Goal: Task Accomplishment & Management: Complete application form

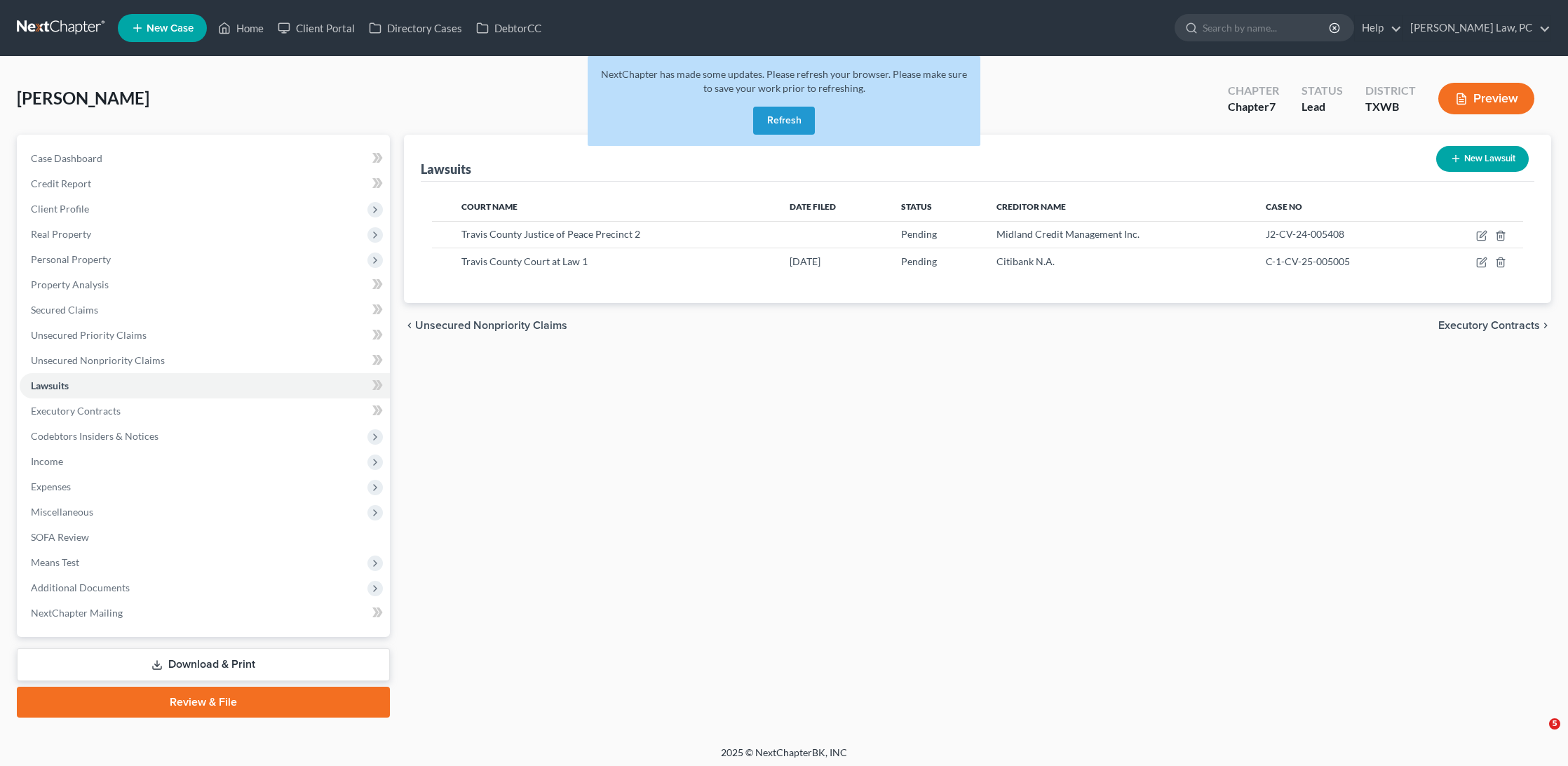
click at [59, 28] on link at bounding box center [61, 28] width 90 height 26
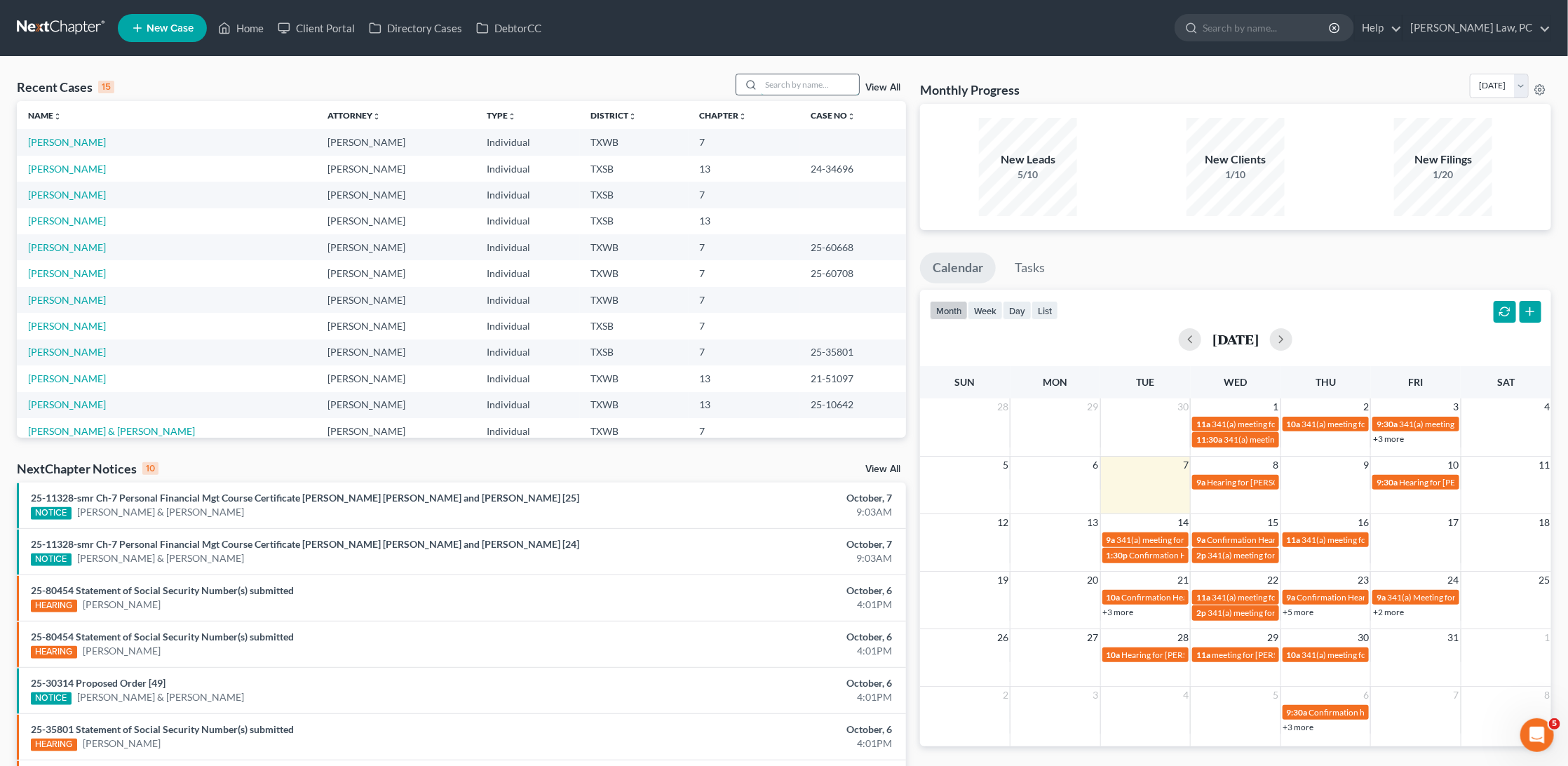
click at [778, 74] on input "search" at bounding box center [810, 85] width 98 height 20
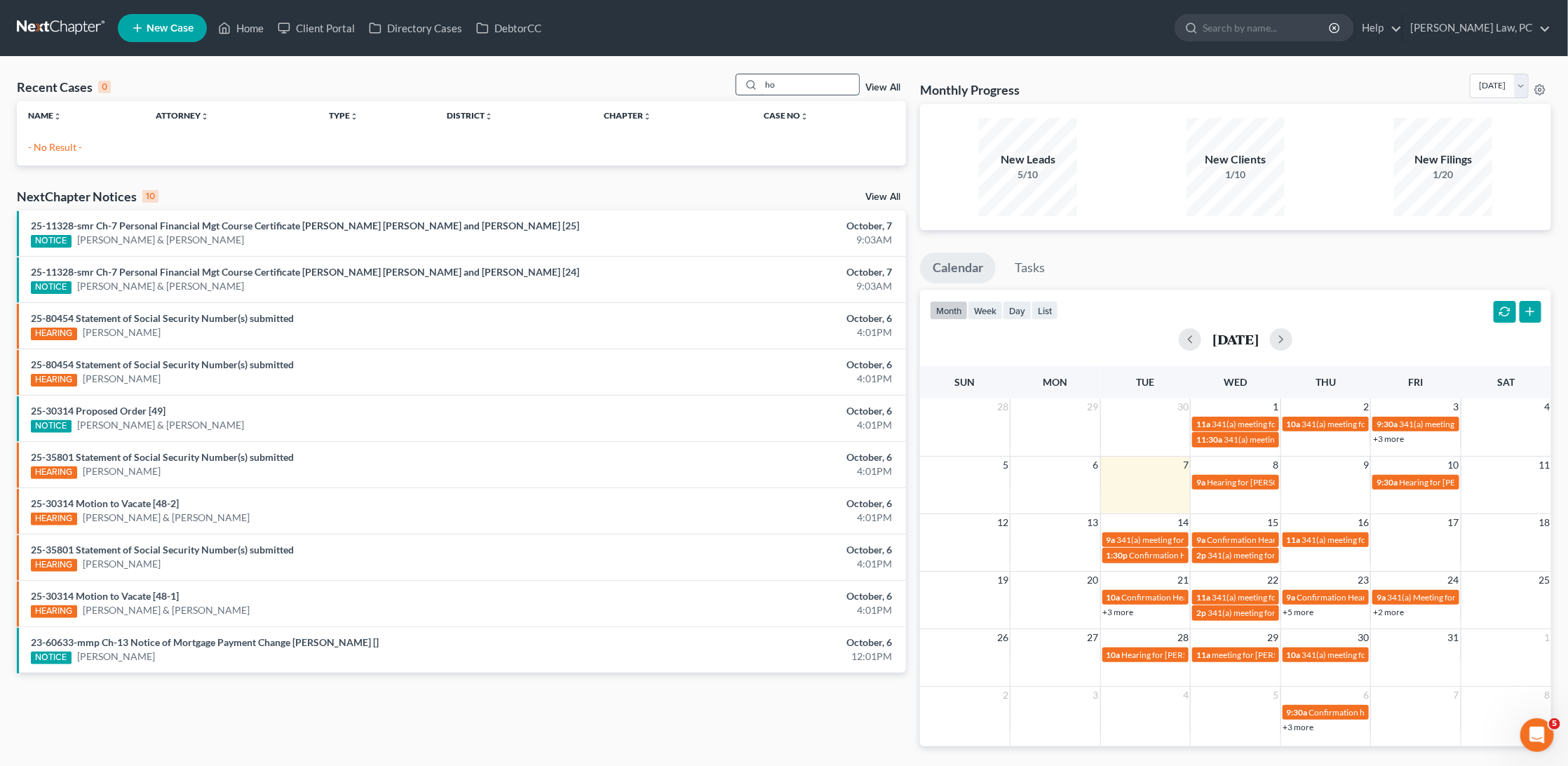
type input "h"
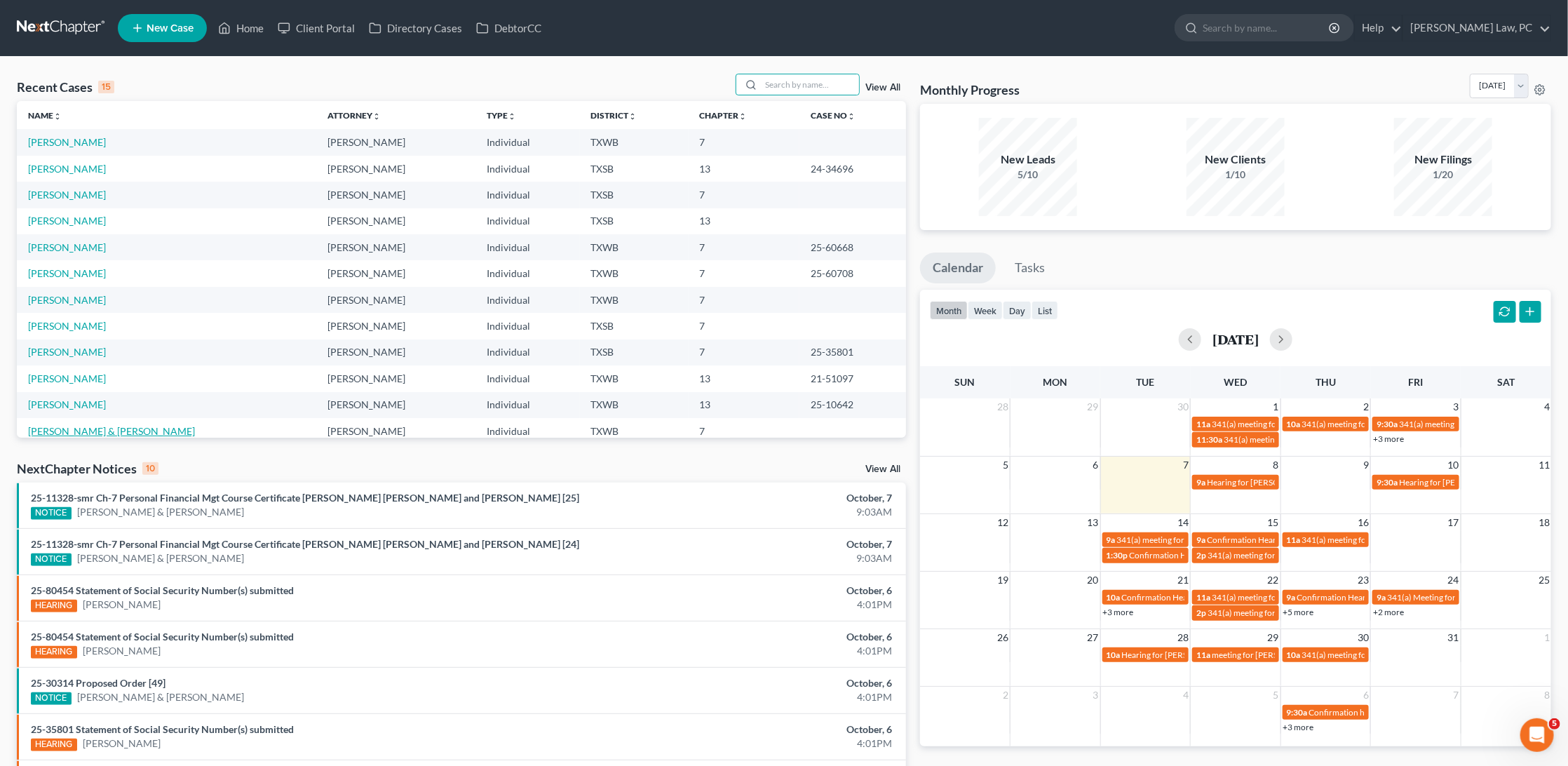
click at [94, 425] on link "[PERSON_NAME] & [PERSON_NAME]" at bounding box center [111, 431] width 167 height 12
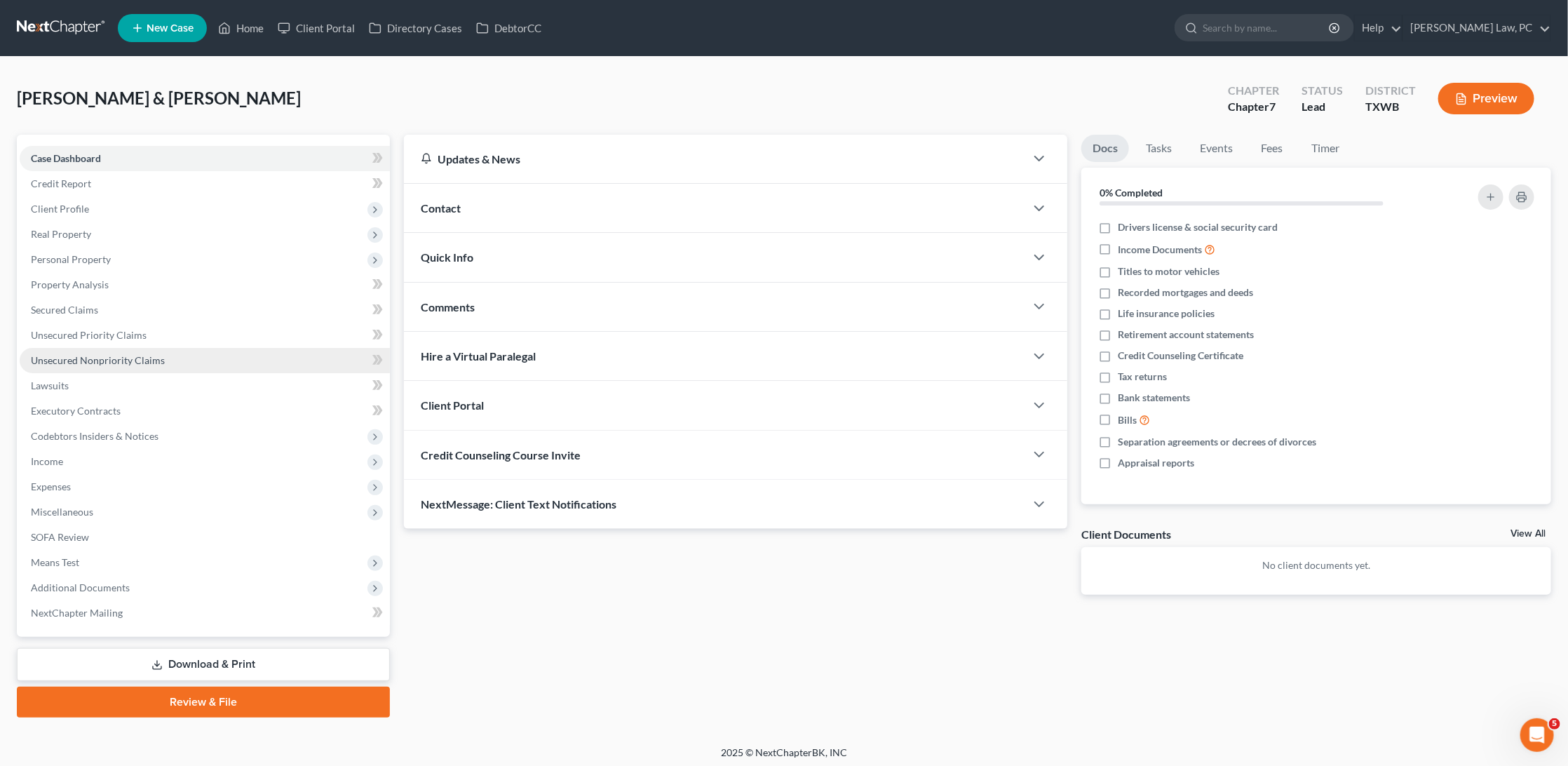
click at [99, 355] on span "Unsecured Nonpriority Claims" at bounding box center [98, 360] width 134 height 12
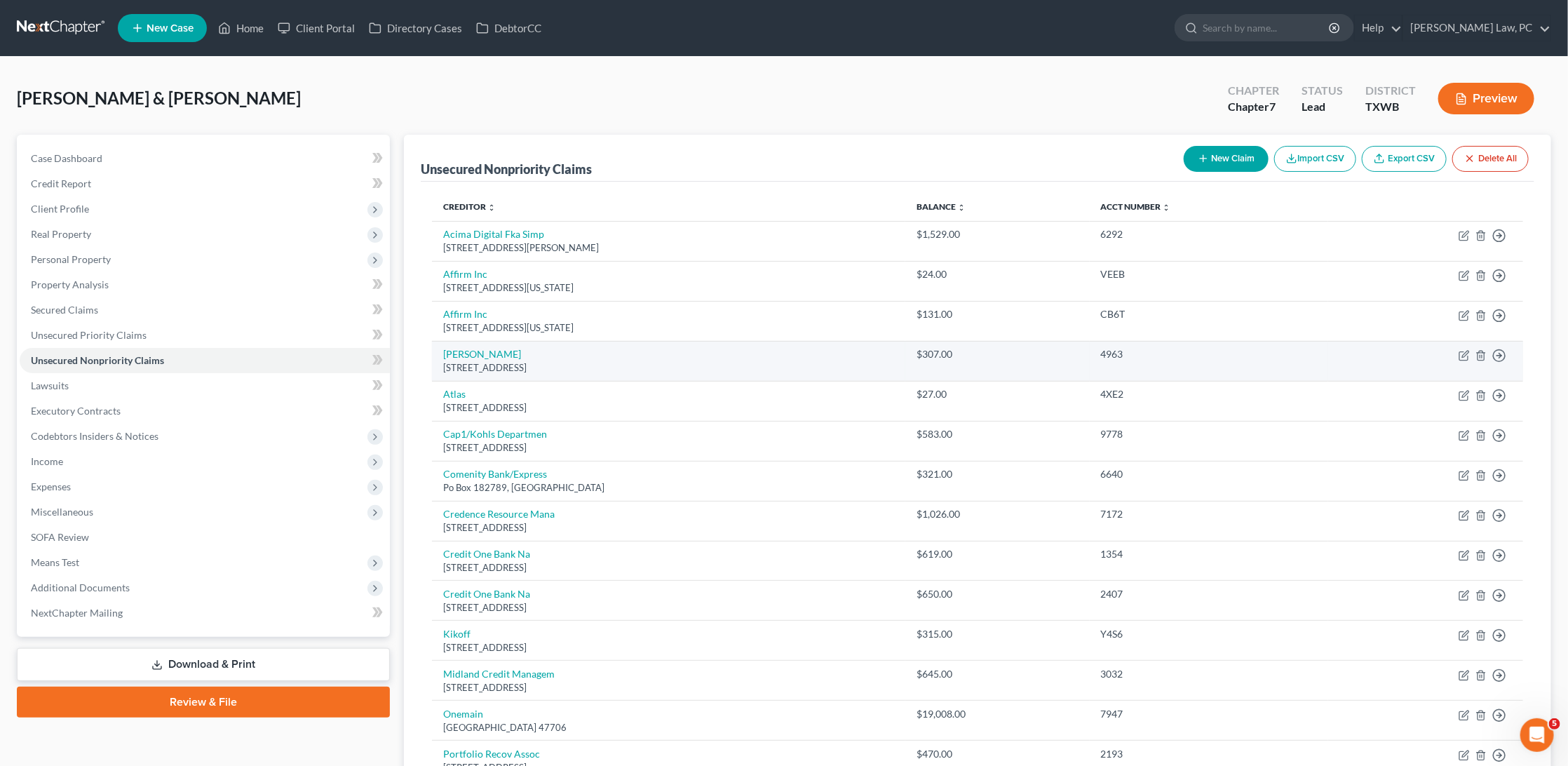
scroll to position [82, 0]
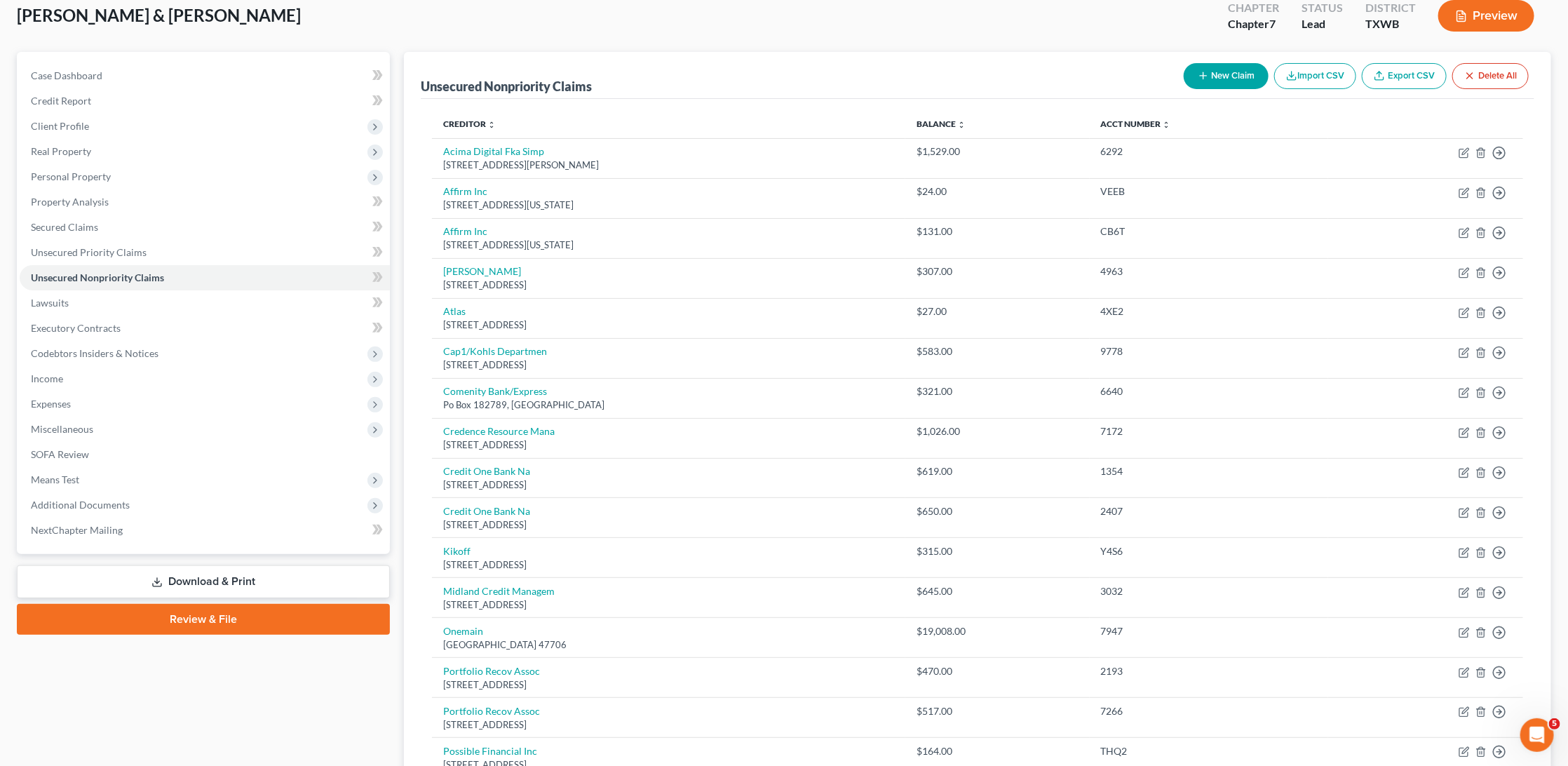
click at [1212, 79] on button "New Claim" at bounding box center [1226, 77] width 85 height 26
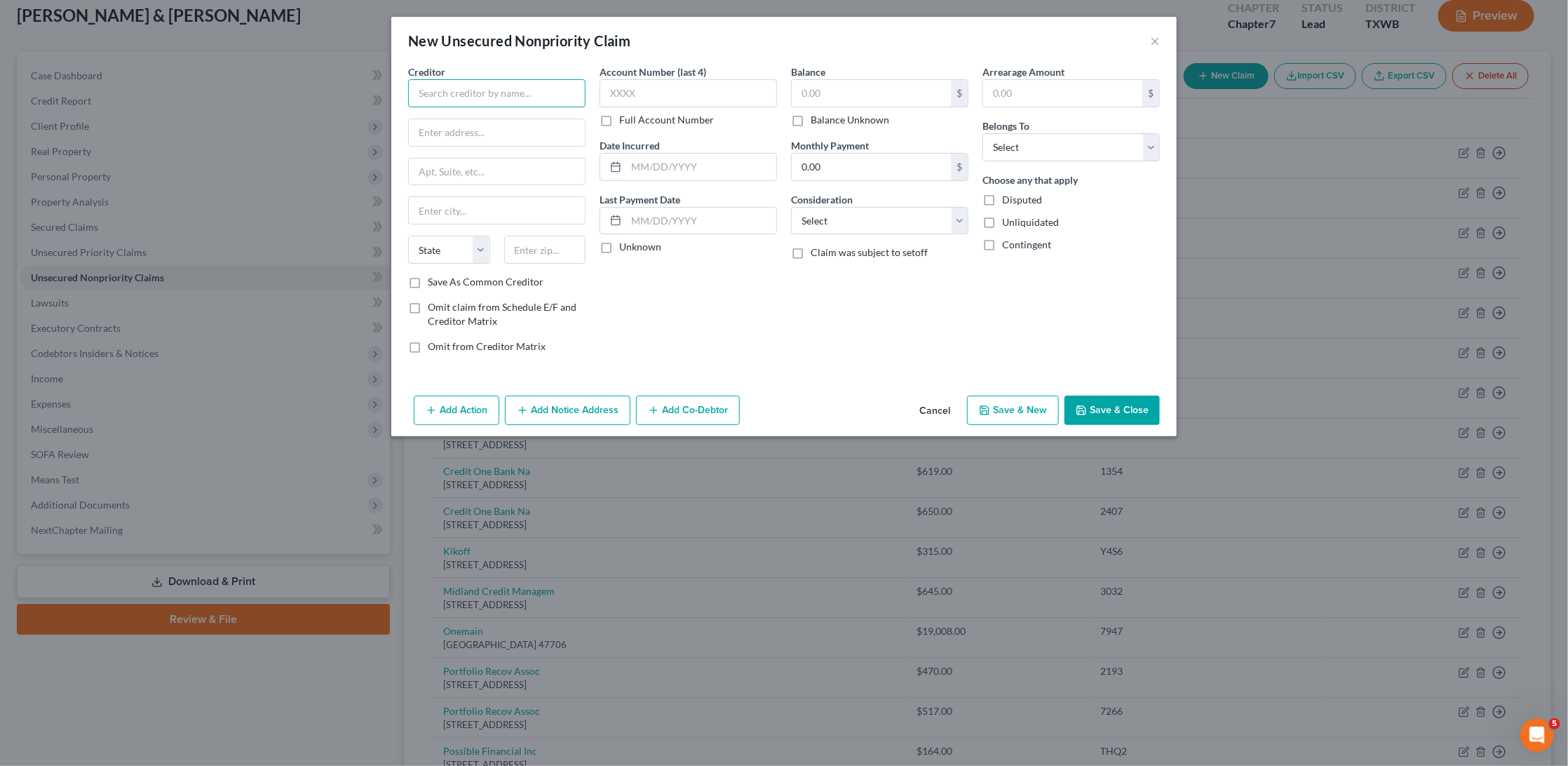
click at [445, 96] on input "text" at bounding box center [497, 93] width 177 height 28
type input "E470 Oublic Highway Authority"
click at [939, 408] on button "Cancel" at bounding box center [934, 411] width 53 height 28
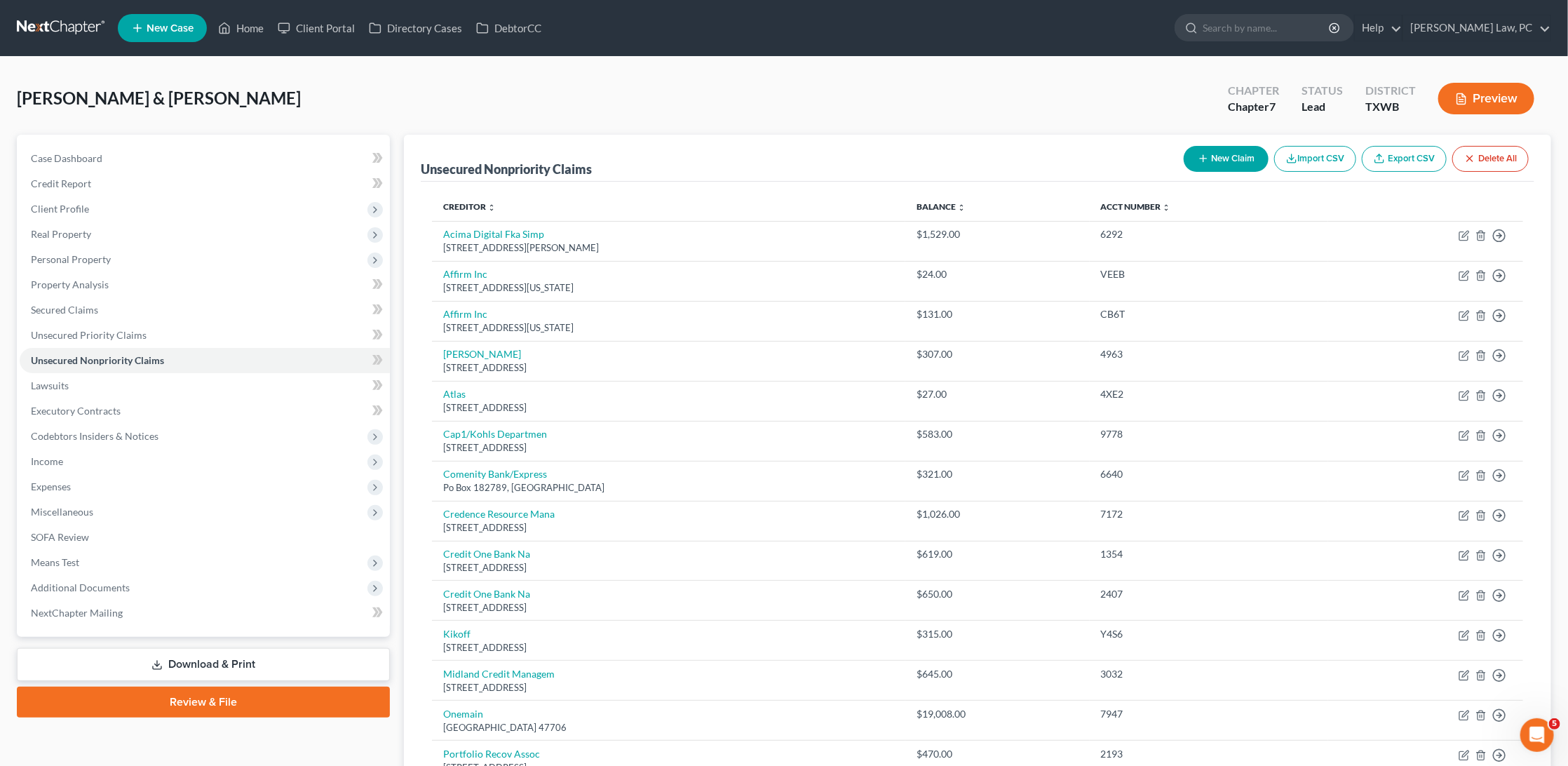
scroll to position [0, 0]
click at [1222, 163] on button "New Claim" at bounding box center [1226, 159] width 85 height 26
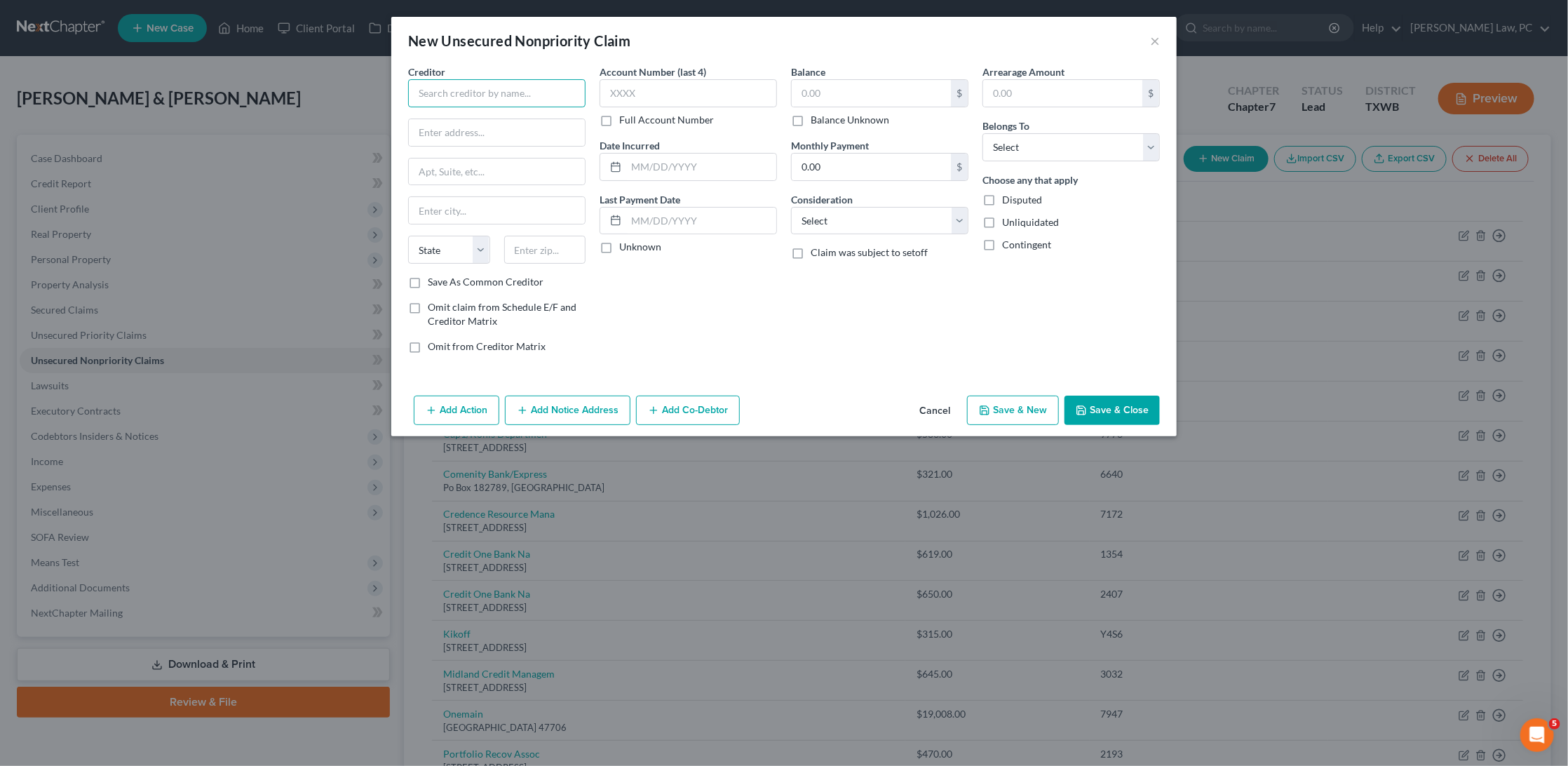
click at [459, 82] on input "text" at bounding box center [497, 93] width 177 height 28
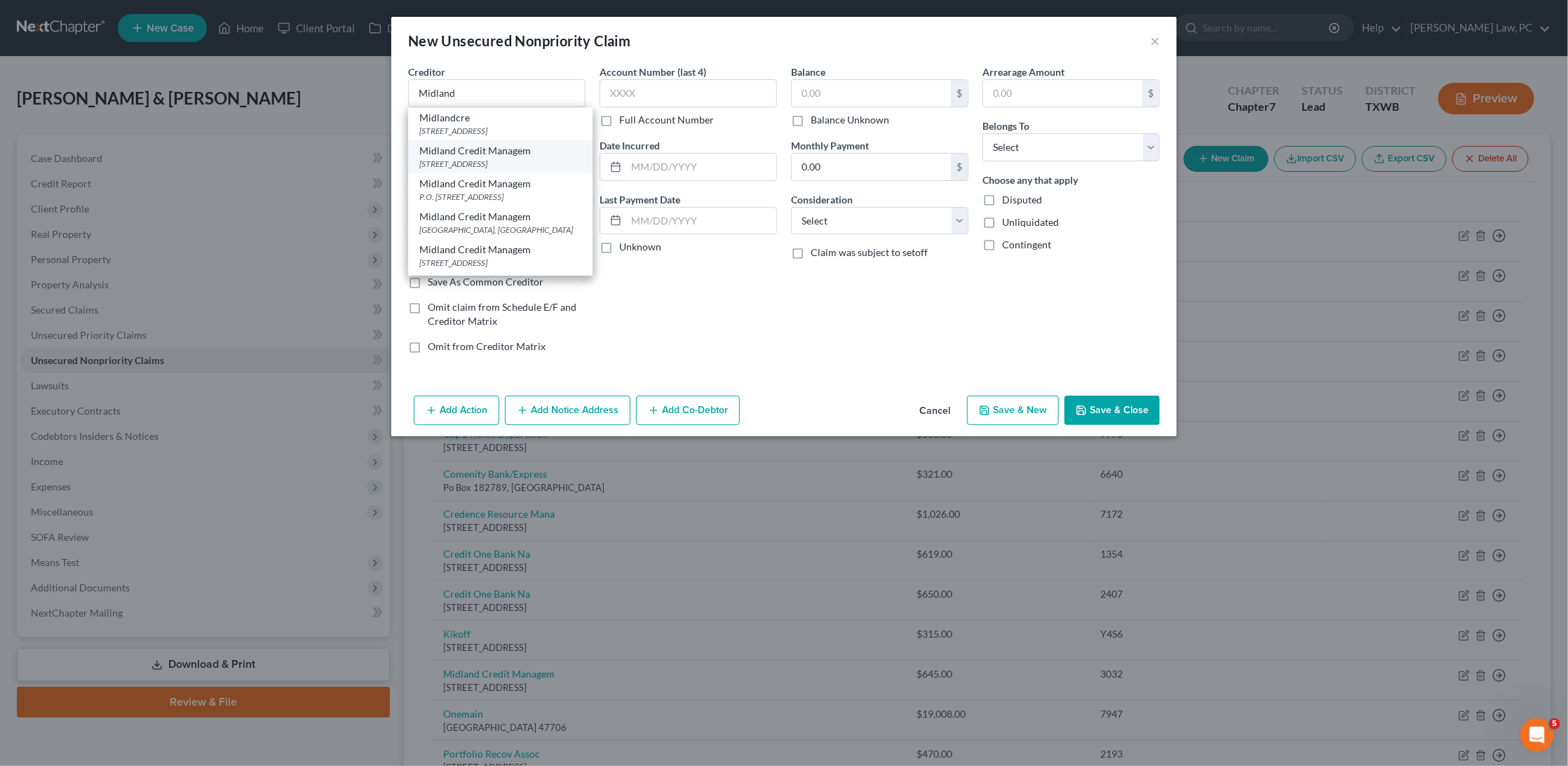
click at [497, 158] on div "350 Camino De La Reina Suite 100, San Diego, CA 92108" at bounding box center [500, 163] width 162 height 12
type input "Midland Credit Managem"
type input "350 Camino De La Reina Suite 100"
type input "San Diego"
select select "4"
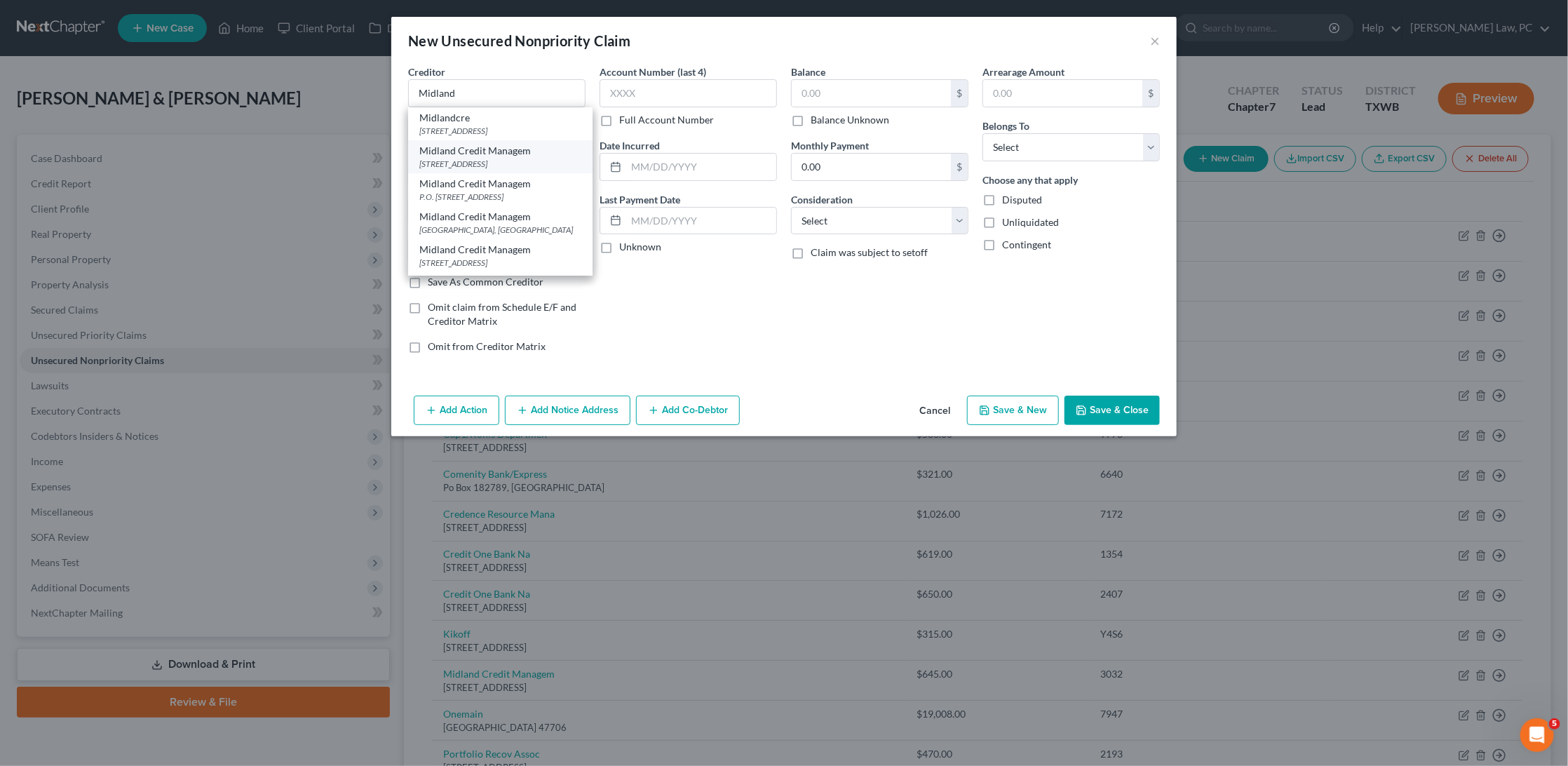
type input "92108"
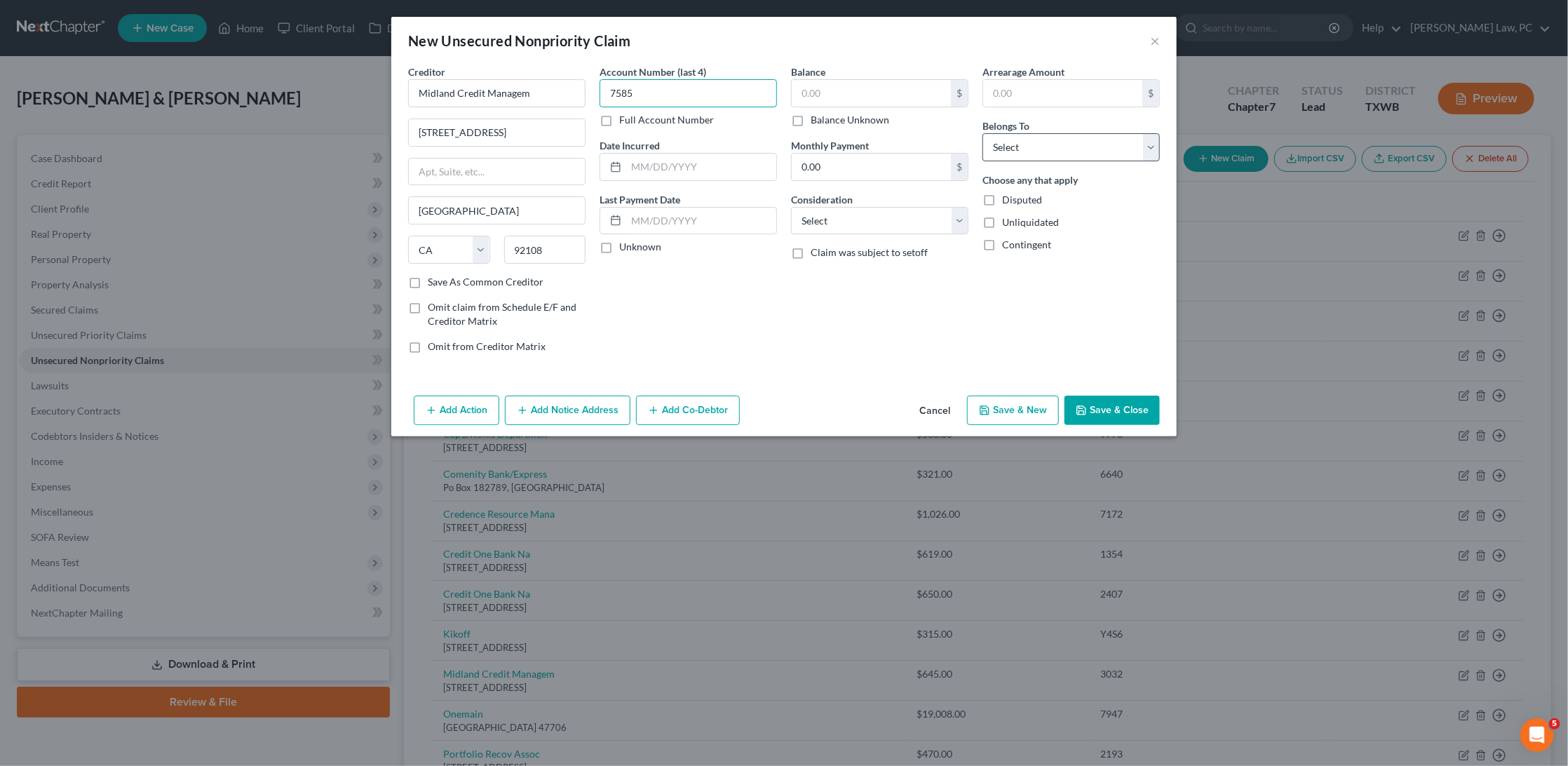
type input "7585"
select select "1"
click at [1040, 96] on input "text" at bounding box center [1063, 93] width 159 height 27
type input "600"
select select "0"
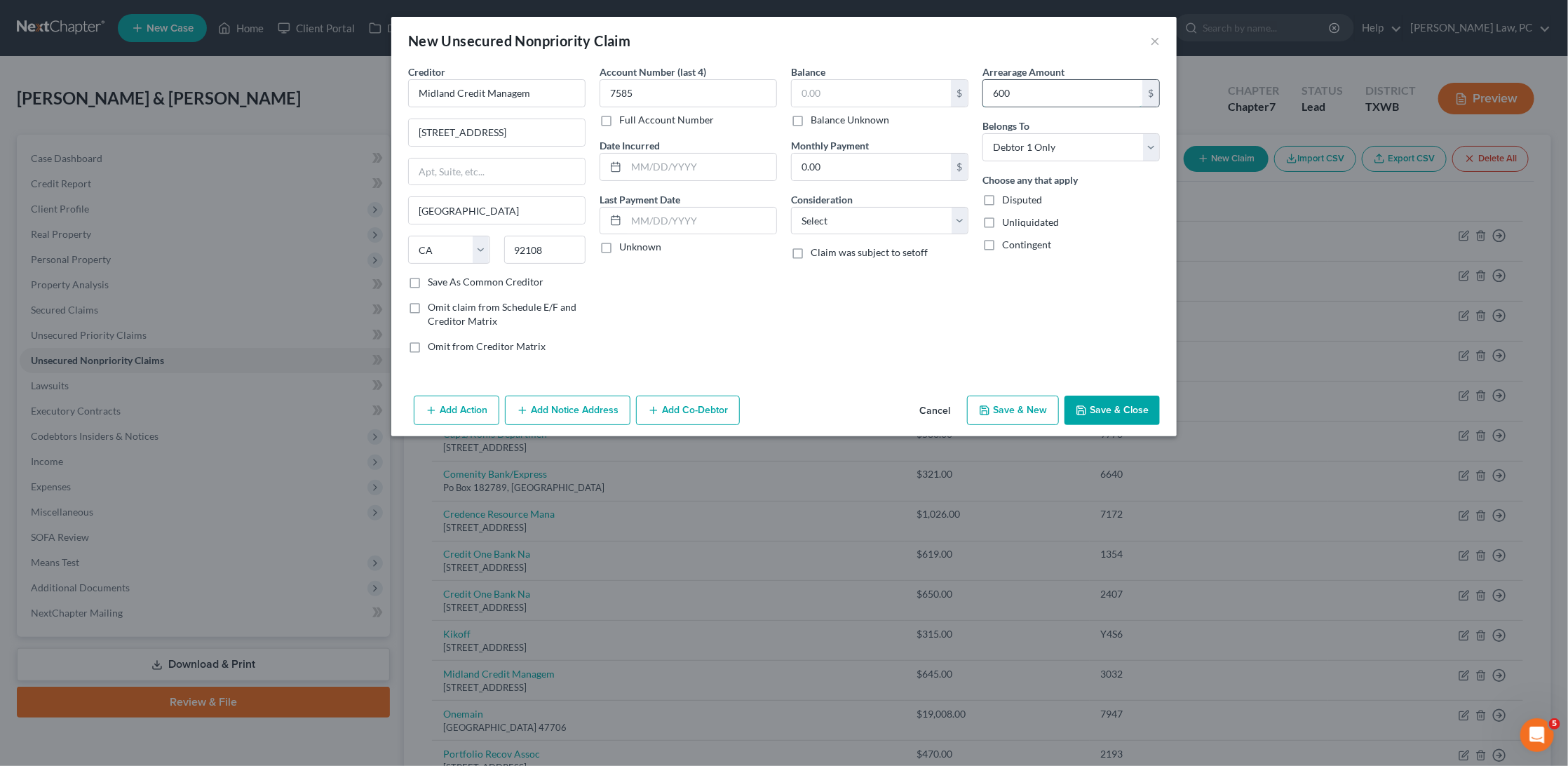
drag, startPoint x: 1008, startPoint y: 90, endPoint x: 985, endPoint y: 90, distance: 23.0
click at [985, 90] on input "600" at bounding box center [1063, 93] width 159 height 27
click at [933, 94] on input "text" at bounding box center [871, 93] width 159 height 27
type input "600"
click at [697, 160] on input "text" at bounding box center [702, 167] width 150 height 27
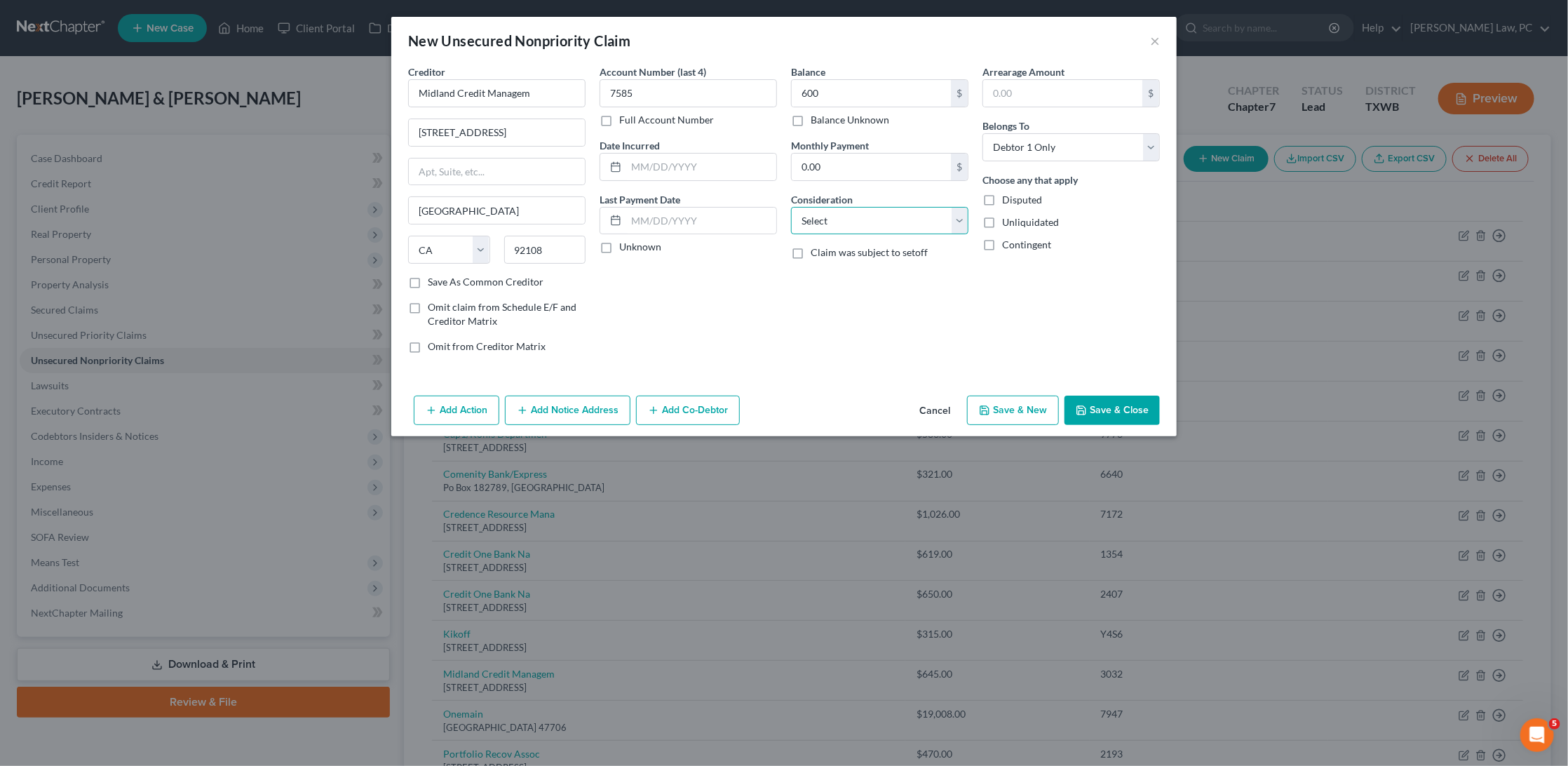
select select "4"
click at [1111, 401] on button "Save & Close" at bounding box center [1111, 410] width 96 height 29
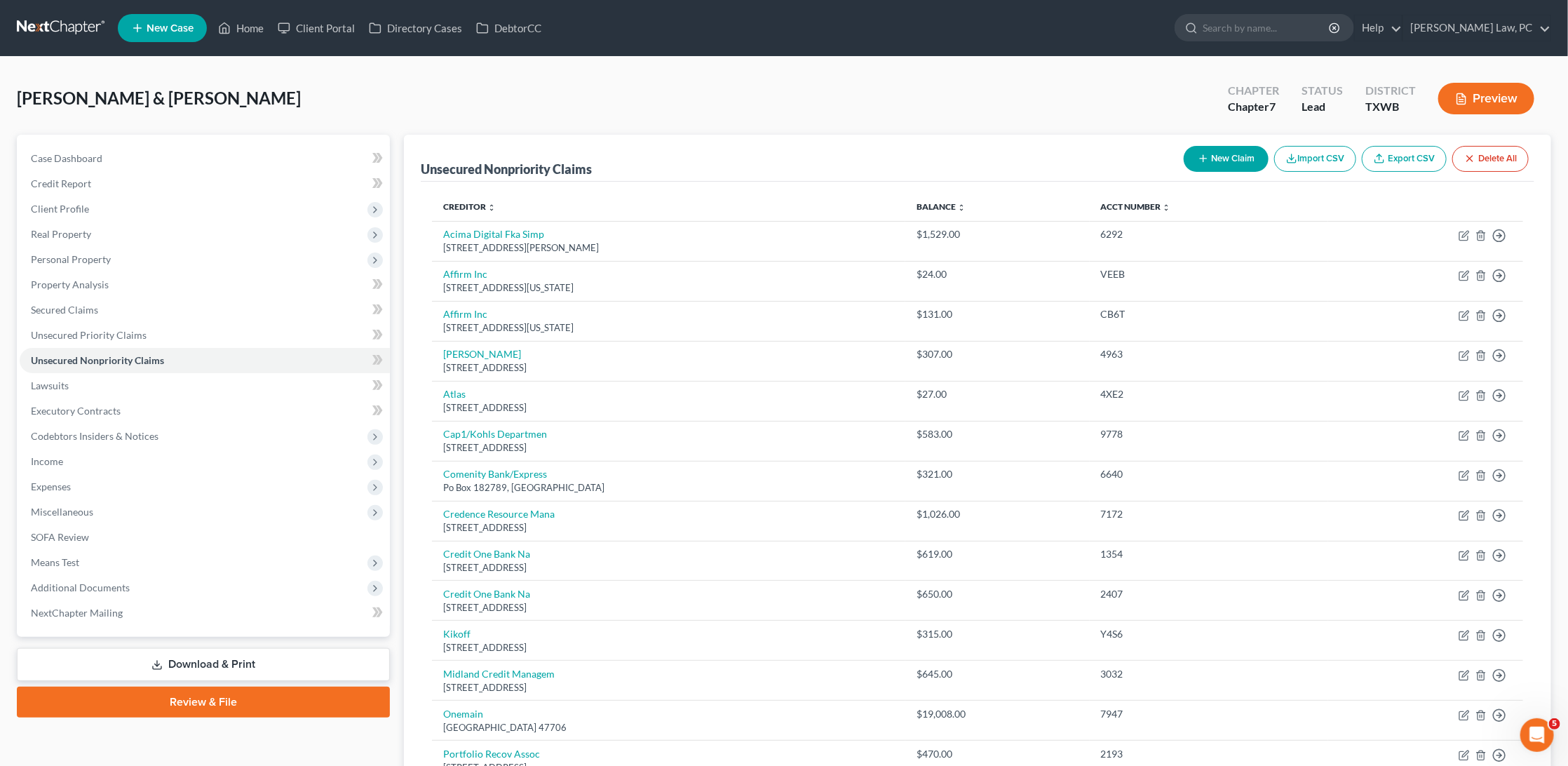
click at [1216, 166] on button "New Claim" at bounding box center [1226, 159] width 85 height 26
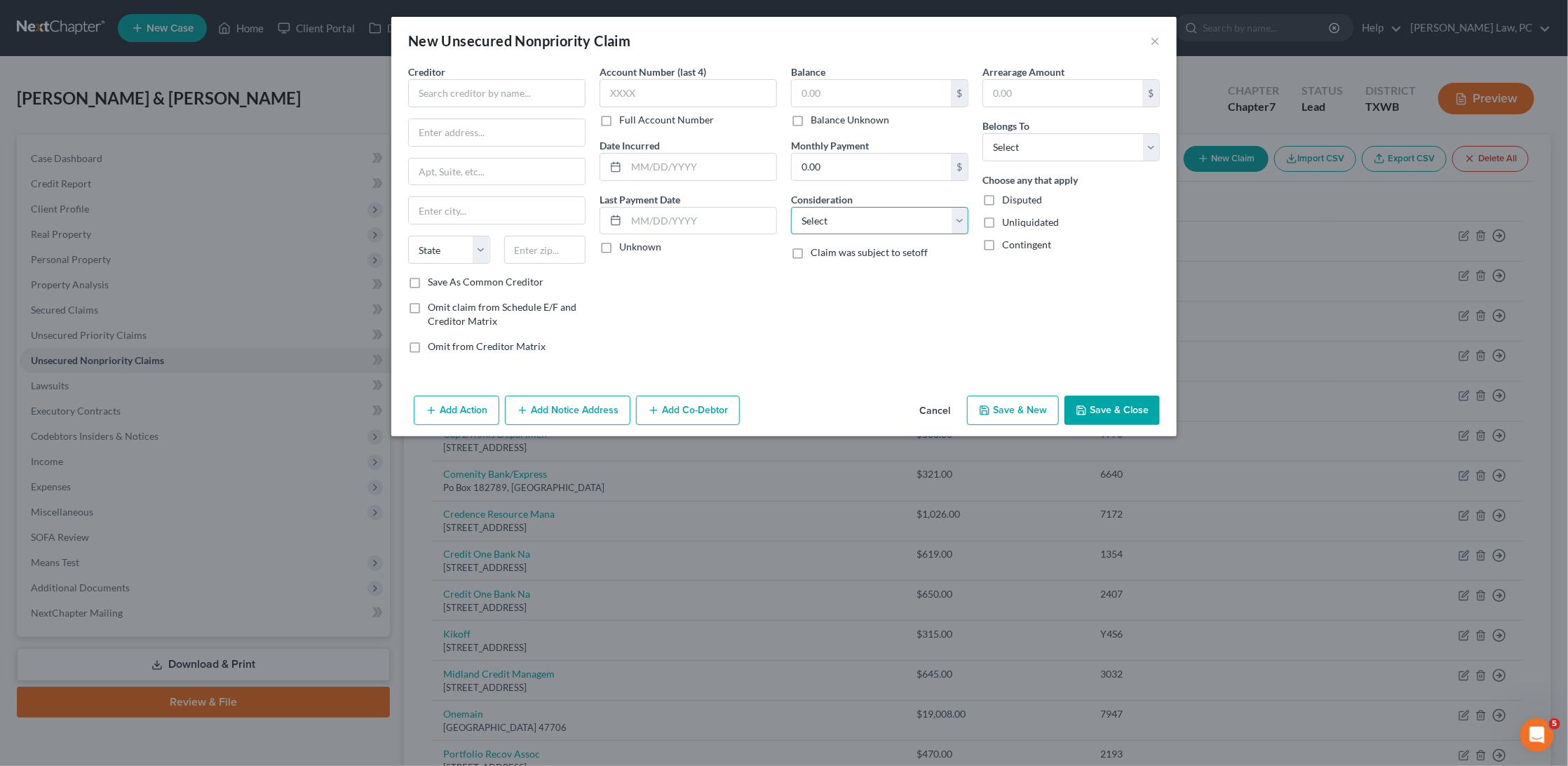
select select "9"
select select "0"
click at [433, 90] on input "text" at bounding box center [497, 93] width 177 height 28
type input "Atascosa County EMS"
type input "7900 NW 154 Street, Ste 201"
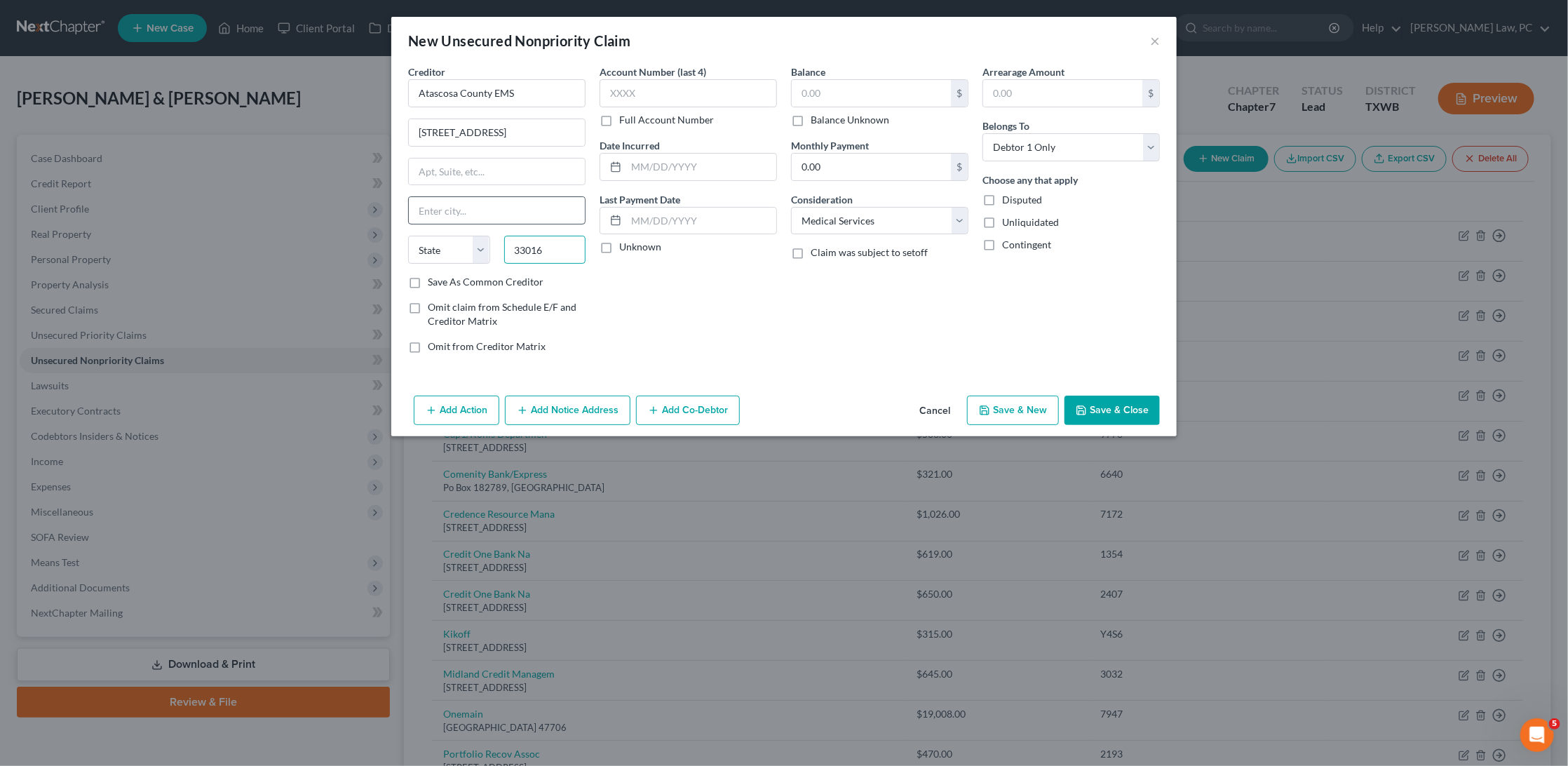
type input "33016"
click at [557, 209] on input "text" at bounding box center [496, 210] width 176 height 27
type input "Hialeah"
select select "9"
drag, startPoint x: 518, startPoint y: 208, endPoint x: 406, endPoint y: 206, distance: 112.0
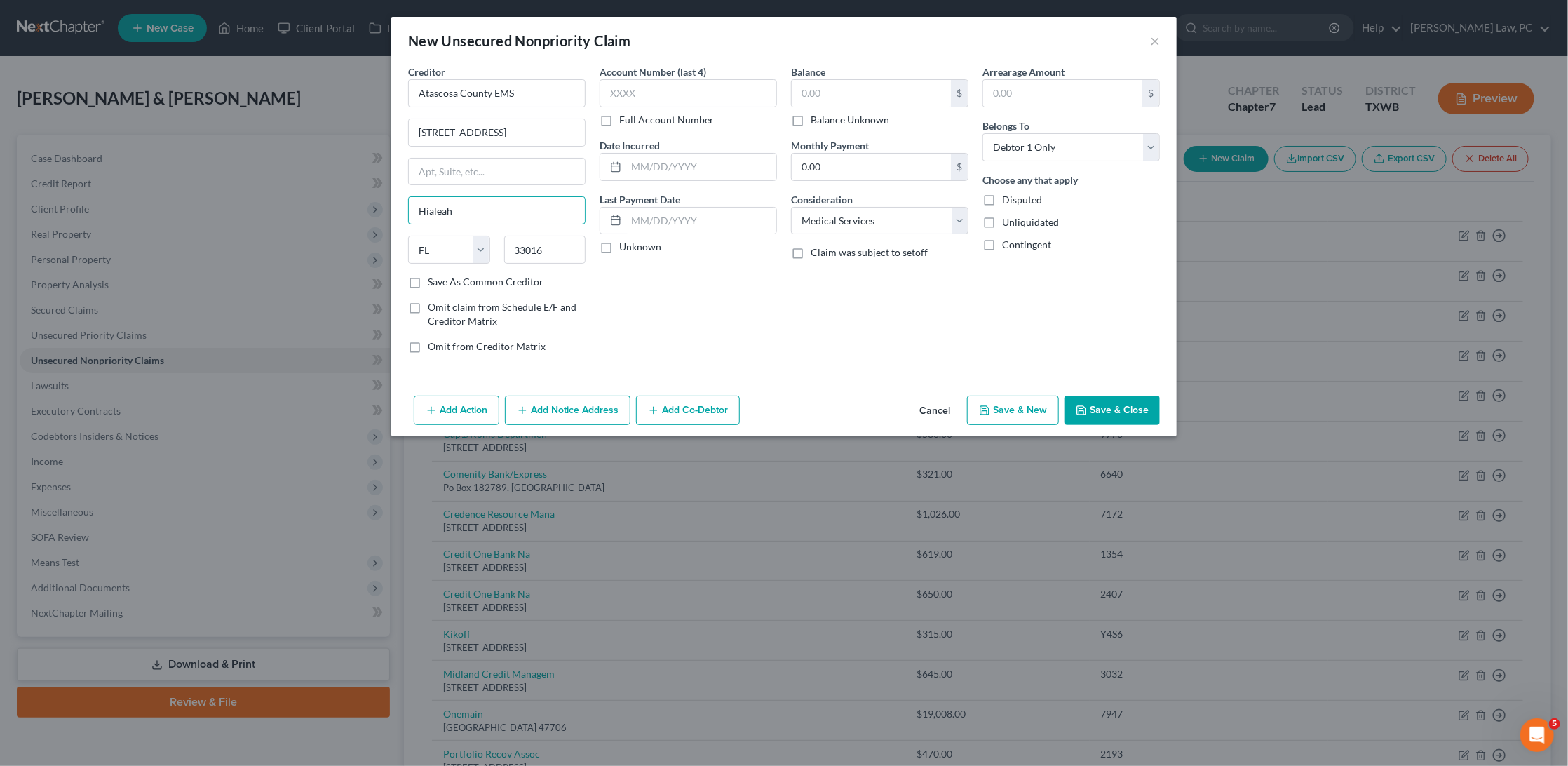
click at [406, 206] on div "Creditor * Atascosa County EMS 7900 NW 154 Street, Ste 201 Hialeah State AL AK …" at bounding box center [497, 214] width 191 height 300
type input "Miami Lakes"
click at [639, 98] on input "text" at bounding box center [688, 93] width 177 height 28
type input "3860"
click at [675, 168] on input "text" at bounding box center [702, 167] width 150 height 27
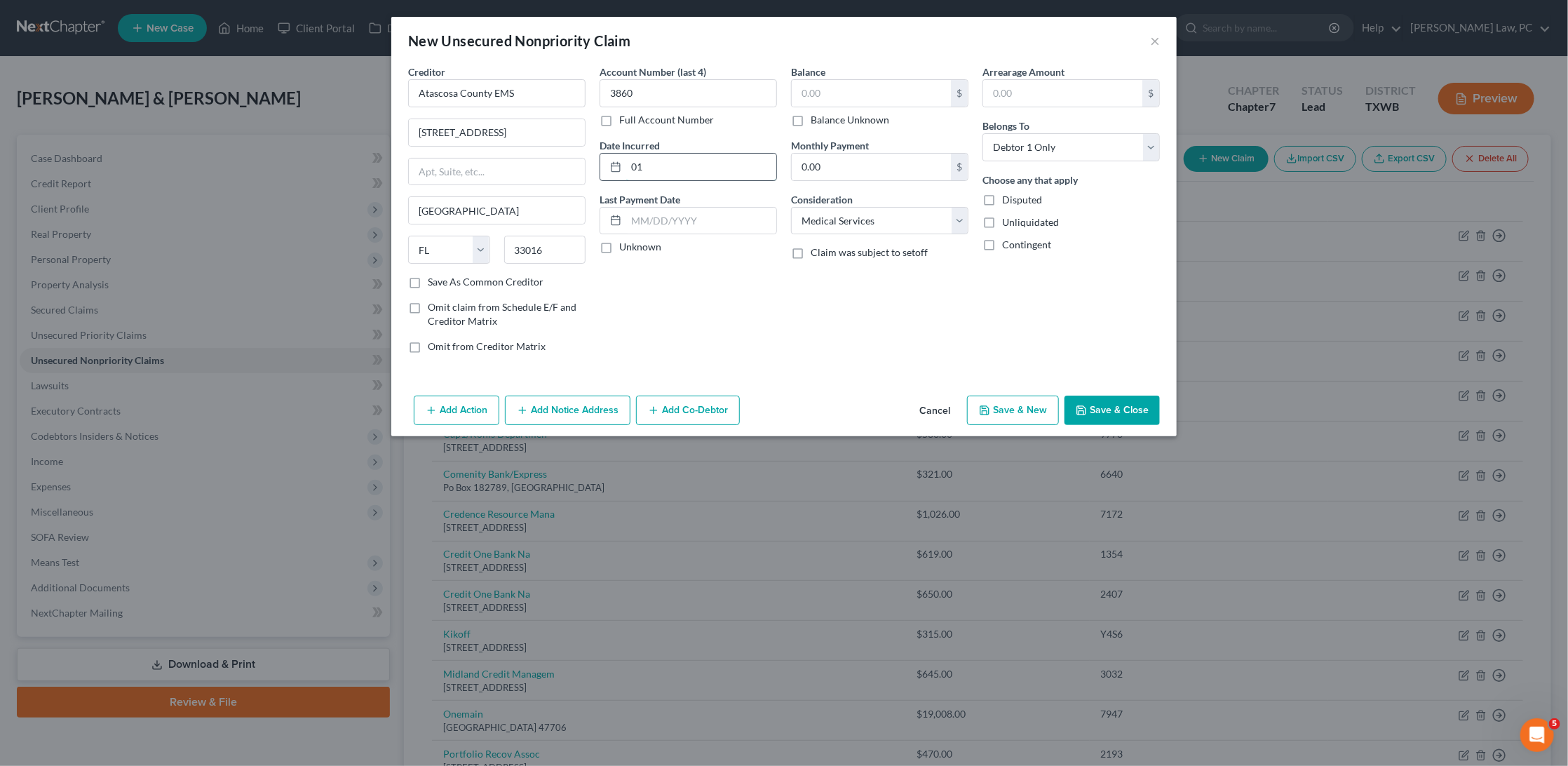
type input "0"
type input "11/17/2024"
click at [890, 95] on input "text" at bounding box center [871, 93] width 159 height 27
type input "2,520"
click at [1095, 406] on button "Save & Close" at bounding box center [1111, 410] width 96 height 29
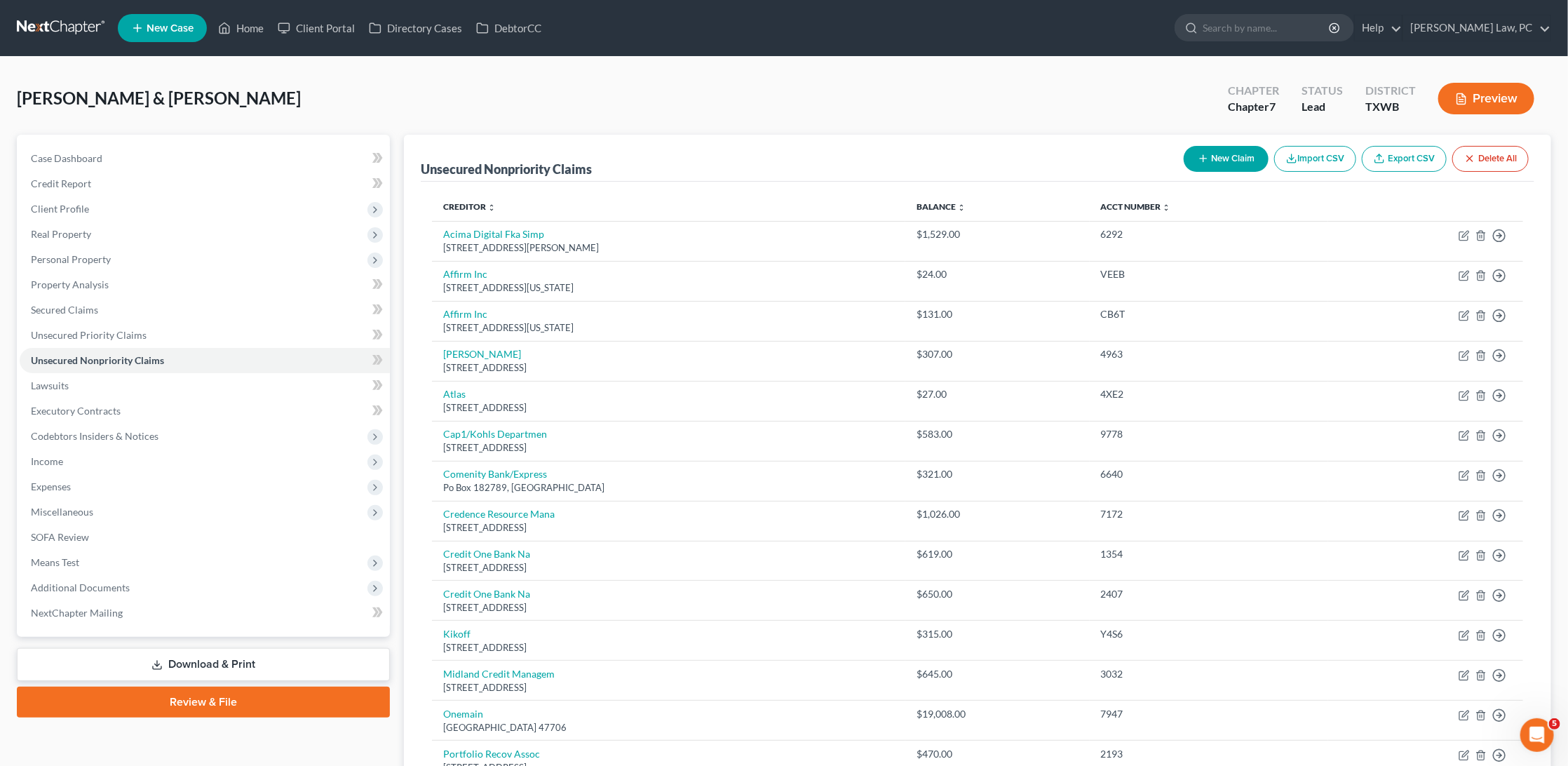
click at [1213, 155] on button "New Claim" at bounding box center [1226, 159] width 85 height 26
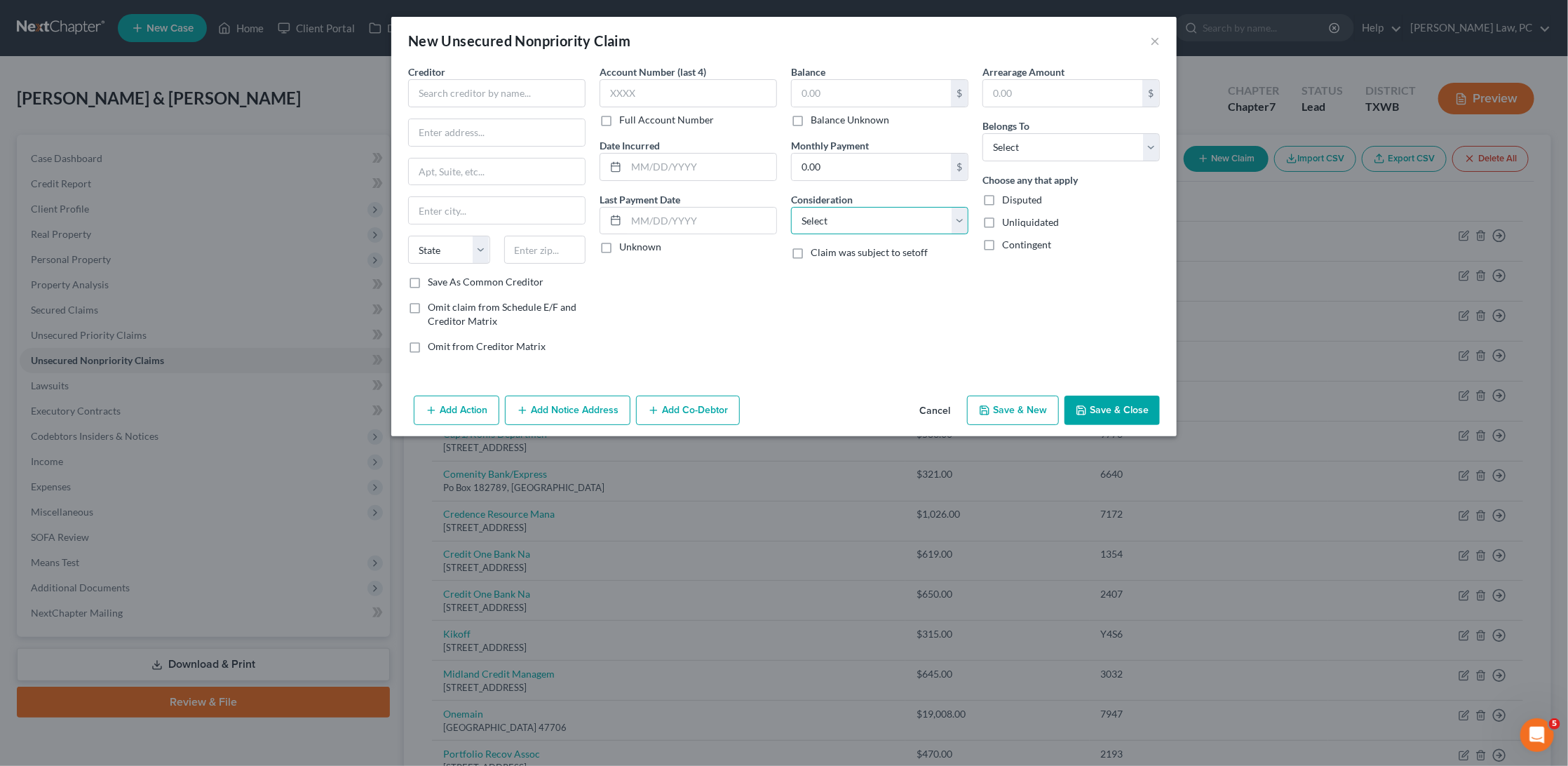
select select "9"
click at [459, 82] on input "text" at bounding box center [497, 93] width 177 height 28
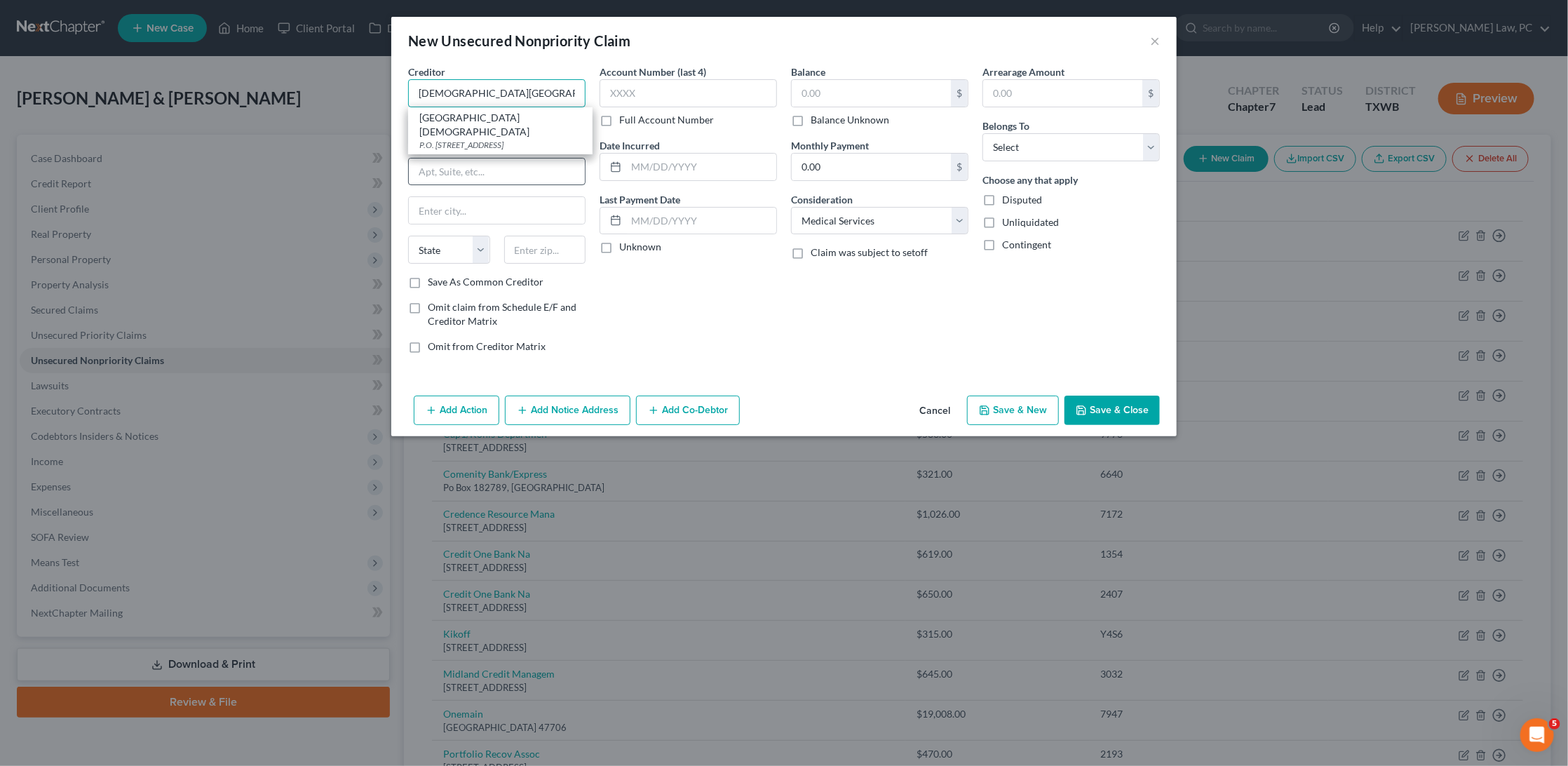
type input "Baptist Medical Center"
type input "PO Box 1259"
click at [484, 168] on input "text" at bounding box center [496, 171] width 176 height 27
type input "Dept #148905"
type input "19456"
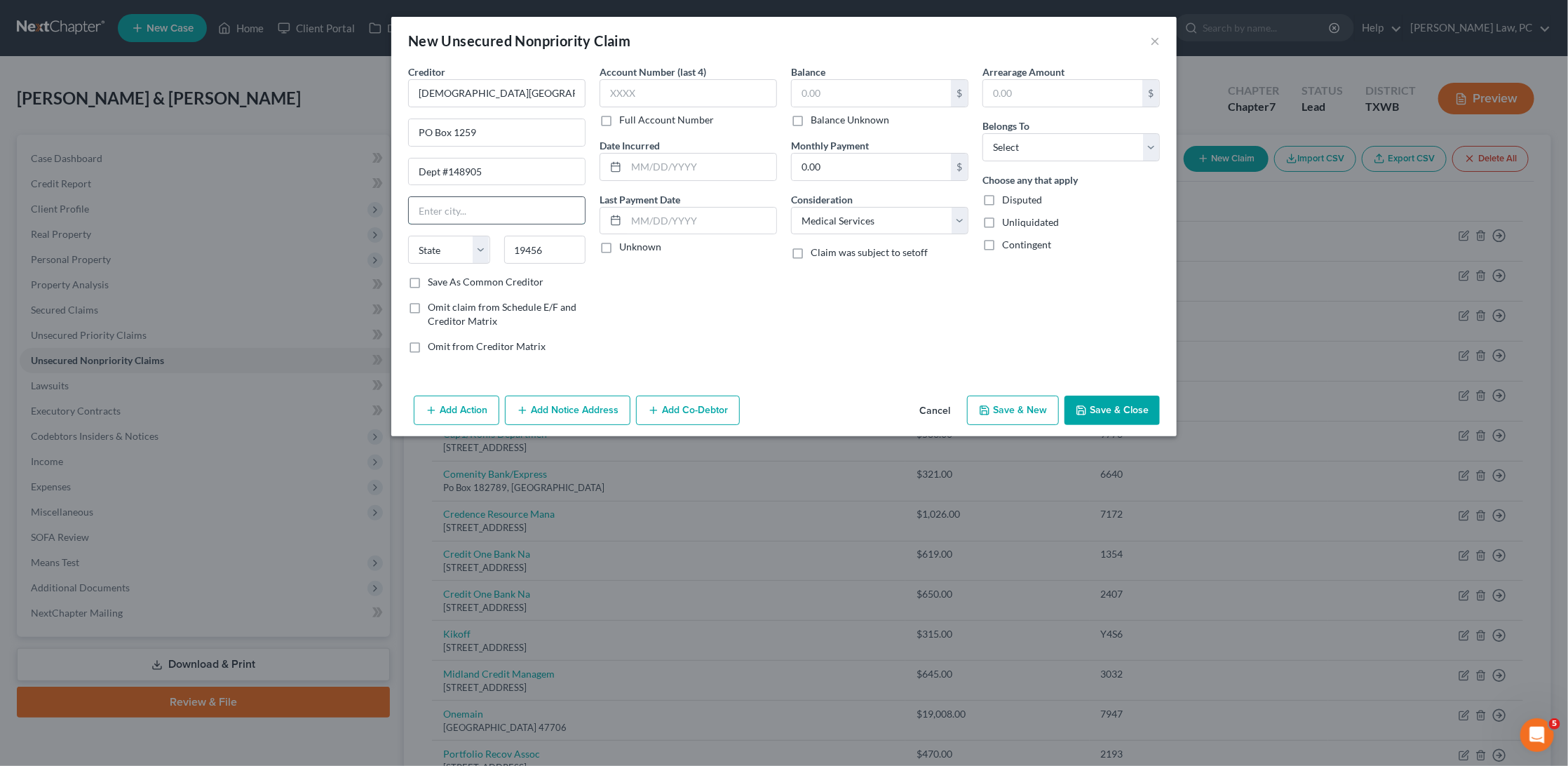
type input "Oaks"
select select "39"
select select "0"
click at [850, 92] on input "text" at bounding box center [871, 93] width 159 height 27
type input "500"
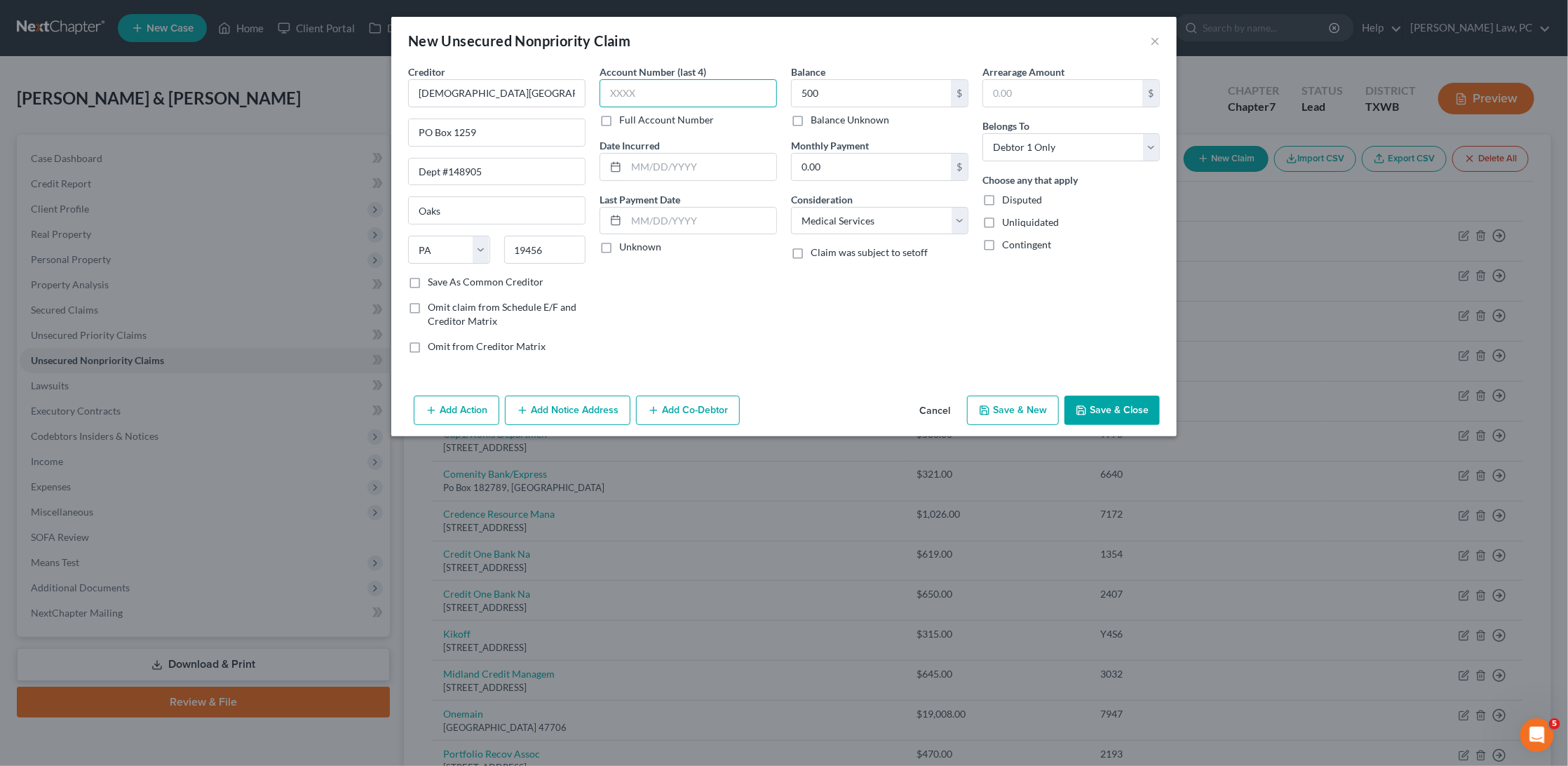
click at [732, 94] on input "text" at bounding box center [688, 93] width 177 height 28
type input "0725"
click at [661, 163] on input "text" at bounding box center [702, 167] width 150 height 27
type input "11/17/2024"
click at [1121, 403] on button "Save & Close" at bounding box center [1111, 410] width 96 height 29
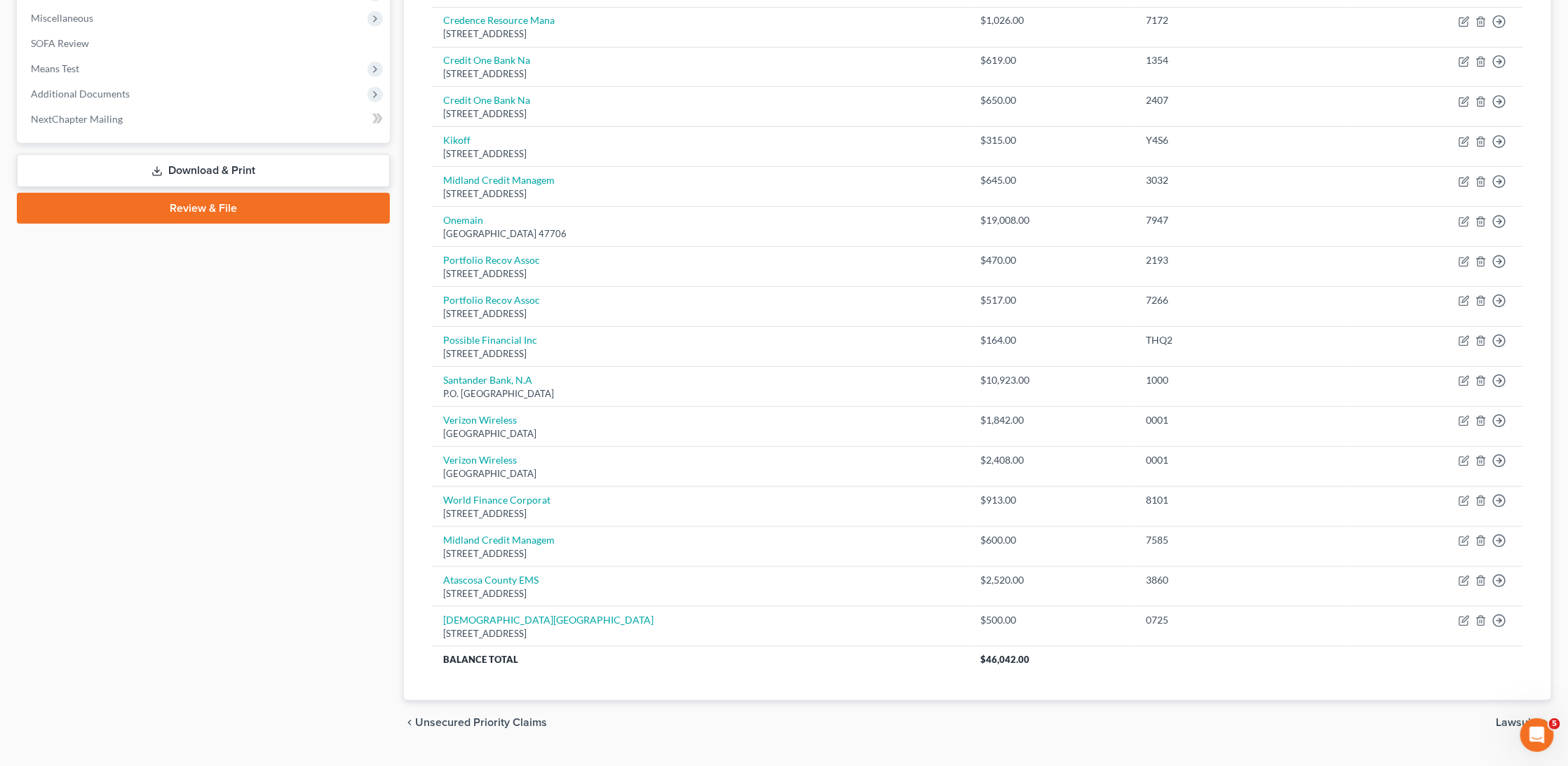
scroll to position [493, 0]
click at [1462, 616] on icon "button" at bounding box center [1464, 621] width 11 height 11
select select "39"
select select "9"
select select "0"
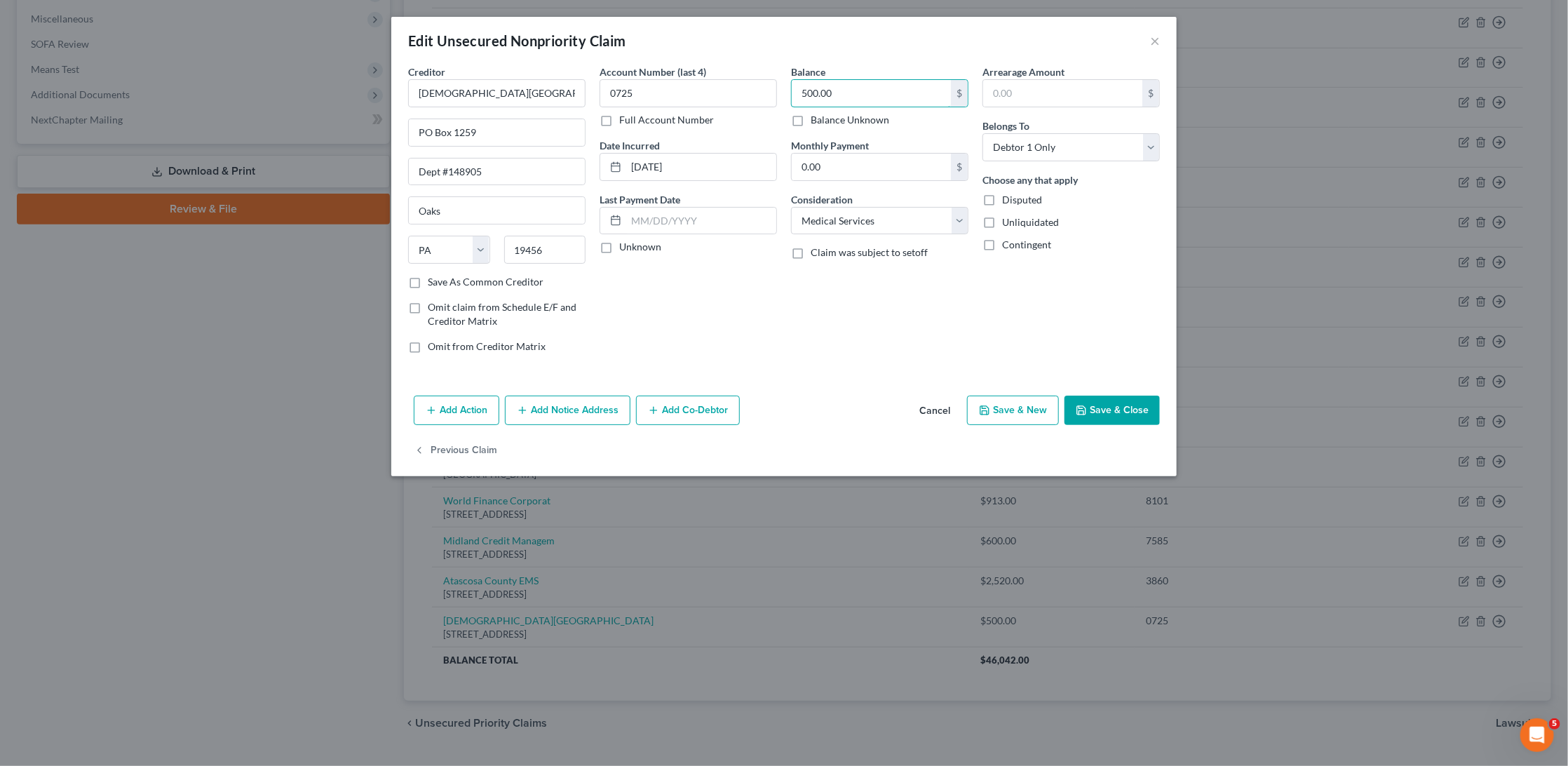
drag, startPoint x: 854, startPoint y: 93, endPoint x: 788, endPoint y: 93, distance: 66.0
click at [788, 93] on div "Balance 500.00 $ Balance Unknown Balance Undetermined 500.00 $ Balance Unknown …" at bounding box center [880, 214] width 191 height 300
type input "1,071.20"
click at [1118, 408] on button "Save & Close" at bounding box center [1111, 410] width 96 height 29
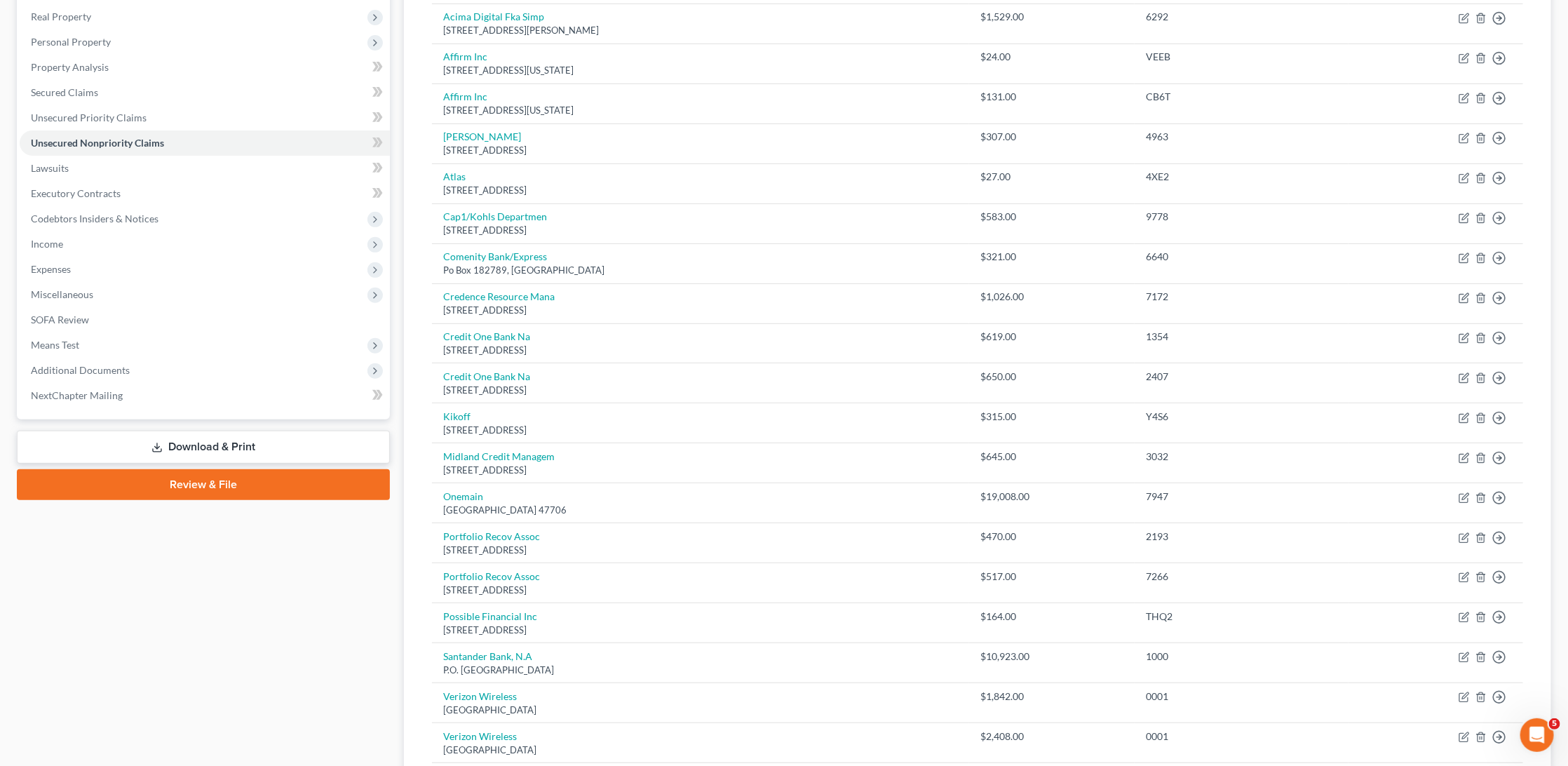
scroll to position [15, 0]
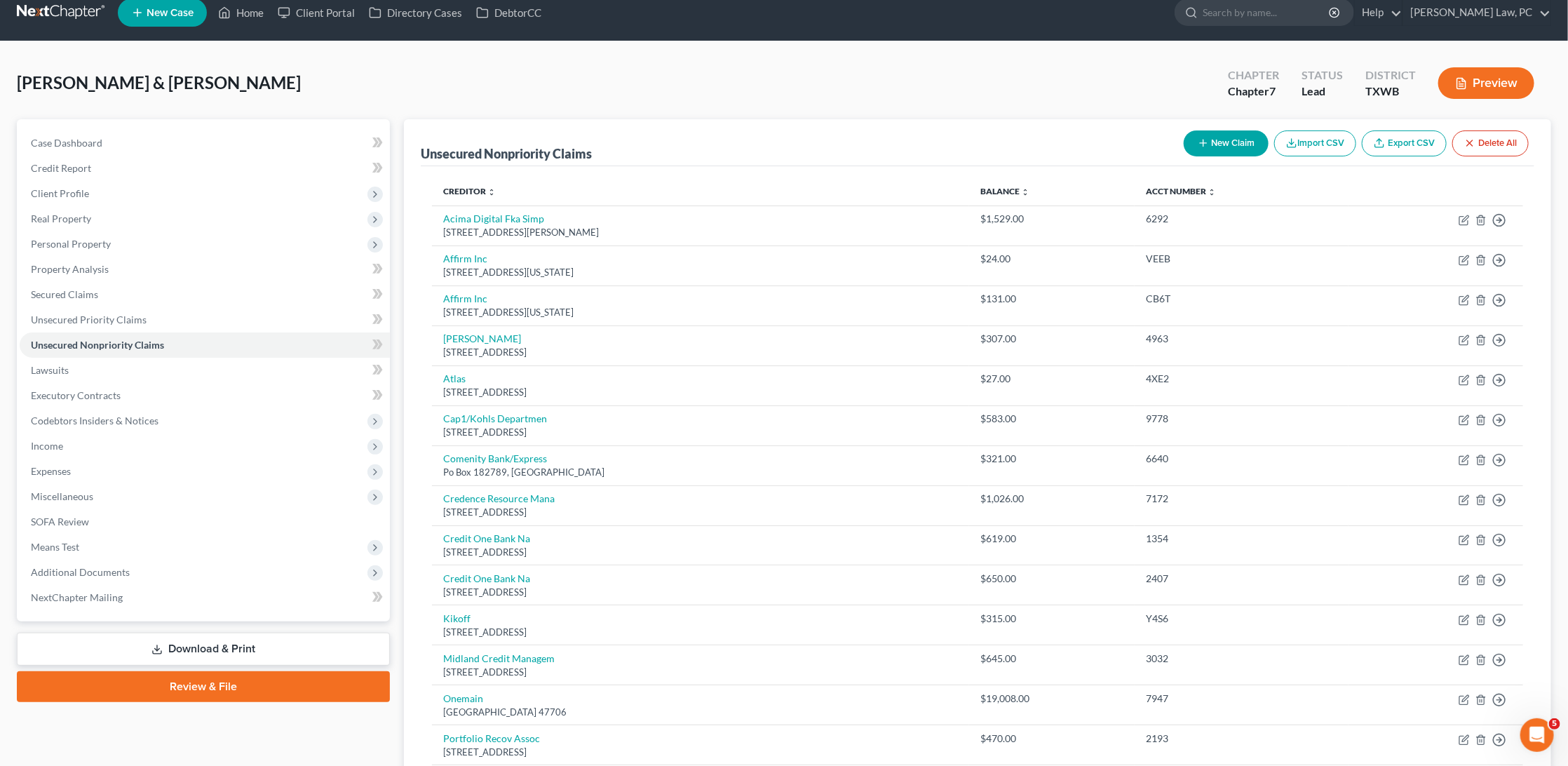
click at [1224, 141] on button "New Claim" at bounding box center [1226, 144] width 85 height 26
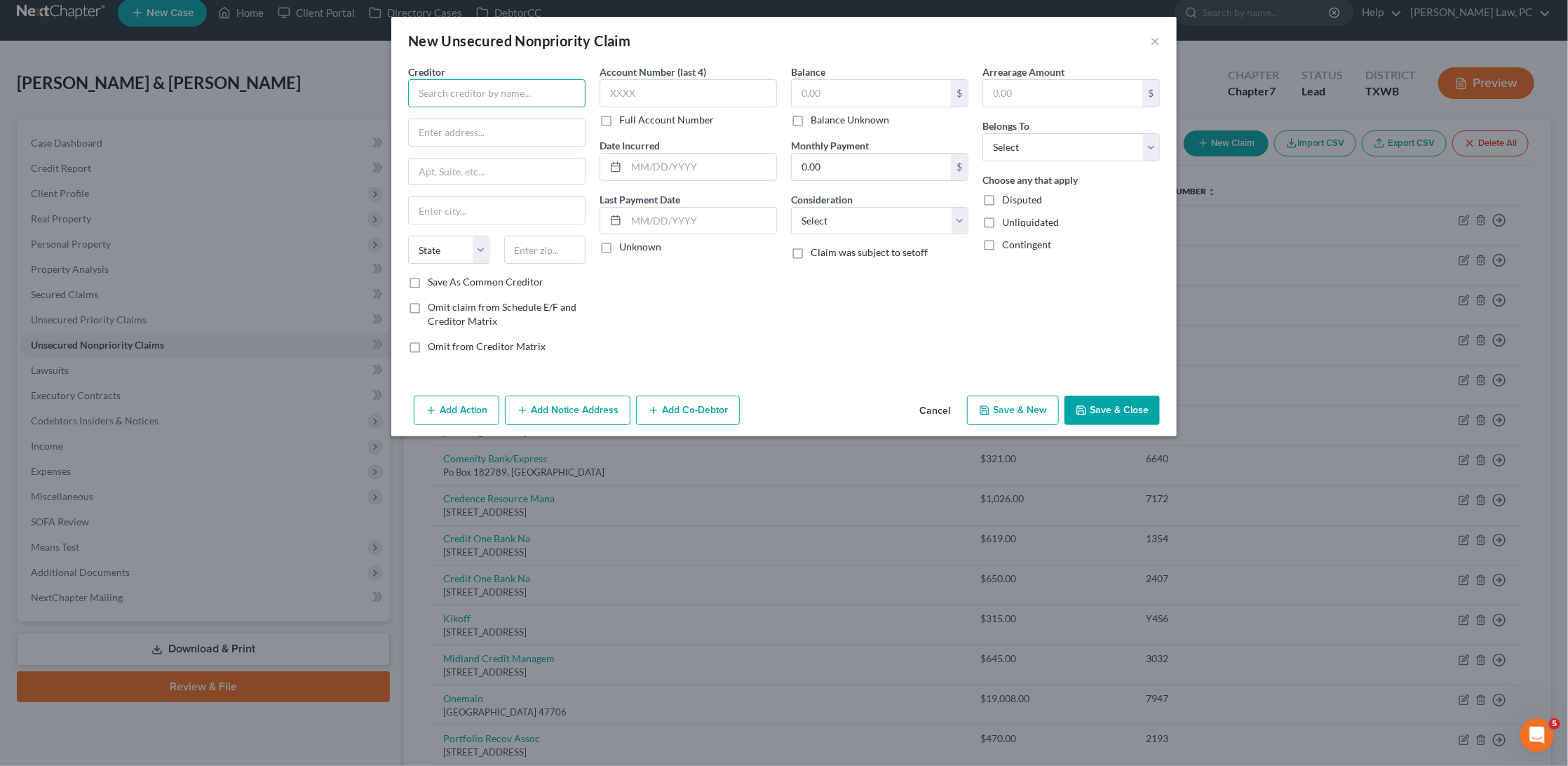
click at [540, 96] on input "text" at bounding box center [497, 93] width 177 height 28
type input "Recoveri"
click at [616, 306] on div "Account Number (last 4) Full Account Number Date Incurred Last Payment Date Unk…" at bounding box center [688, 214] width 191 height 300
type input "3400 Texoma Parkway"
type input "Suite 200"
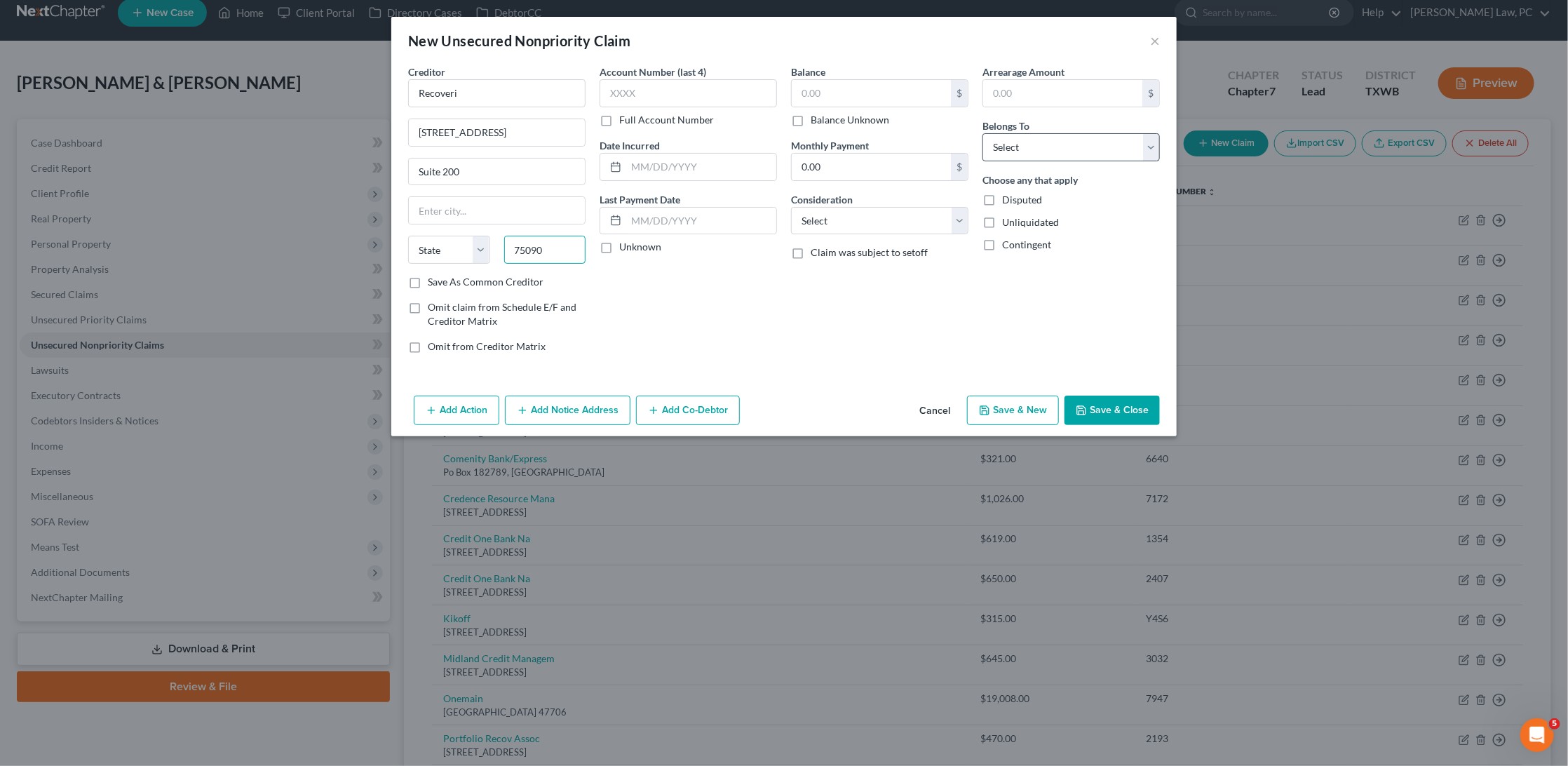
type input "75090"
type input "Sherman"
select select "45"
select select "0"
click at [427, 275] on label "Save As Common Creditor" at bounding box center [485, 282] width 116 height 14
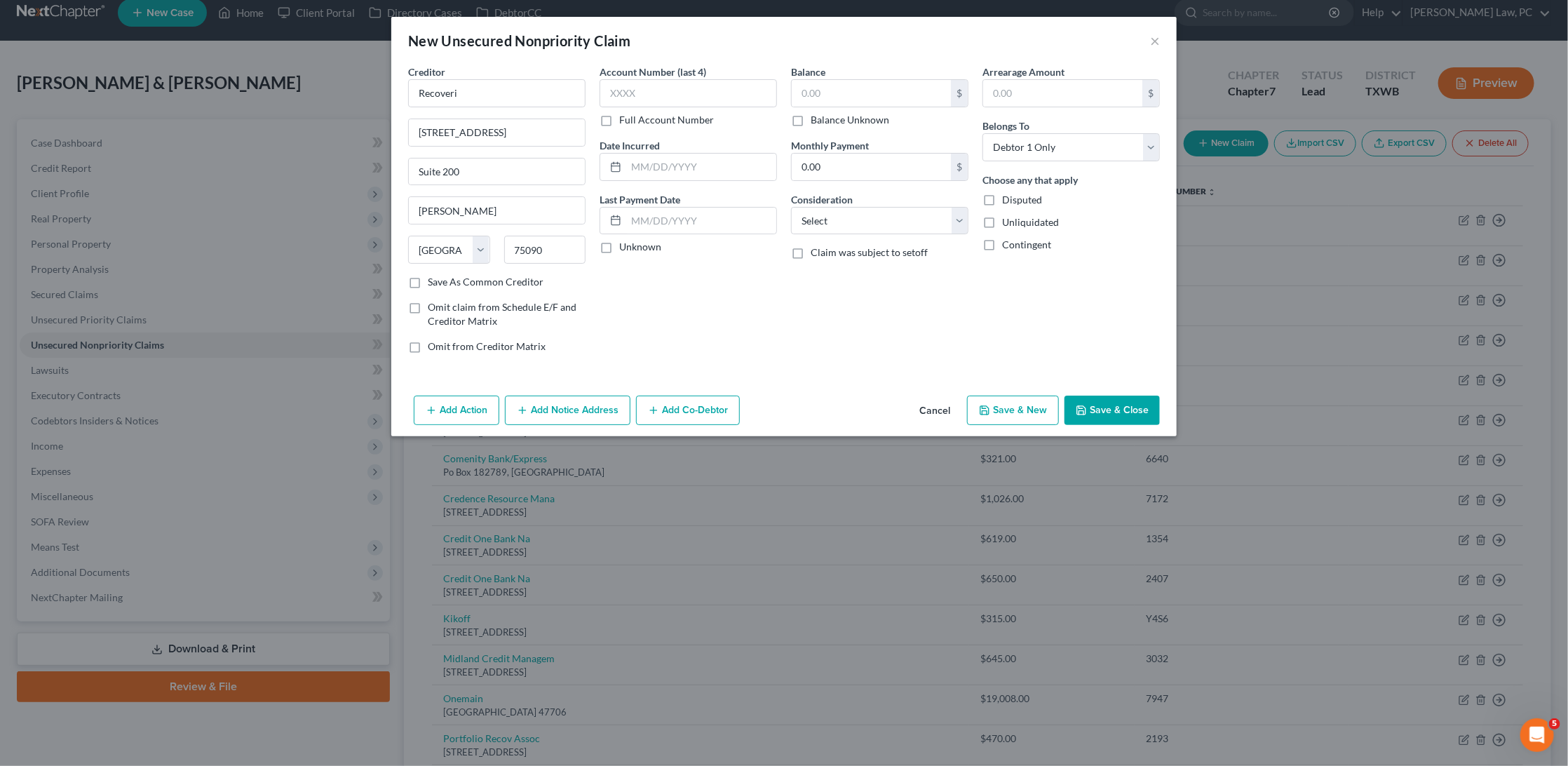
click at [433, 275] on input "Save As Common Creditor" at bounding box center [438, 279] width 9 height 9
checkbox input "true"
click at [818, 92] on input "text" at bounding box center [871, 93] width 159 height 27
type input "90.89"
click at [716, 93] on input "text" at bounding box center [688, 93] width 177 height 28
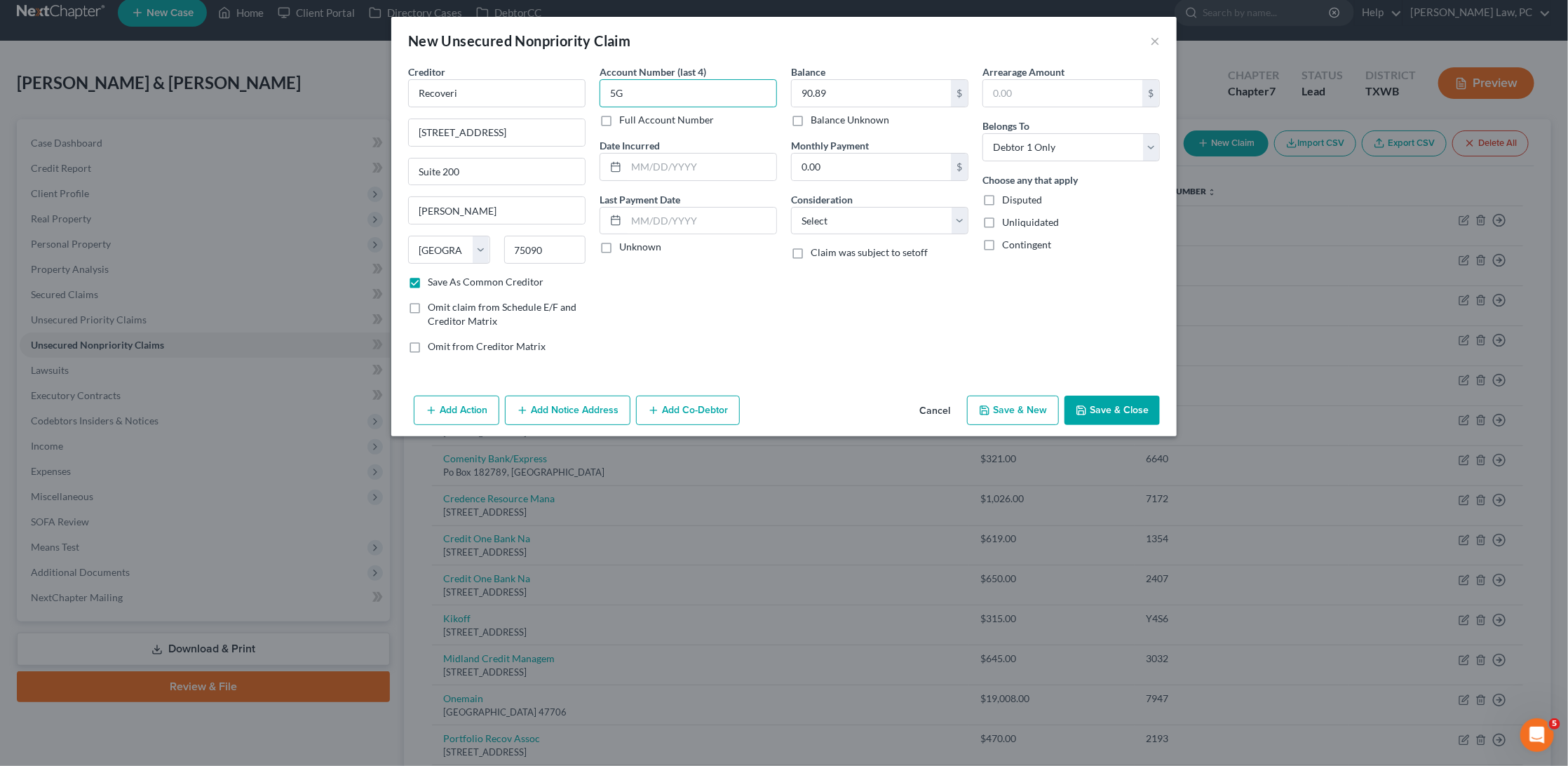
type input "5"
type input "G921"
click at [656, 168] on input "text" at bounding box center [702, 167] width 150 height 27
type input "08/28/2024"
select select "9"
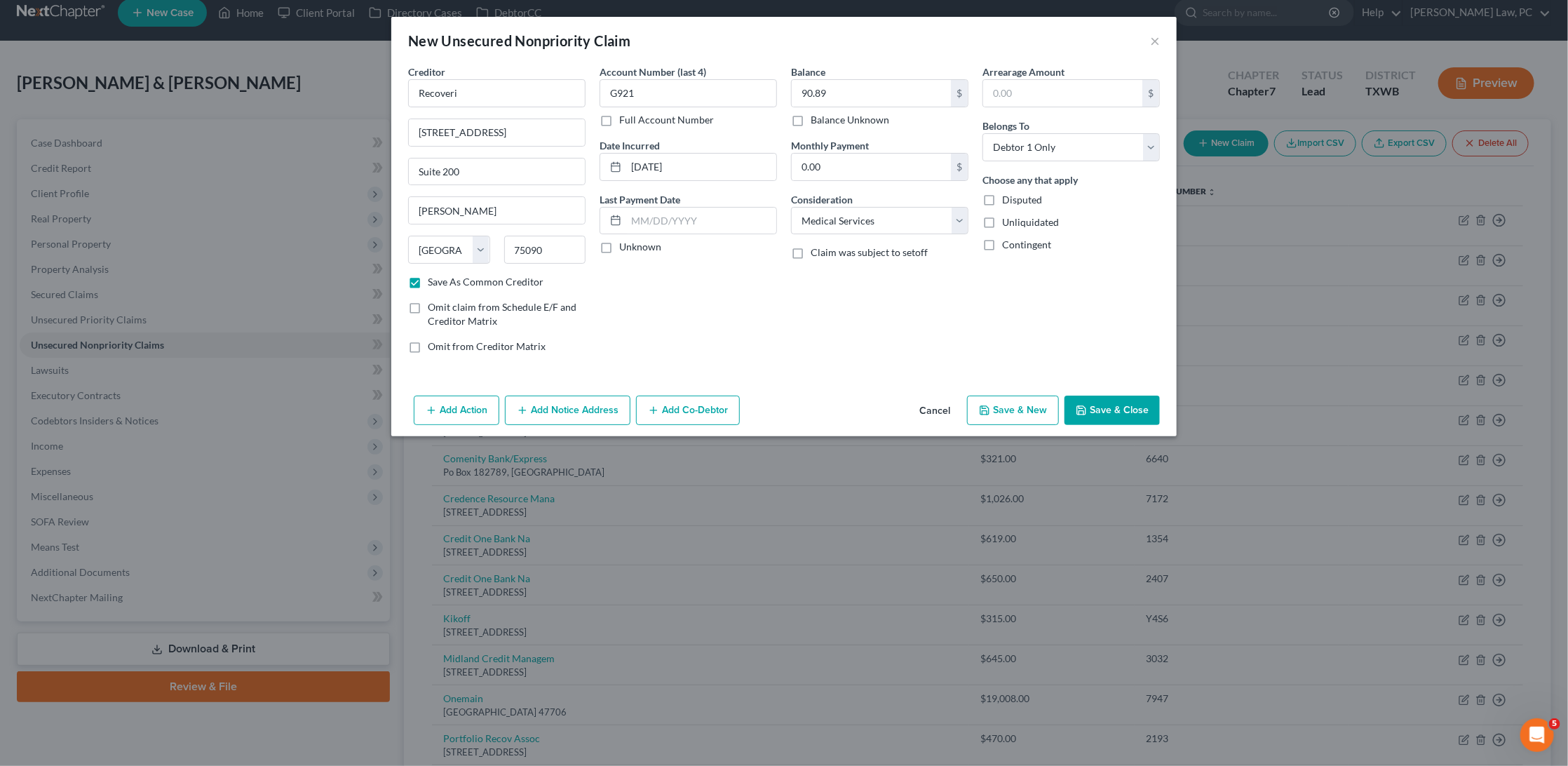
click at [1143, 406] on button "Save & Close" at bounding box center [1111, 410] width 96 height 29
checkbox input "false"
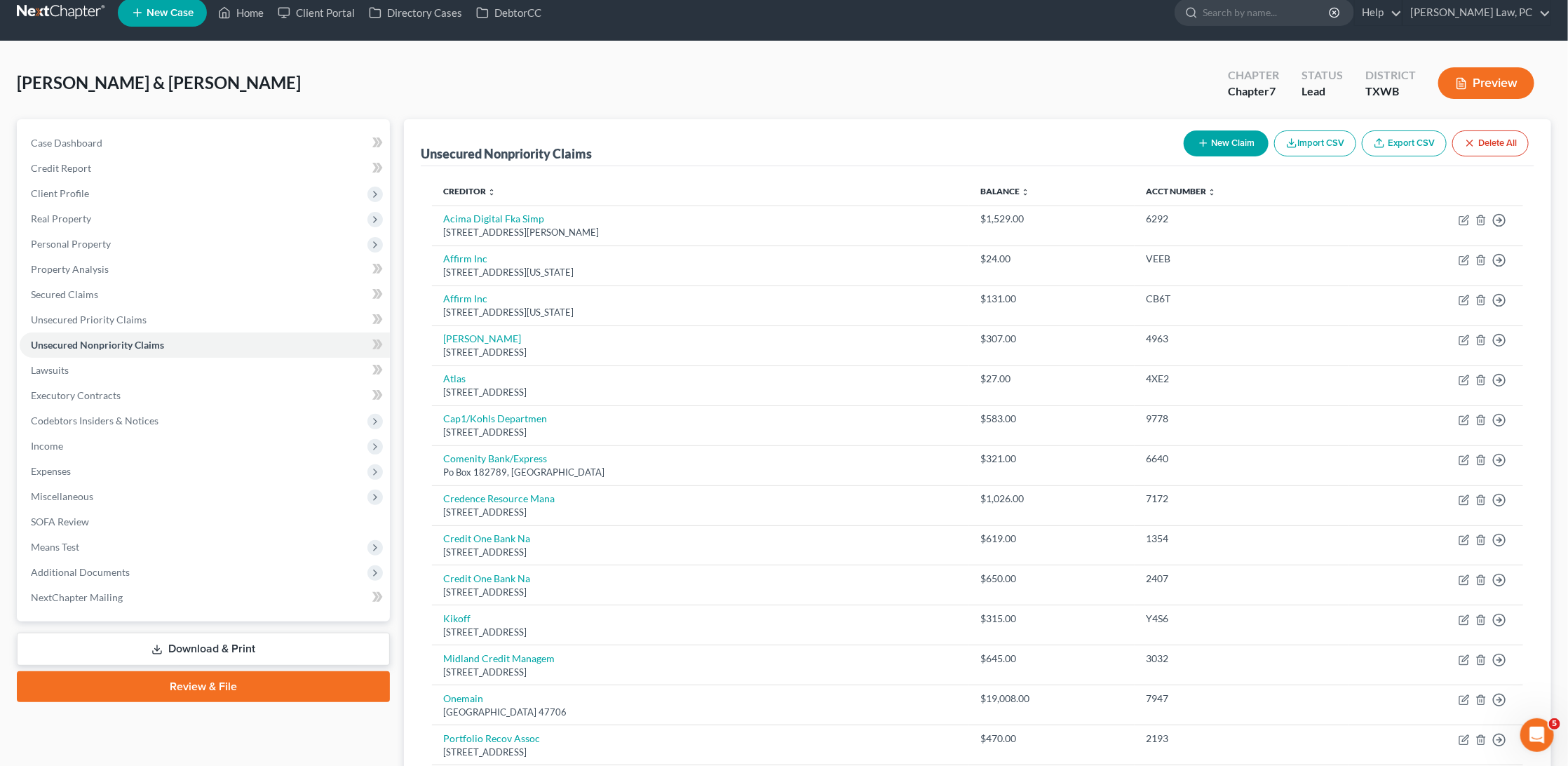
click at [1227, 142] on button "New Claim" at bounding box center [1226, 144] width 85 height 26
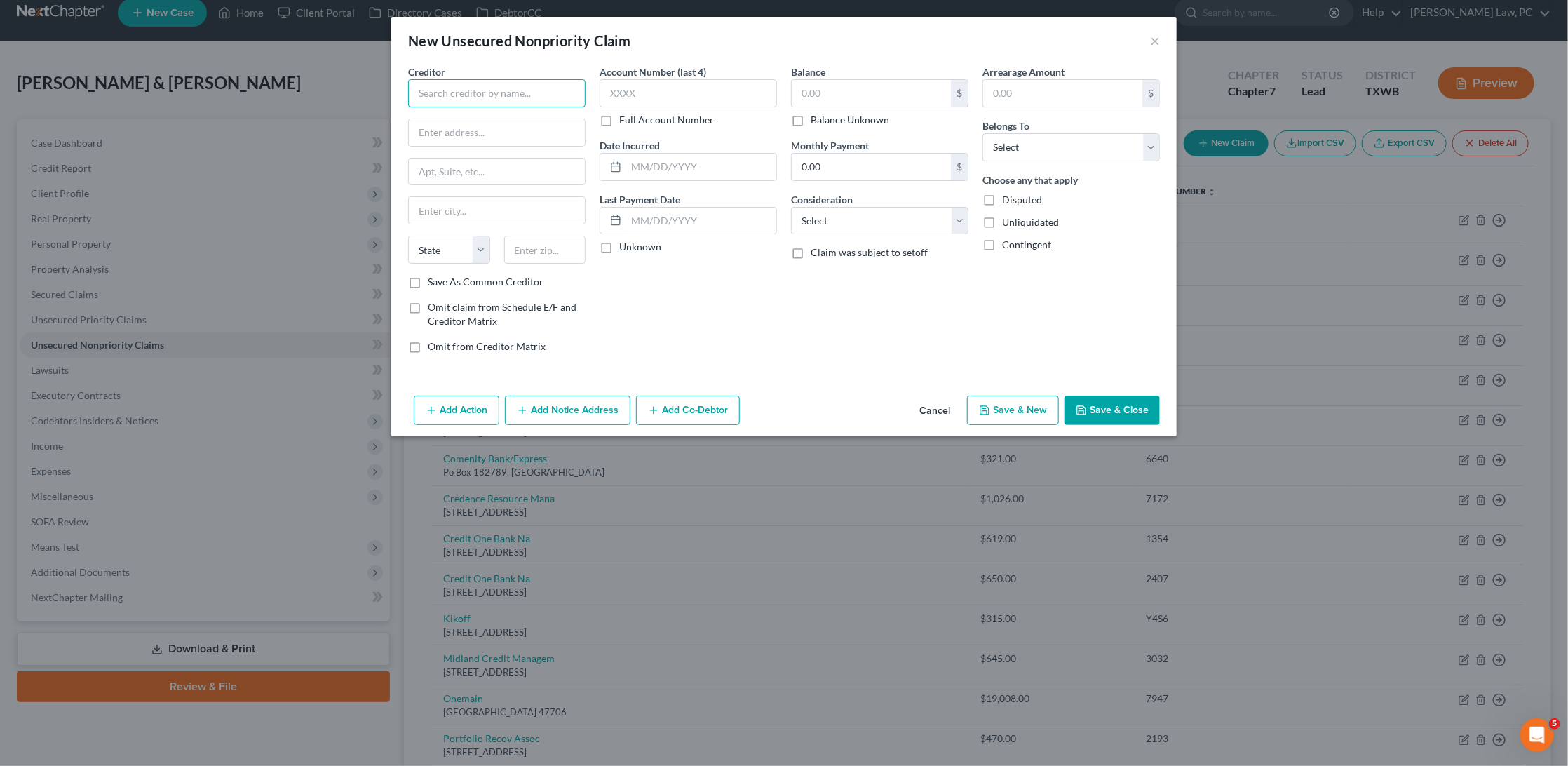
click at [497, 92] on input "text" at bounding box center [497, 93] width 177 height 28
type input "Texas Department of Transportation"
type input "9575"
click at [689, 166] on input "text" at bounding box center [702, 167] width 150 height 27
type input "11/17/2024"
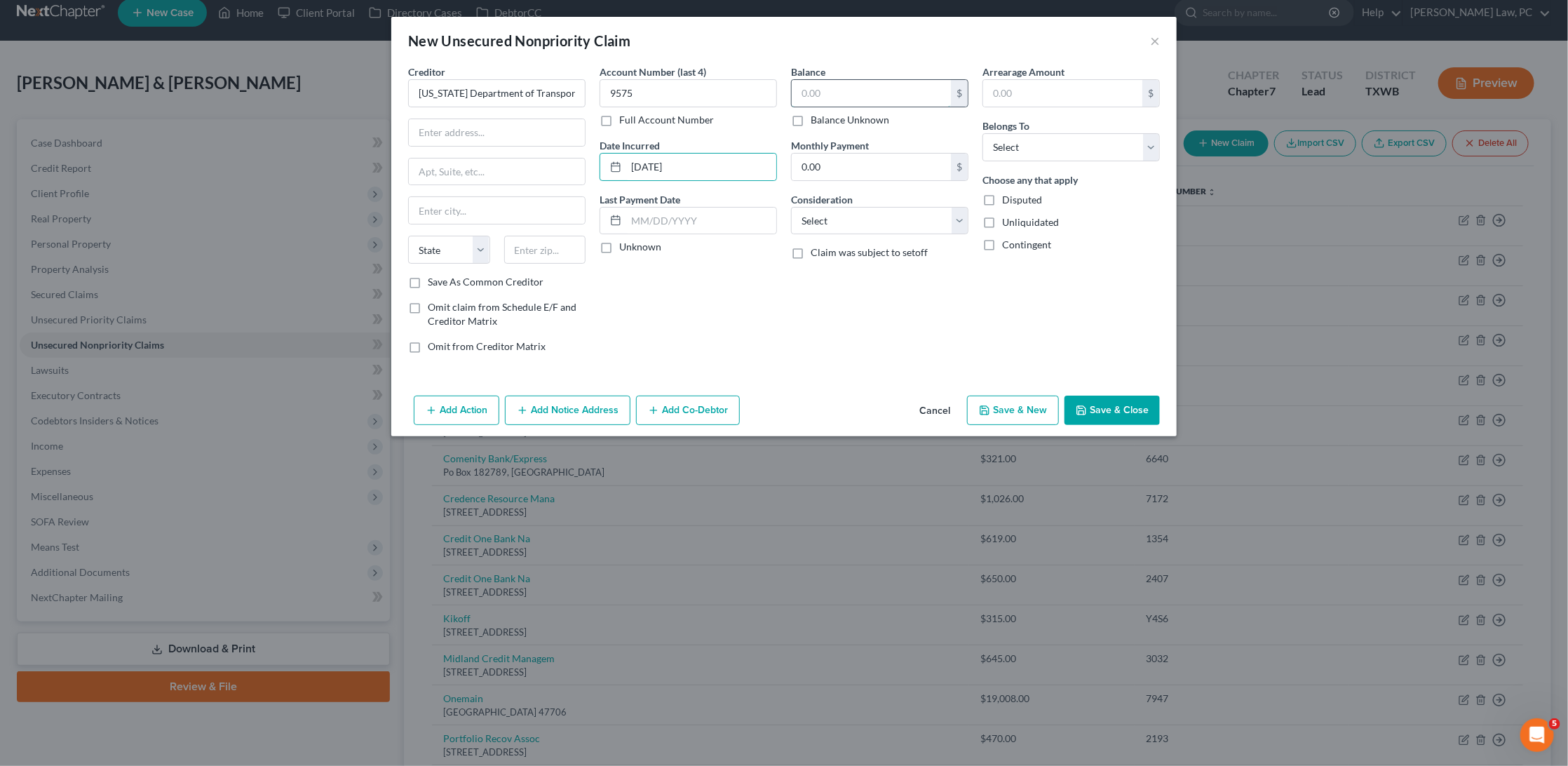
click at [834, 88] on input "text" at bounding box center [871, 93] width 159 height 27
type input "1,078.16"
type input "125 E 11th St."
click at [544, 275] on div "Save As Common Creditor" at bounding box center [497, 282] width 177 height 14
type input "78701"
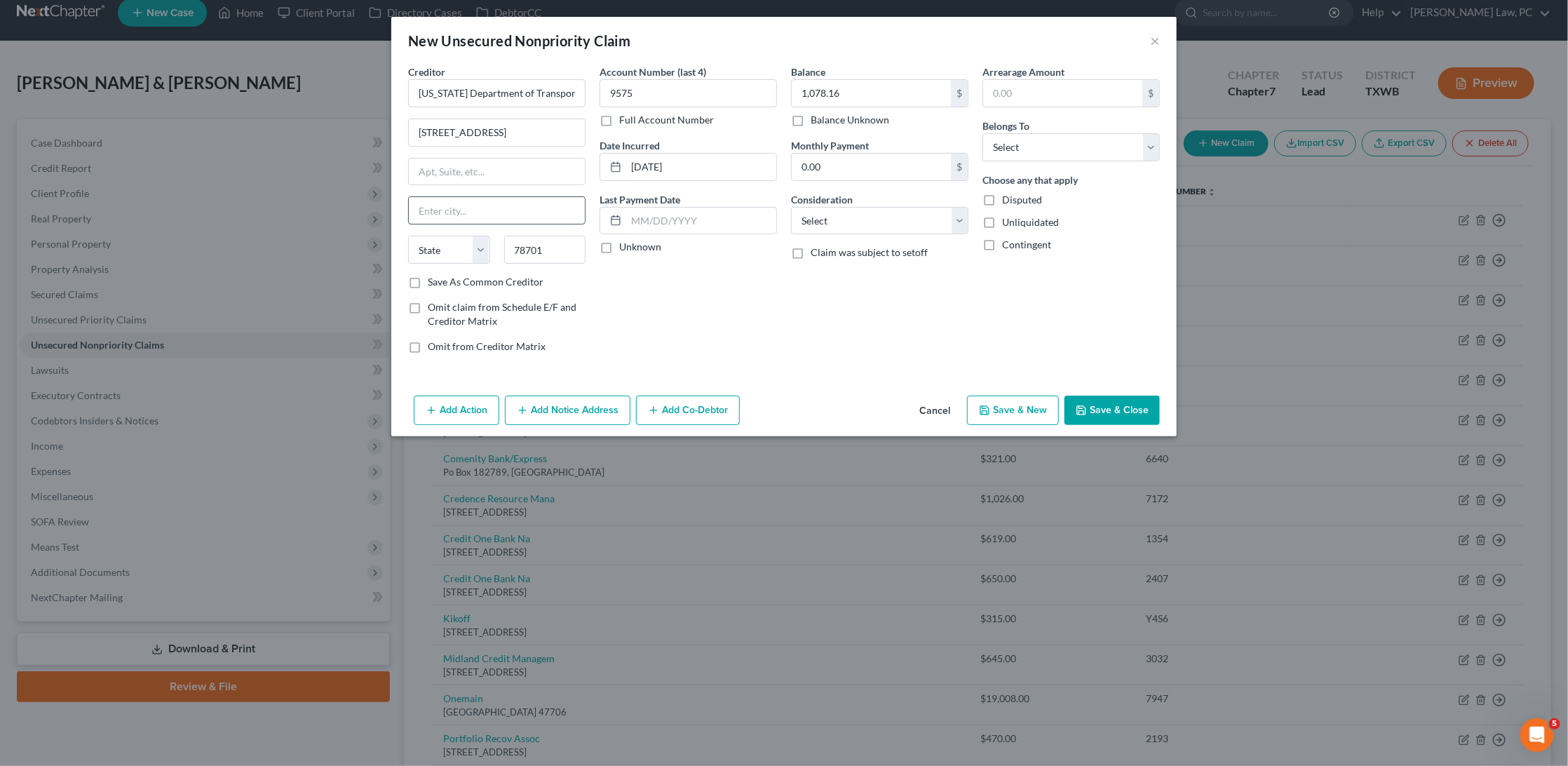
type input "Austin"
select select "45"
select select "4"
select select "0"
click at [1116, 399] on button "Save & Close" at bounding box center [1111, 410] width 96 height 29
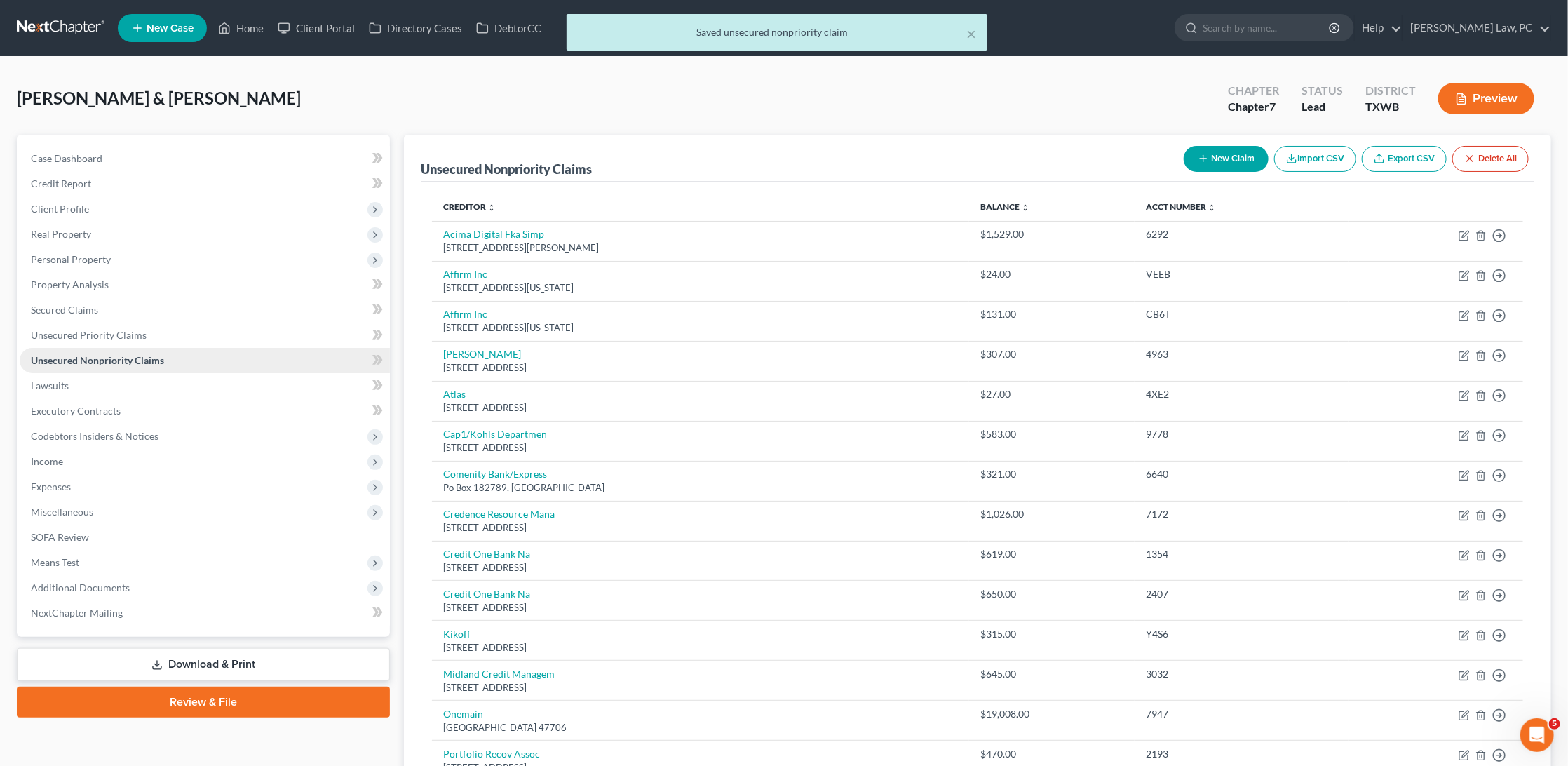
scroll to position [0, 0]
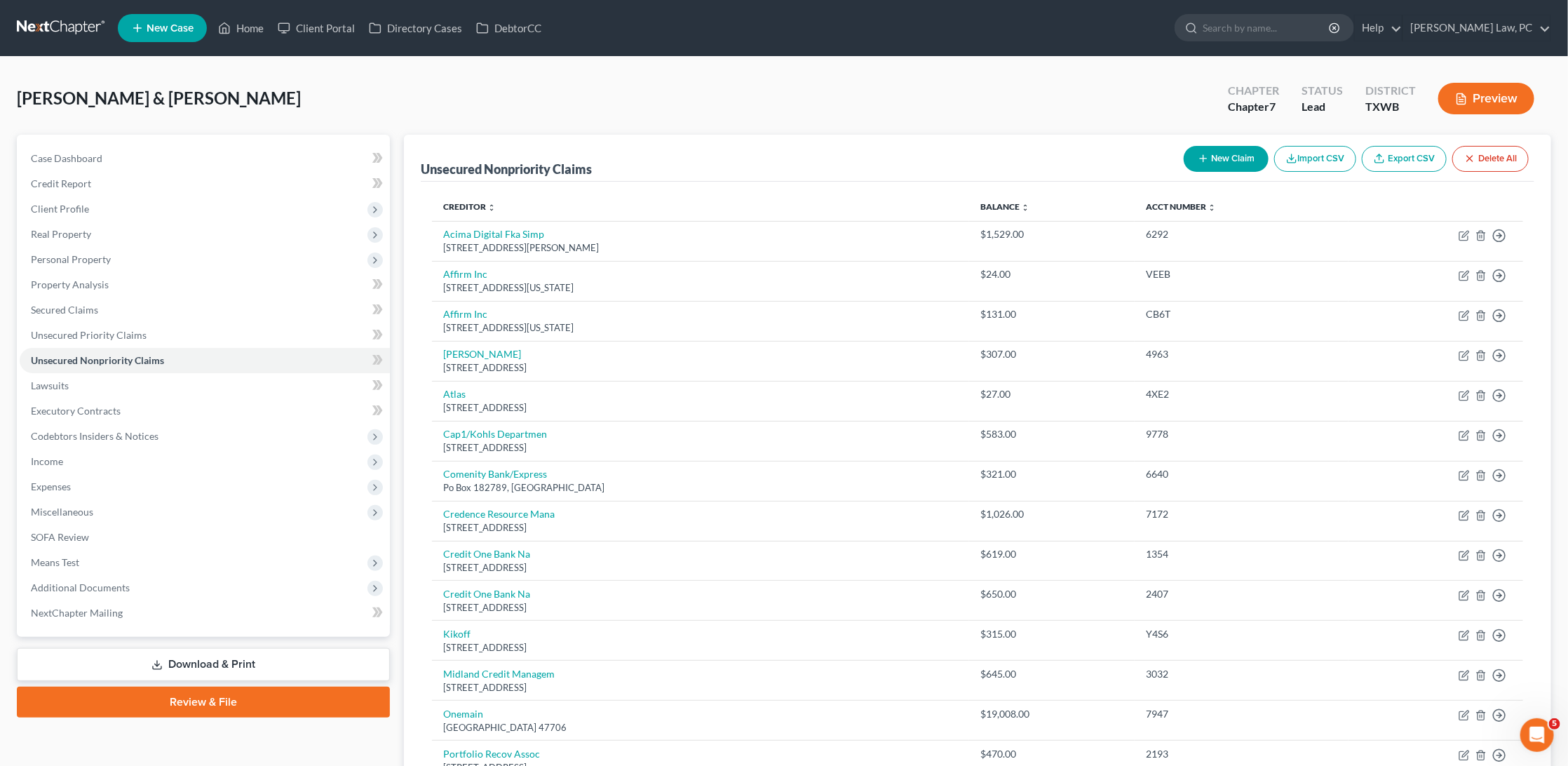
click at [1221, 157] on button "New Claim" at bounding box center [1226, 159] width 85 height 26
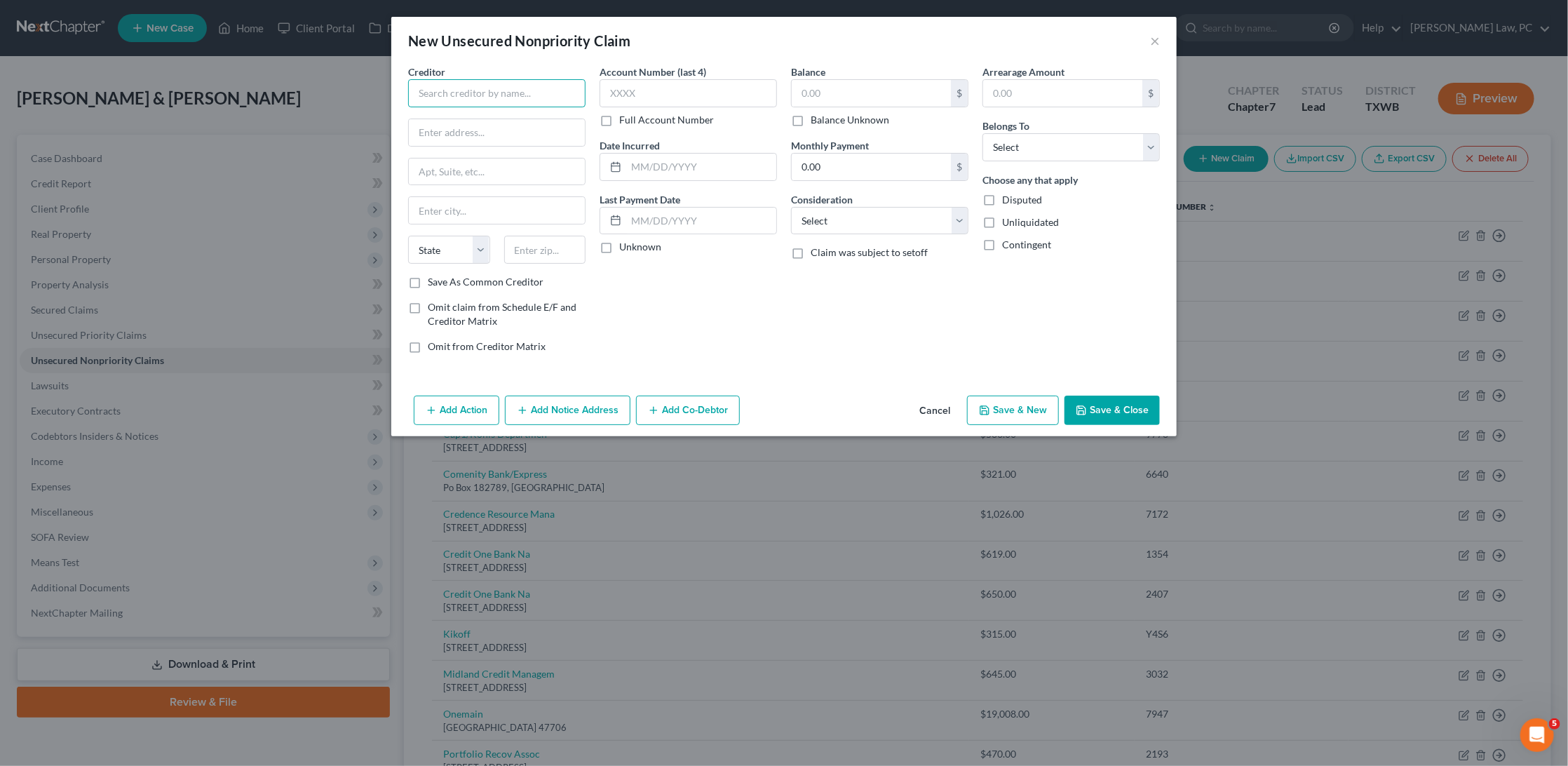
click at [480, 97] on input "text" at bounding box center [497, 93] width 177 height 28
click at [524, 98] on input "Rozlin Financial Group" at bounding box center [497, 93] width 177 height 28
type input "Rozlin Financial Group, Inc"
click at [526, 123] on input "text" at bounding box center [496, 132] width 176 height 27
type input "PO Box 8"
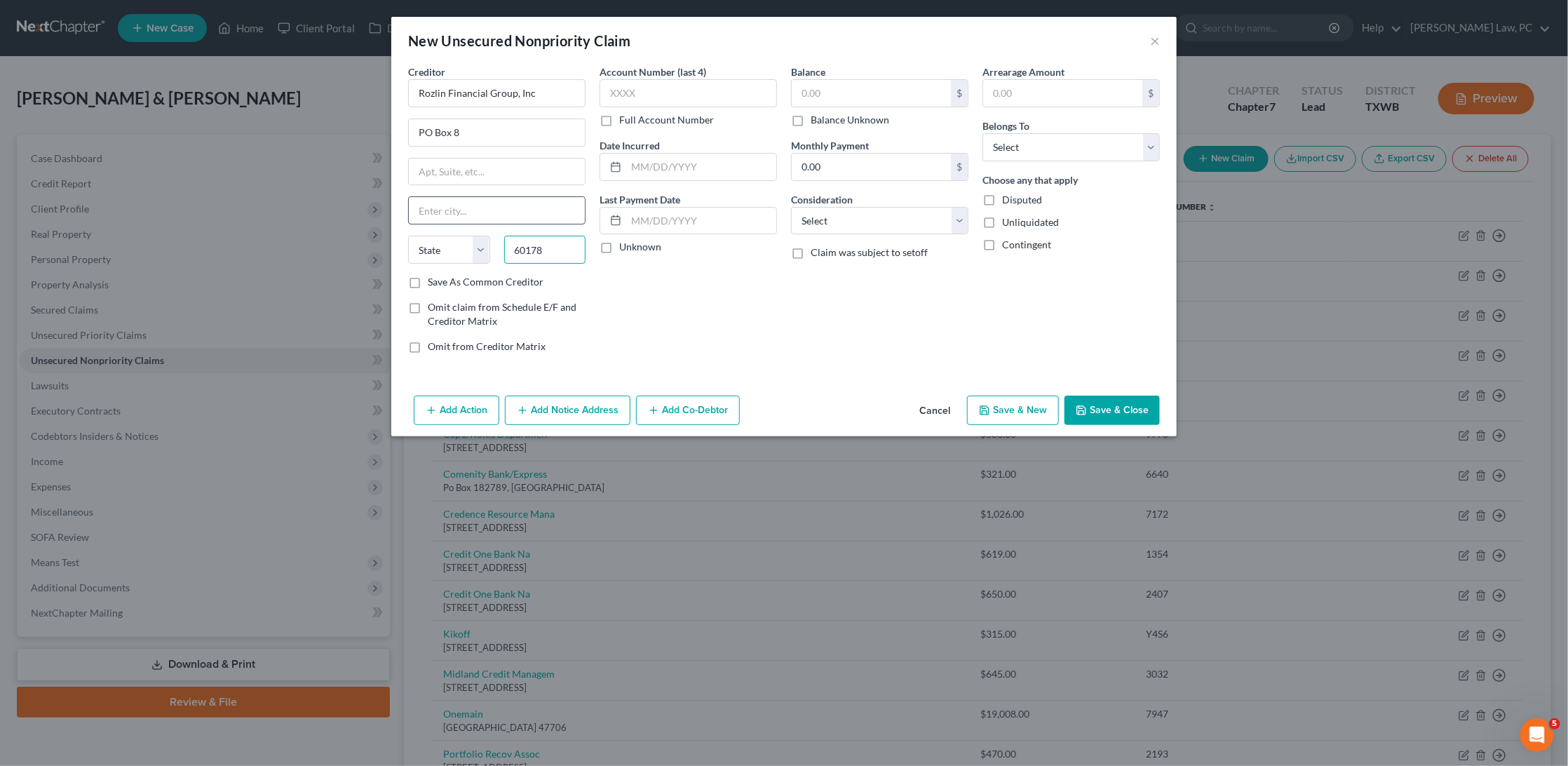
type input "60178"
type input "Sycamore"
select select "14"
type input "6526"
click at [875, 97] on input "text" at bounding box center [871, 93] width 159 height 27
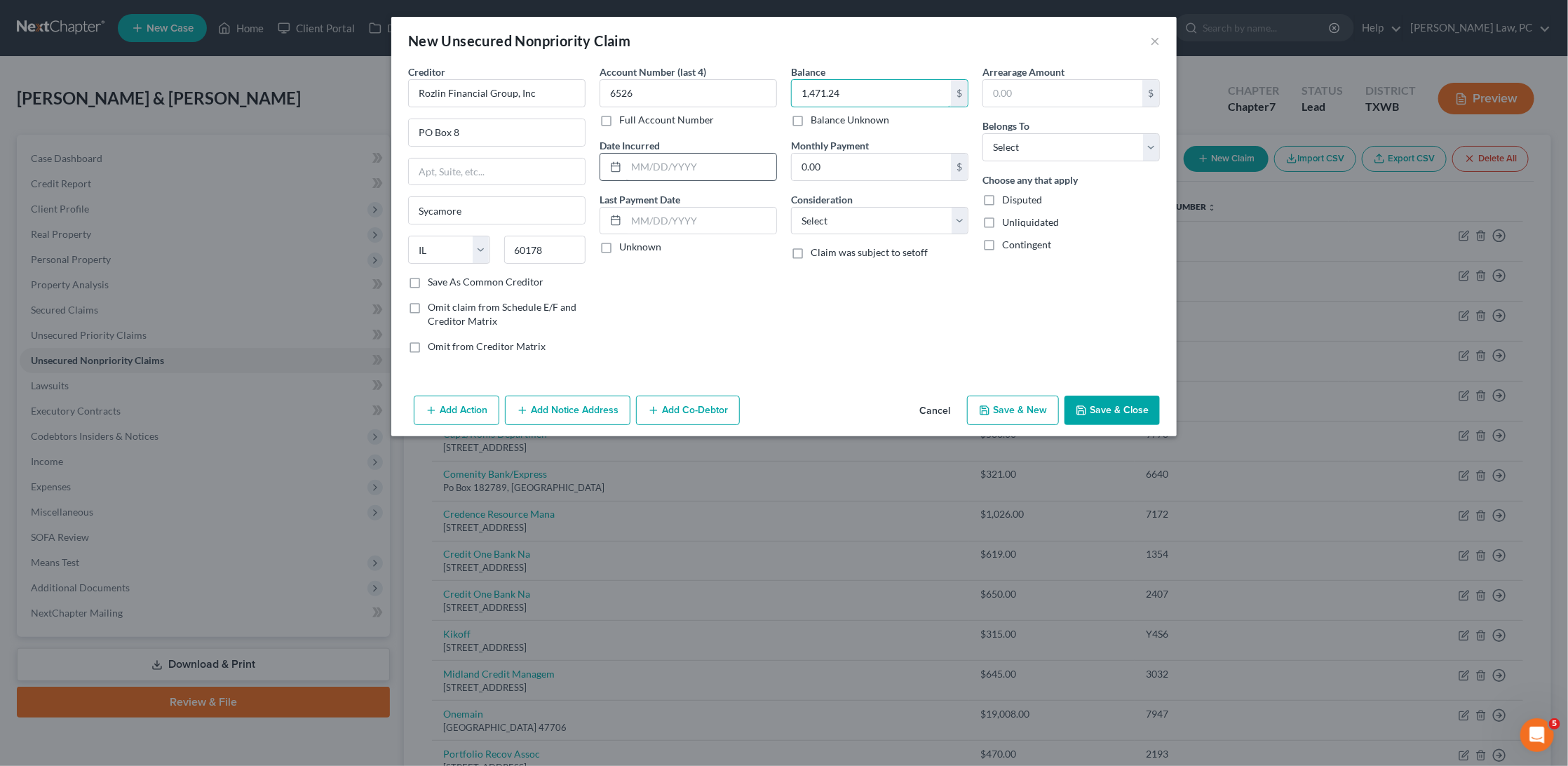
type input "1,471.24"
click at [666, 166] on input "text" at bounding box center [702, 167] width 150 height 27
type input "08/16/2025"
select select "4"
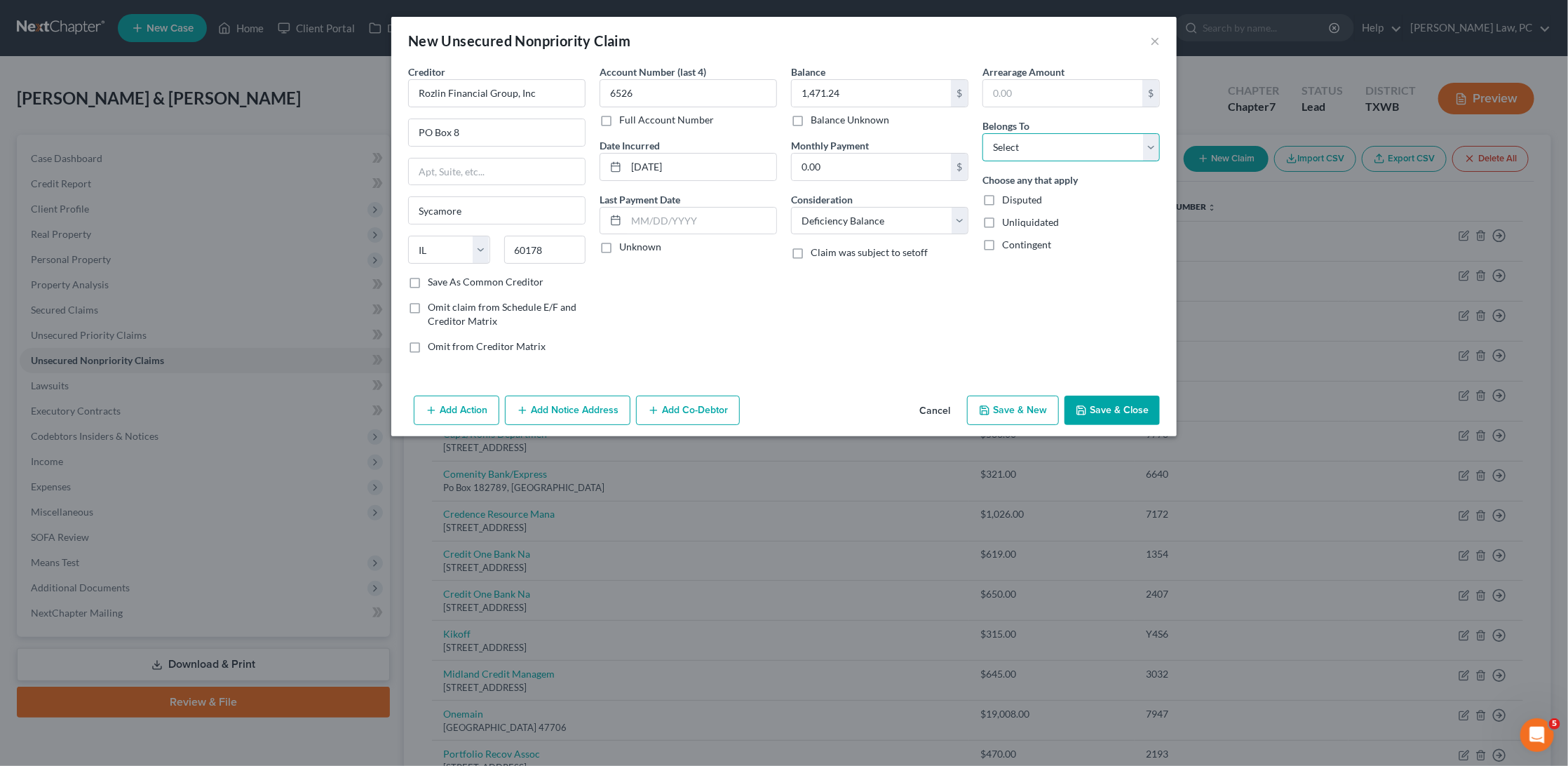
select select "1"
click at [1119, 401] on button "Save & Close" at bounding box center [1111, 410] width 96 height 29
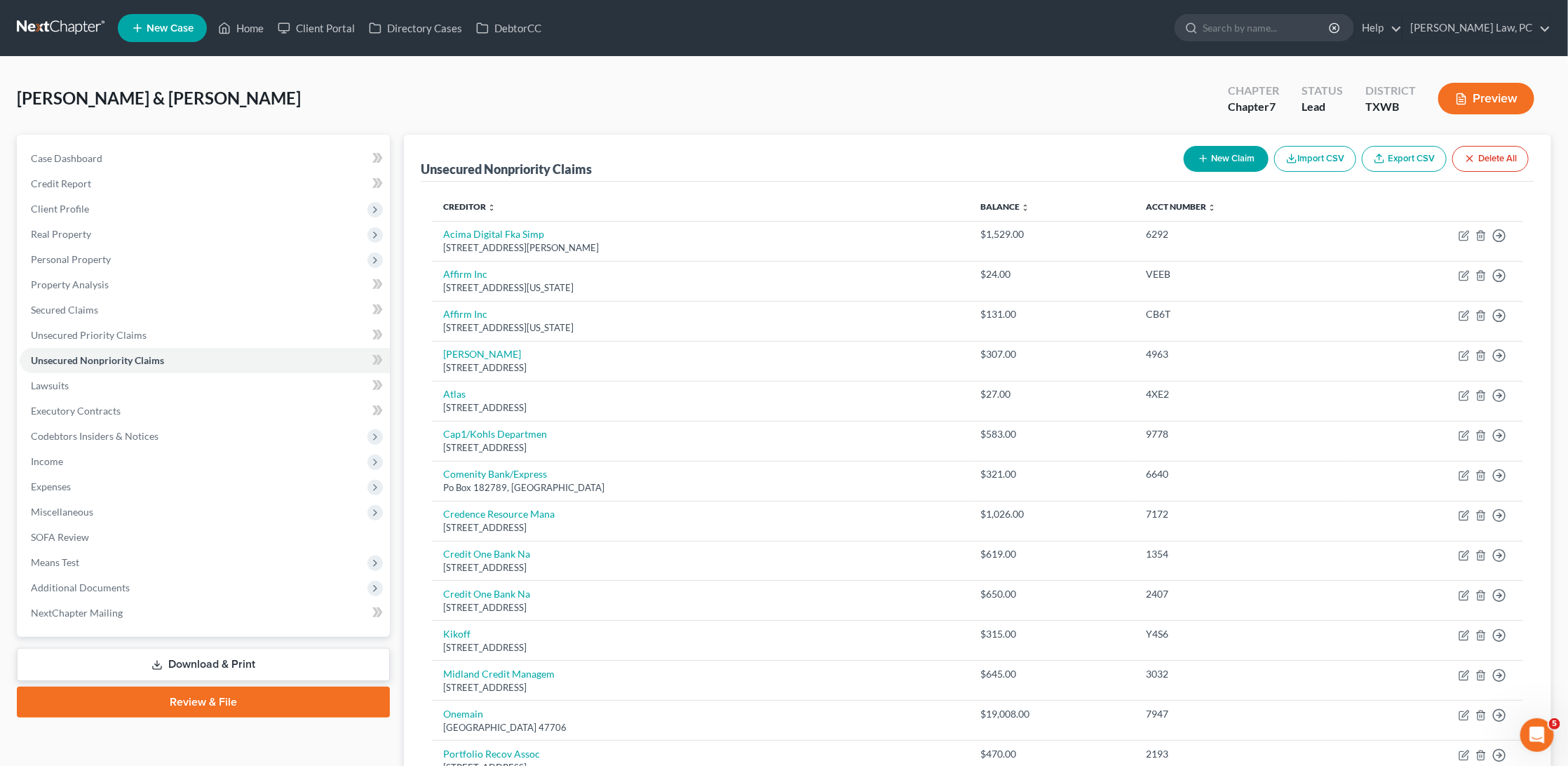
click at [1203, 151] on button "New Claim" at bounding box center [1226, 159] width 85 height 26
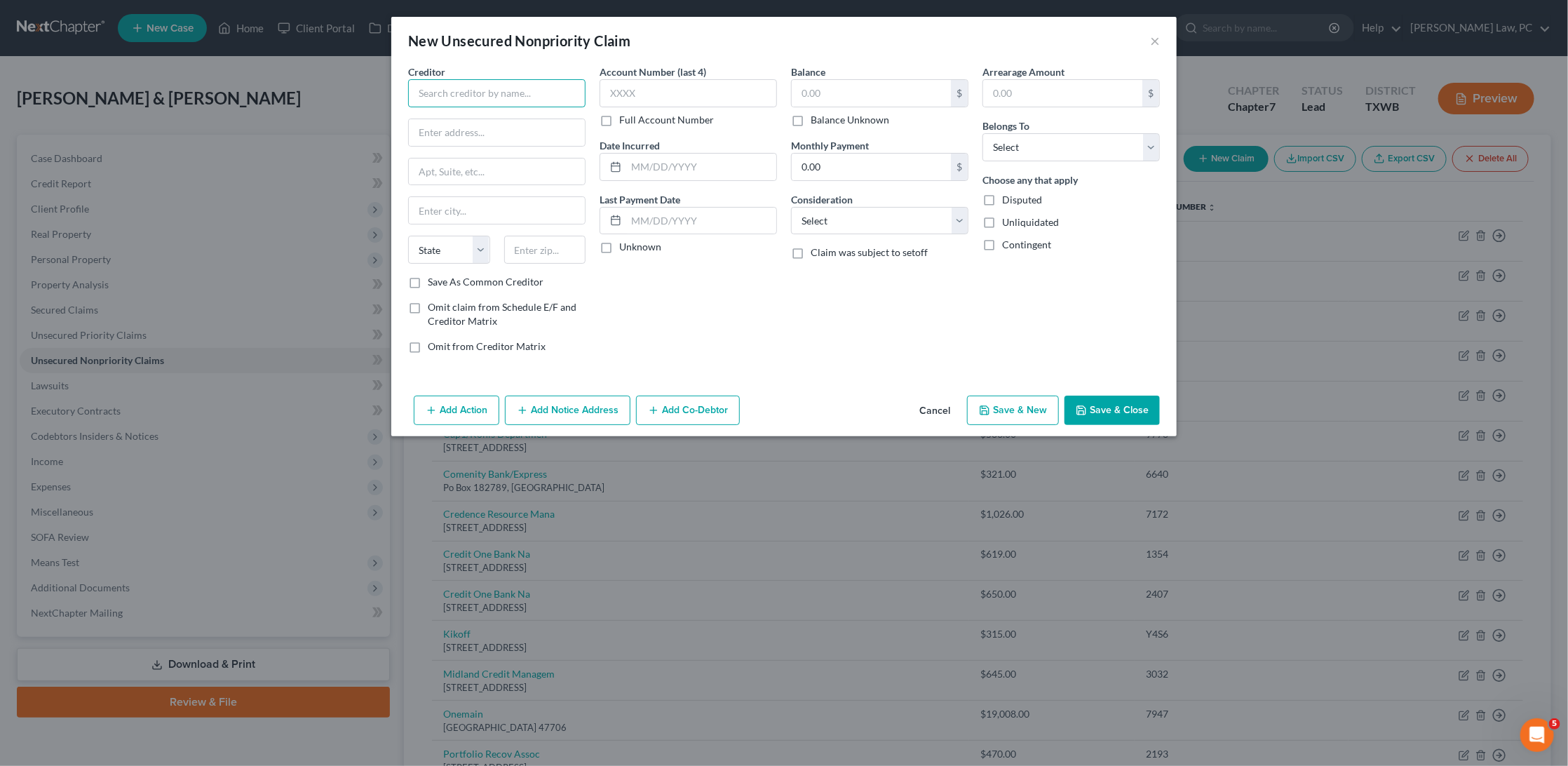
click at [451, 89] on input "text" at bounding box center [497, 93] width 177 height 28
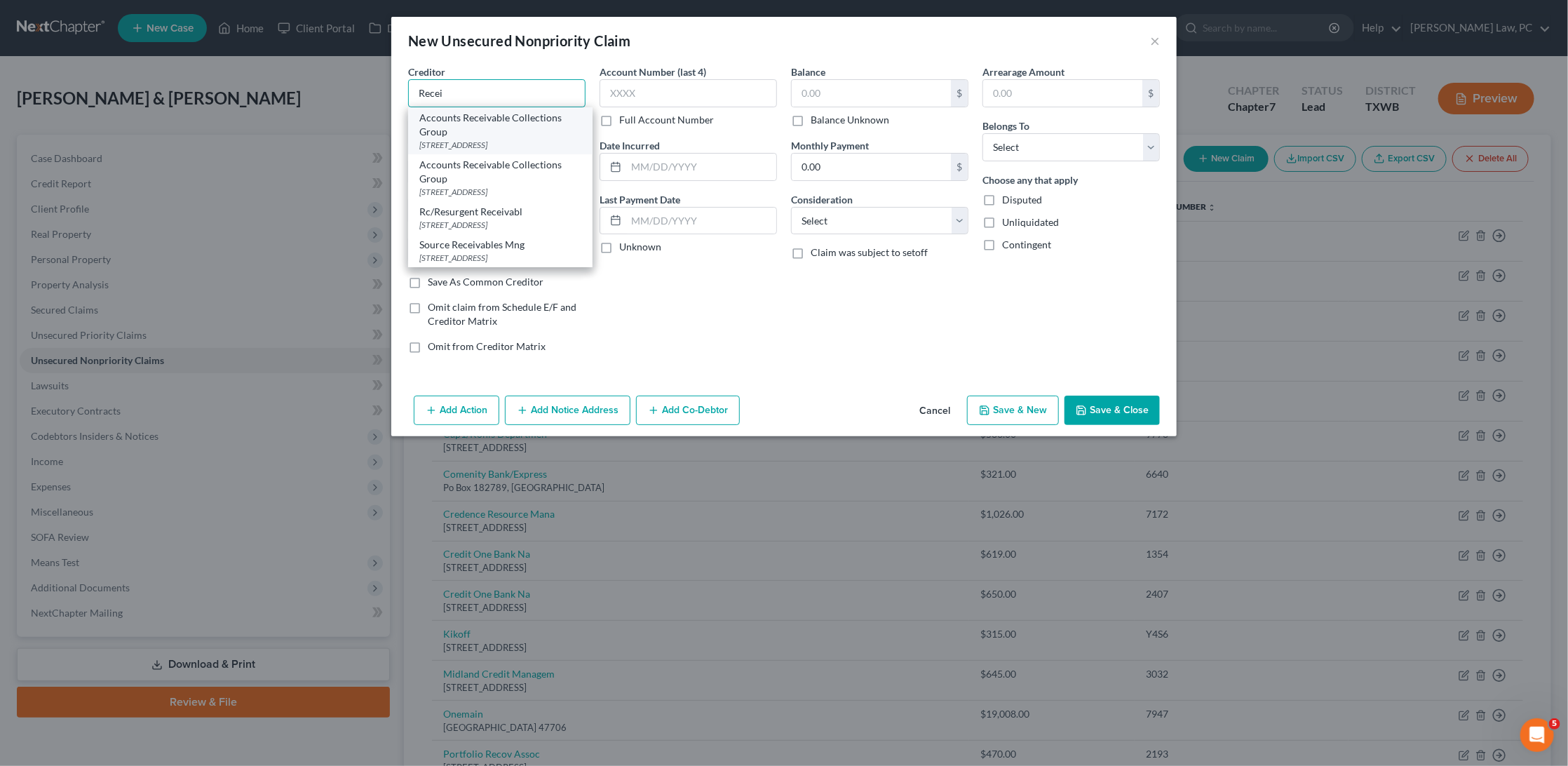
scroll to position [8, 0]
click at [420, 90] on input "Recei" at bounding box center [497, 93] width 177 height 28
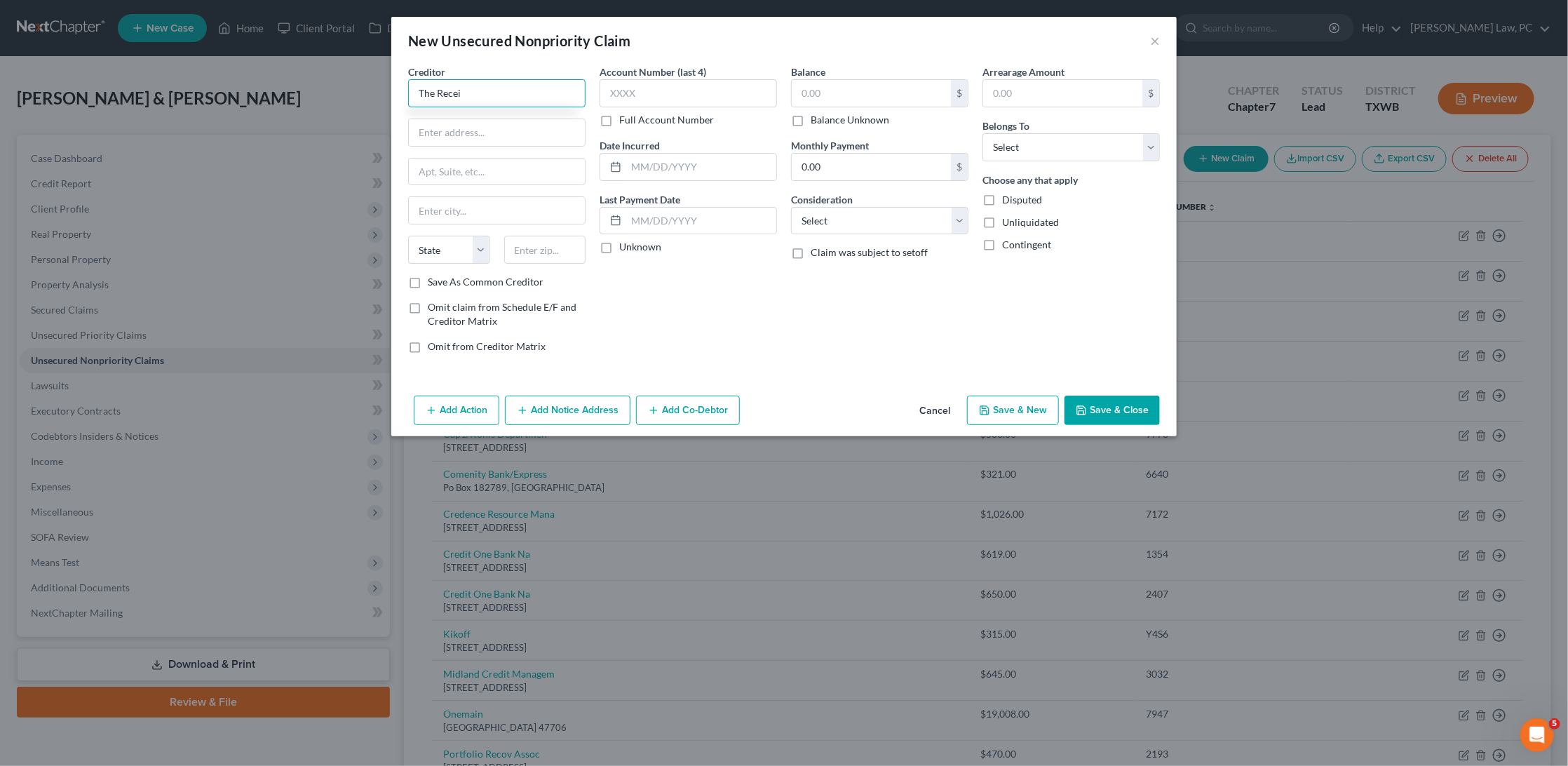
click at [501, 94] on input "The Recei" at bounding box center [497, 93] width 177 height 28
type input "The Receivable Management Services, LLC"
type input "PO Box 5000"
type input "18051"
type input "Fogelsville"
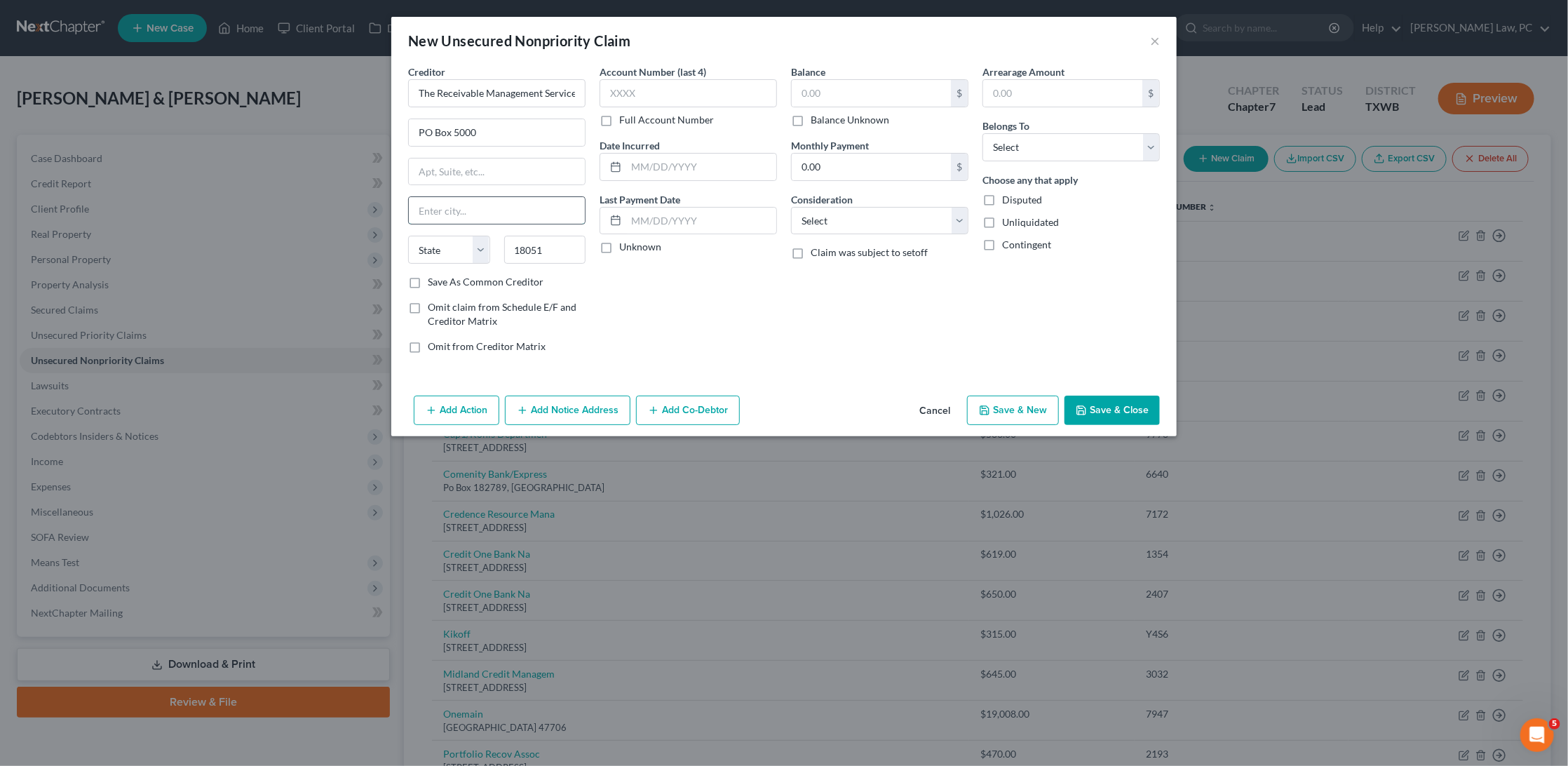
select select "39"
type input "2143"
click at [906, 95] on input "text" at bounding box center [871, 93] width 159 height 27
type input "270"
click at [715, 161] on input "text" at bounding box center [702, 167] width 150 height 27
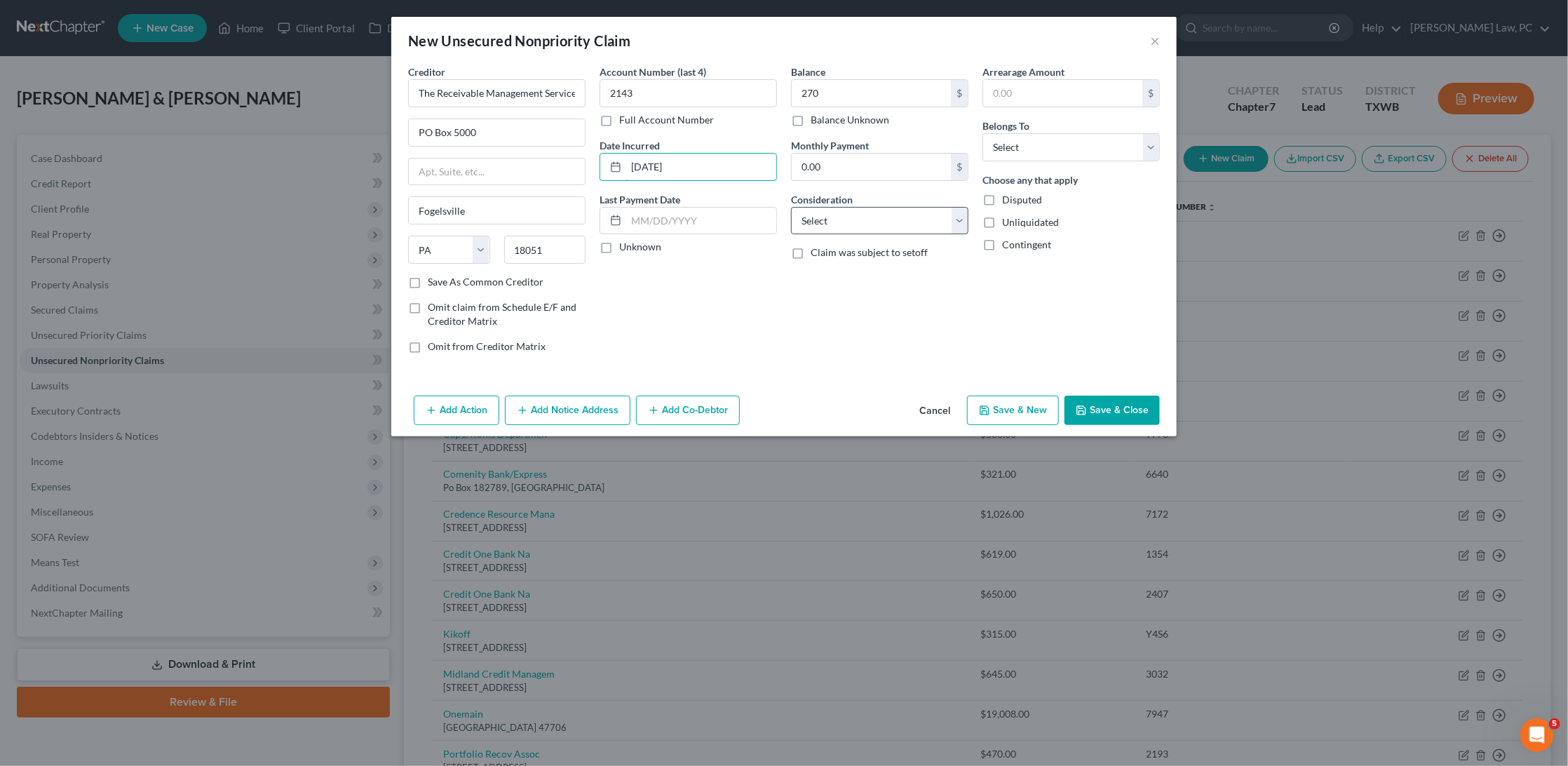
type input "01/23/2025"
select select "1"
click at [1120, 399] on button "Save & Close" at bounding box center [1111, 410] width 96 height 29
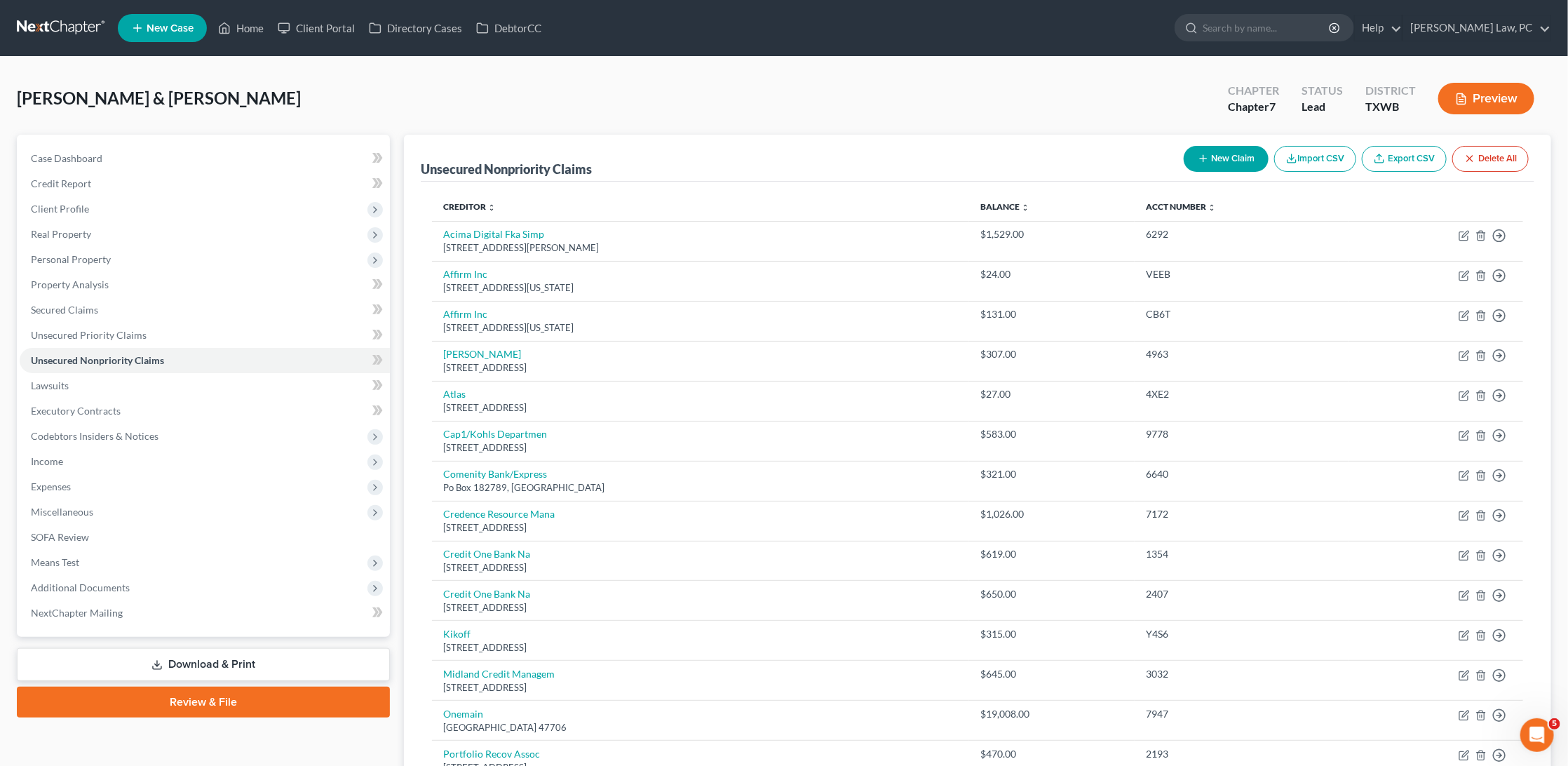
click at [1235, 154] on button "New Claim" at bounding box center [1226, 159] width 85 height 26
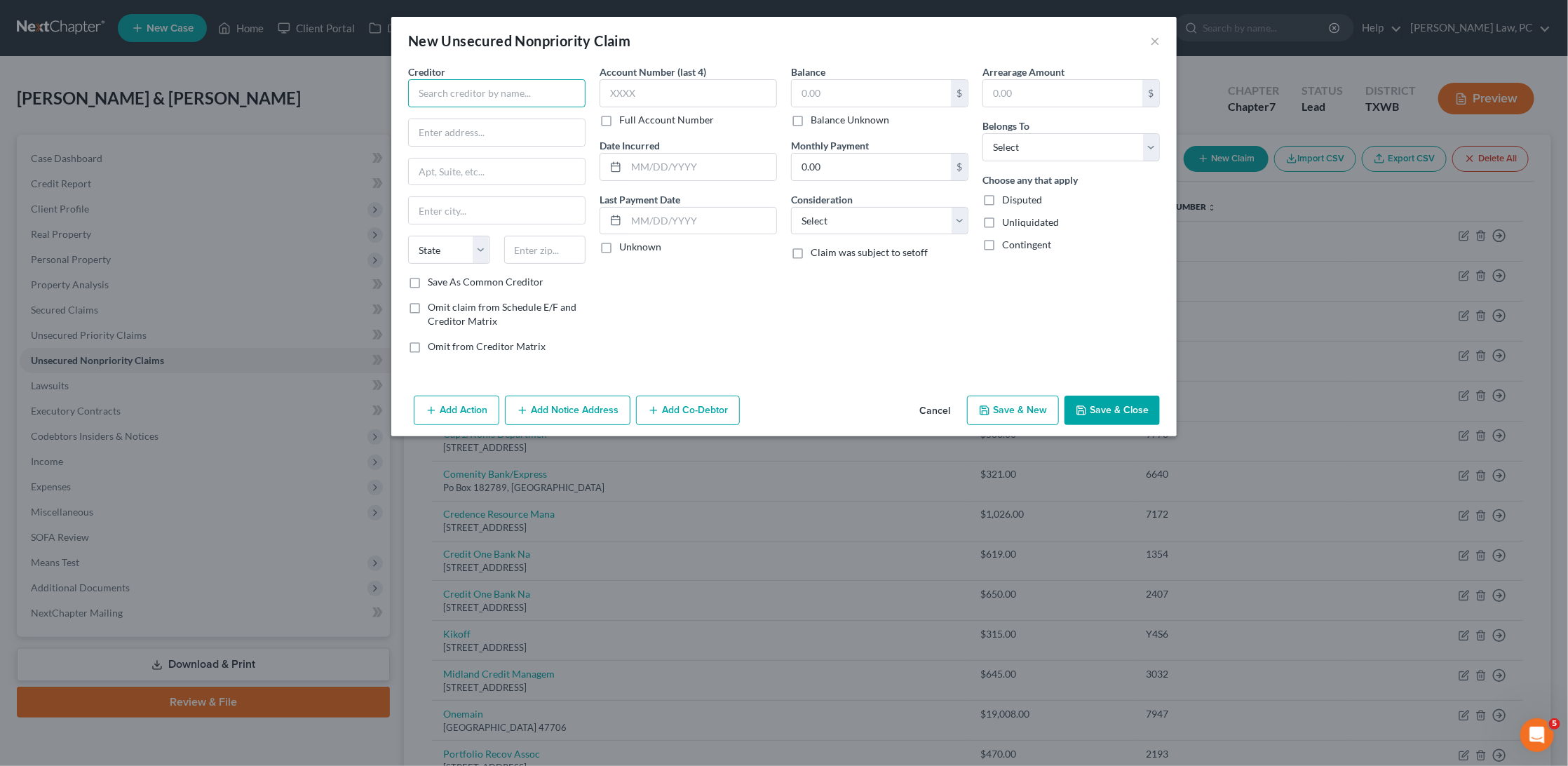
click at [511, 91] on input "text" at bounding box center [497, 93] width 177 height 28
type input "8144"
click at [538, 85] on input "text" at bounding box center [497, 93] width 177 height 28
type input "Contract Callers Inc."
type input "501 Greene St"
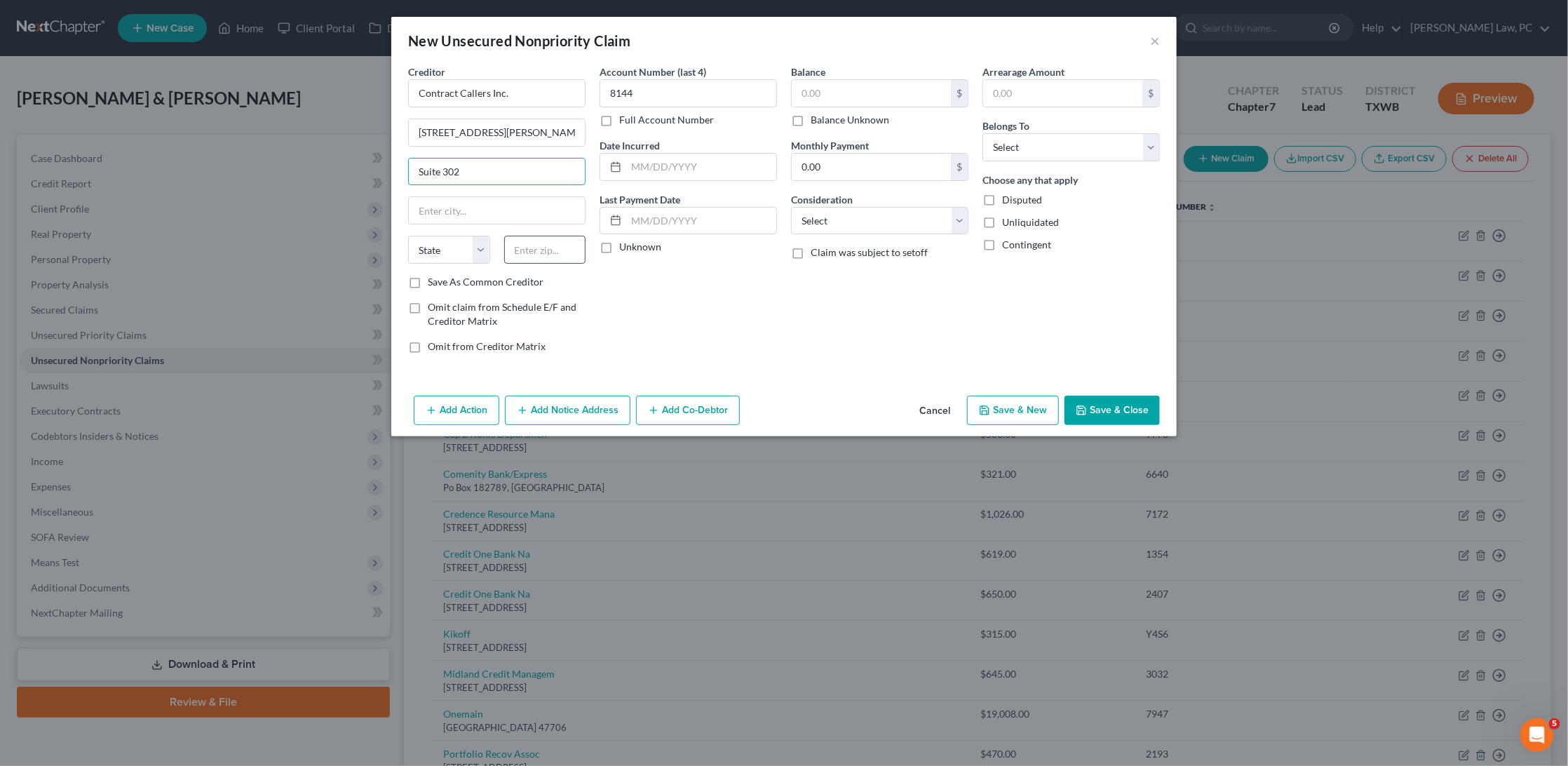
type input "Suite 302"
type input "2"
type input "30901"
type input "Augusta"
select select "10"
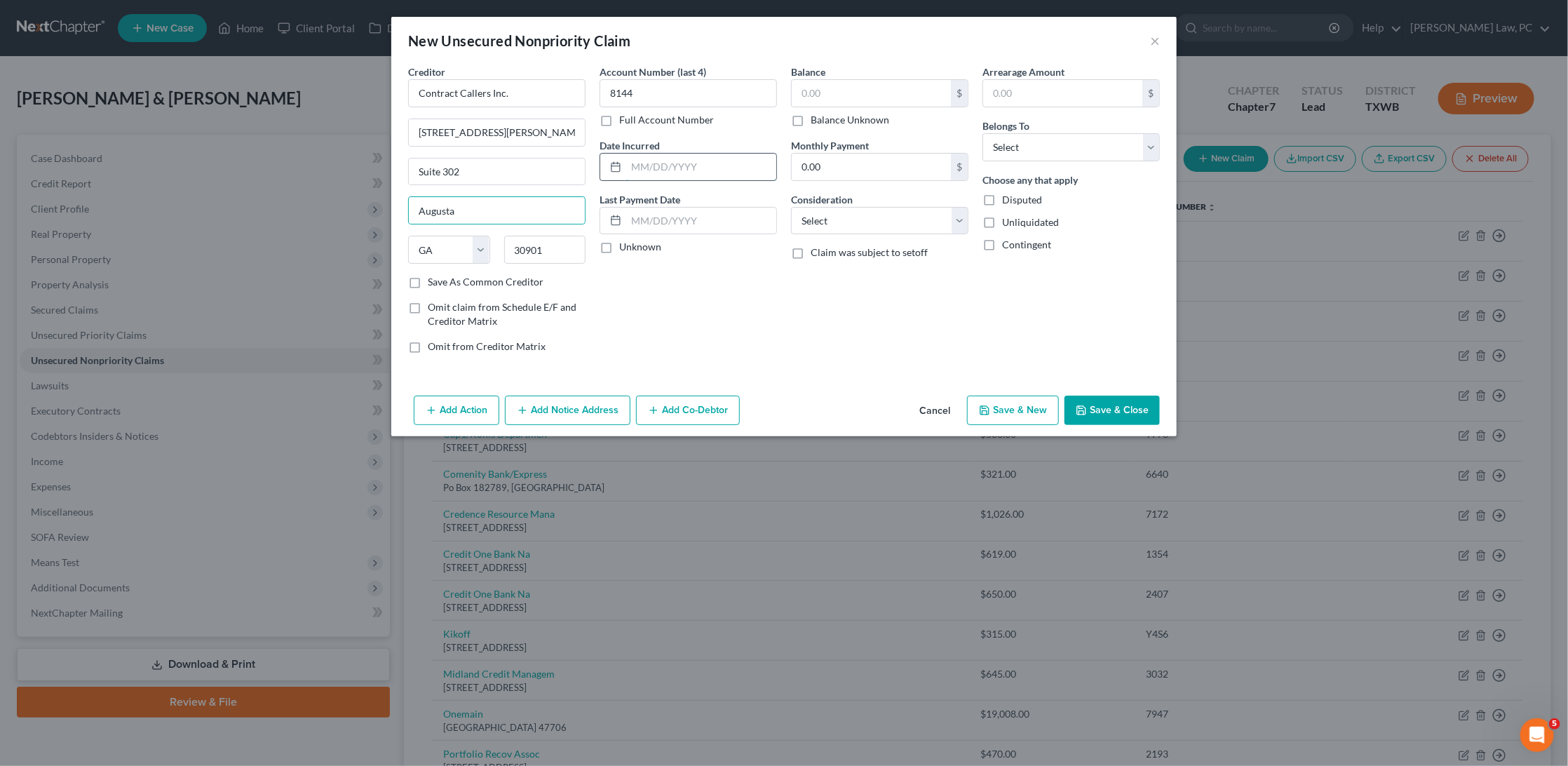
click at [661, 160] on input "text" at bounding box center [702, 167] width 150 height 27
type input "07/23/2025"
click at [900, 95] on input "text" at bounding box center [871, 93] width 159 height 27
type input "81.79"
select select "1"
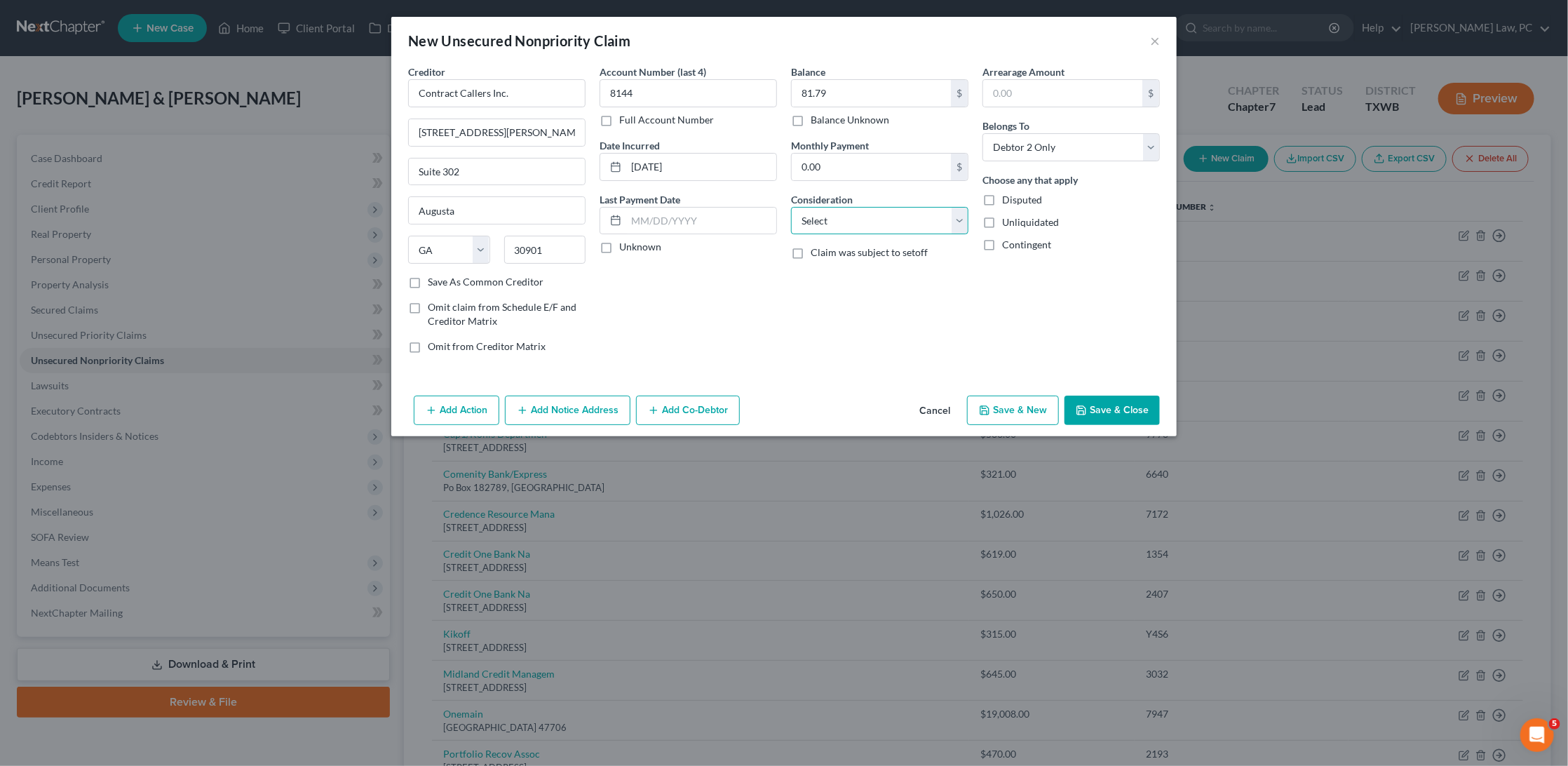
select select "1"
click at [1127, 406] on button "Save & Close" at bounding box center [1111, 410] width 96 height 29
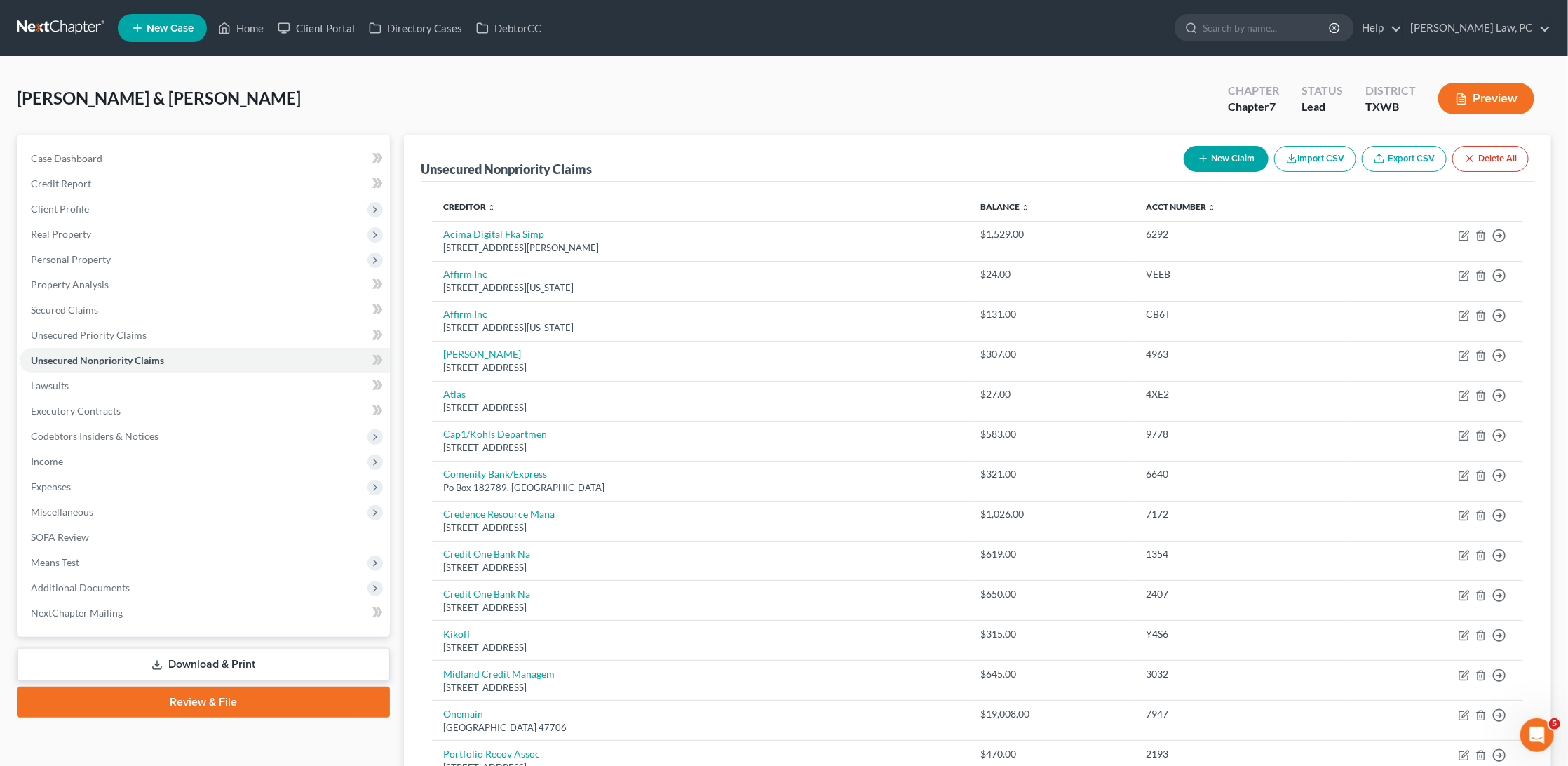
click at [1219, 156] on button "New Claim" at bounding box center [1226, 159] width 85 height 26
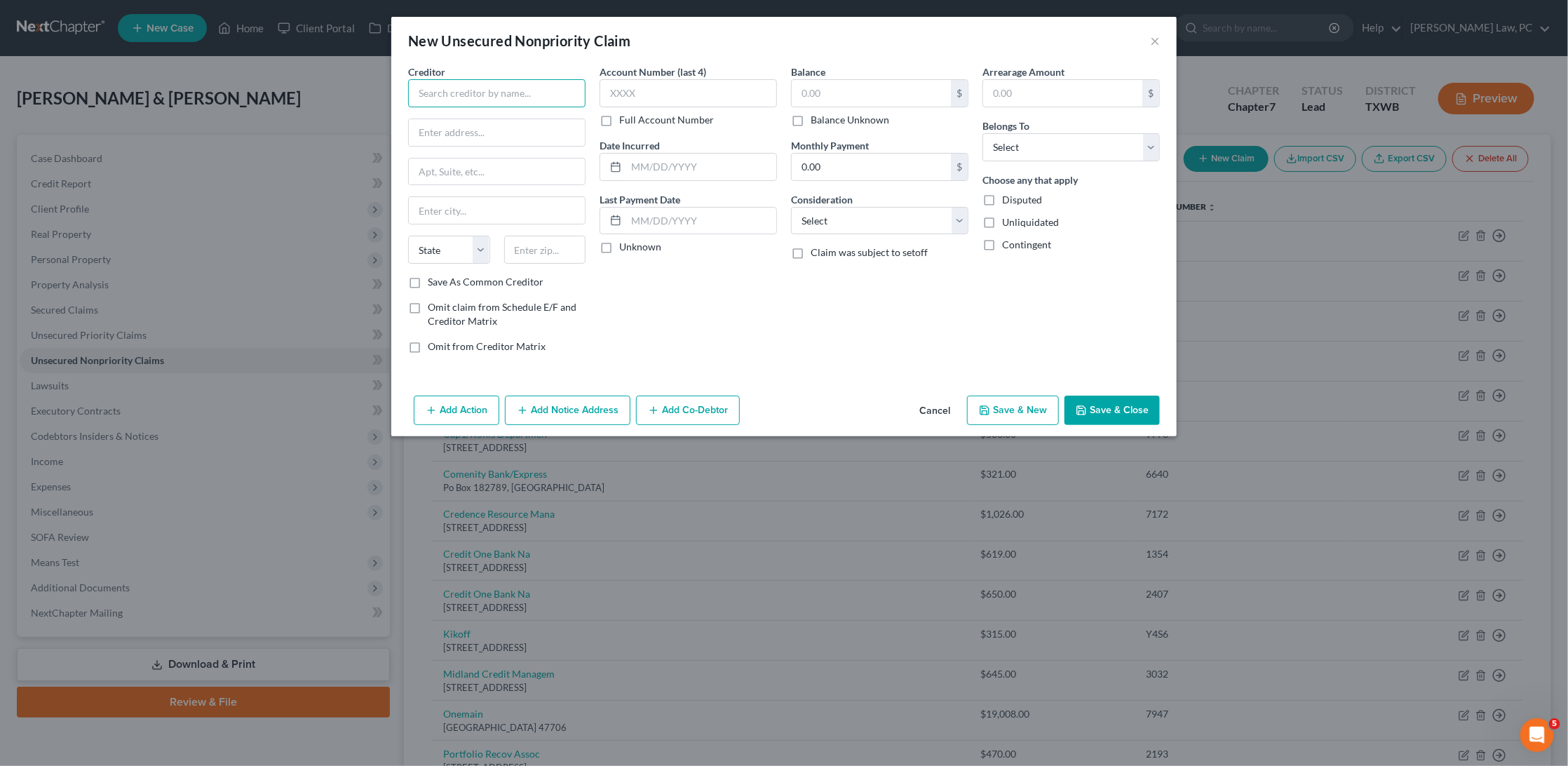
click at [454, 92] on input "text" at bounding box center [497, 93] width 177 height 28
type input "License Plate Toll"
click at [826, 87] on input "text" at bounding box center [871, 93] width 159 height 27
type input "106.80"
click at [1155, 42] on button "×" at bounding box center [1154, 40] width 9 height 17
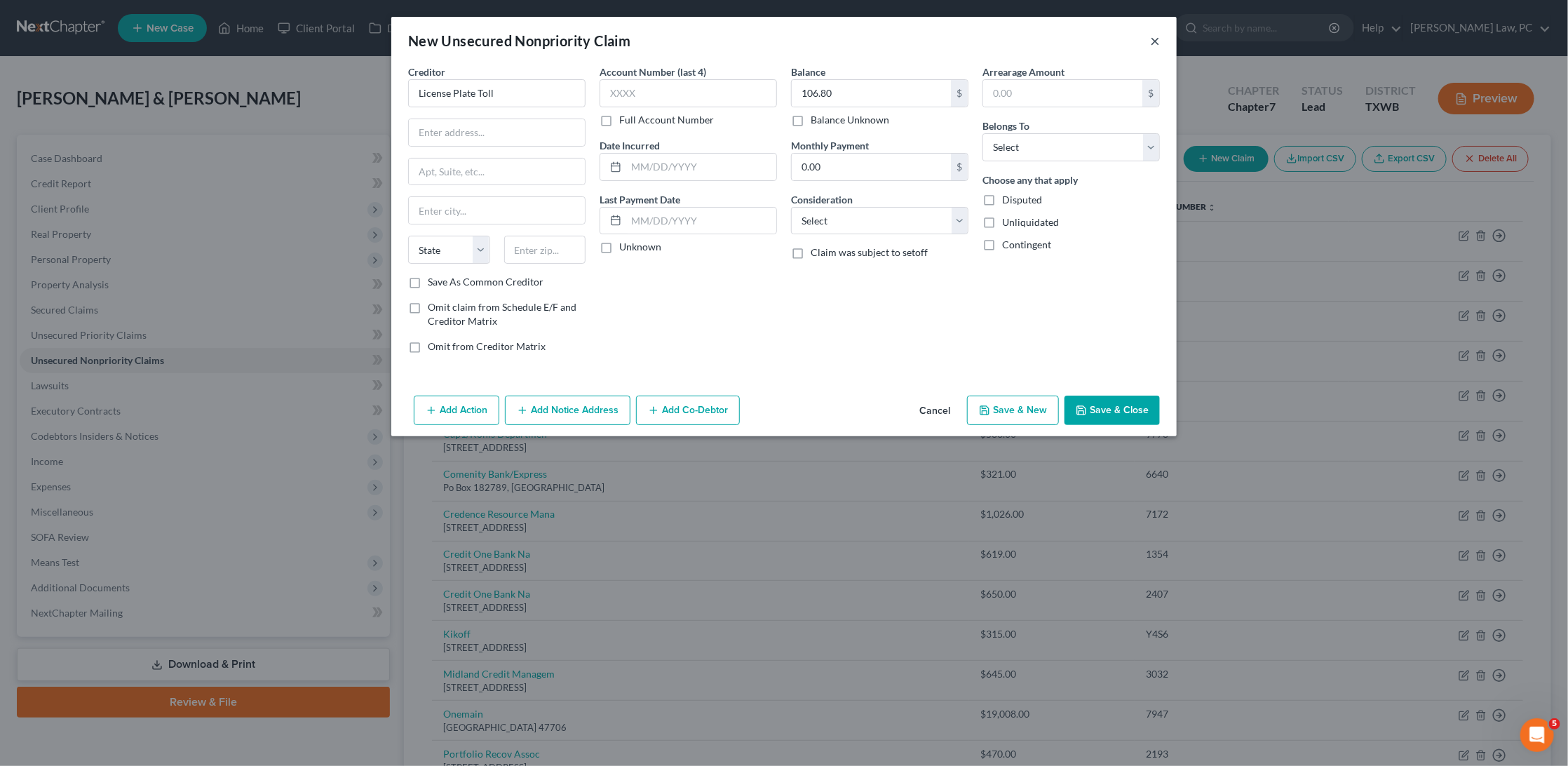
click at [1155, 42] on div "New Unsecured Nonpriority Claim ×" at bounding box center [783, 40] width 785 height 47
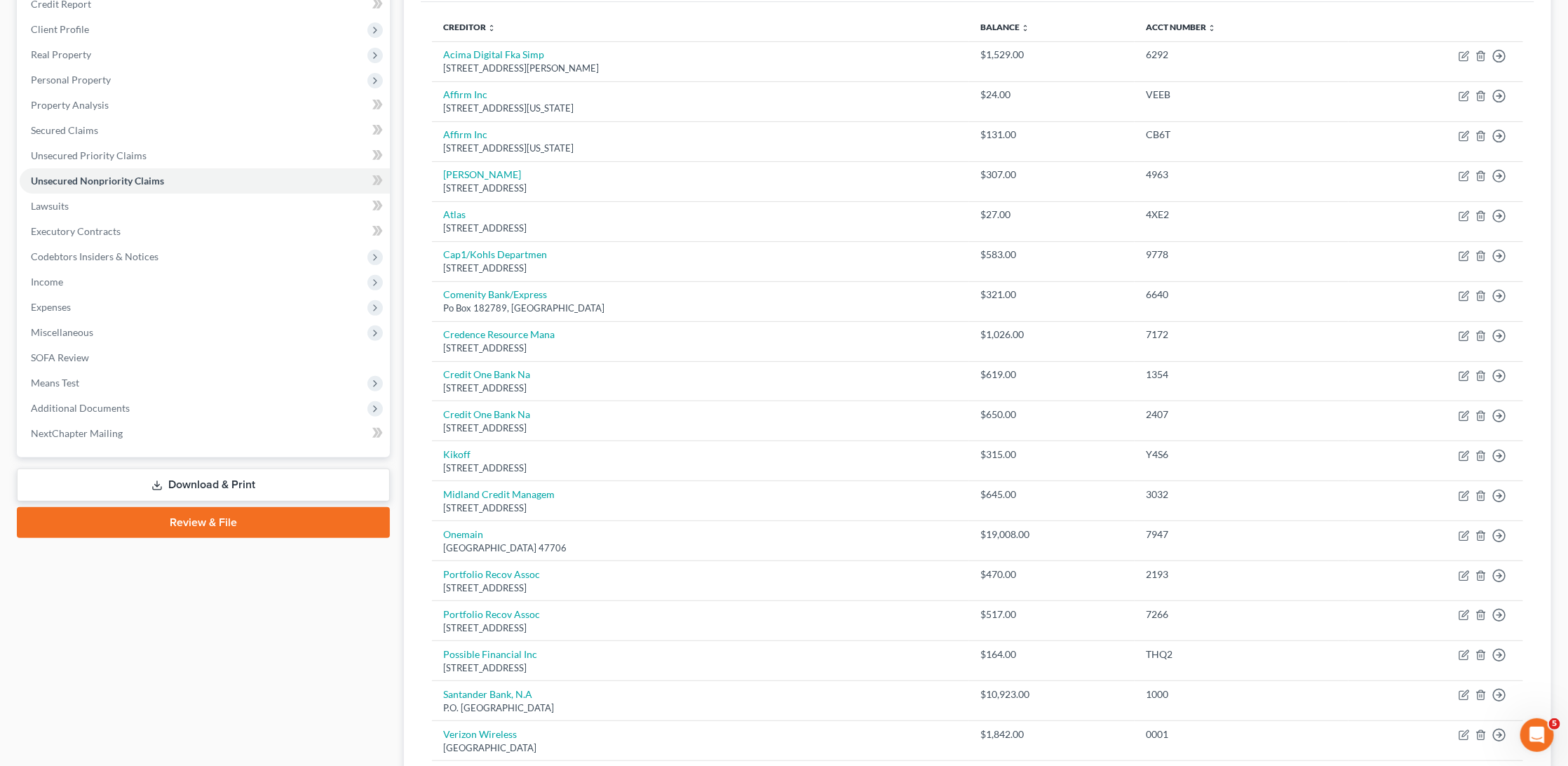
scroll to position [143, 0]
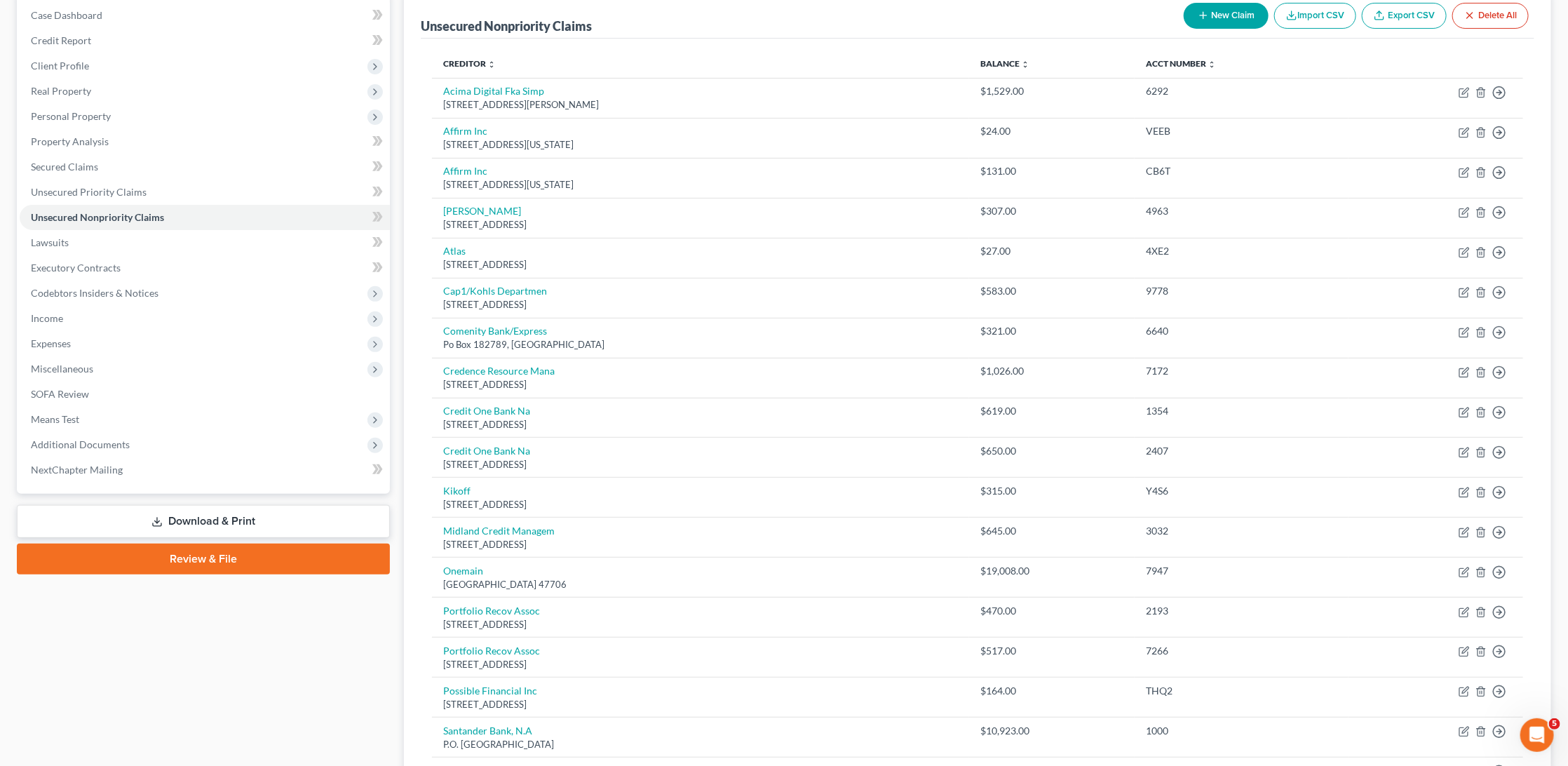
click at [1205, 15] on button "New Claim" at bounding box center [1226, 16] width 85 height 26
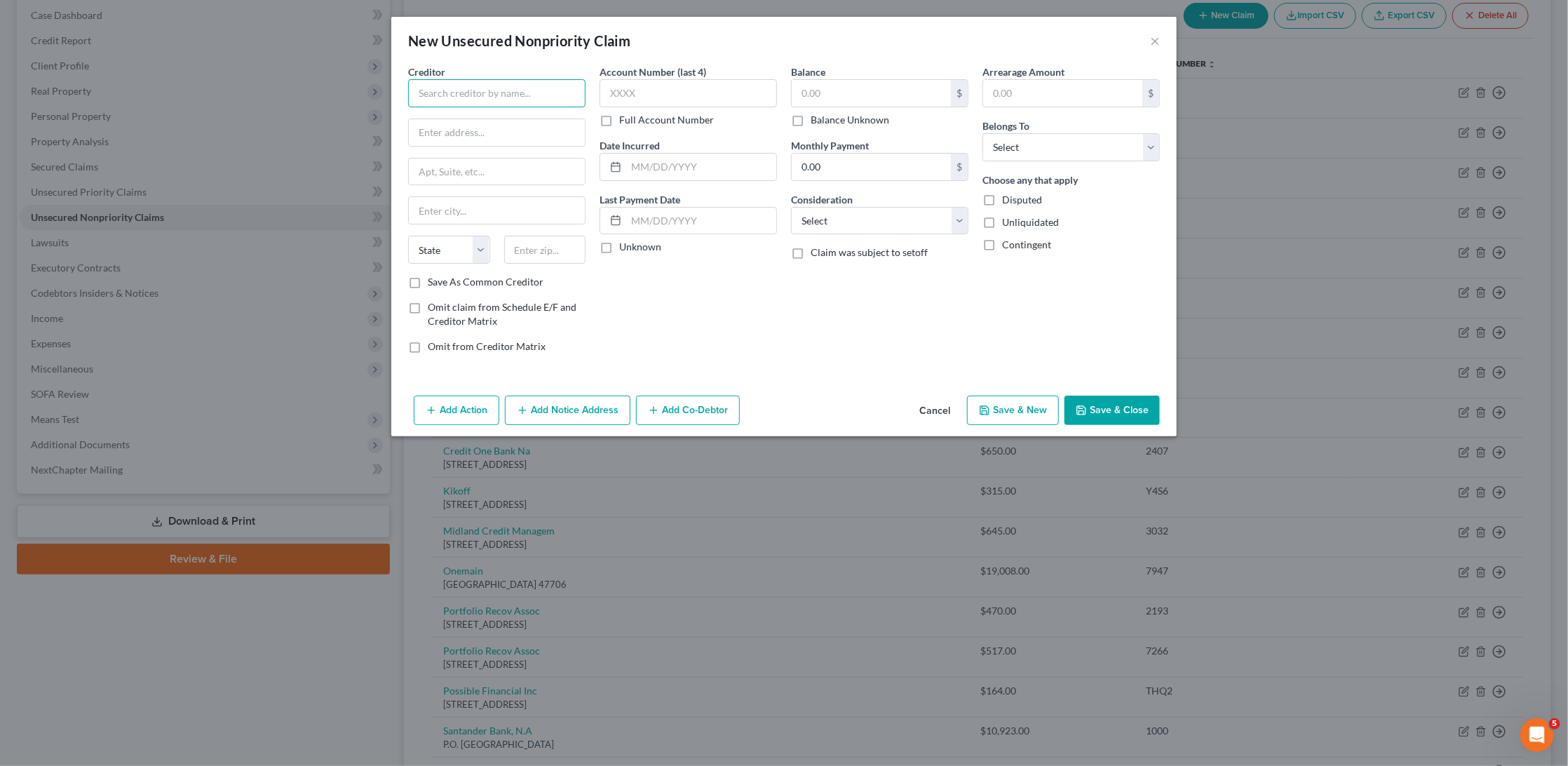
click at [562, 85] on input "text" at bounding box center [497, 93] width 177 height 28
type input "E-470 Public Highway Authority"
type input "P.O. Box 5470"
type input "80217"
type input "Denver"
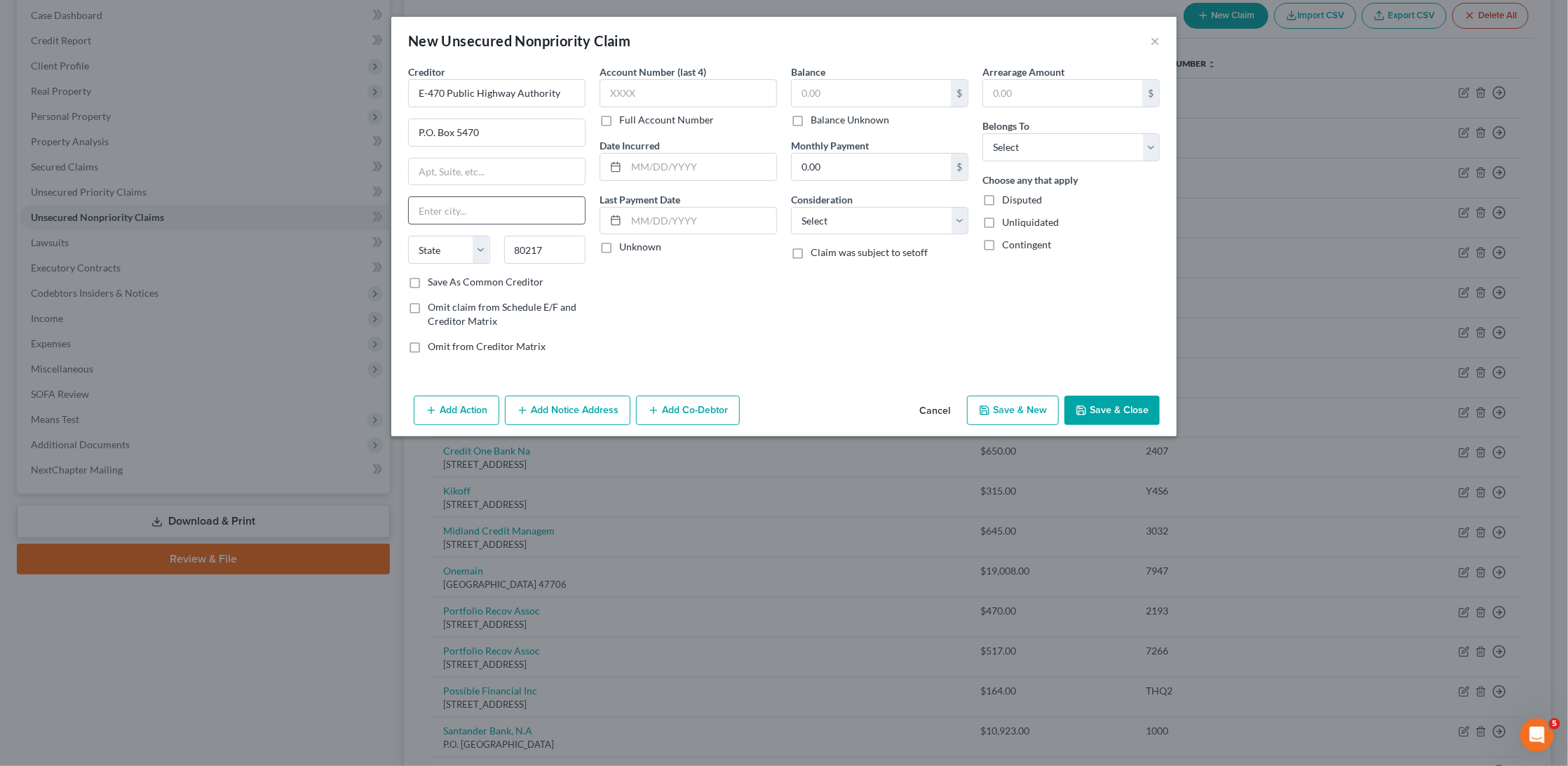
select select "5"
click at [672, 155] on input "text" at bounding box center [702, 167] width 150 height 27
drag, startPoint x: 693, startPoint y: 162, endPoint x: 621, endPoint y: 162, distance: 72.0
click at [621, 162] on div "01/17/2025" at bounding box center [688, 167] width 177 height 28
type input "12/18/2024"
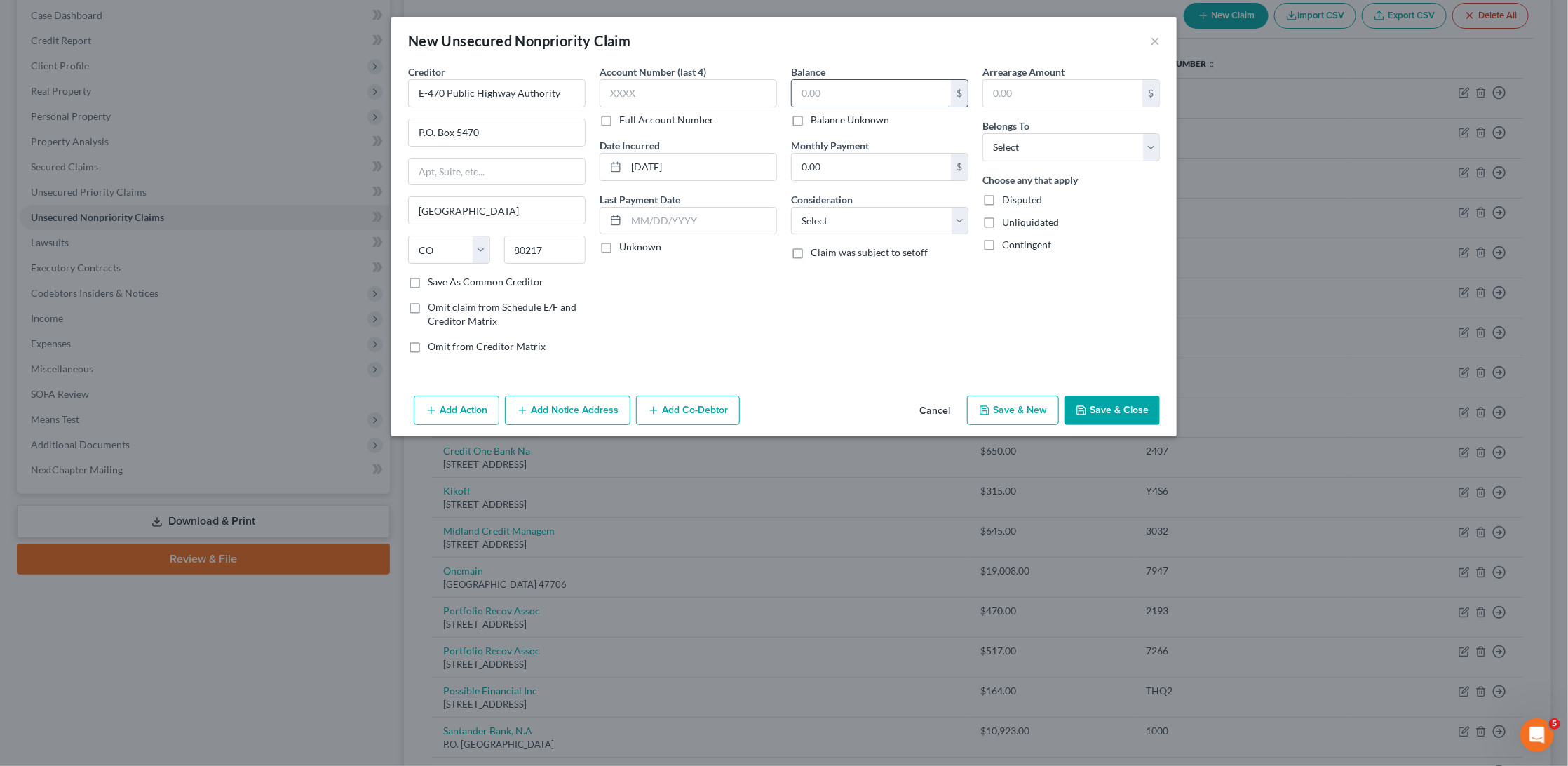
click at [826, 92] on input "text" at bounding box center [871, 93] width 159 height 27
type input "106.80"
click at [662, 104] on input "text" at bounding box center [688, 93] width 177 height 28
type input "0225"
select select "4"
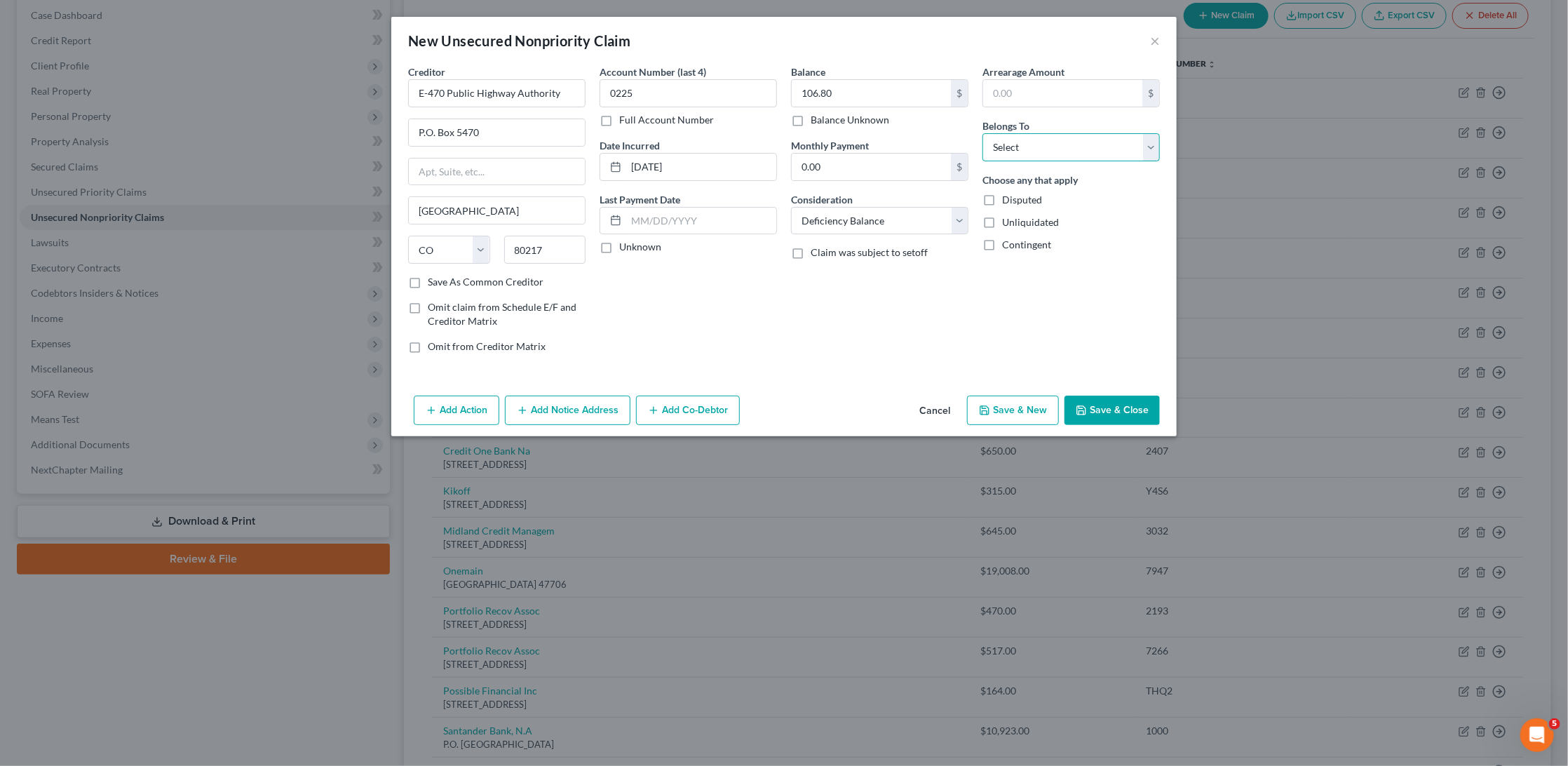
select select "1"
click at [1117, 400] on button "Save & Close" at bounding box center [1111, 410] width 96 height 29
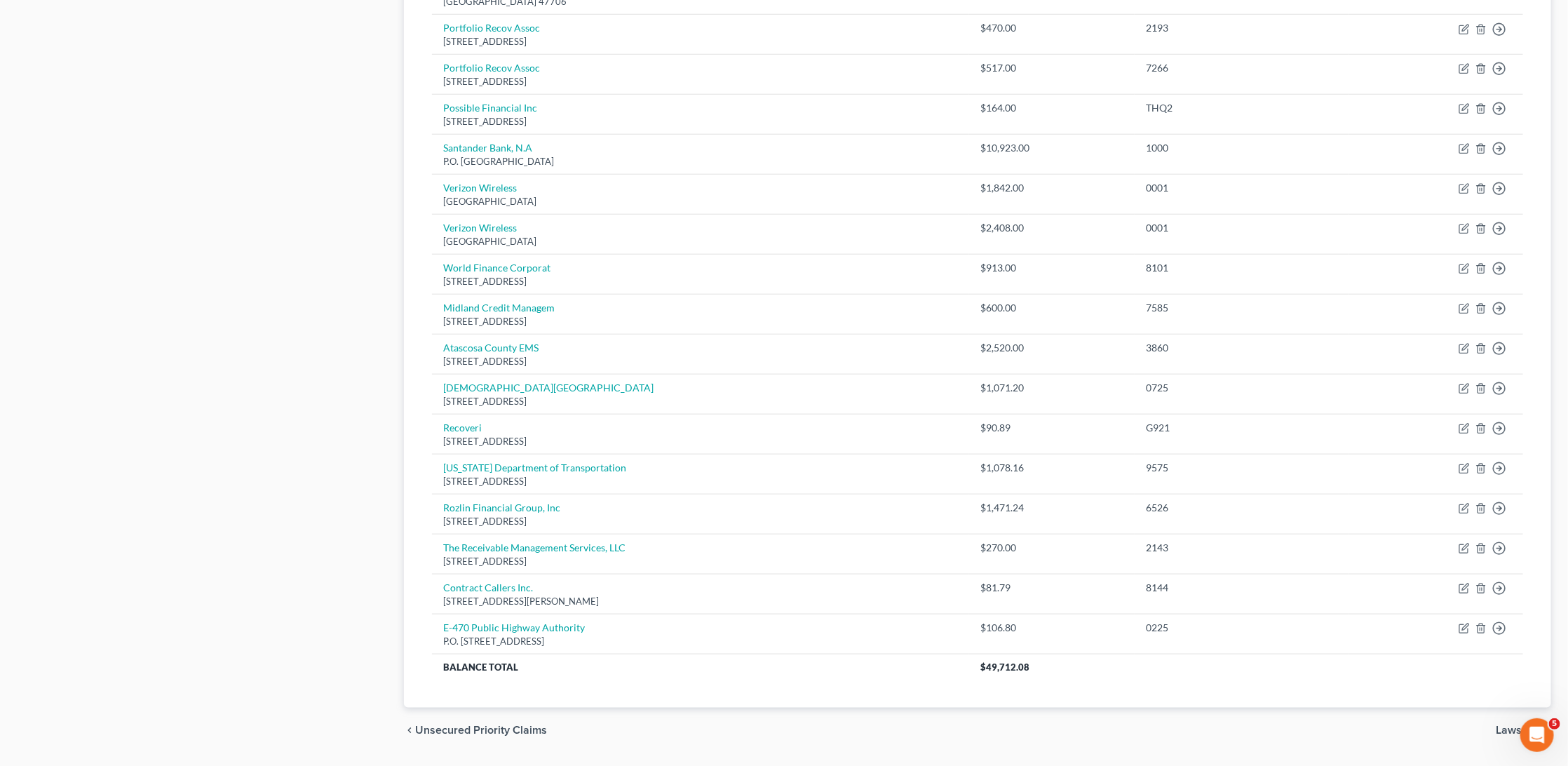
scroll to position [725, 0]
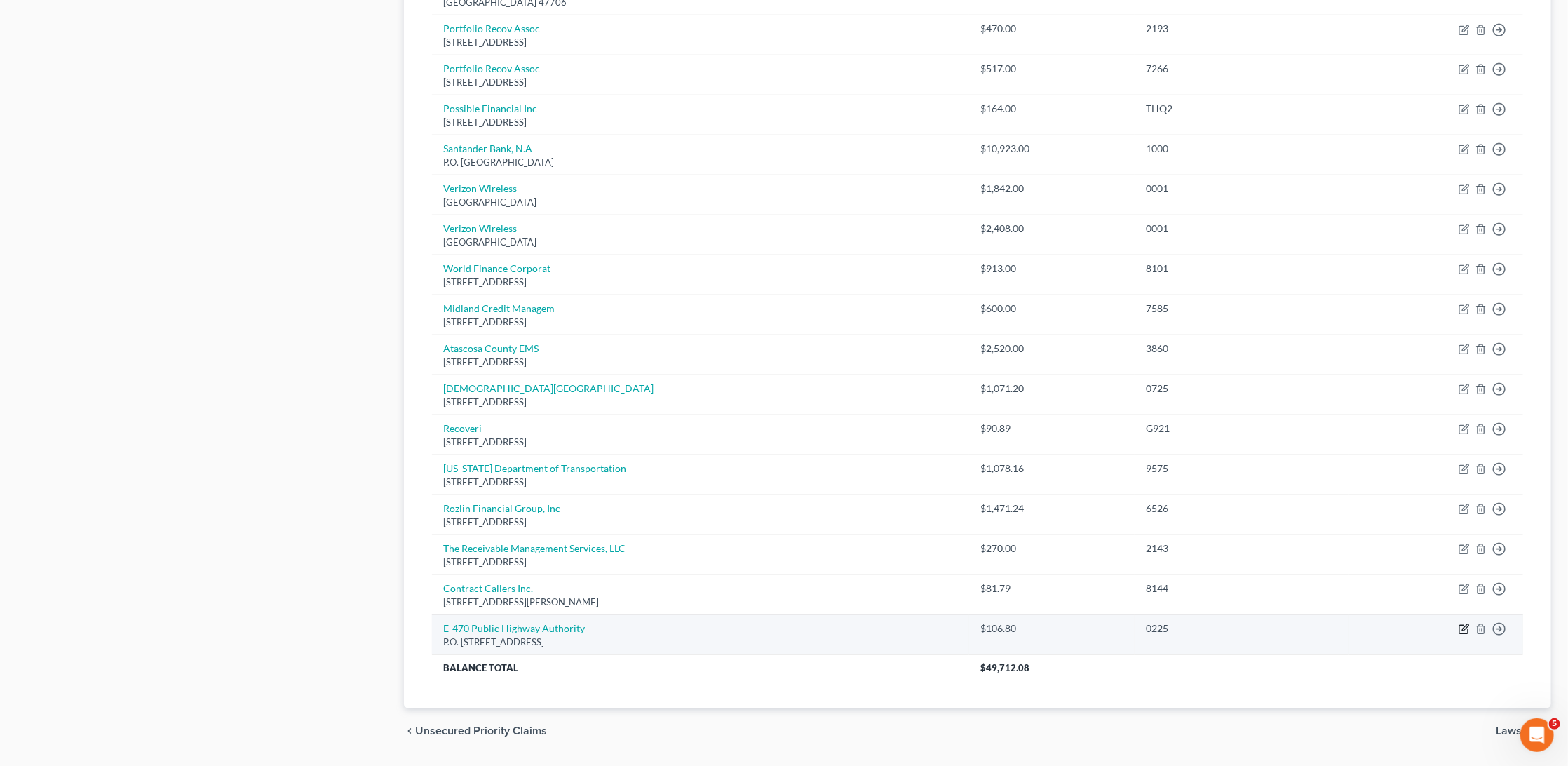
click at [1462, 624] on icon "button" at bounding box center [1464, 629] width 11 height 11
select select "5"
select select "4"
select select "1"
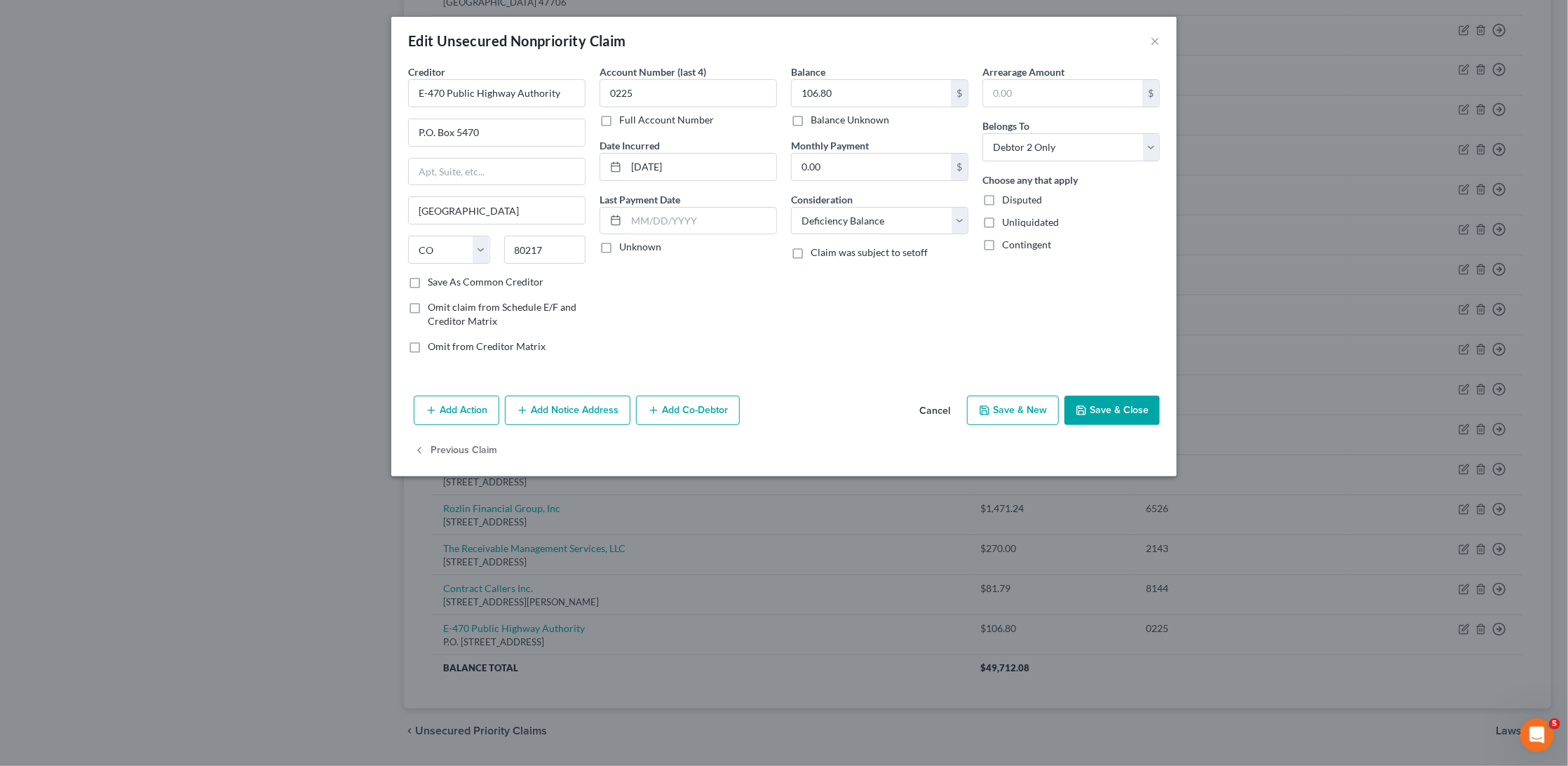
click at [427, 278] on label "Save As Common Creditor" at bounding box center [485, 282] width 116 height 14
click at [433, 278] on input "Save As Common Creditor" at bounding box center [438, 279] width 9 height 9
click at [1123, 401] on button "Save & Close" at bounding box center [1111, 410] width 96 height 29
checkbox input "false"
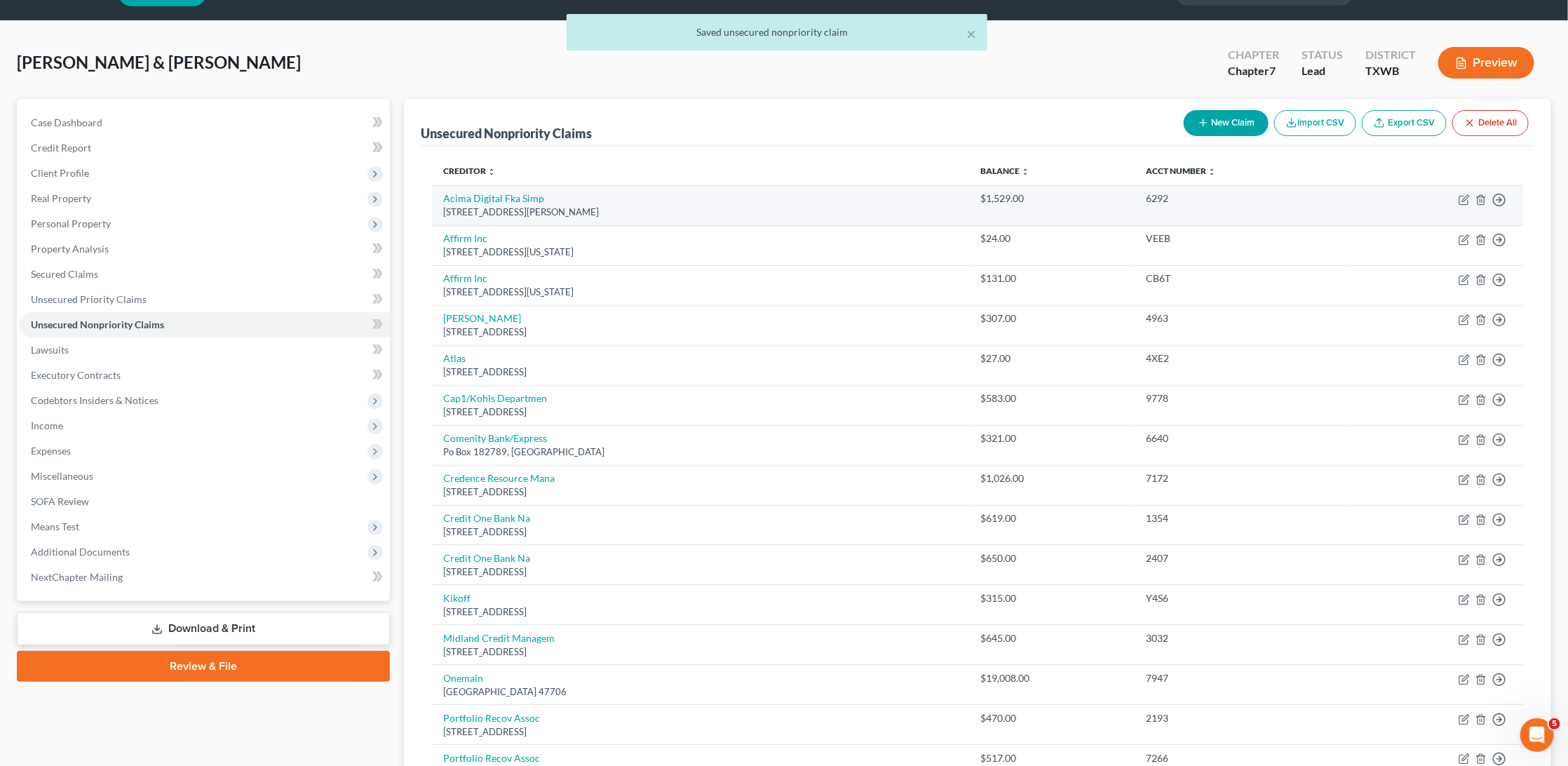
scroll to position [29, 0]
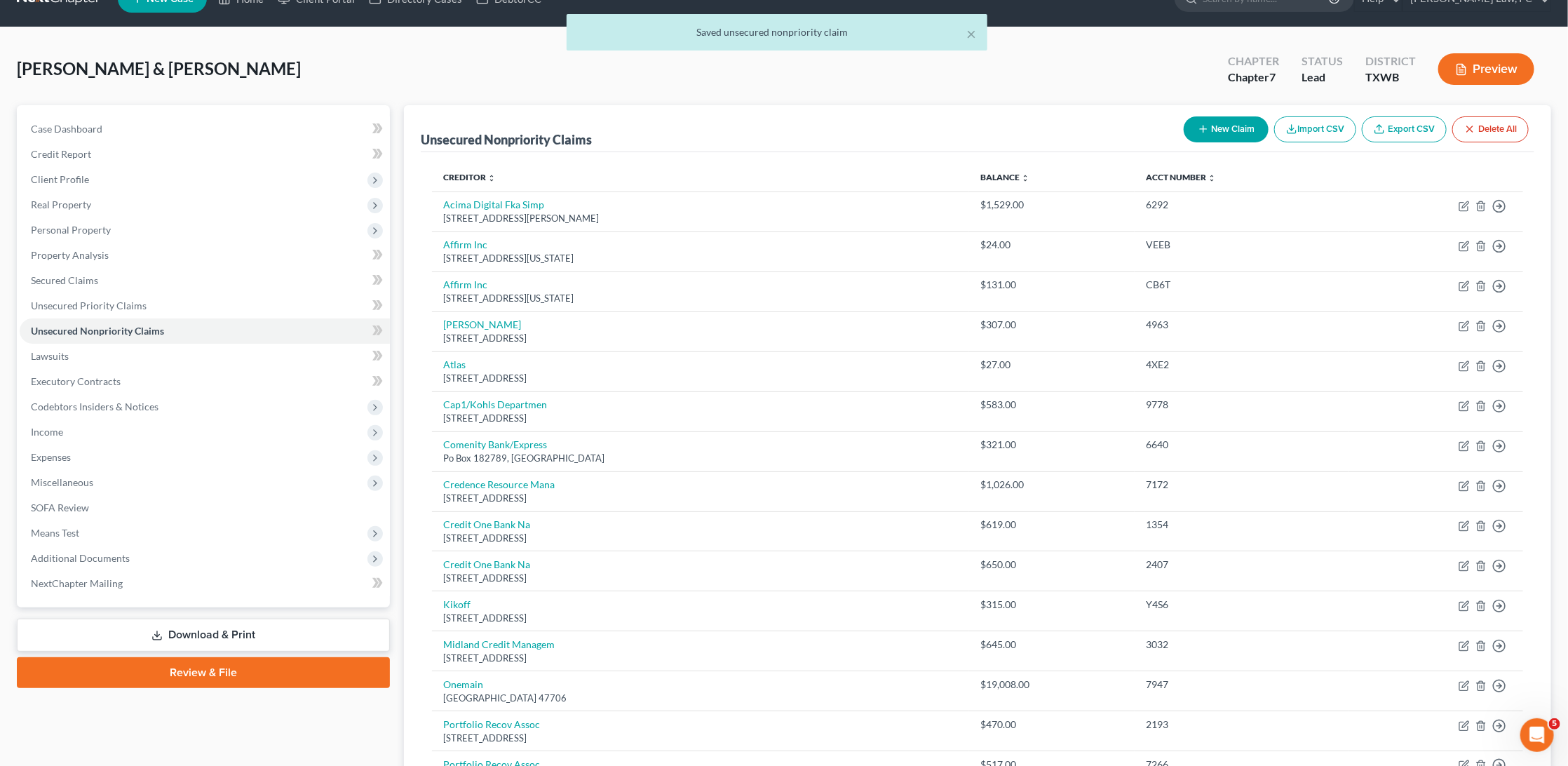
click at [1244, 133] on button "New Claim" at bounding box center [1226, 130] width 85 height 26
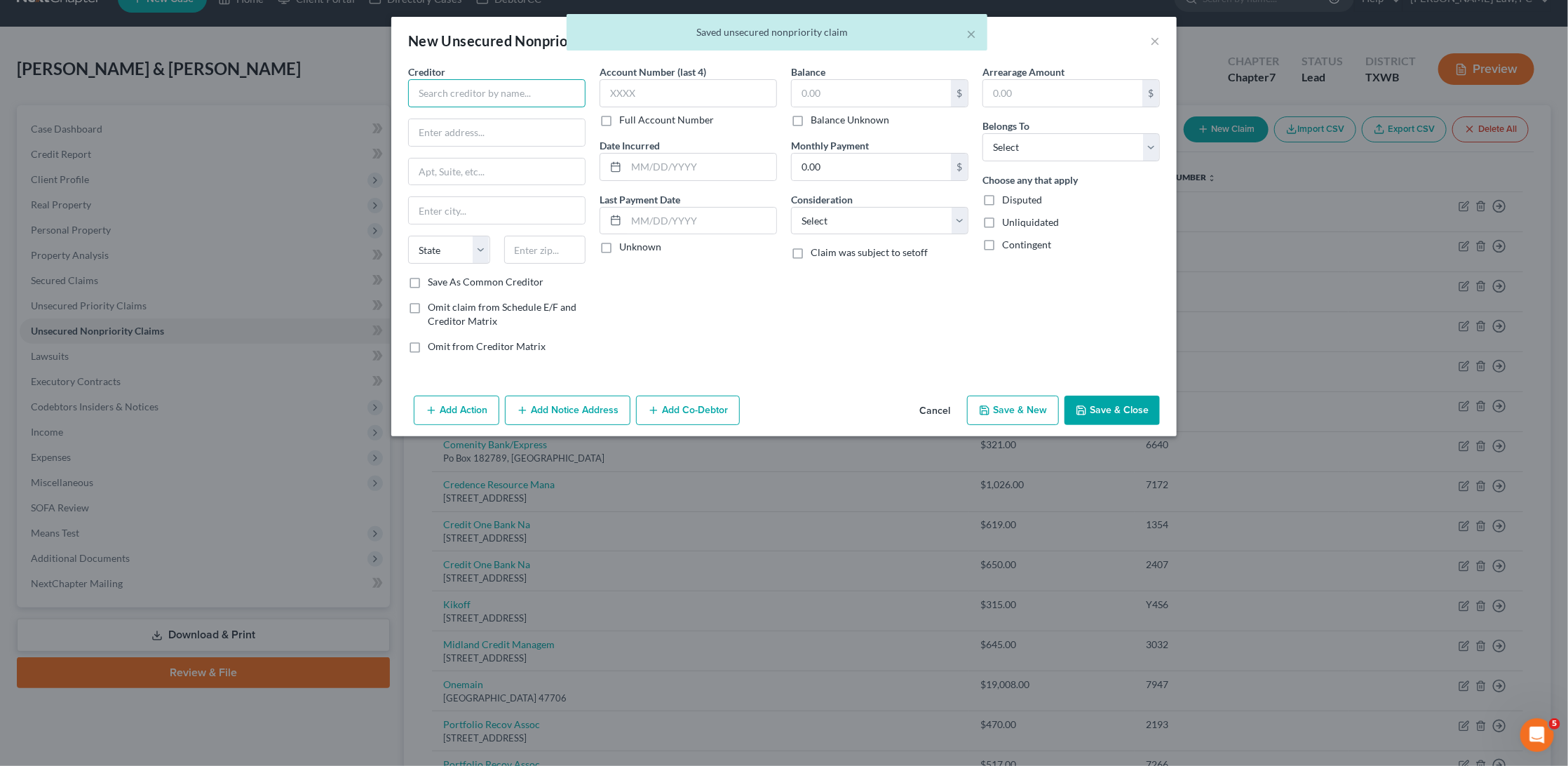
click at [445, 92] on input "text" at bounding box center [497, 93] width 177 height 28
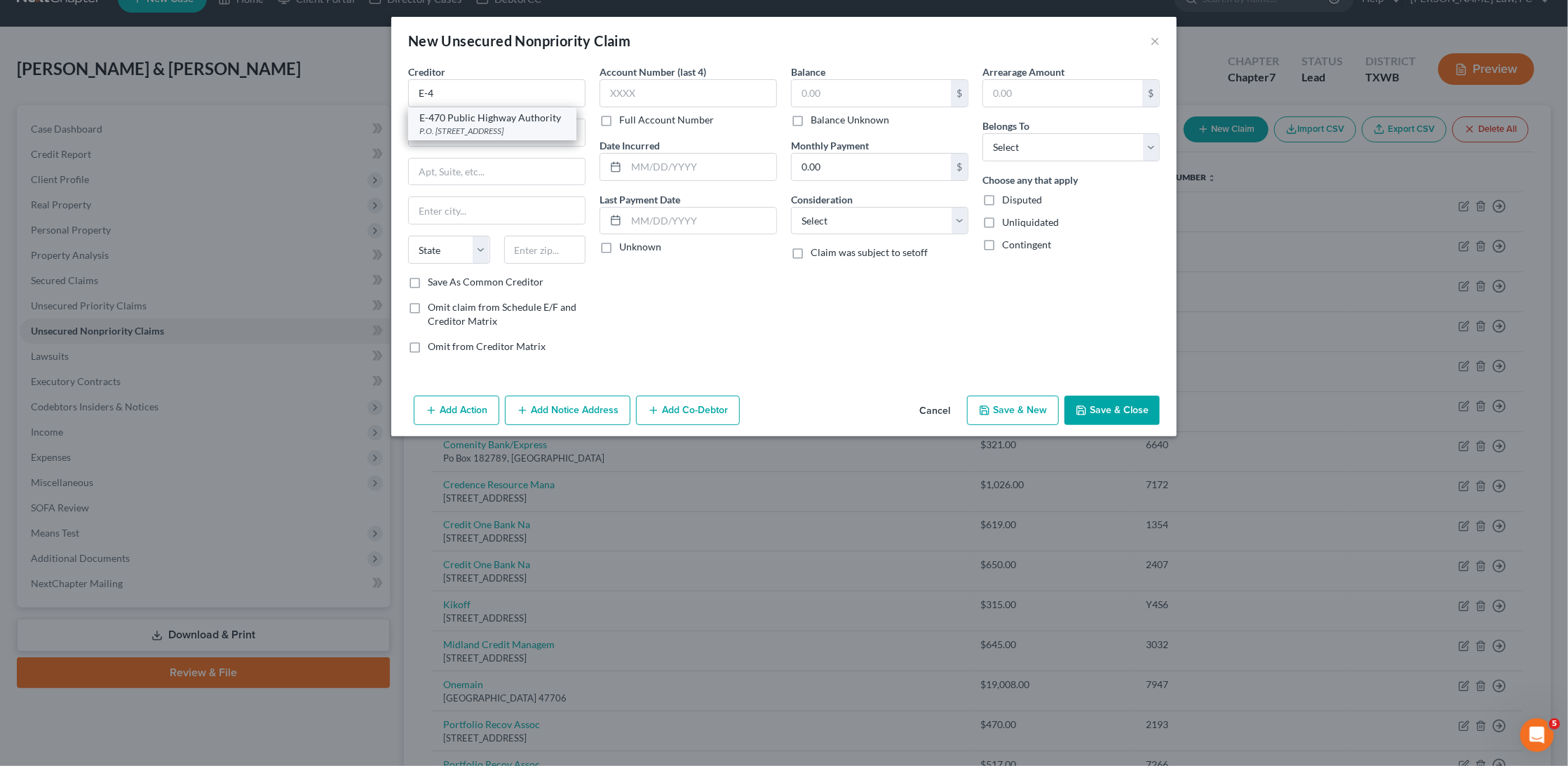
click at [478, 127] on div "P.O. Box 5470, Denver, CO 80217" at bounding box center [492, 131] width 146 height 12
type input "E-470 Public Highway Authority"
type input "P.O. Box 5470"
type input "Denver"
select select "5"
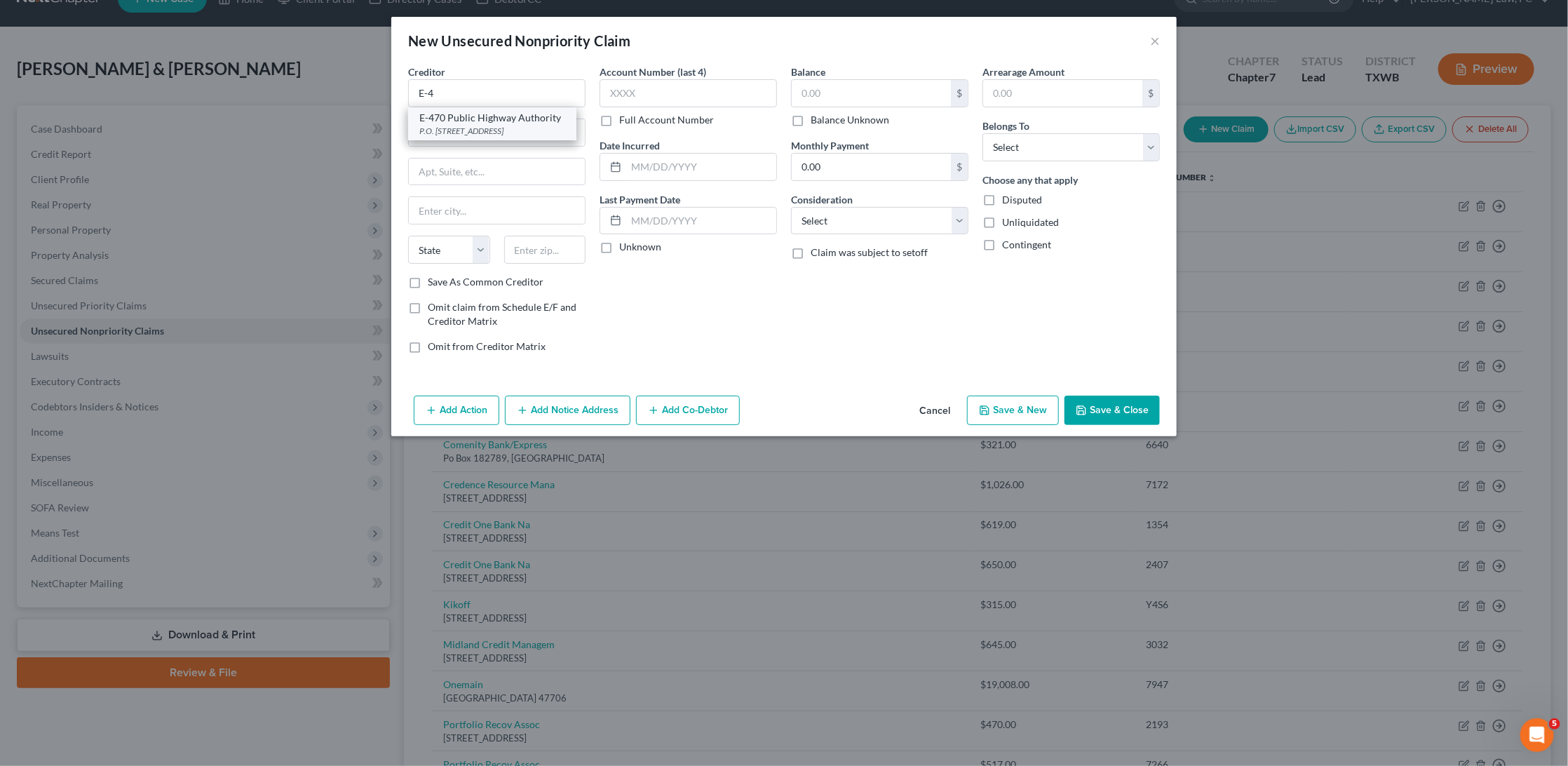
type input "80217"
type input "4446"
click at [643, 159] on input "text" at bounding box center [702, 167] width 150 height 27
type input "09/14/2024"
click at [893, 91] on input "text" at bounding box center [871, 93] width 159 height 27
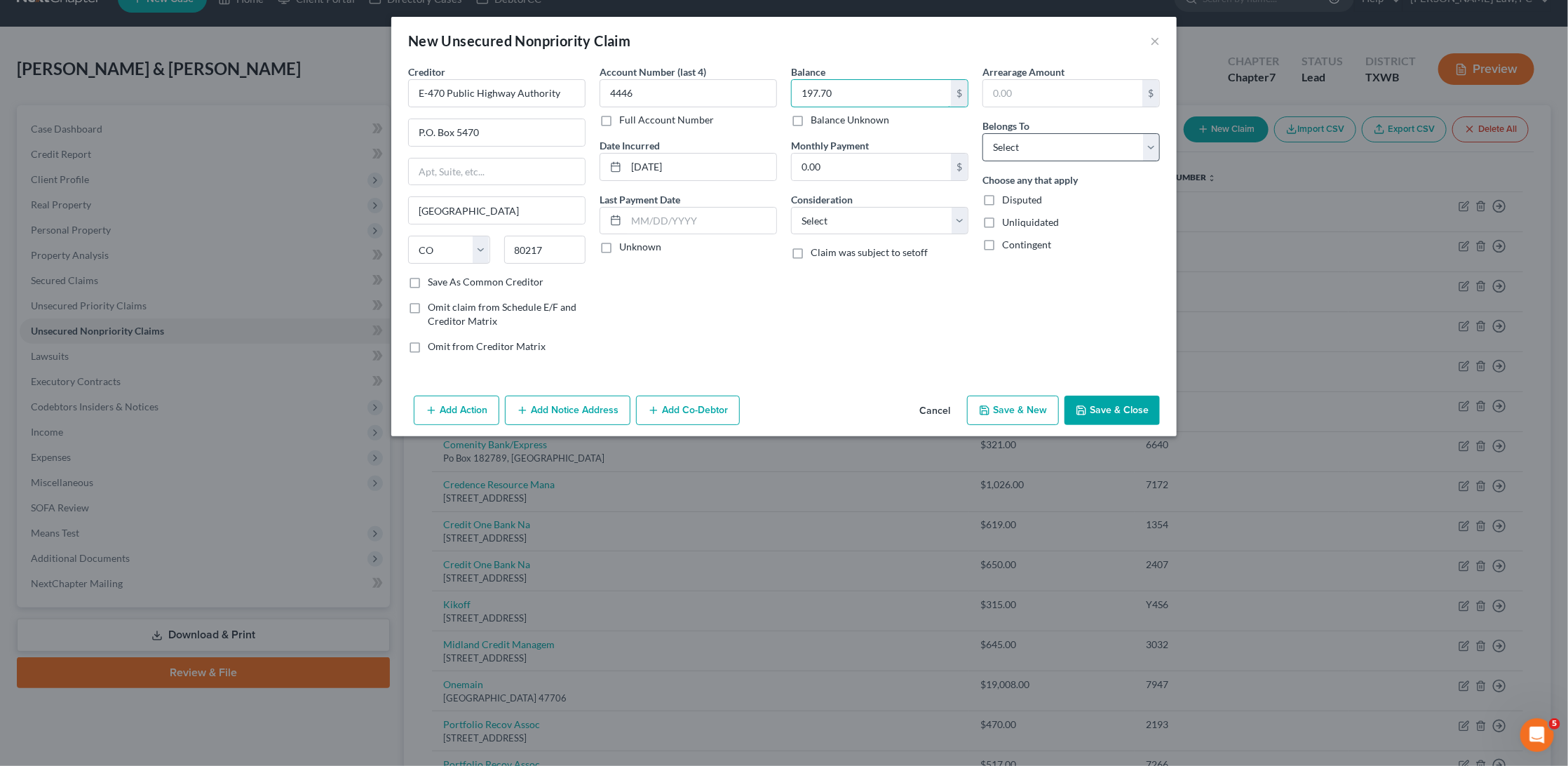
type input "197.70"
select select "0"
select select "4"
click at [1125, 401] on button "Save & Close" at bounding box center [1111, 410] width 96 height 29
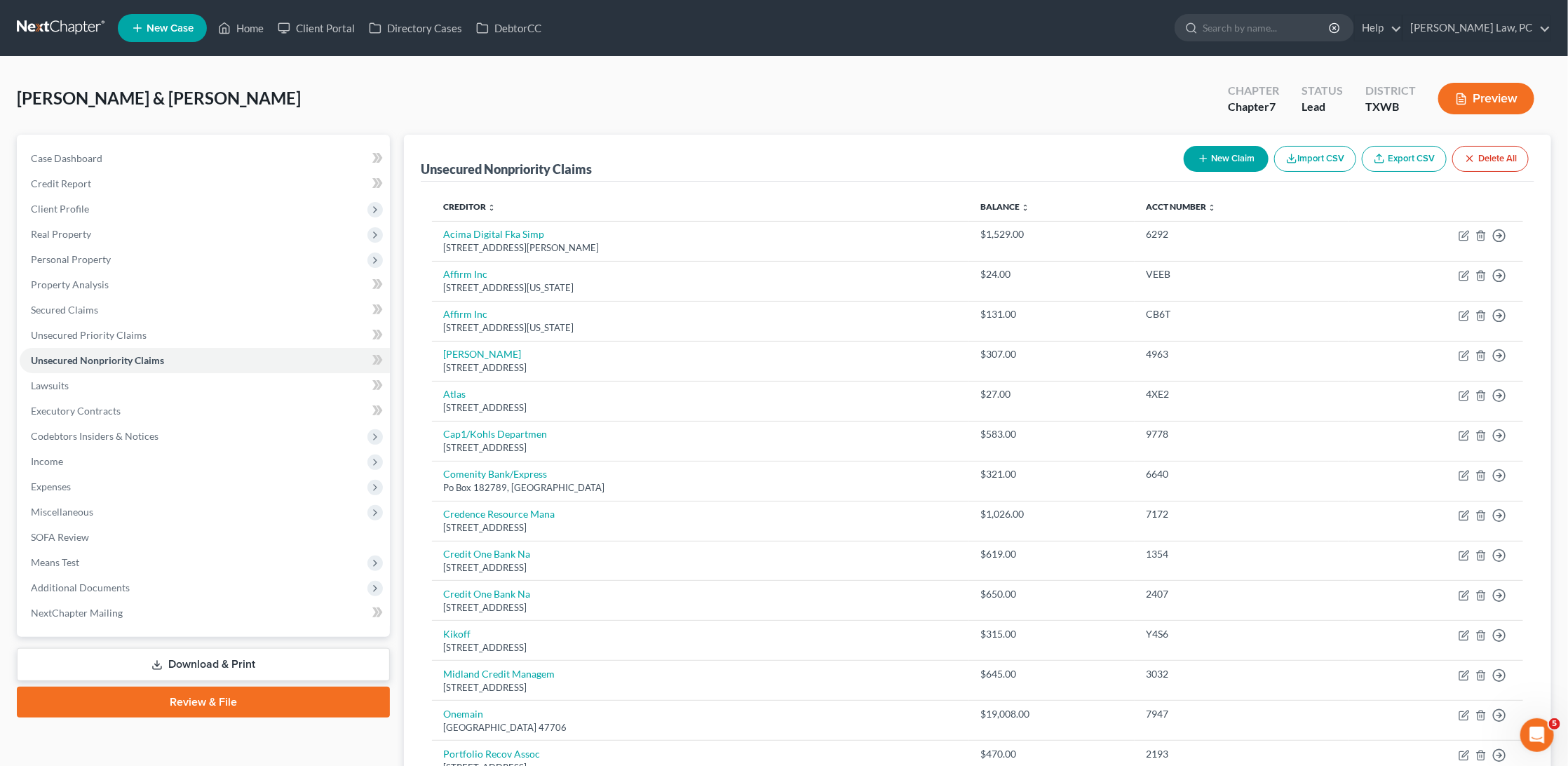
scroll to position [0, 0]
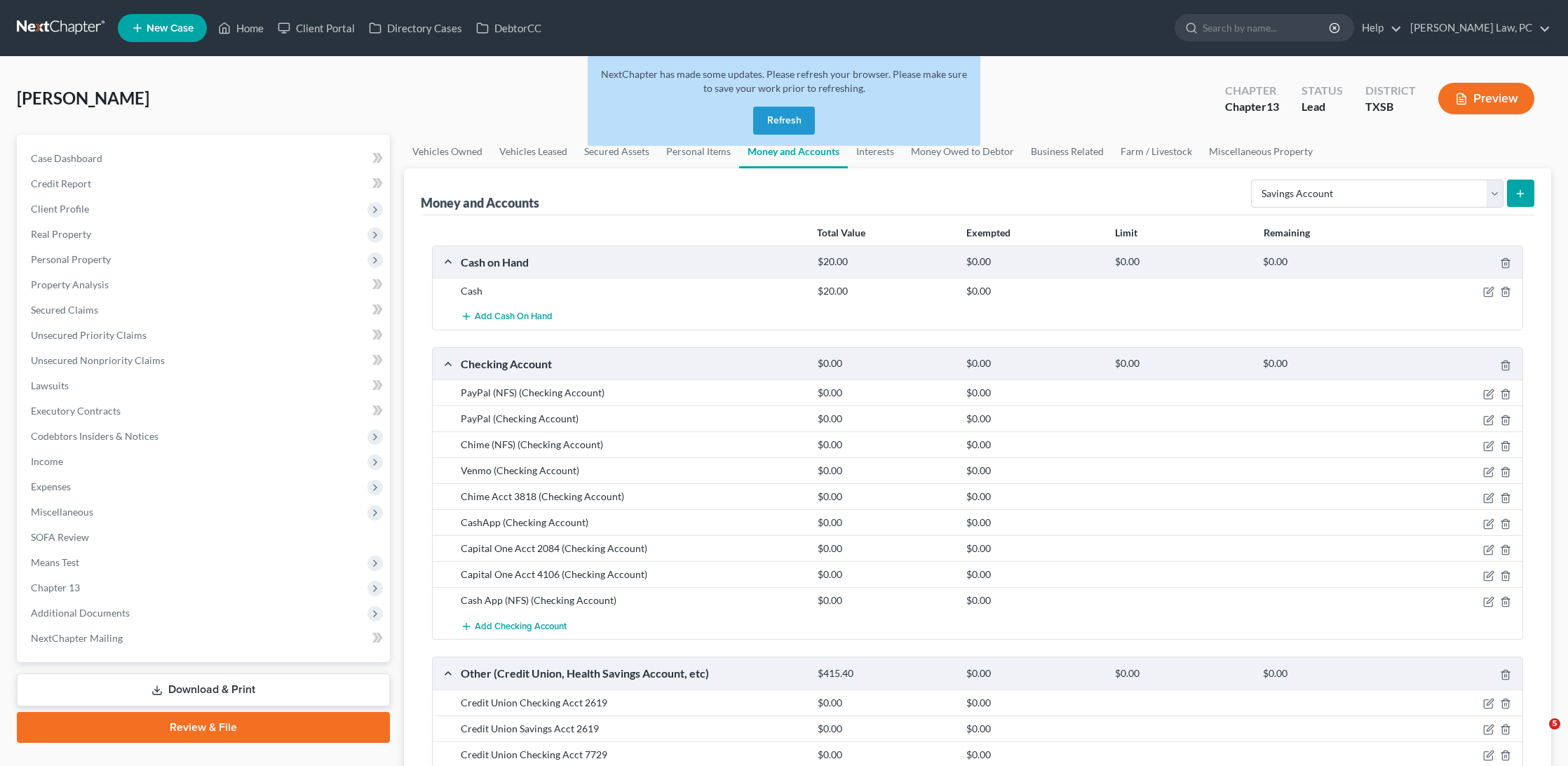
select select "savings"
click at [53, 27] on link at bounding box center [61, 28] width 90 height 26
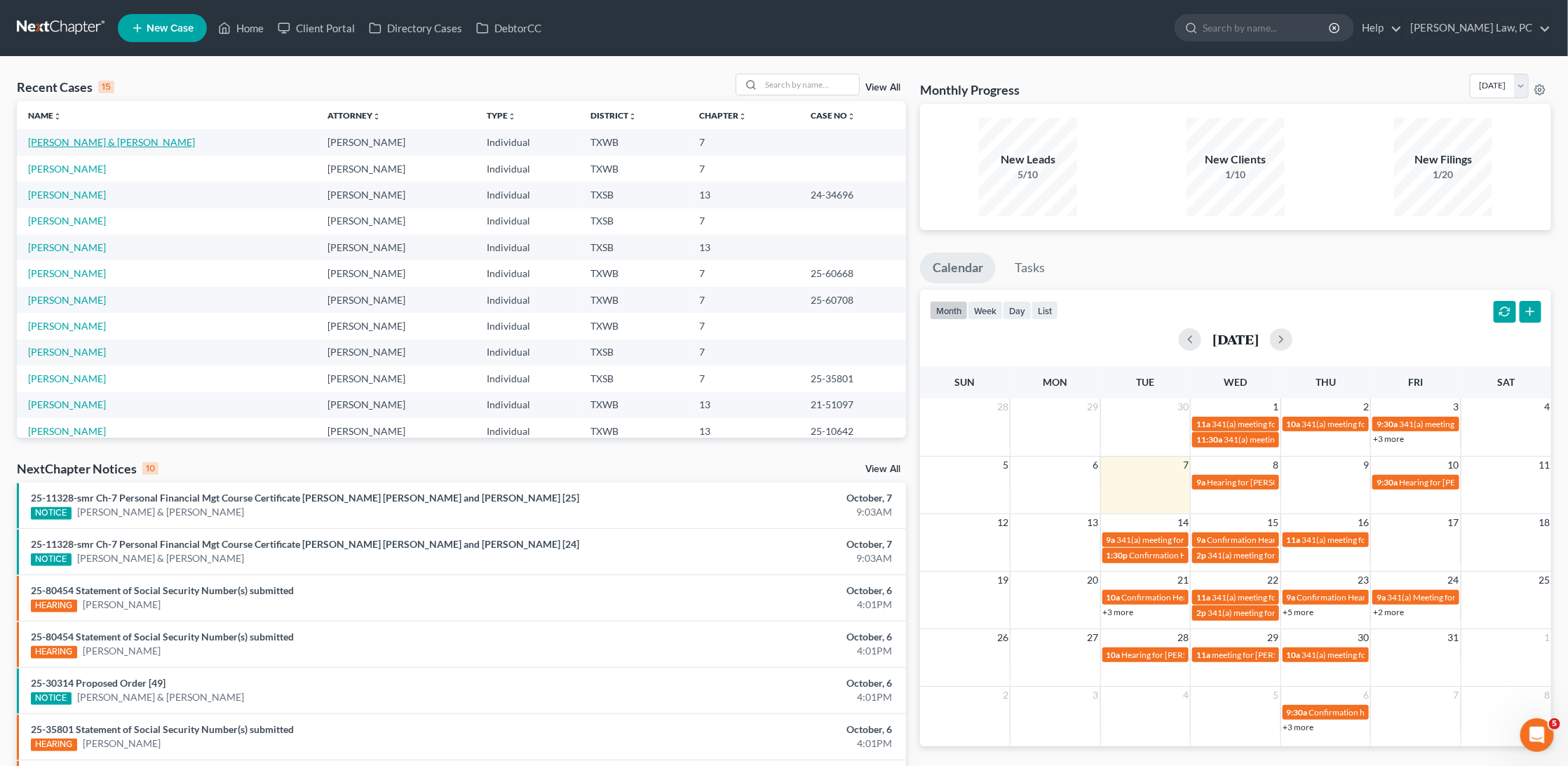
click at [125, 138] on link "Ruiz, Irving & Reyes, Corina" at bounding box center [111, 142] width 167 height 12
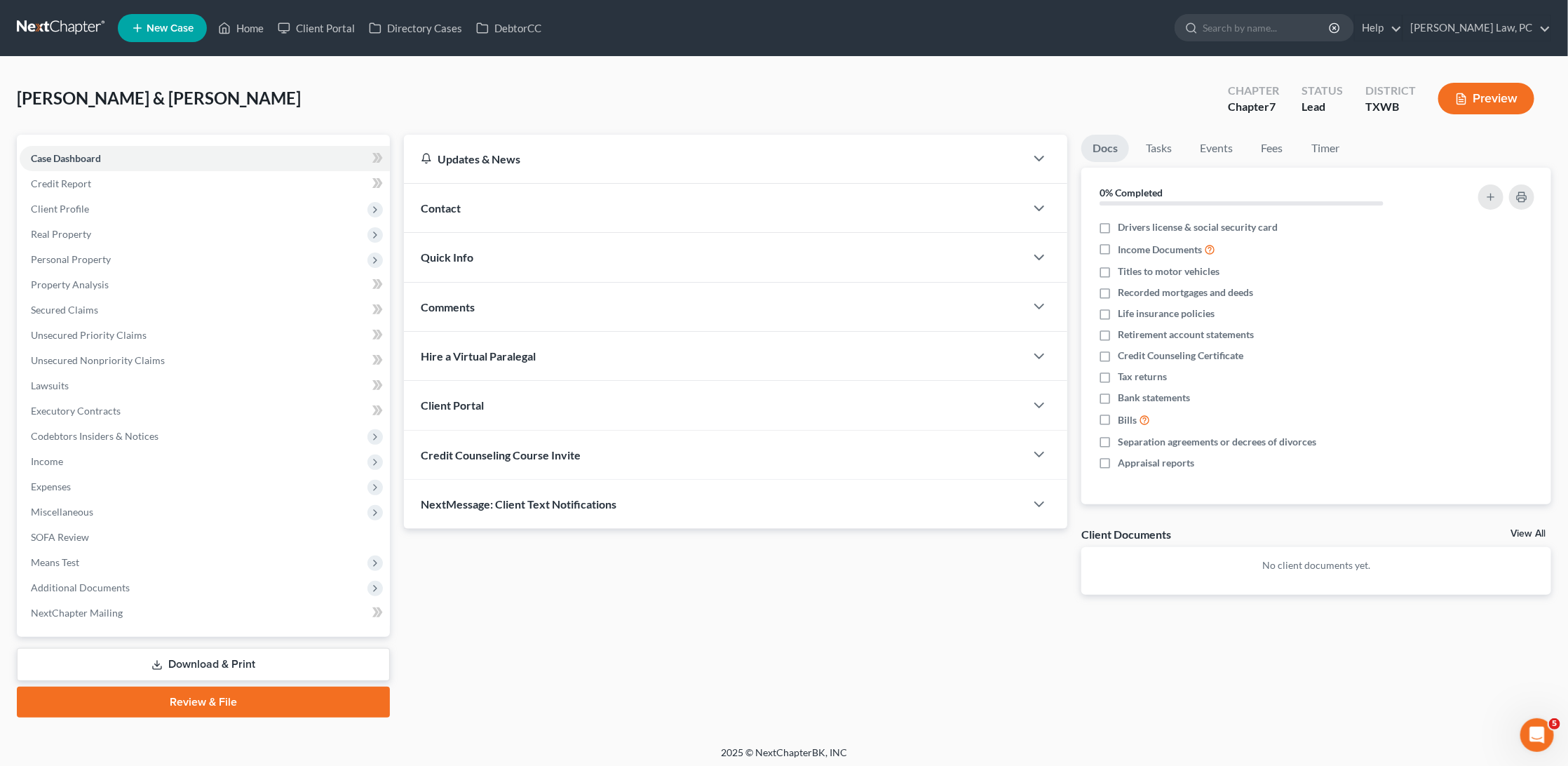
click at [75, 27] on link at bounding box center [61, 28] width 90 height 26
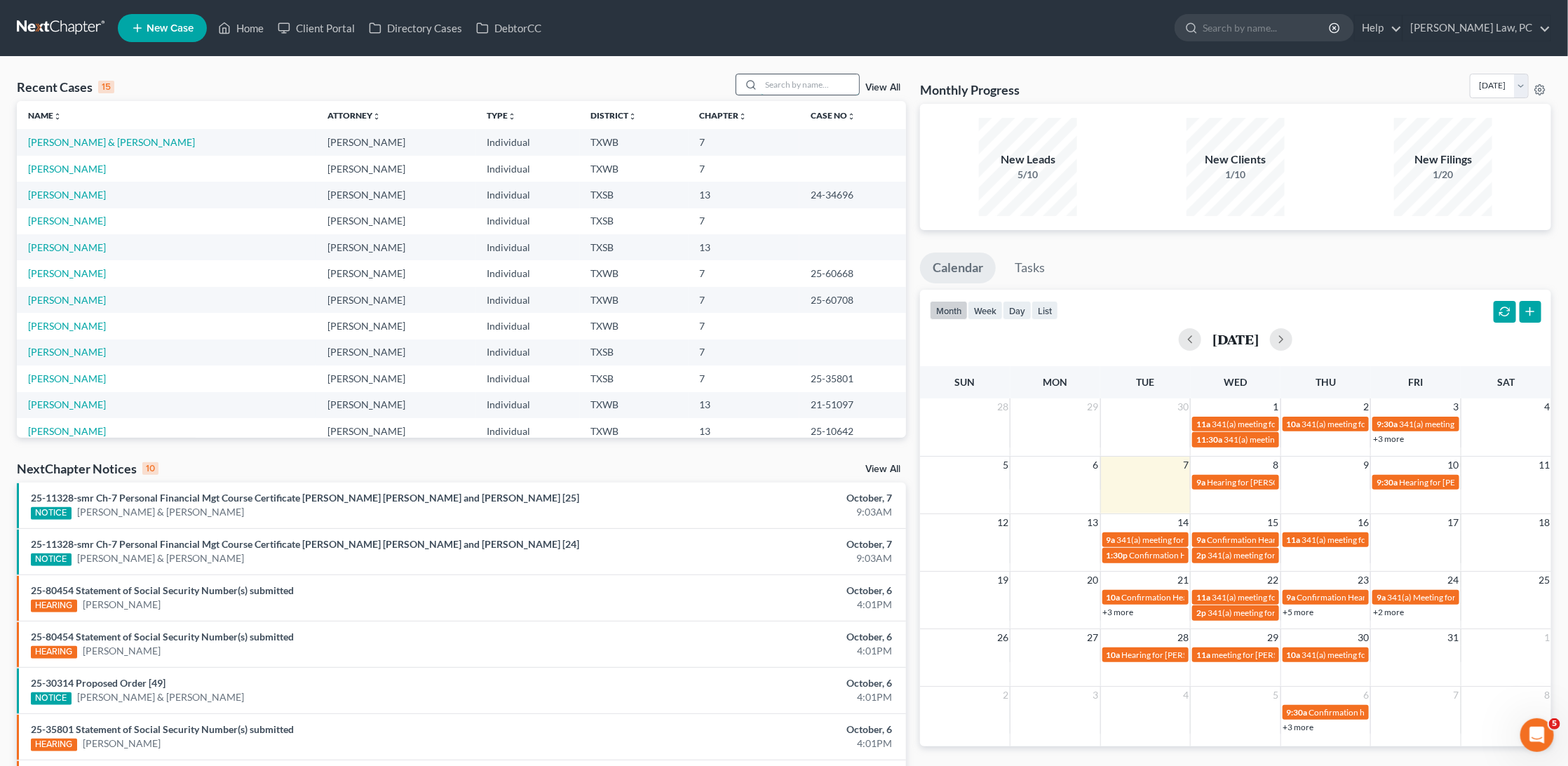
click at [819, 88] on input "search" at bounding box center [810, 85] width 98 height 20
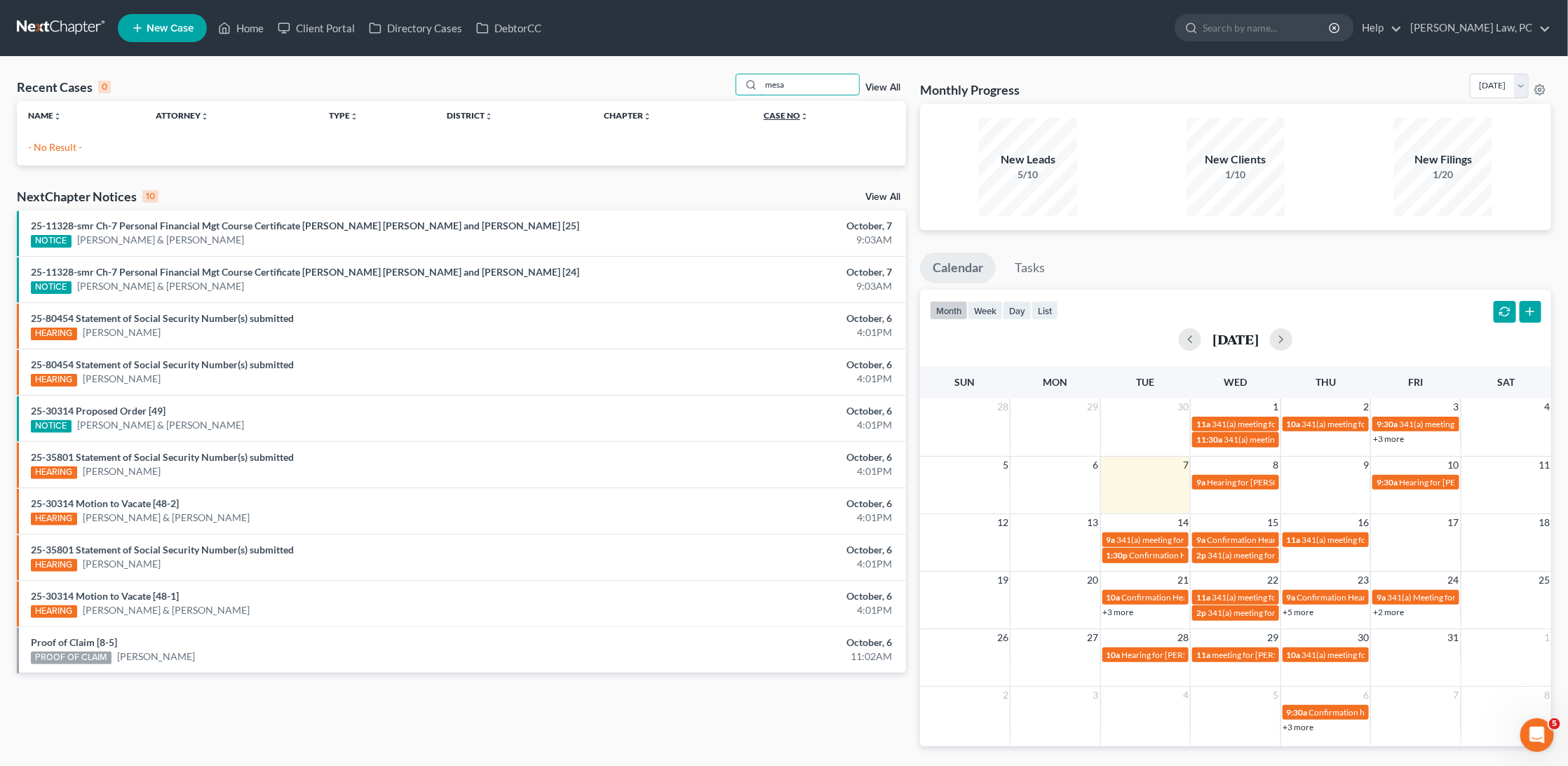
type input "mesa"
drag, startPoint x: 809, startPoint y: 109, endPoint x: 68, endPoint y: 26, distance: 745.6
click at [68, 26] on link at bounding box center [61, 28] width 90 height 26
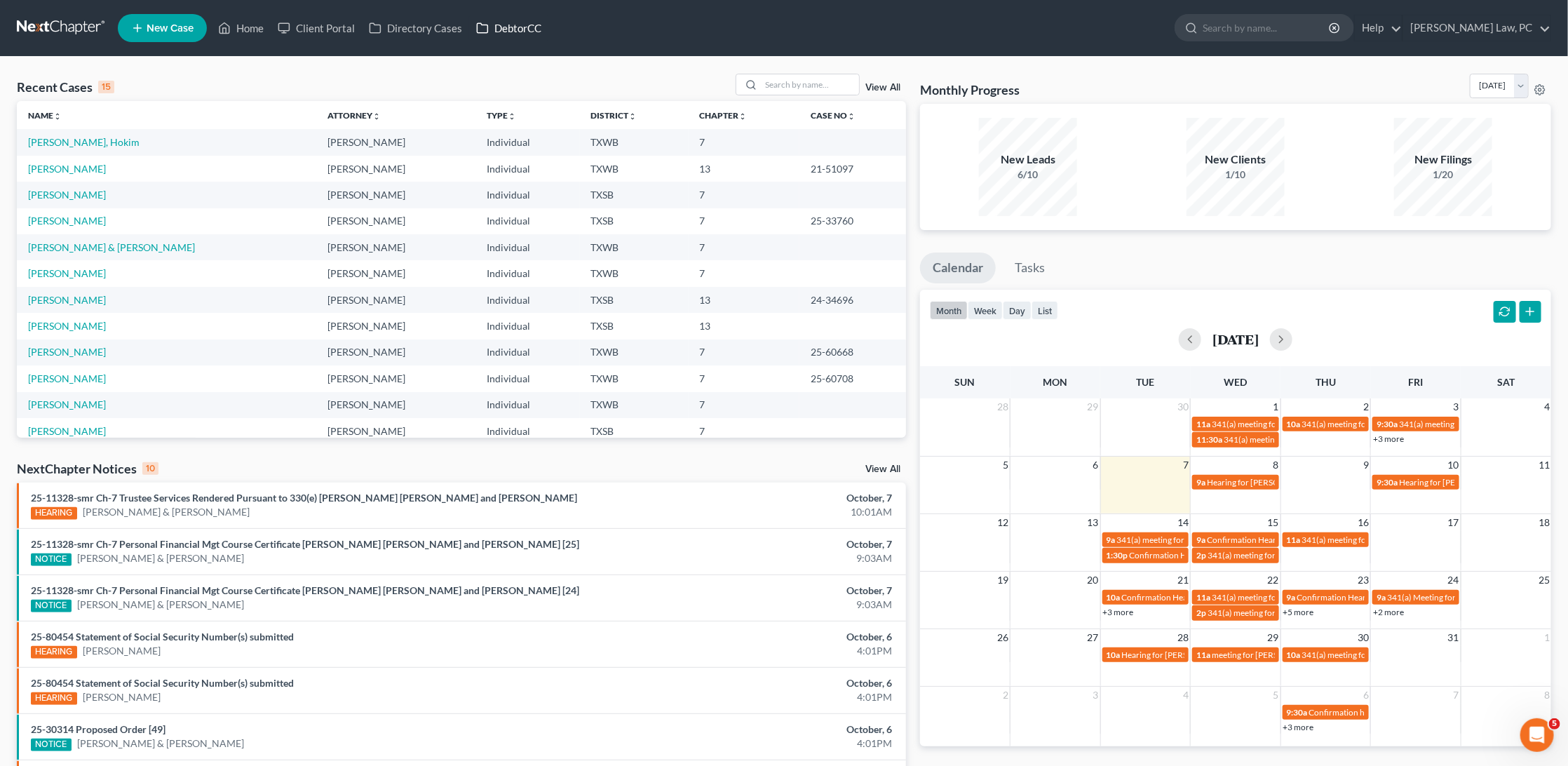
click at [499, 30] on link "DebtorCC" at bounding box center [508, 28] width 79 height 26
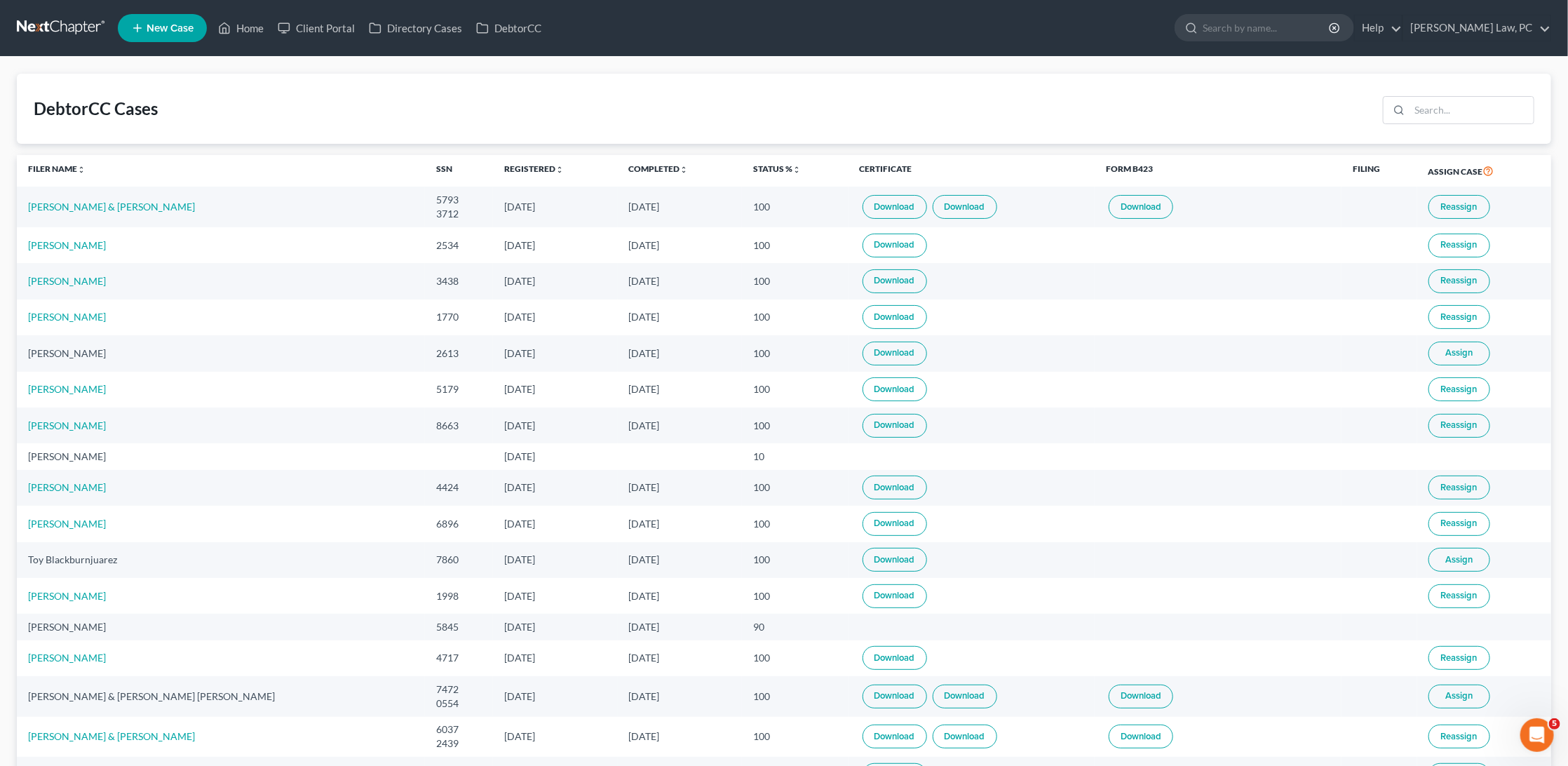
click at [863, 203] on link "Download" at bounding box center [895, 206] width 64 height 24
click at [933, 204] on link "Download" at bounding box center [965, 206] width 64 height 24
click at [77, 23] on link at bounding box center [61, 28] width 90 height 26
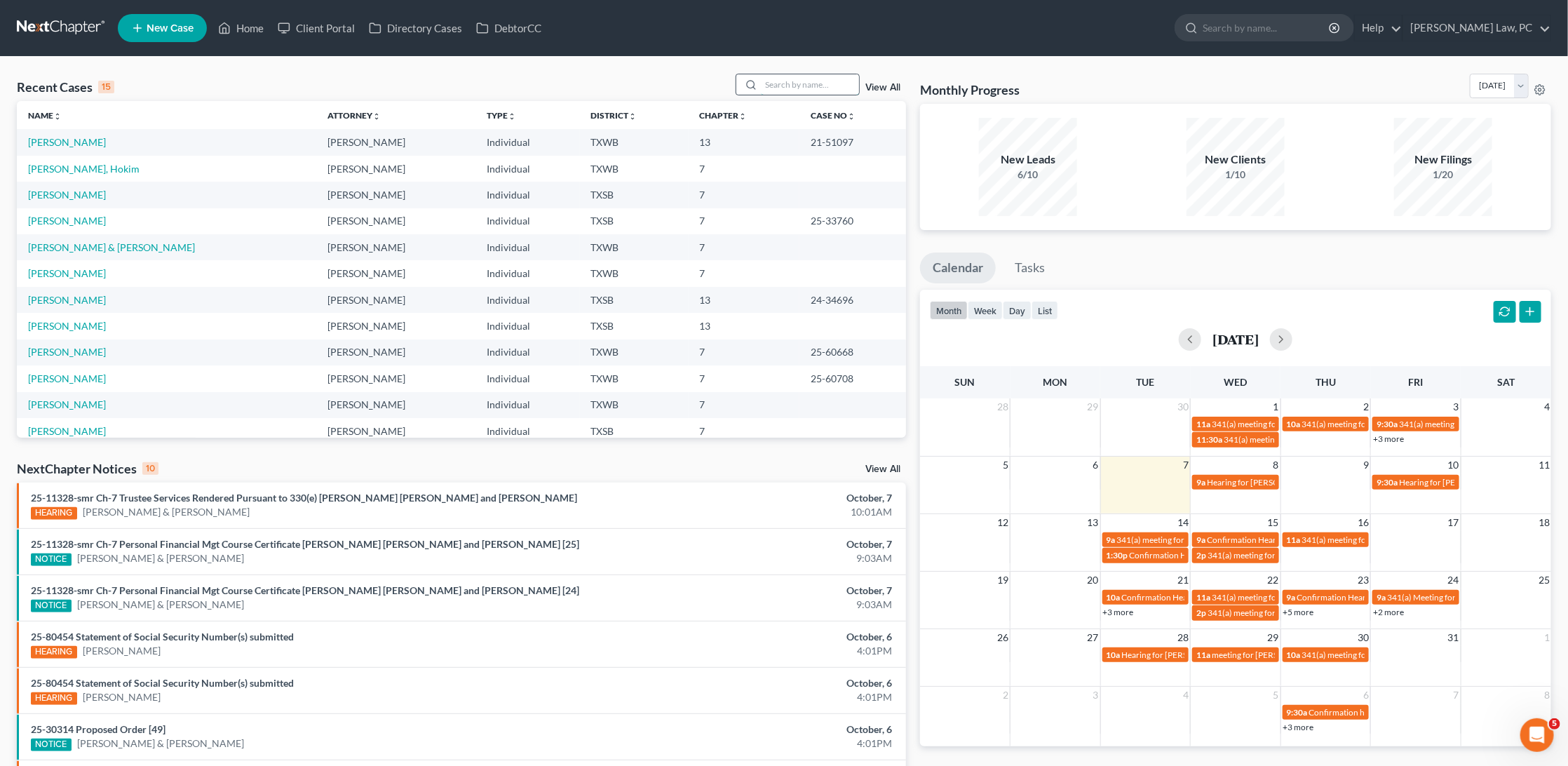
click at [826, 90] on input "search" at bounding box center [810, 85] width 98 height 20
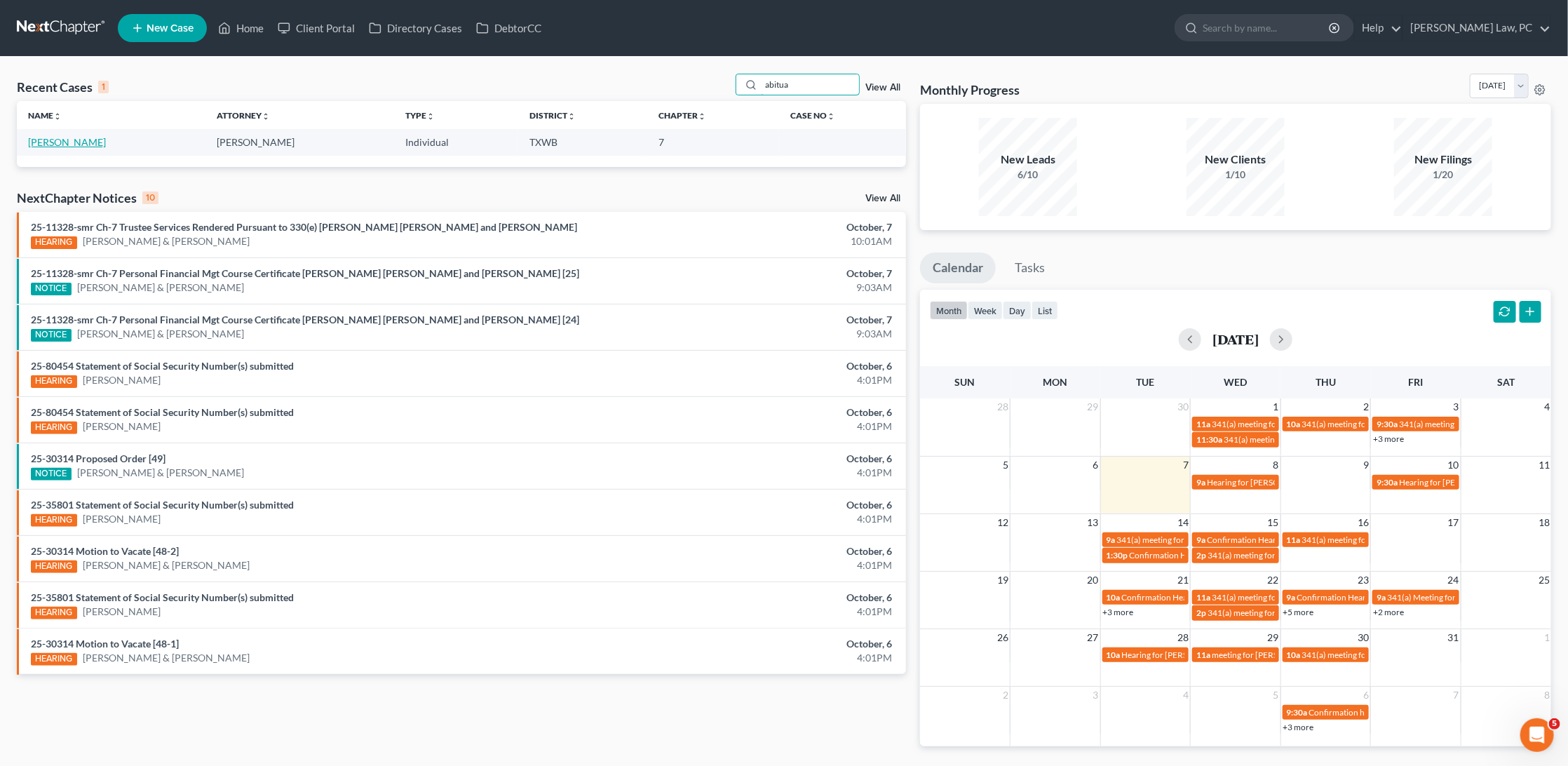
type input "abitua"
click at [69, 144] on link "[PERSON_NAME]" at bounding box center [66, 142] width 78 height 12
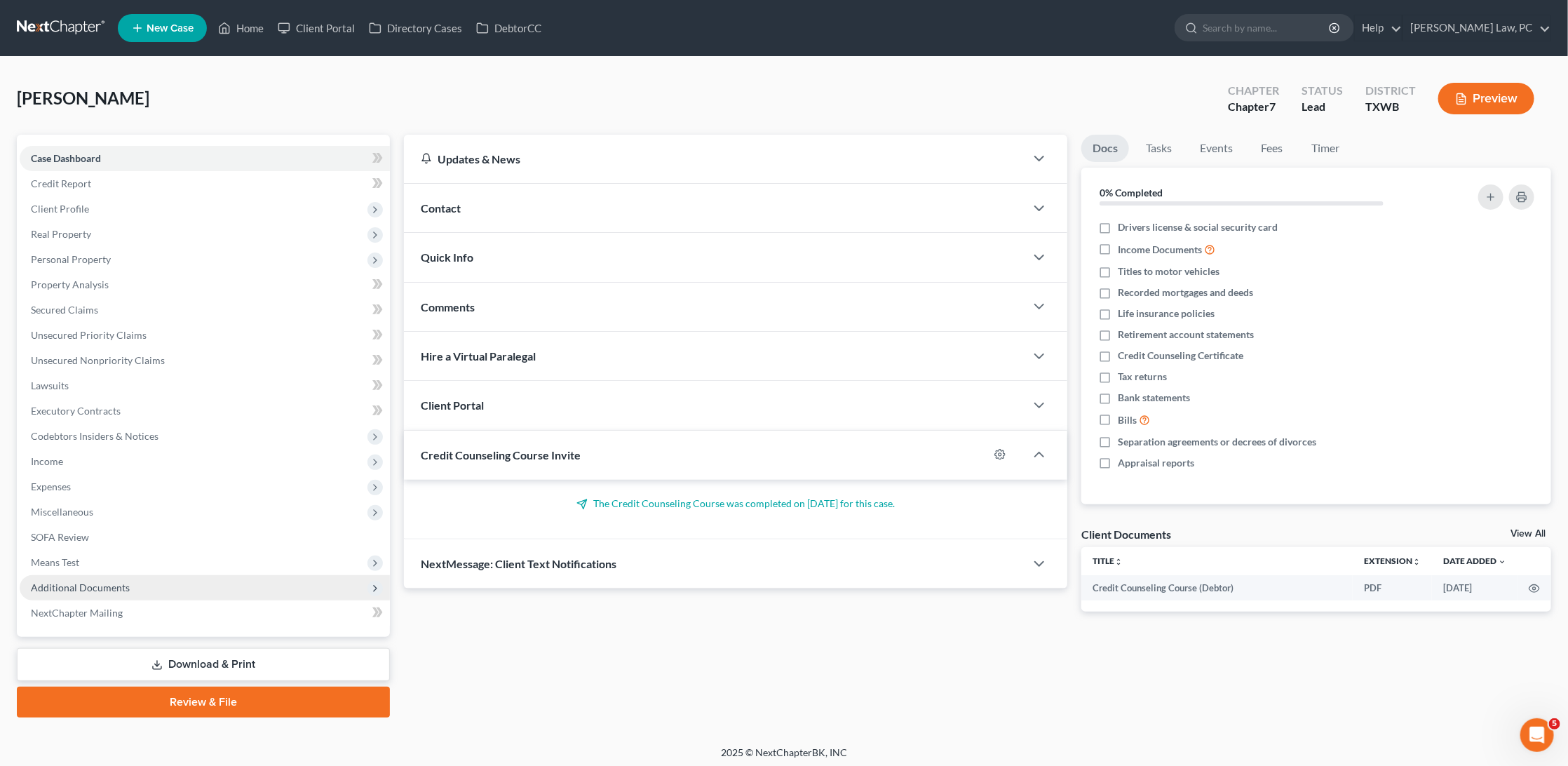
click at [73, 581] on span "Additional Documents" at bounding box center [80, 587] width 99 height 12
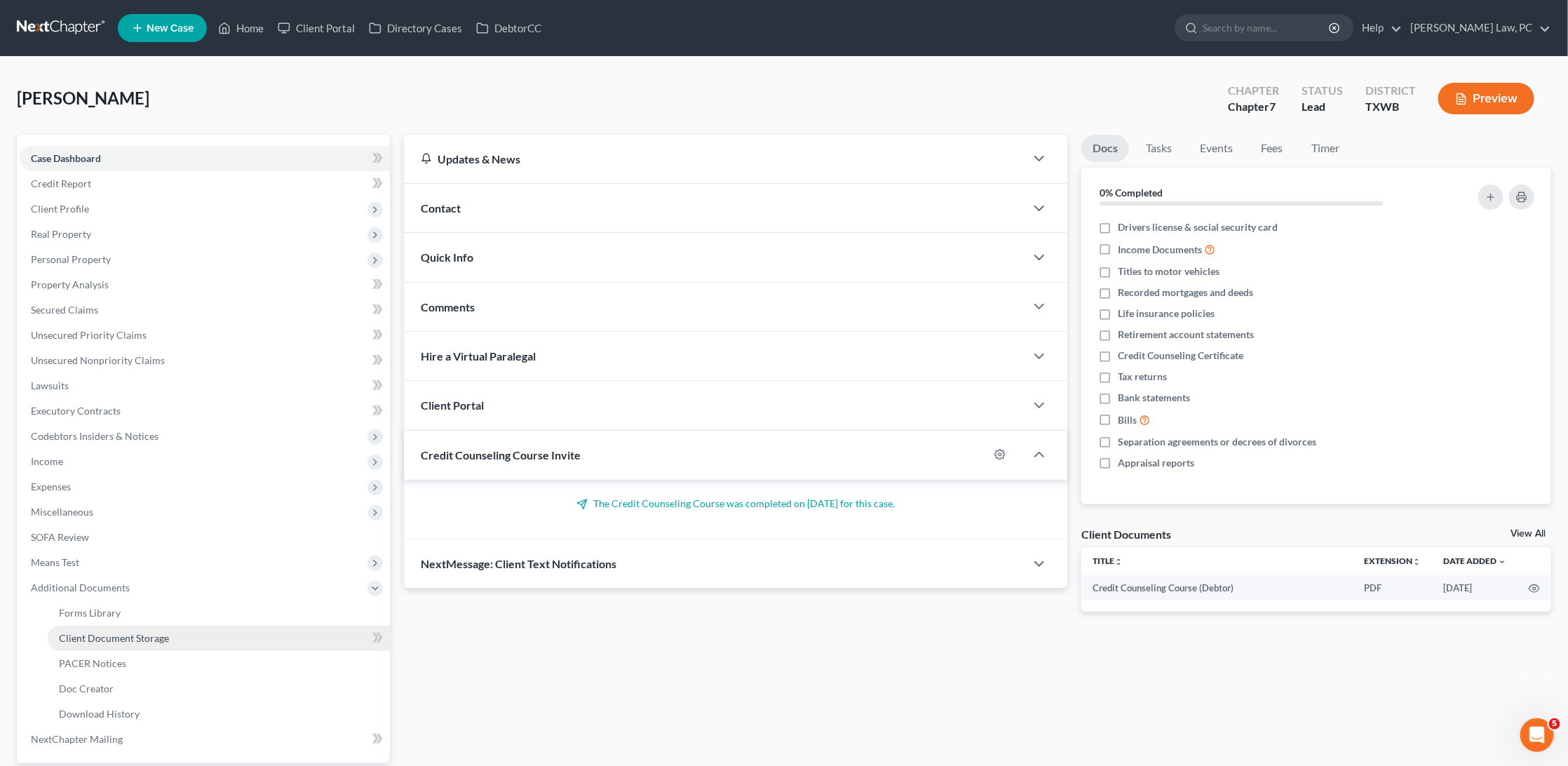
click at [118, 632] on span "Client Document Storage" at bounding box center [114, 638] width 110 height 12
select select "0"
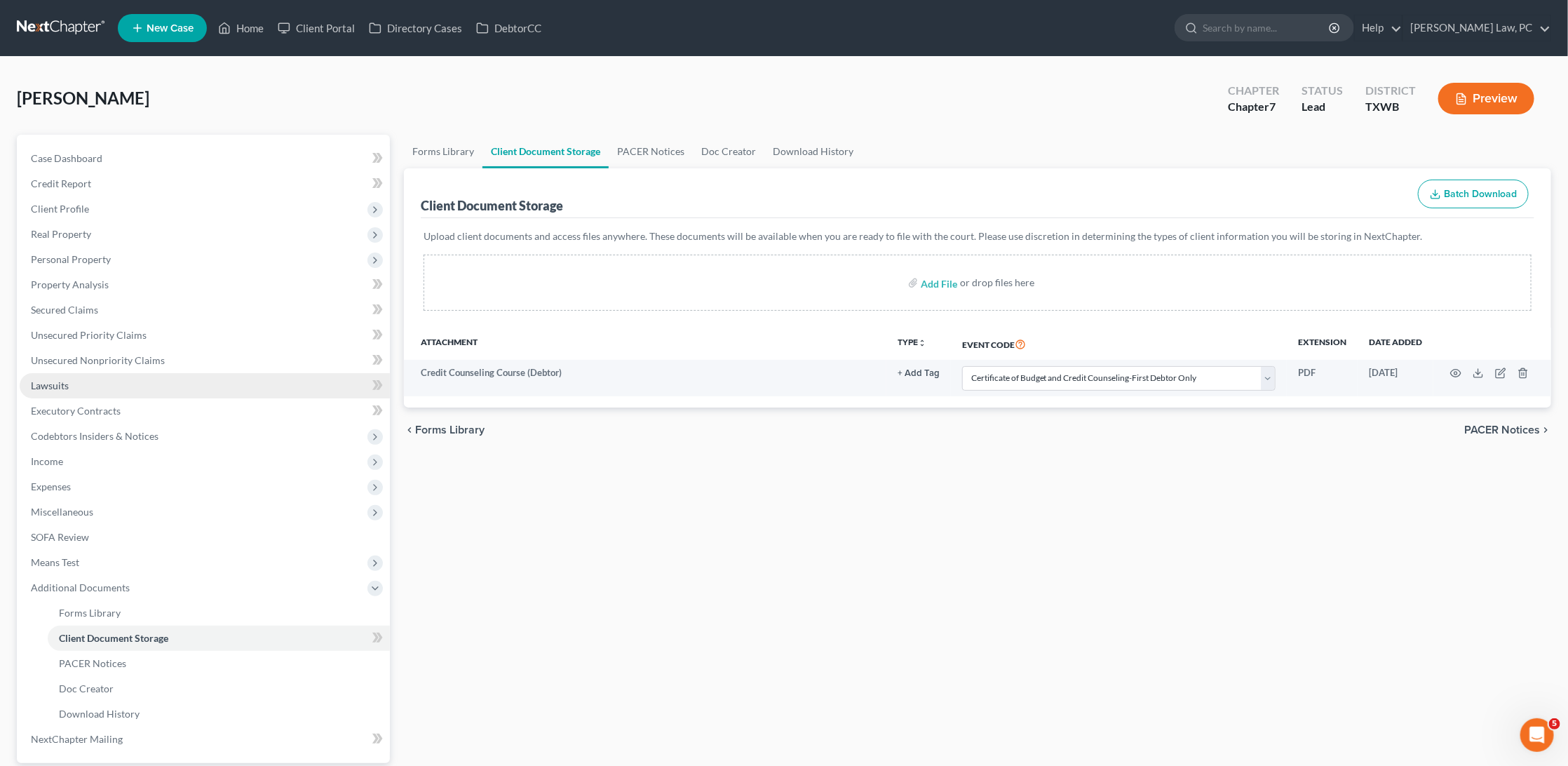
click at [63, 379] on span "Lawsuits" at bounding box center [50, 385] width 38 height 12
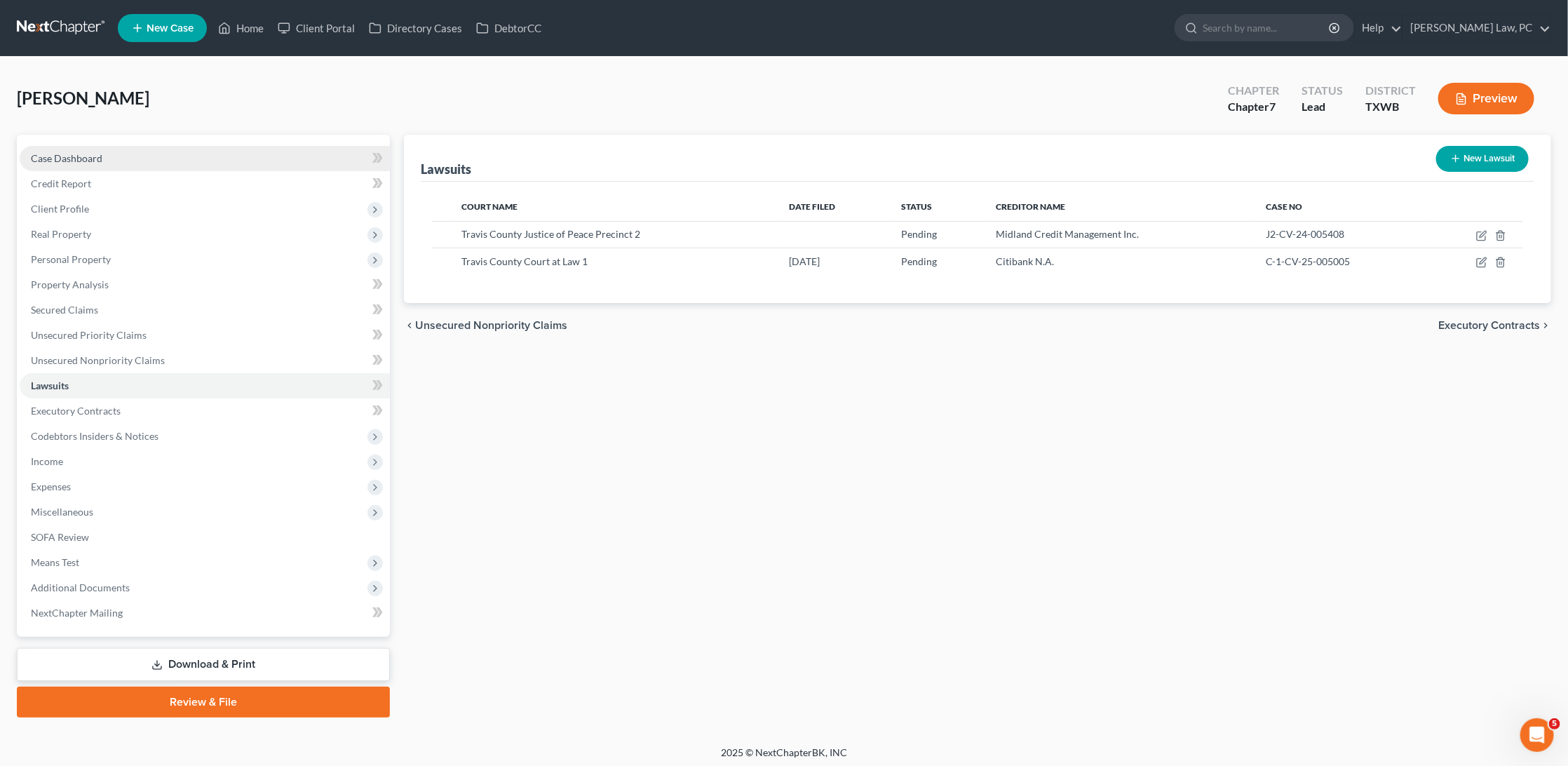
click at [123, 160] on link "Case Dashboard" at bounding box center [205, 158] width 370 height 26
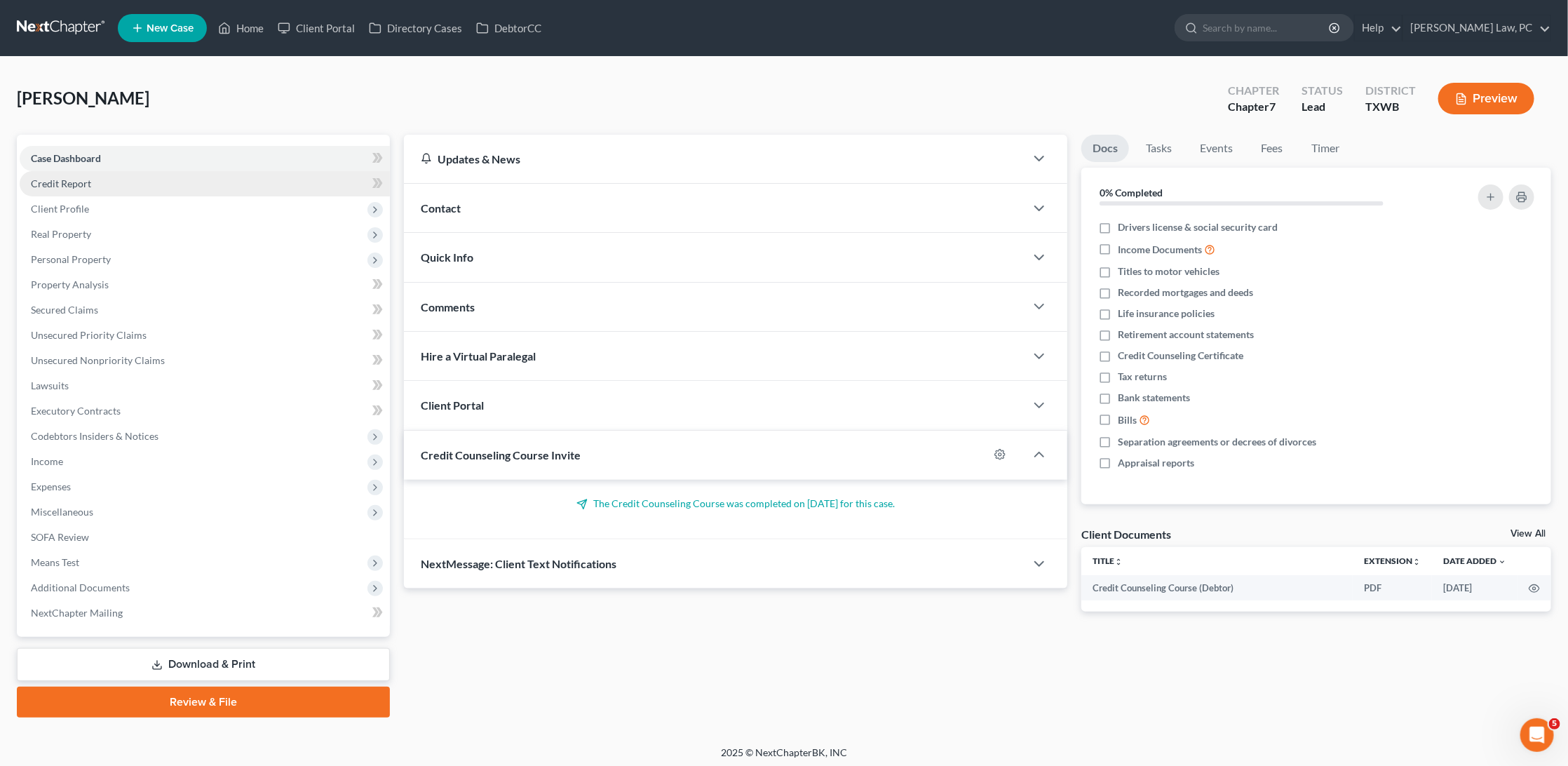
click at [96, 178] on link "Credit Report" at bounding box center [205, 184] width 370 height 26
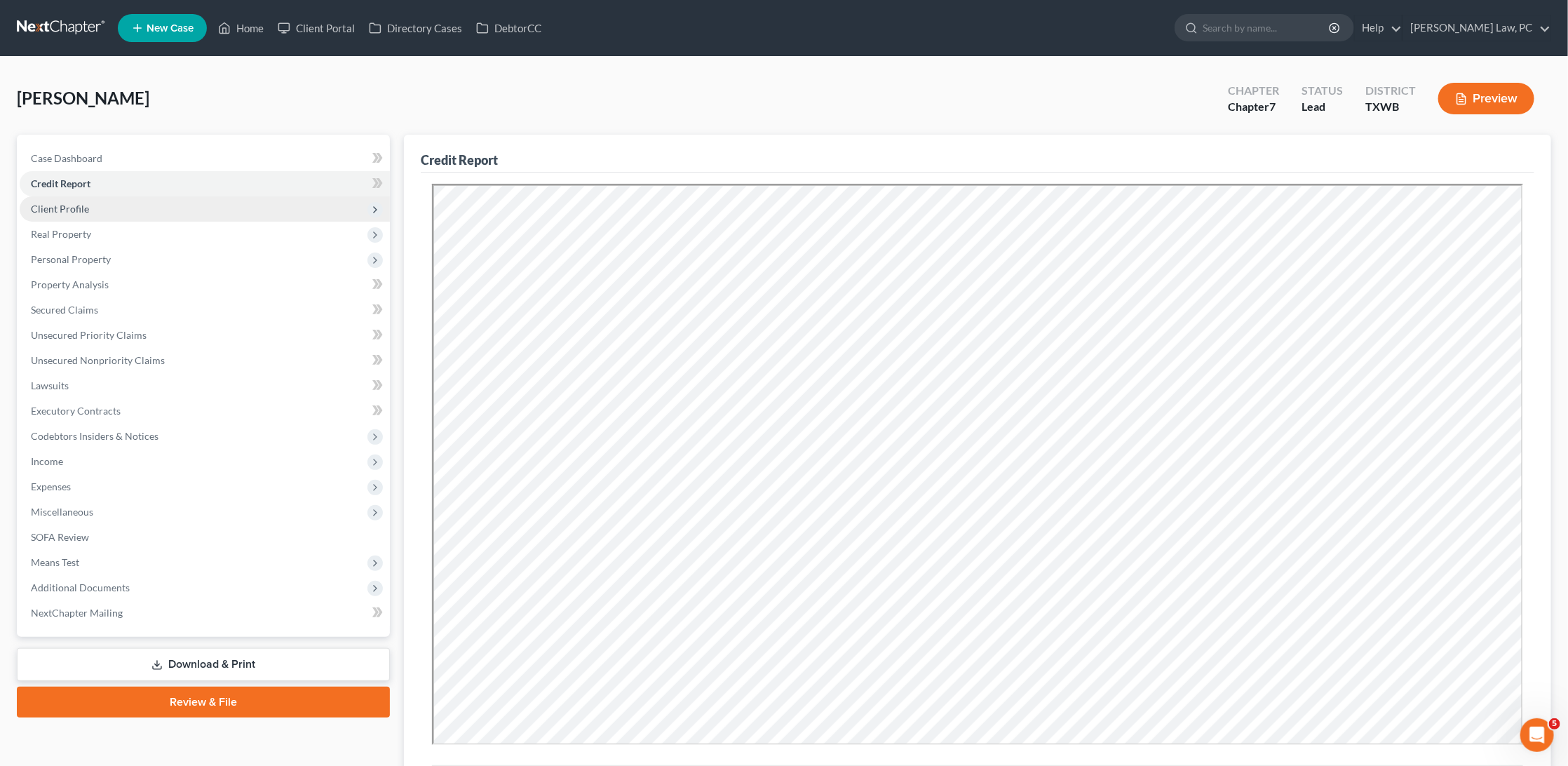
click at [83, 208] on span "Client Profile" at bounding box center [60, 209] width 58 height 12
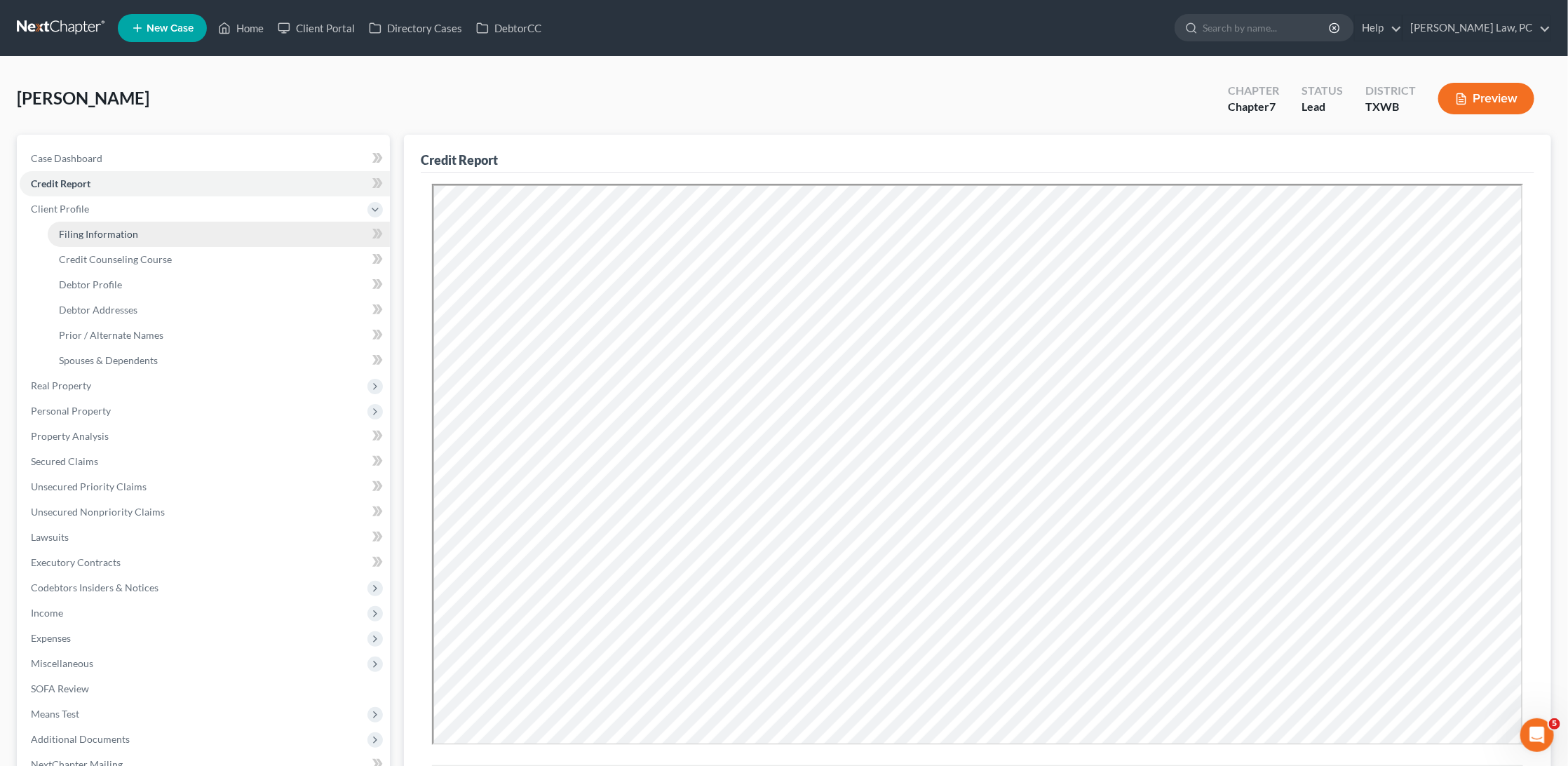
click at [81, 241] on link "Filing Information" at bounding box center [218, 234] width 342 height 26
select select "1"
select select "0"
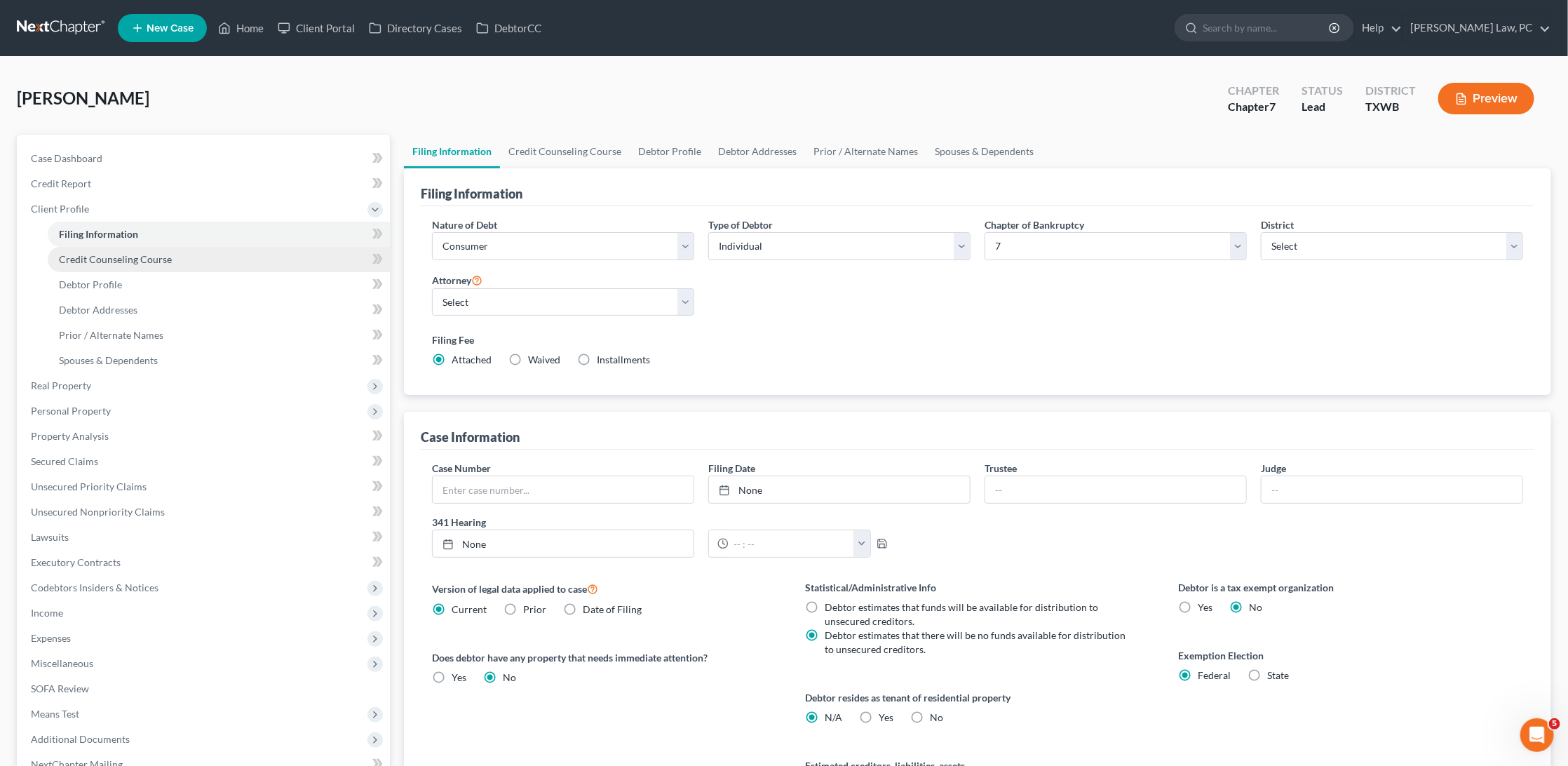
click at [85, 255] on span "Credit Counseling Course" at bounding box center [115, 259] width 113 height 12
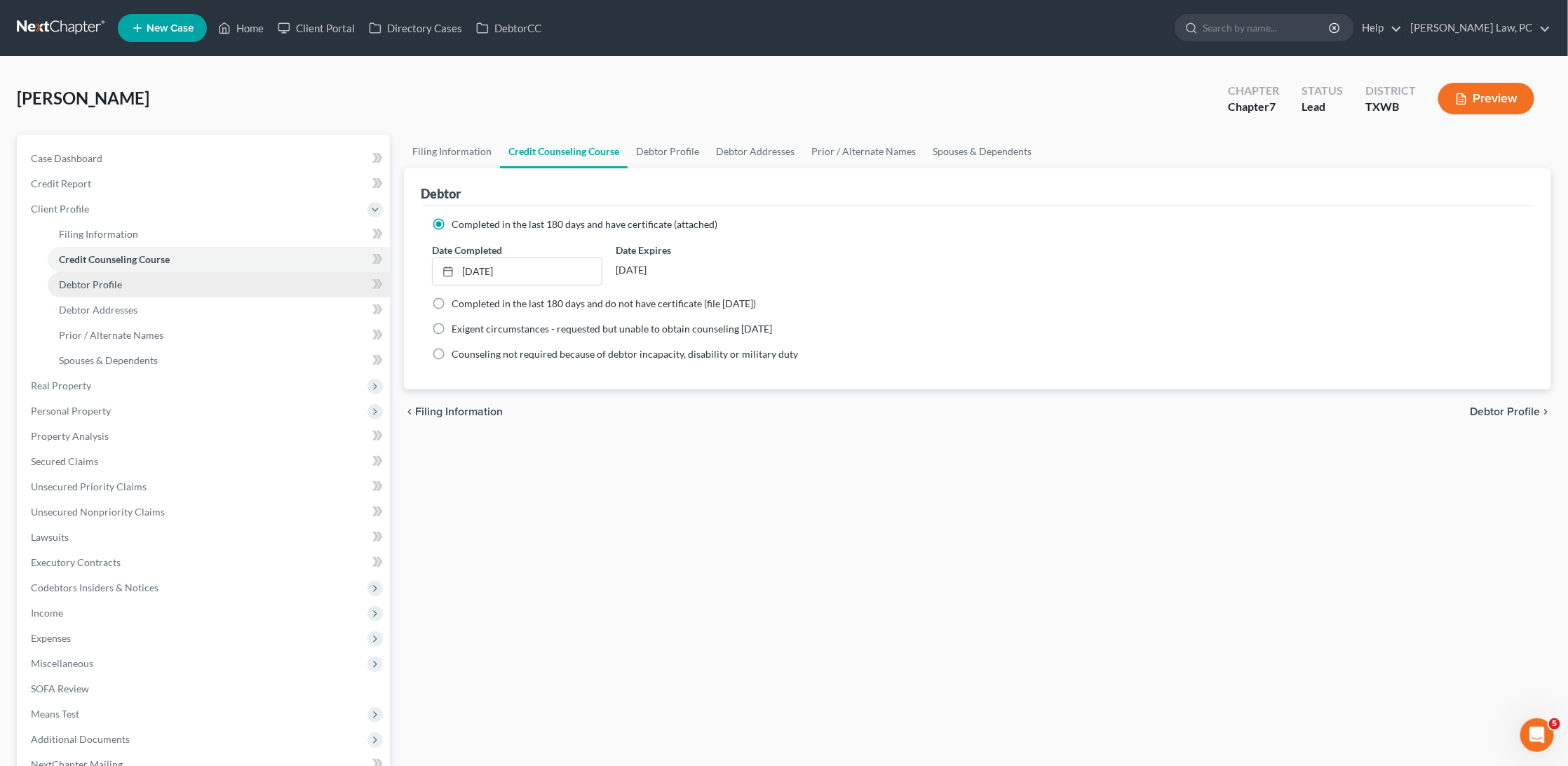
click at [90, 282] on span "Debtor Profile" at bounding box center [90, 285] width 63 height 12
select select "0"
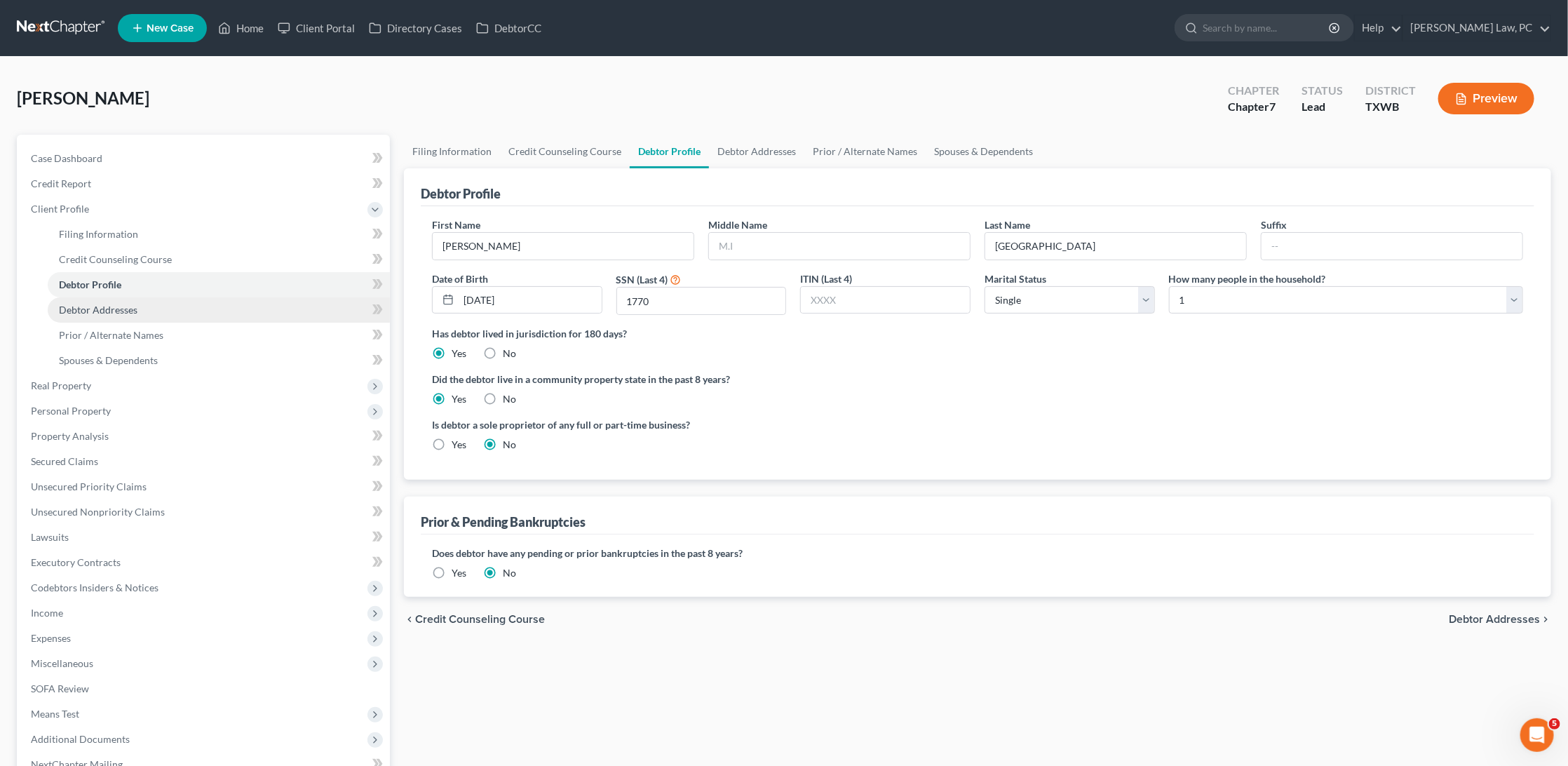
click at [87, 303] on span "Debtor Addresses" at bounding box center [98, 309] width 79 height 12
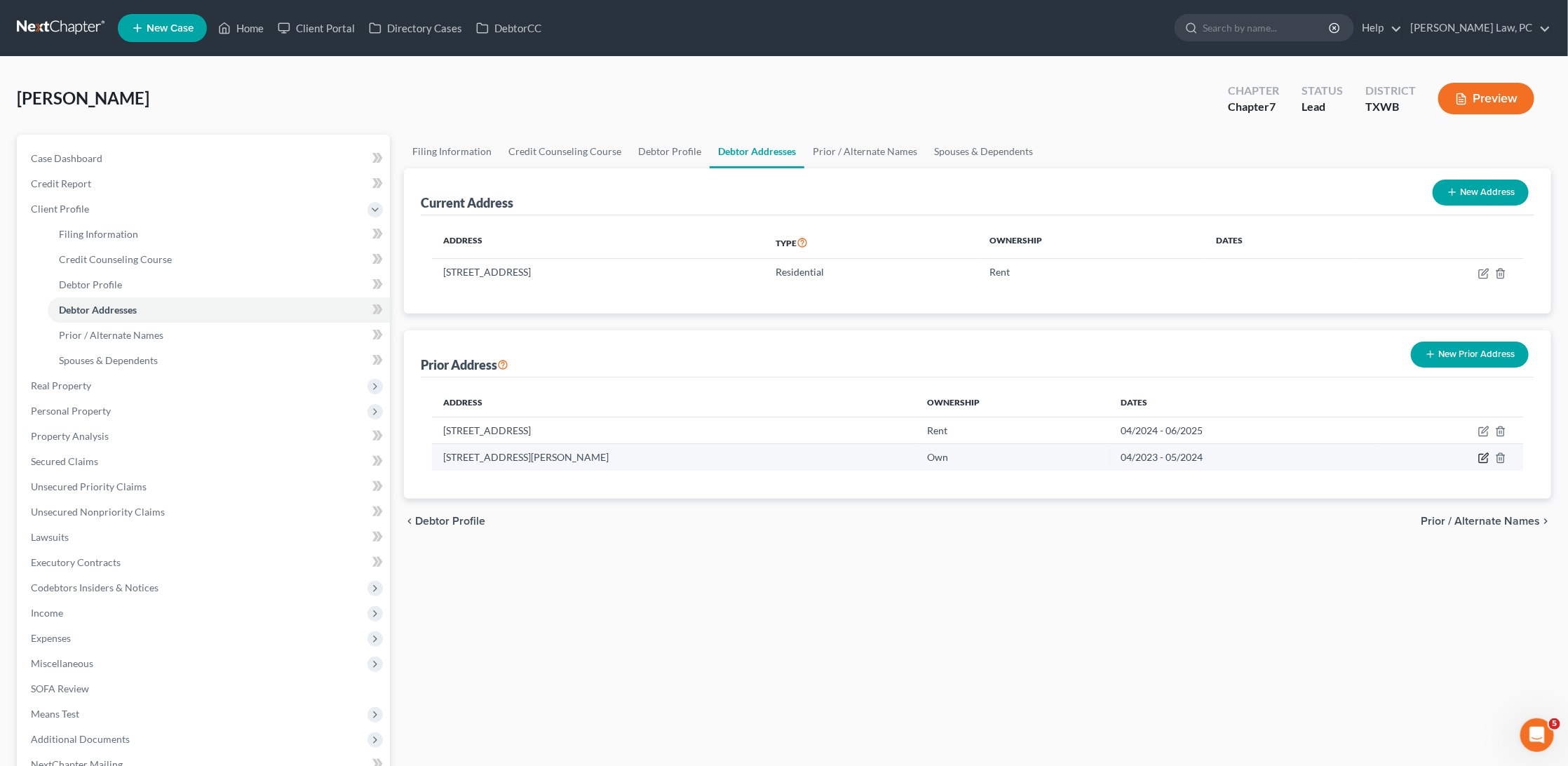
click at [1483, 459] on icon "button" at bounding box center [1483, 457] width 11 height 11
select select "45"
select select "226"
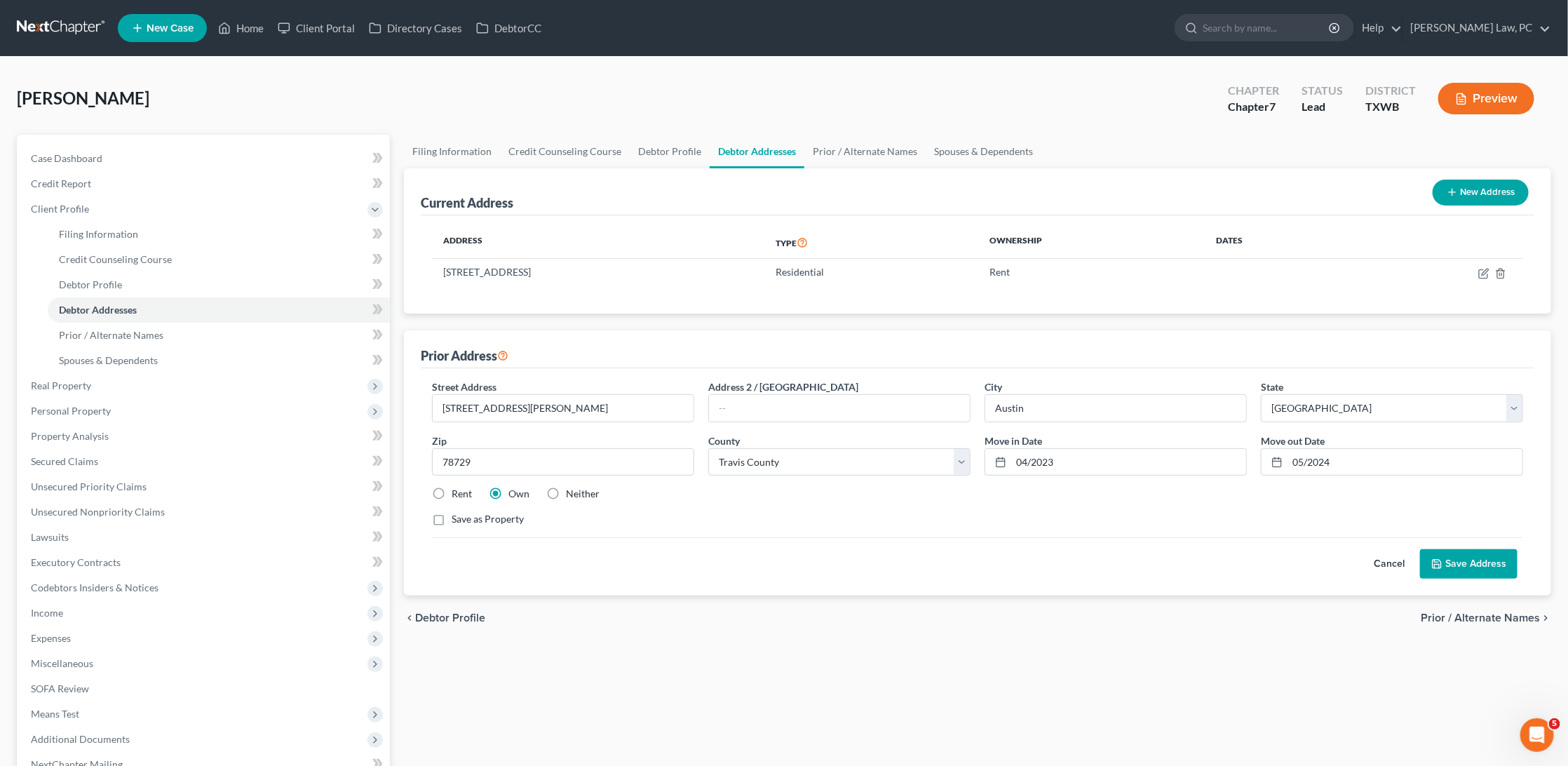
click at [451, 493] on label "Rent" at bounding box center [462, 493] width 20 height 14
click at [457, 493] on input "Rent" at bounding box center [462, 491] width 9 height 9
radio input "true"
click at [1472, 563] on button "Save Address" at bounding box center [1469, 564] width 98 height 29
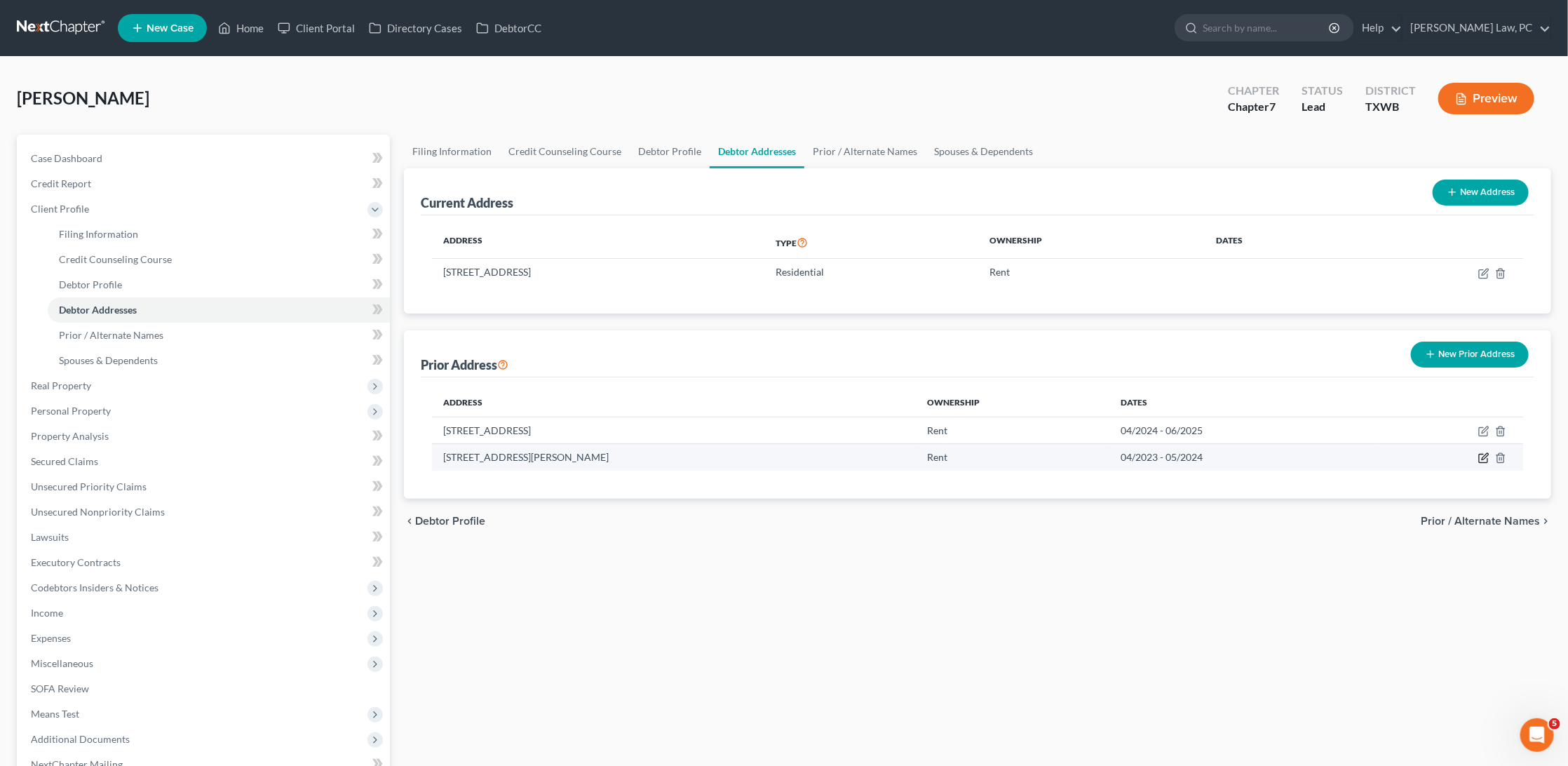
click at [1483, 455] on icon "button" at bounding box center [1484, 457] width 7 height 7
select select "45"
select select "226"
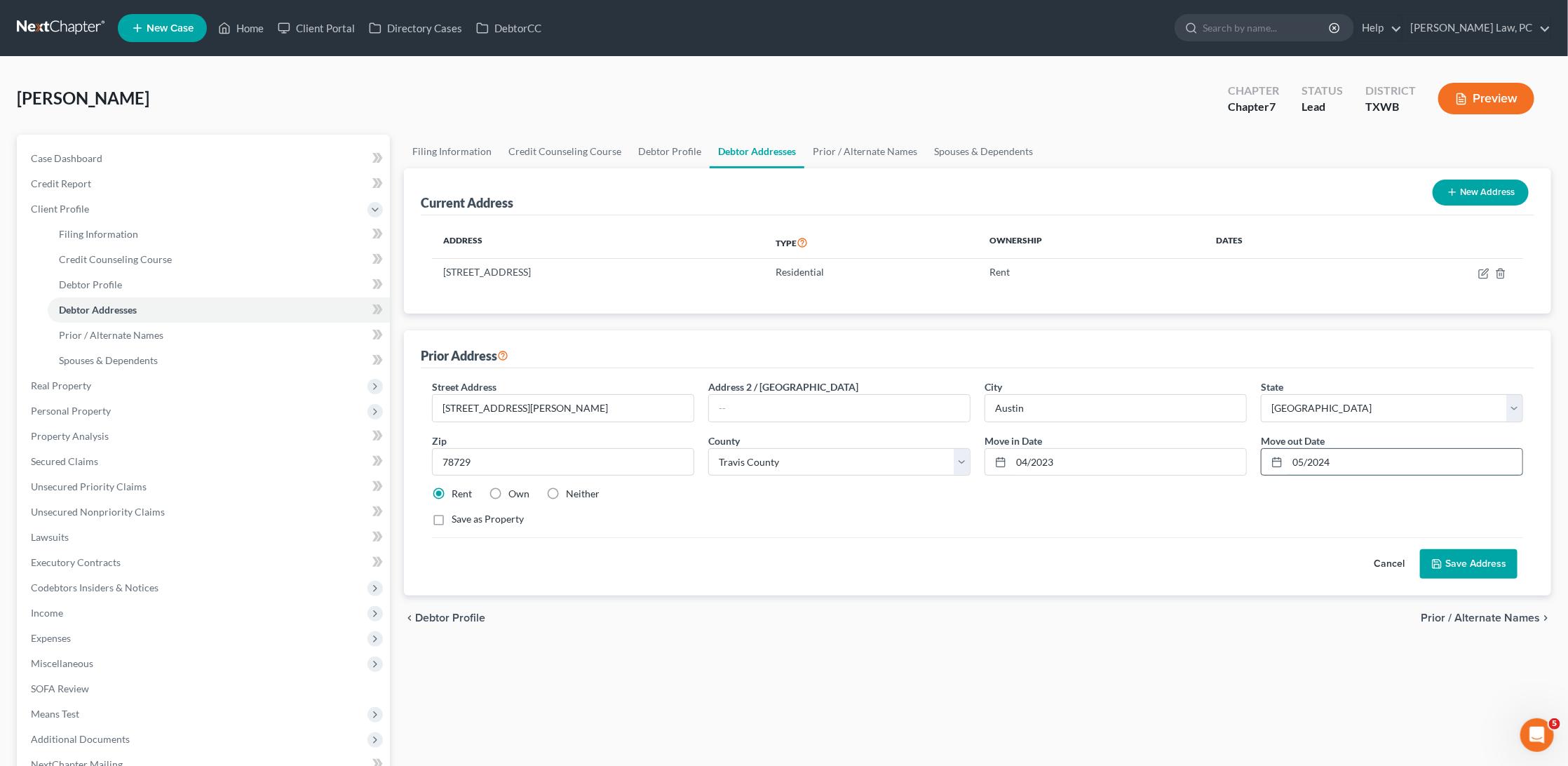
click at [1302, 460] on input "05/2024" at bounding box center [1405, 462] width 235 height 27
type input "04/2024"
click at [1475, 569] on button "Save Address" at bounding box center [1469, 564] width 98 height 29
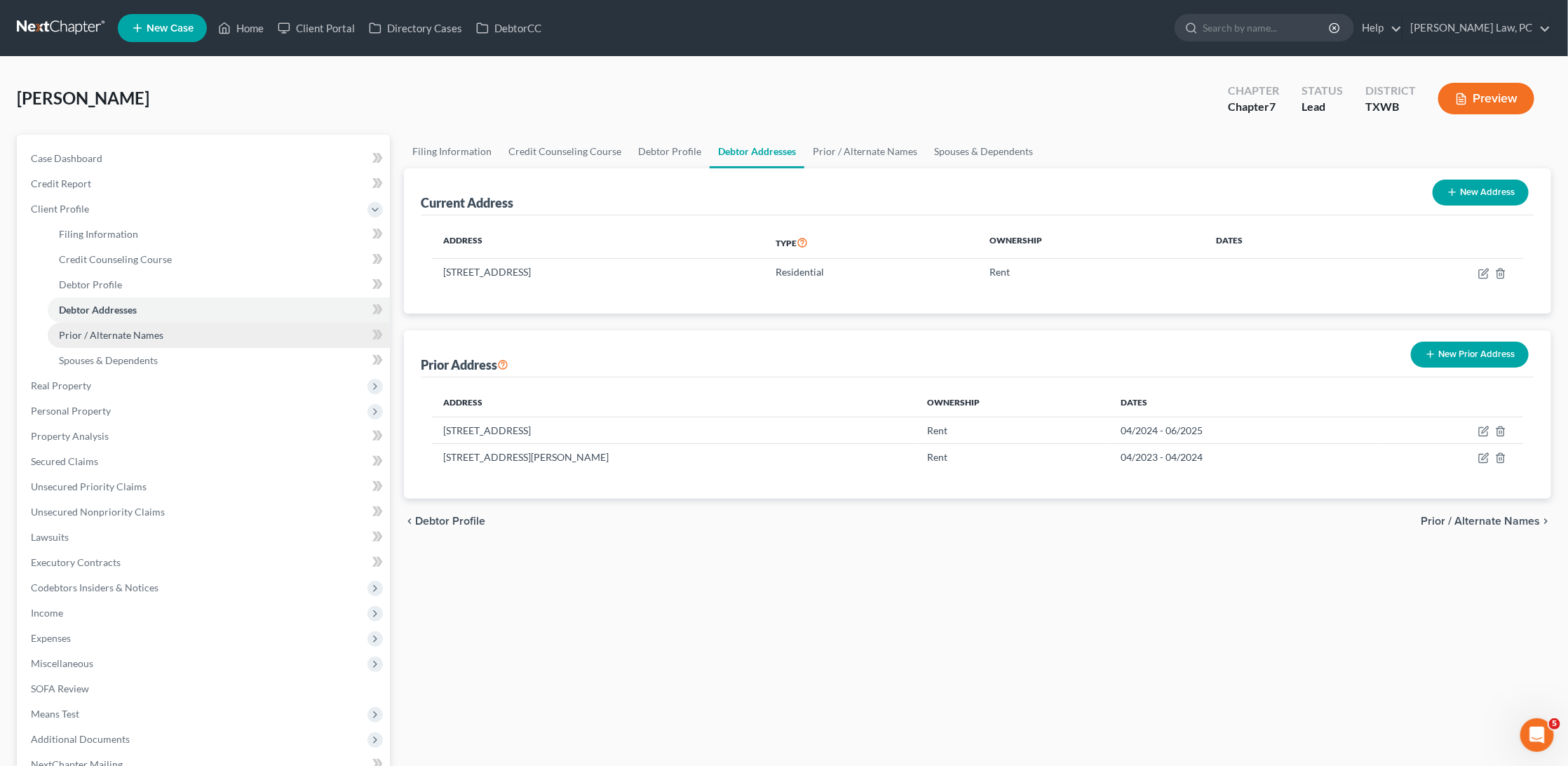
click at [106, 333] on span "Prior / Alternate Names" at bounding box center [111, 335] width 104 height 12
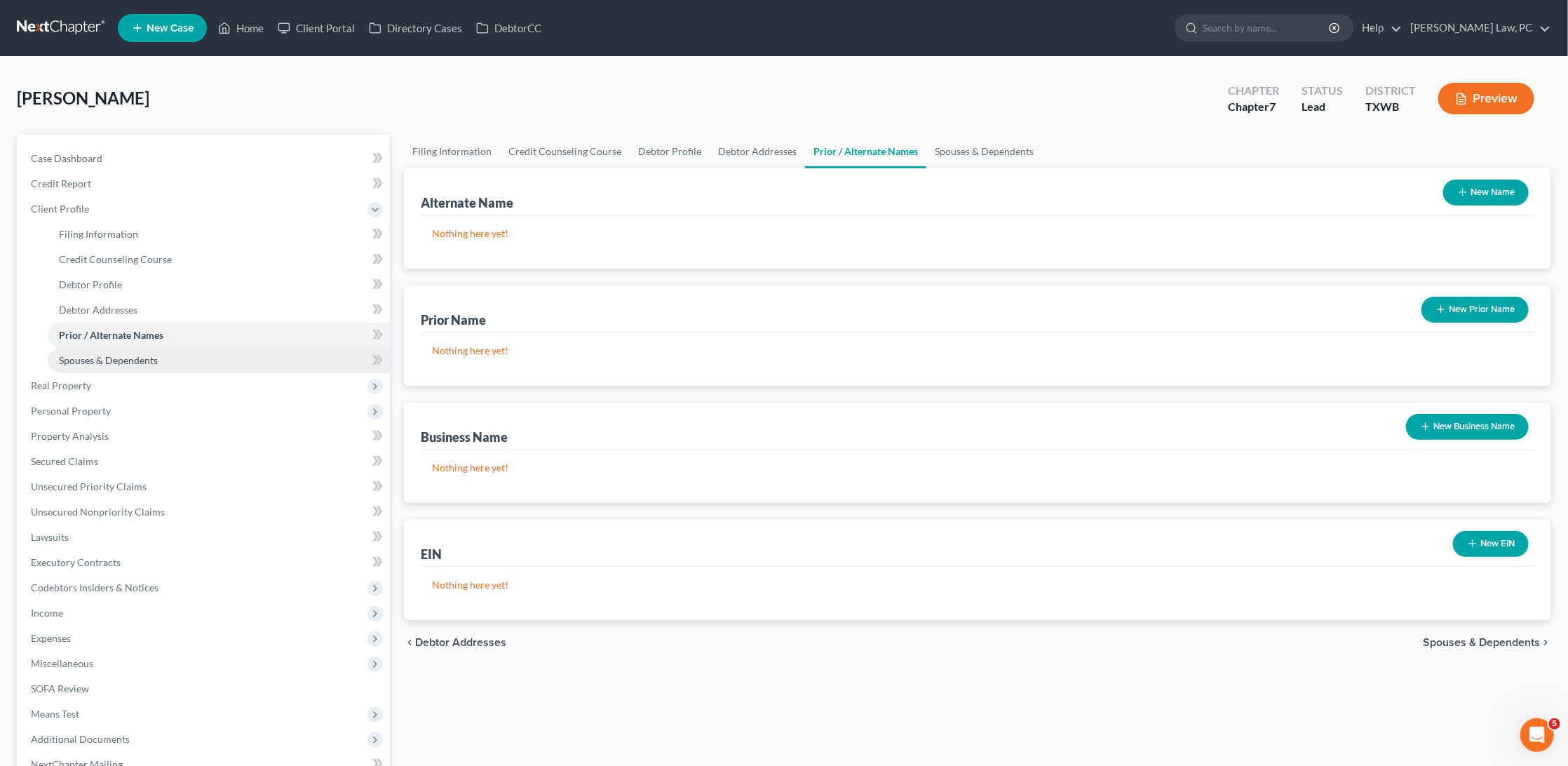
click at [109, 355] on span "Spouses & Dependents" at bounding box center [109, 360] width 99 height 12
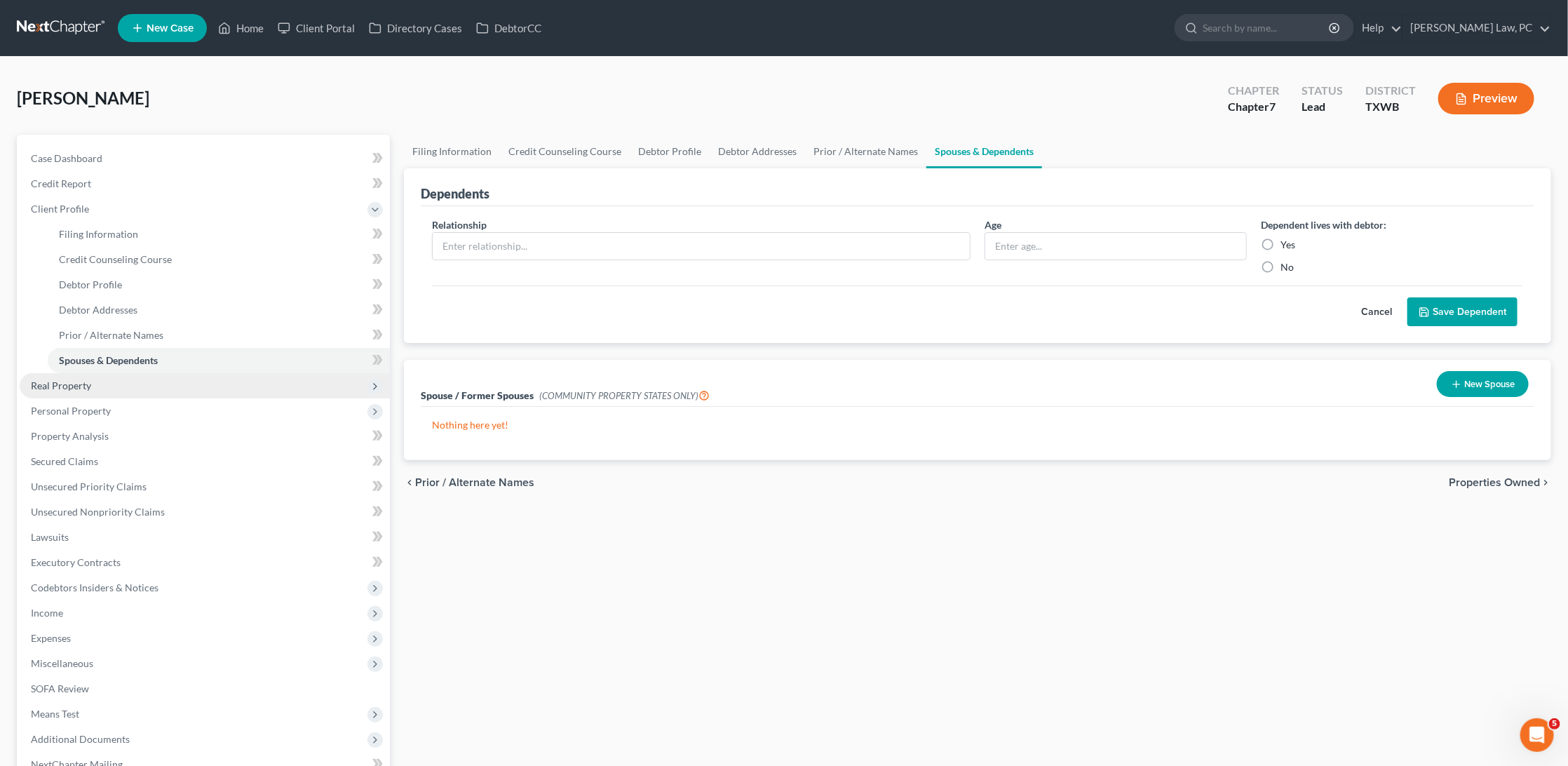
click at [96, 376] on span "Real Property" at bounding box center [205, 385] width 370 height 26
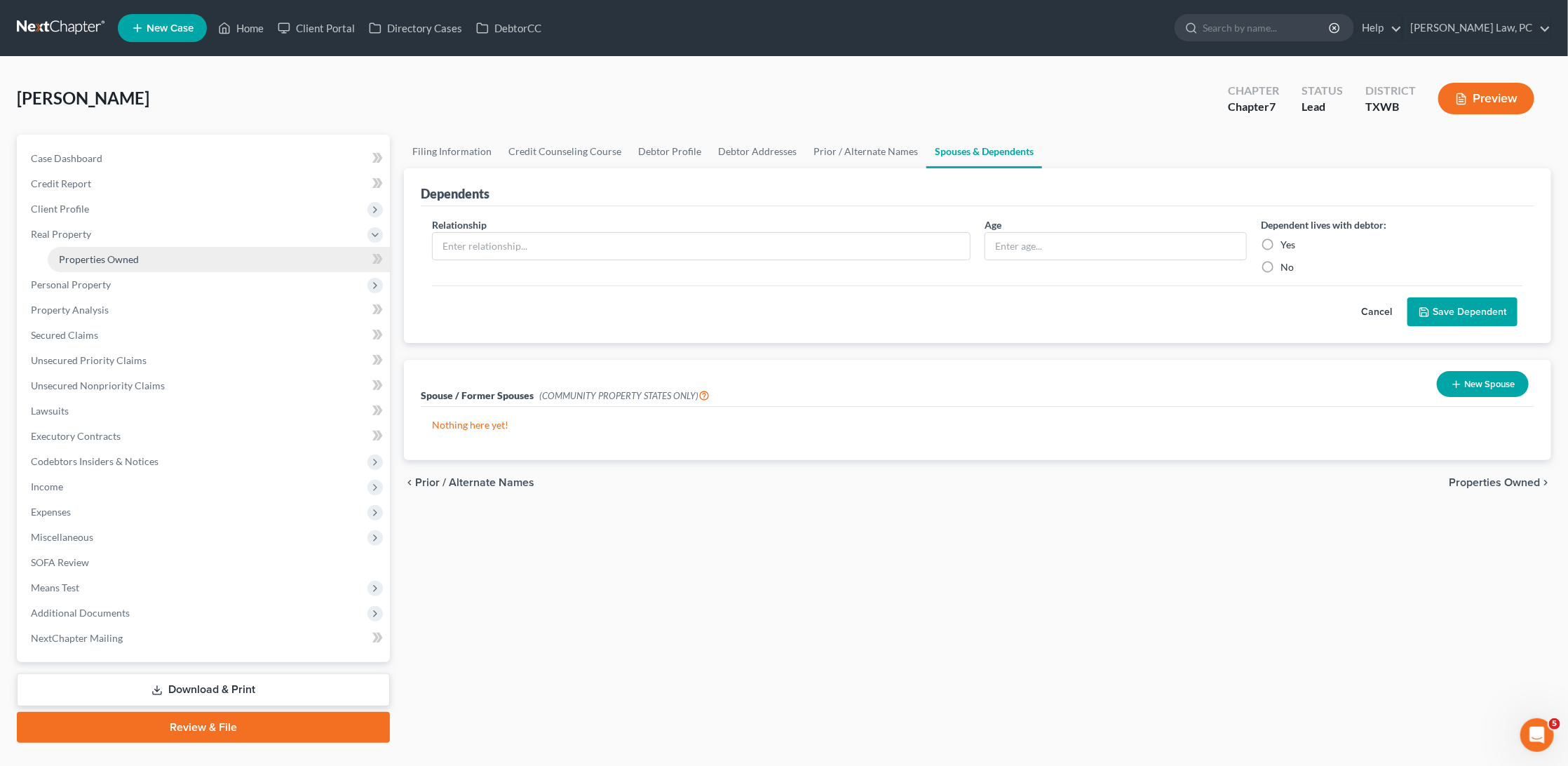
click at [116, 260] on span "Properties Owned" at bounding box center [99, 259] width 80 height 12
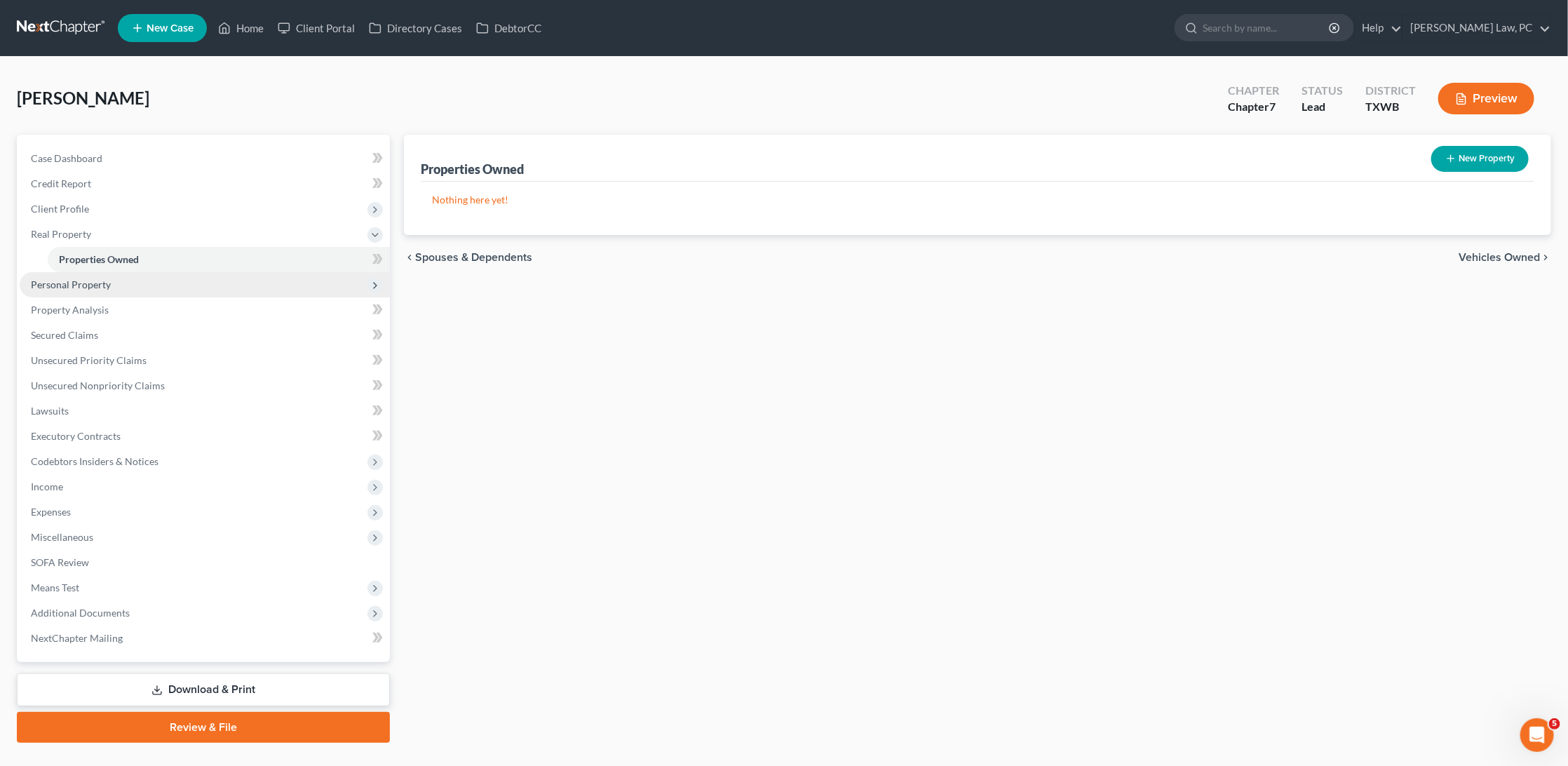
click at [104, 285] on span "Personal Property" at bounding box center [205, 285] width 370 height 26
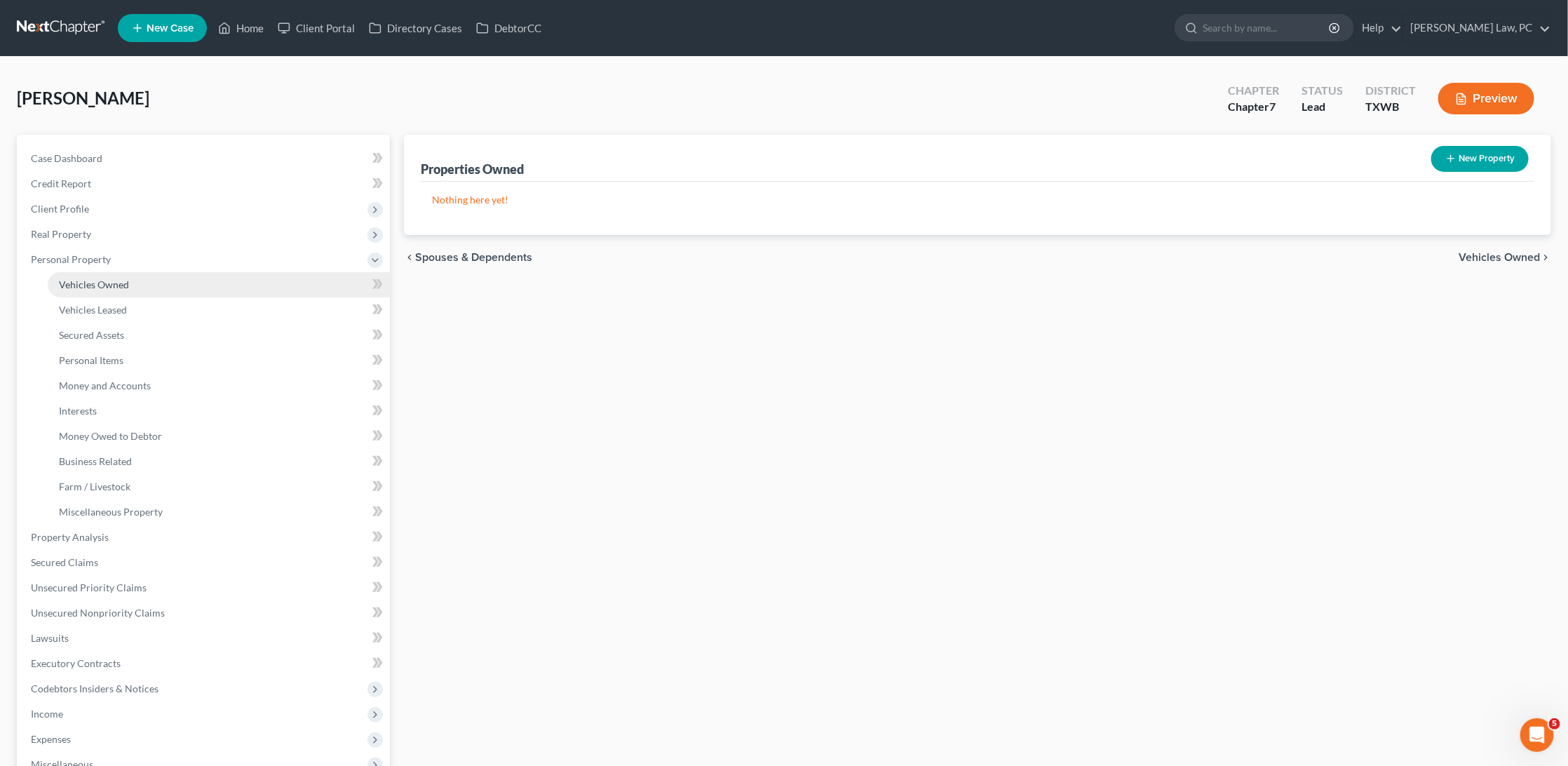
click at [100, 285] on link "Vehicles Owned" at bounding box center [218, 285] width 342 height 26
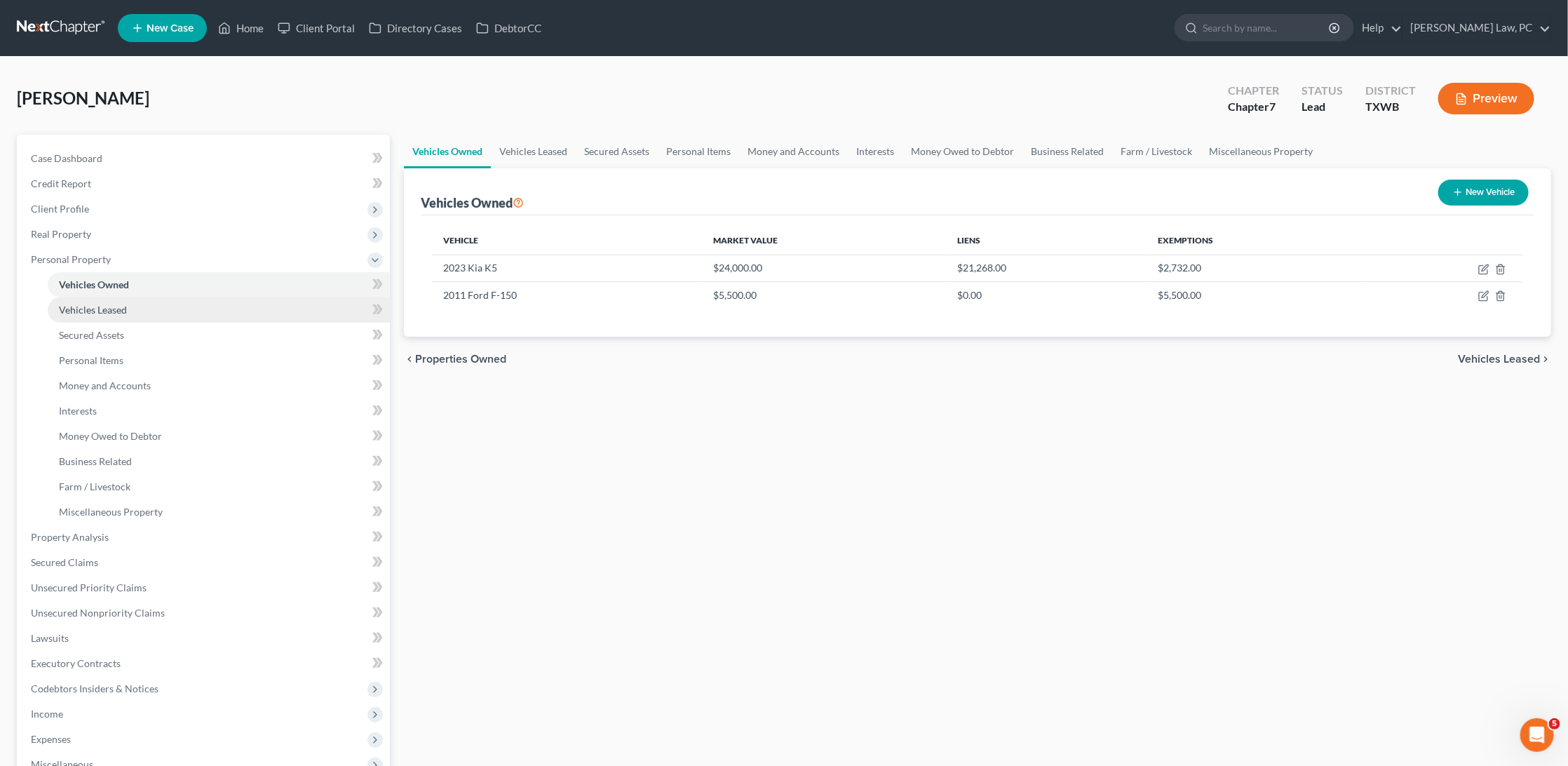
click at [176, 301] on link "Vehicles Leased" at bounding box center [218, 310] width 342 height 26
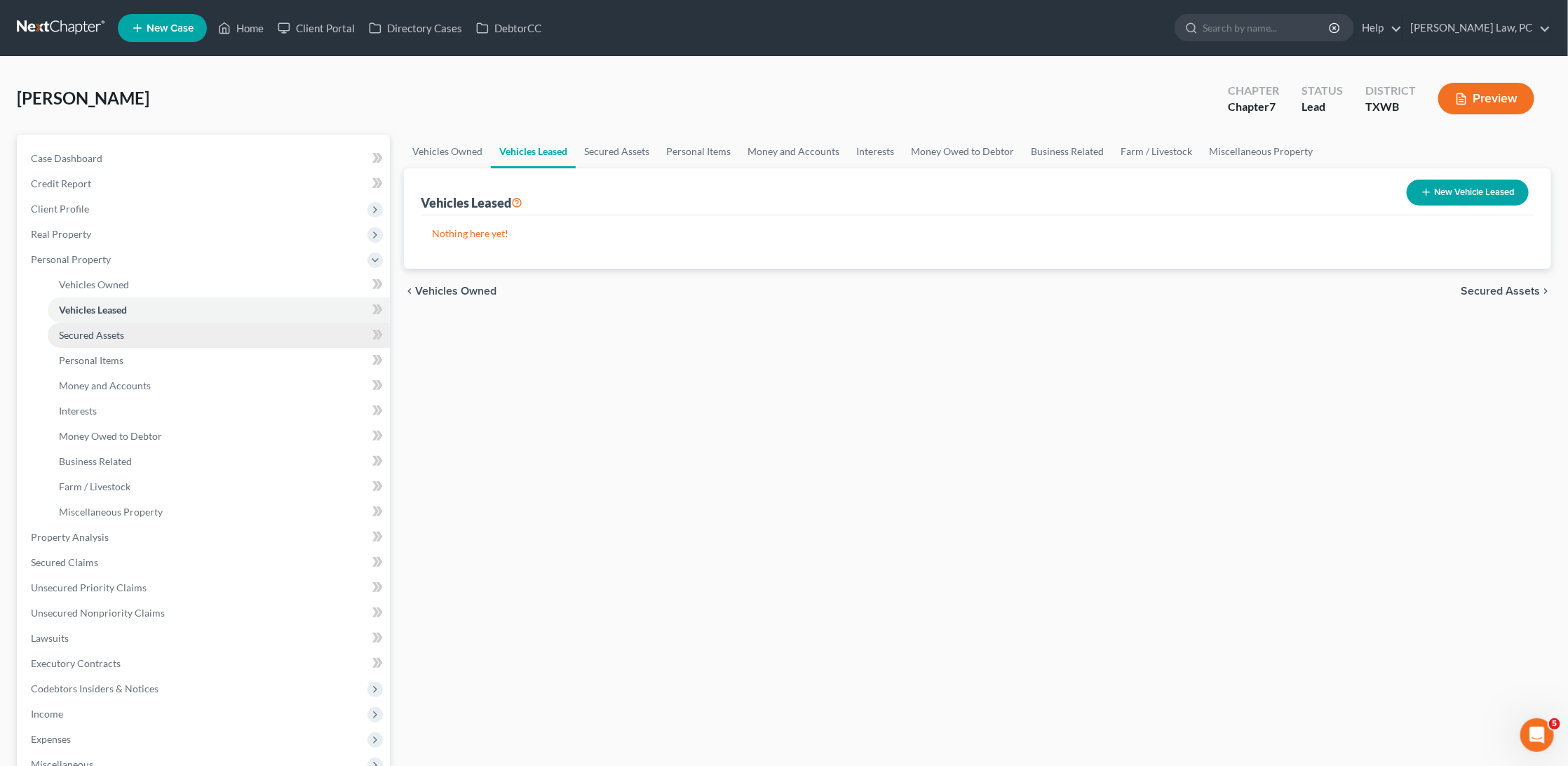
click at [160, 322] on link "Secured Assets" at bounding box center [218, 335] width 342 height 26
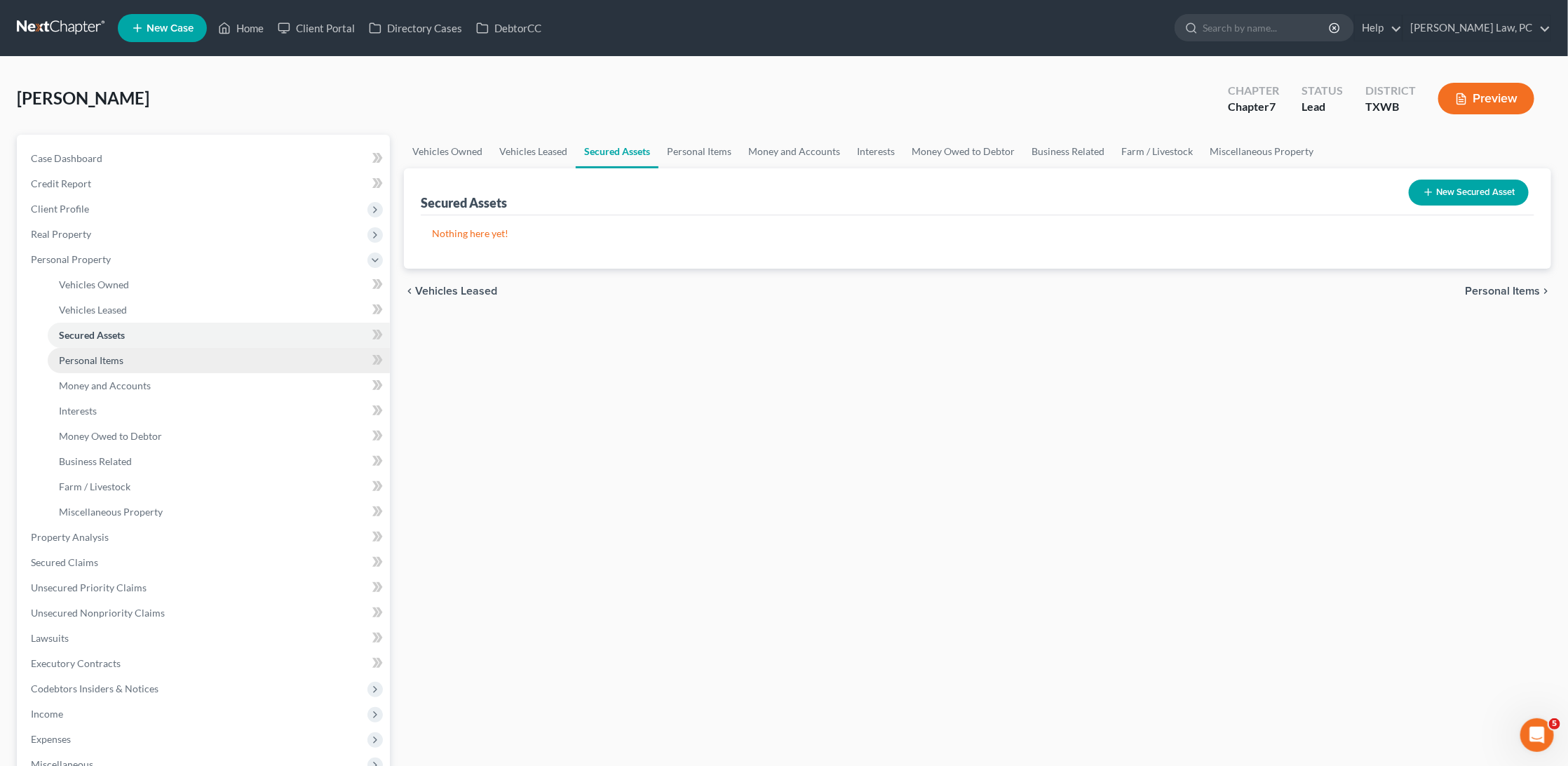
click at [117, 361] on link "Personal Items" at bounding box center [218, 360] width 342 height 26
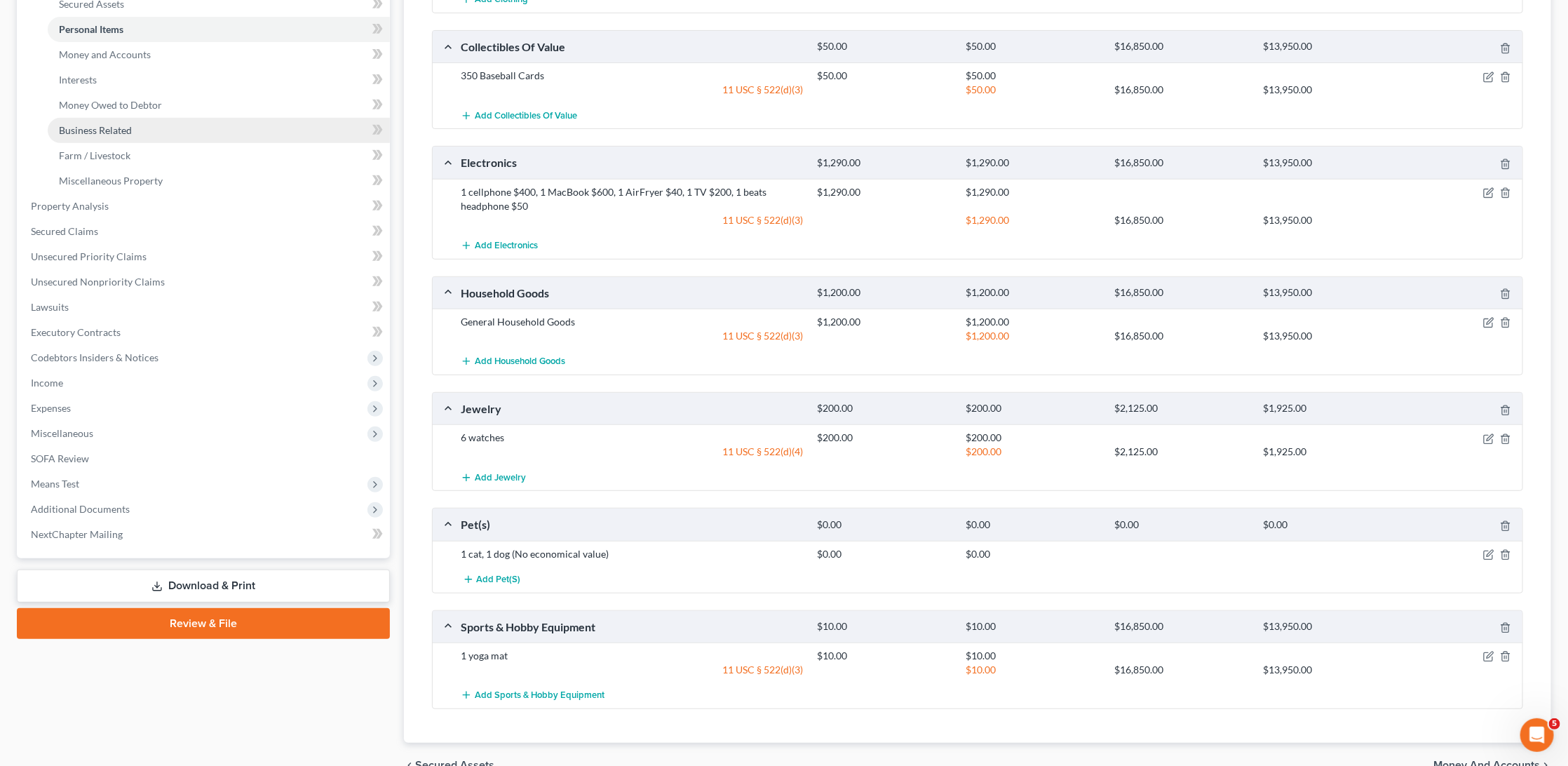
scroll to position [331, 0]
click at [137, 48] on span "Money and Accounts" at bounding box center [105, 54] width 92 height 12
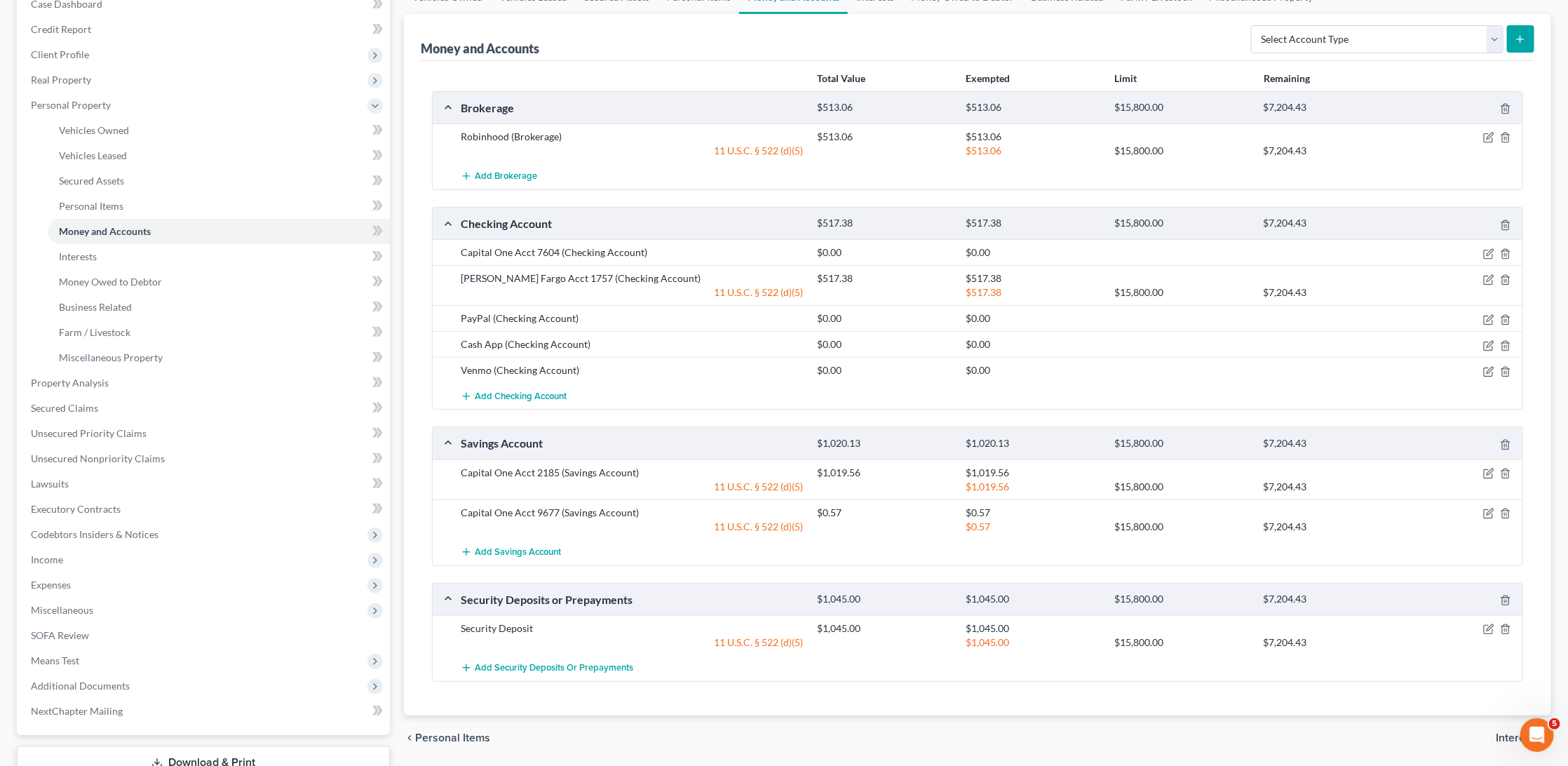
scroll to position [155, 0]
click at [165, 269] on link "Money Owed to Debtor" at bounding box center [218, 282] width 342 height 26
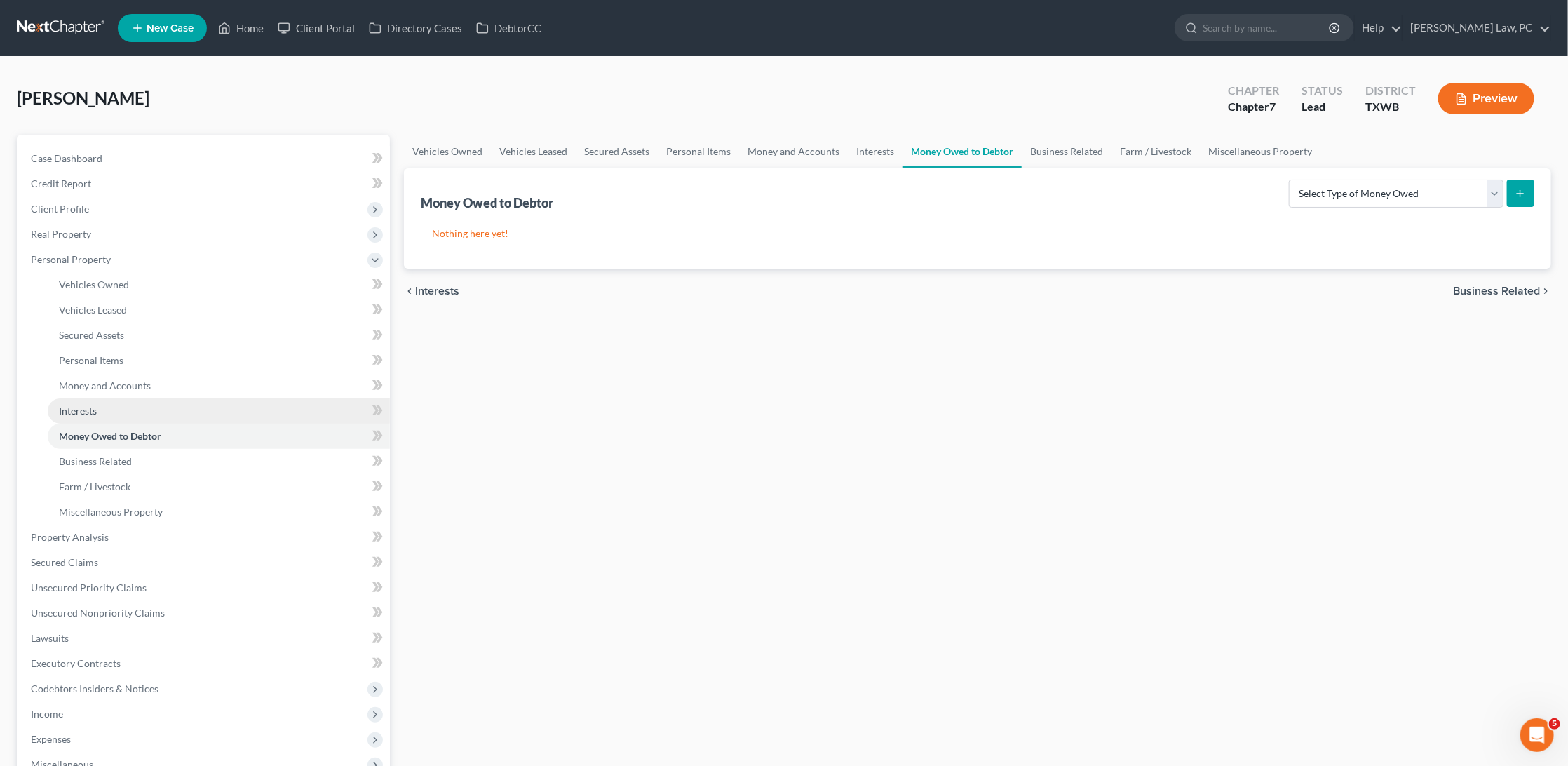
click at [106, 401] on link "Interests" at bounding box center [218, 411] width 342 height 26
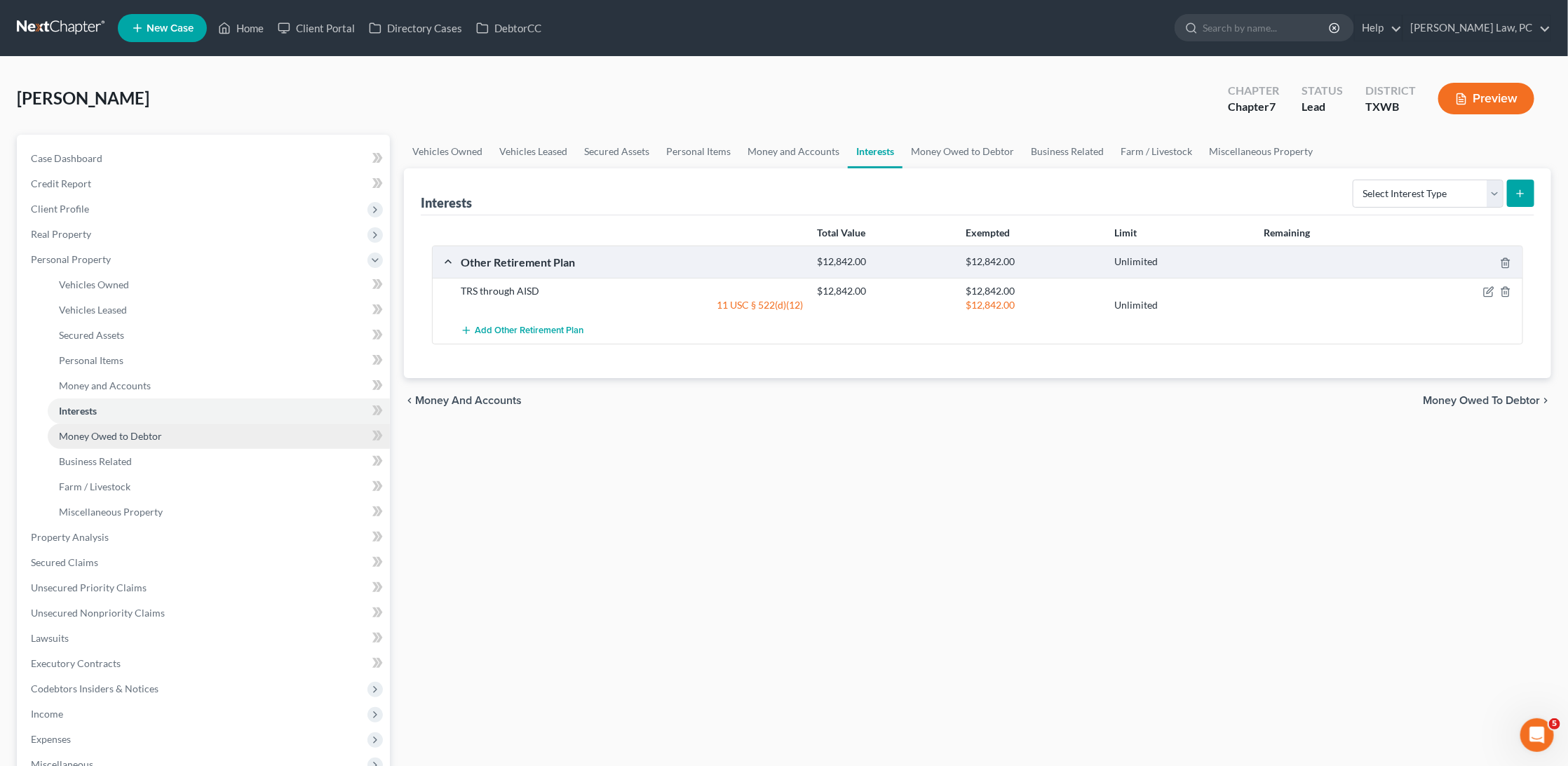
click at [112, 431] on span "Money Owed to Debtor" at bounding box center [110, 436] width 103 height 12
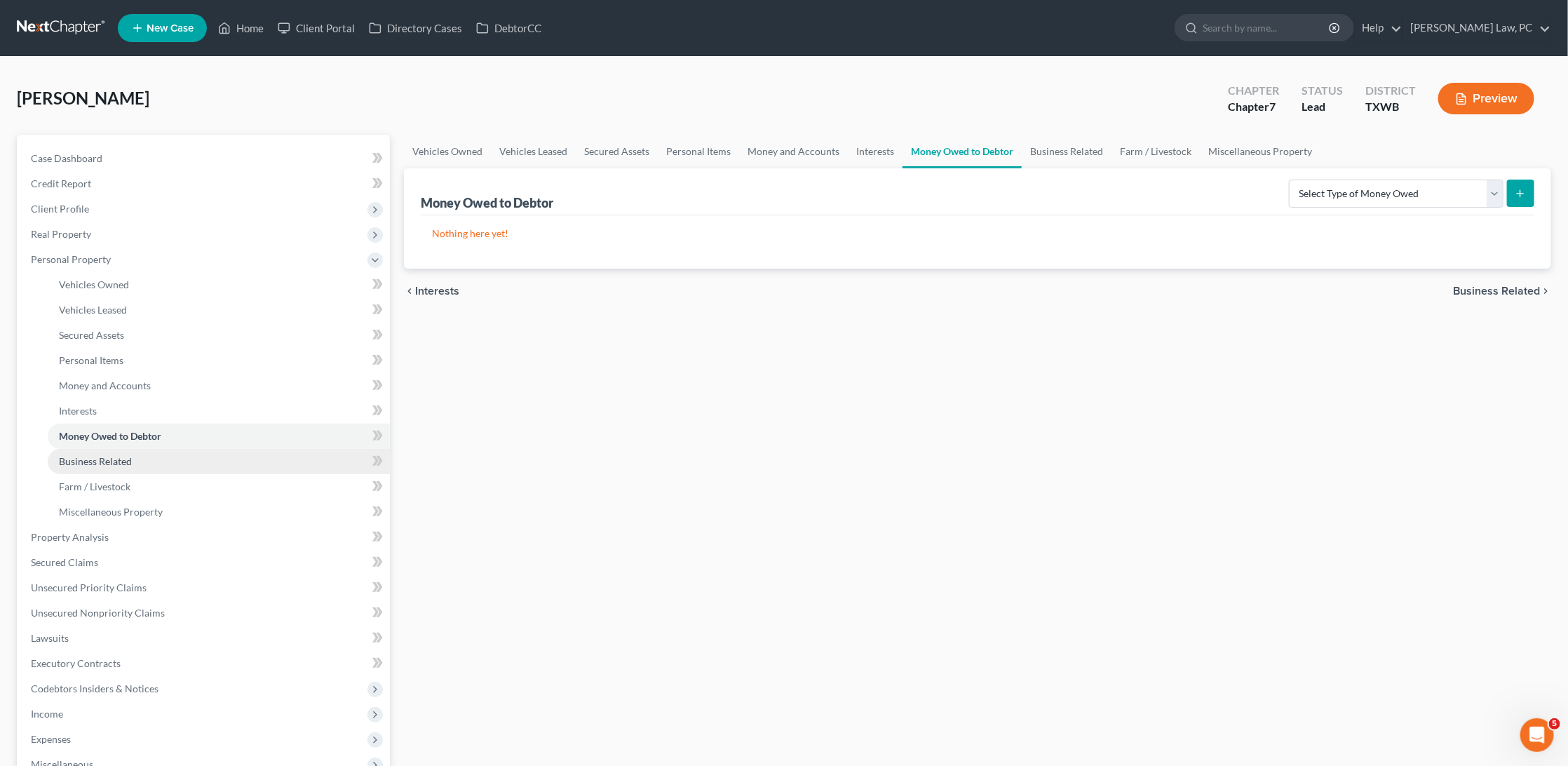
click at [118, 457] on link "Business Related" at bounding box center [218, 461] width 342 height 26
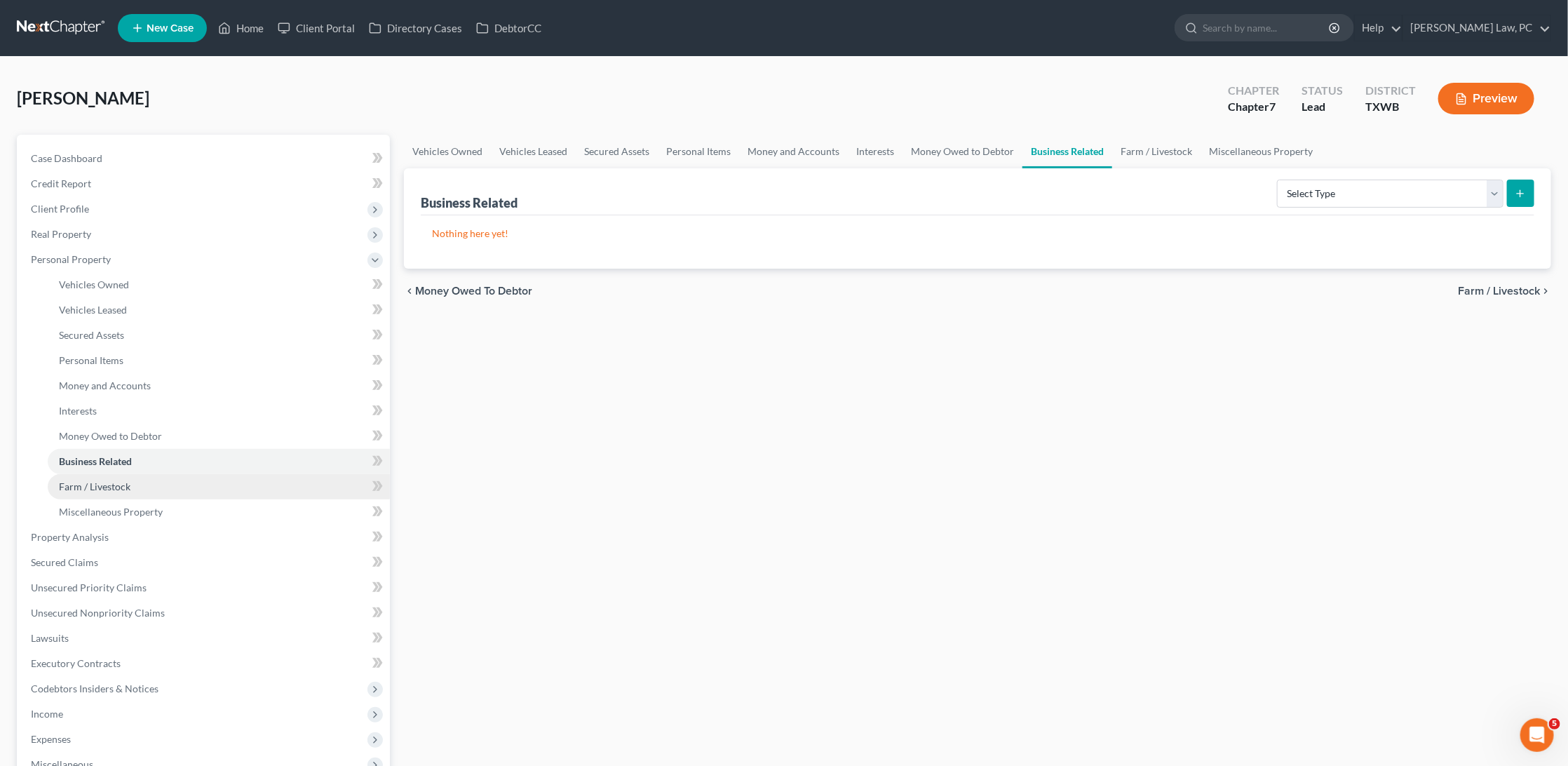
click at [117, 481] on span "Farm / Livestock" at bounding box center [95, 487] width 71 height 12
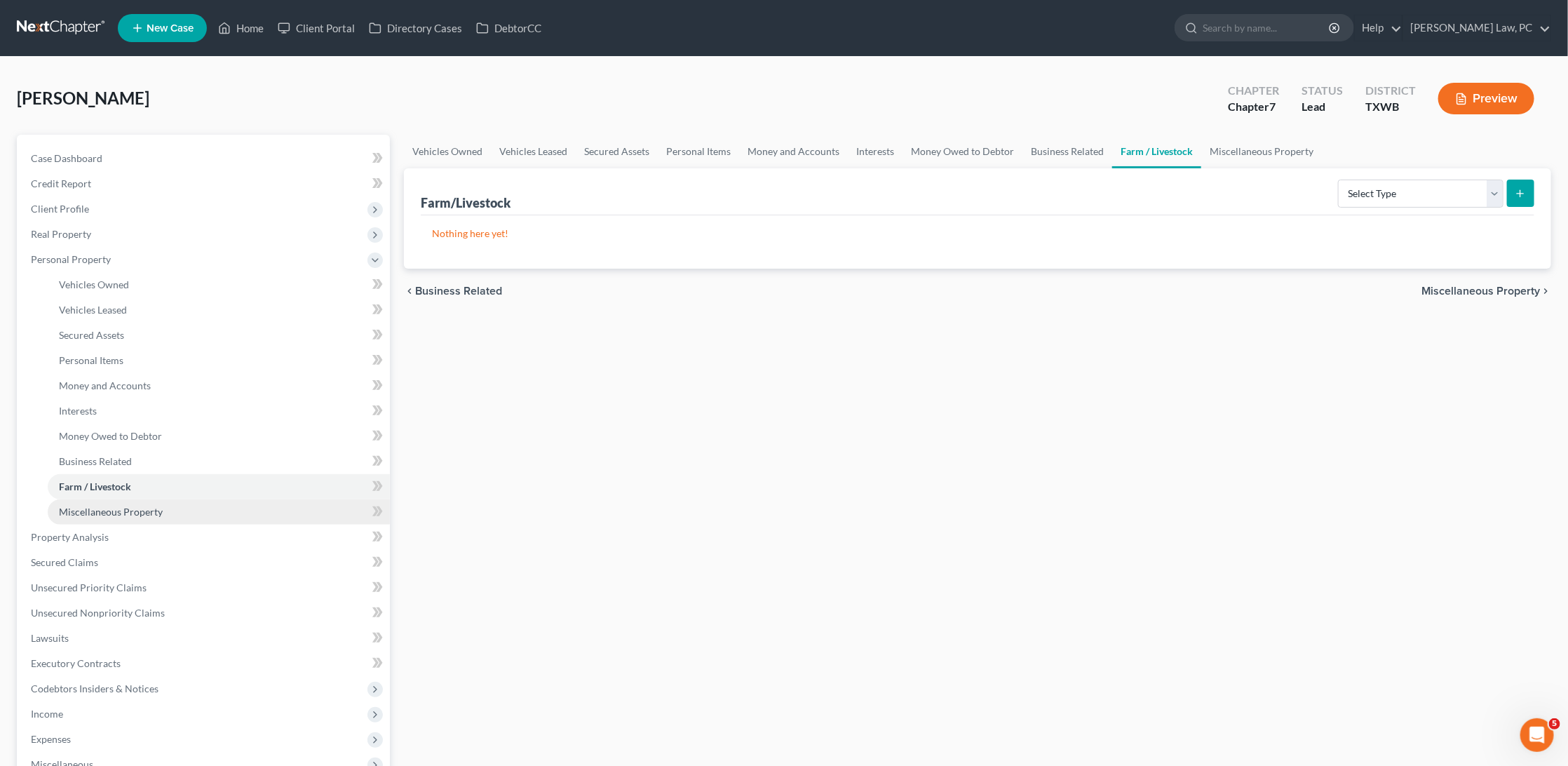
click at [136, 506] on span "Miscellaneous Property" at bounding box center [111, 511] width 104 height 12
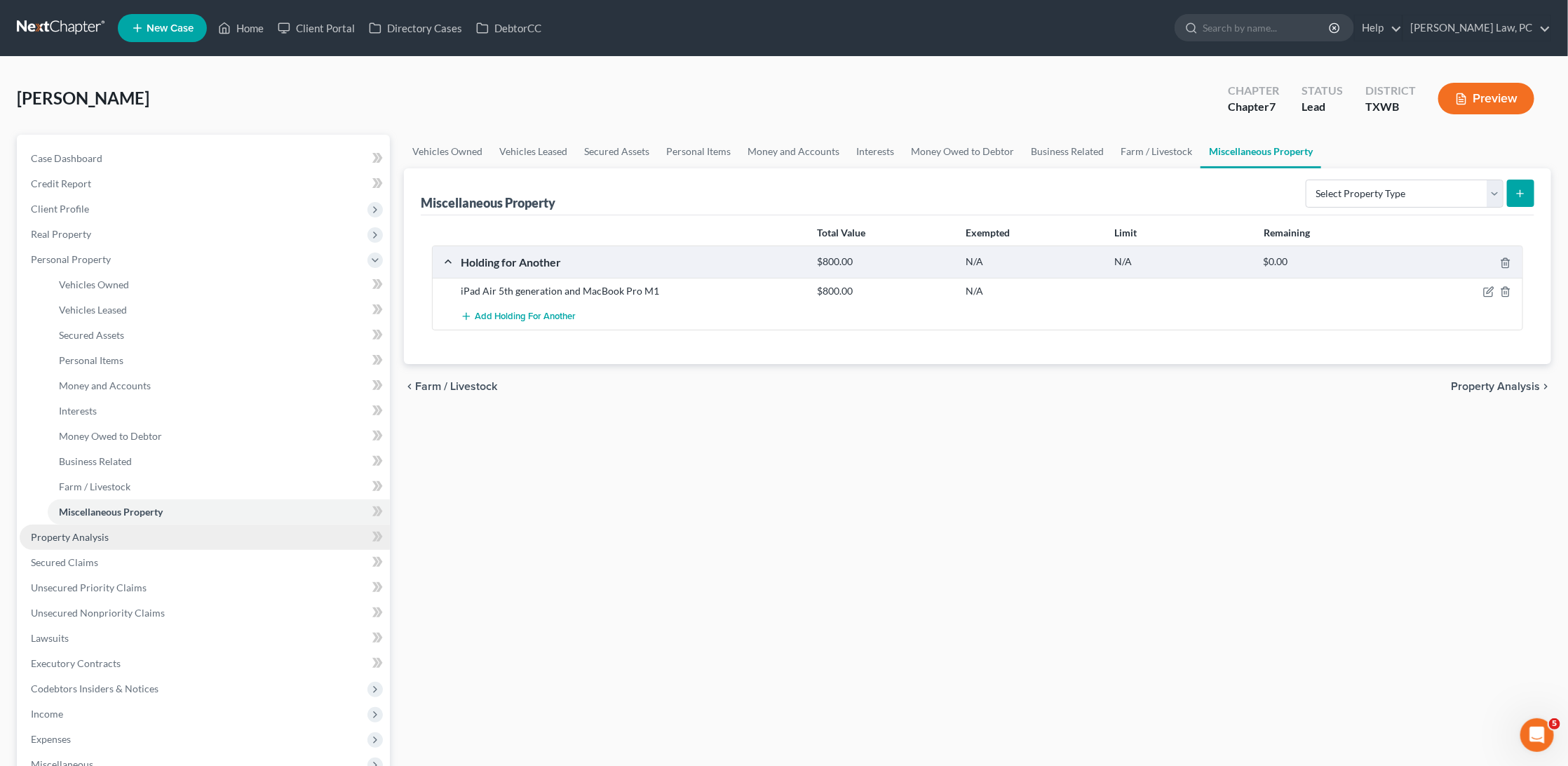
click at [106, 525] on link "Property Analysis" at bounding box center [205, 537] width 370 height 26
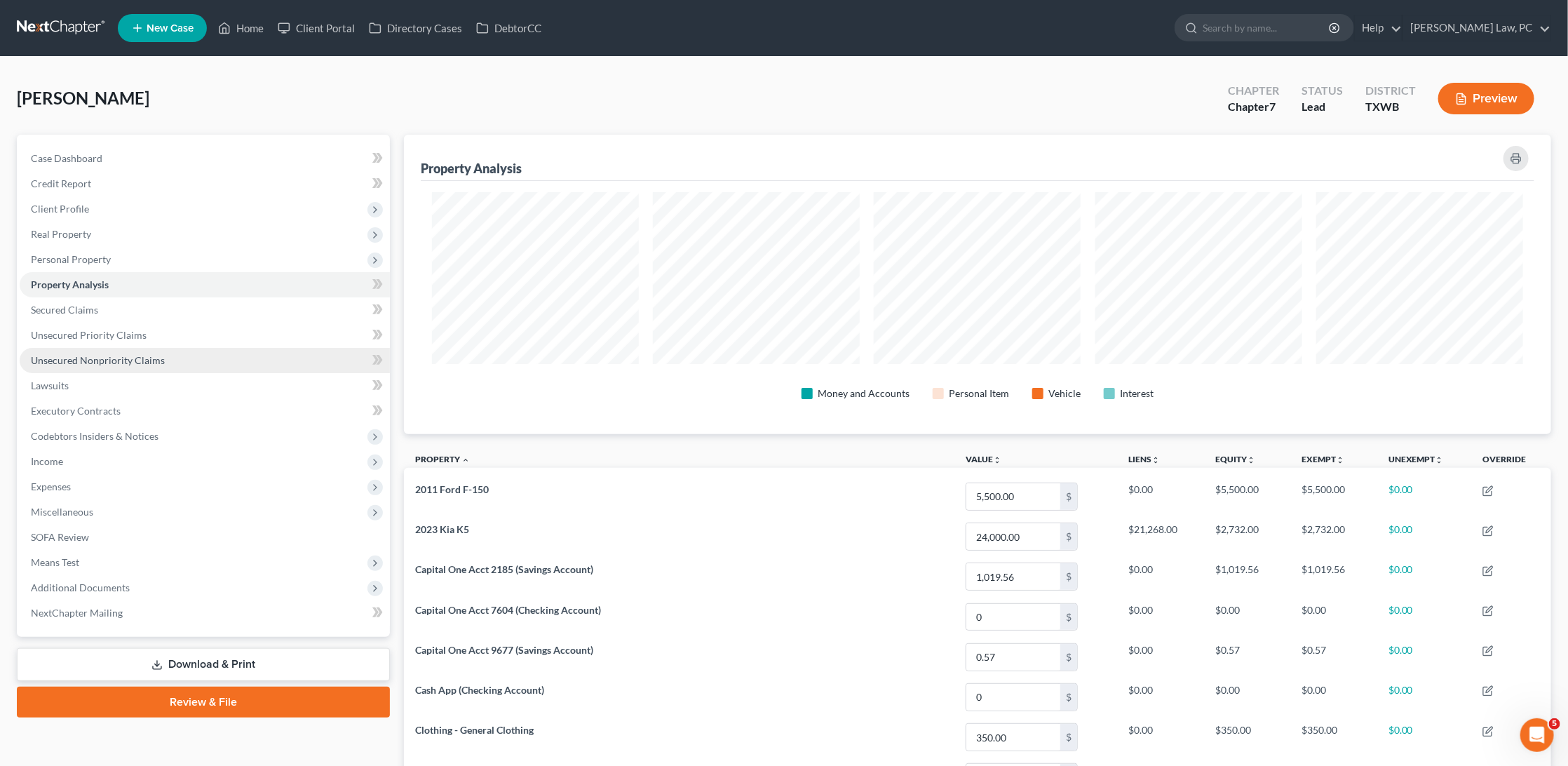
scroll to position [298, 1147]
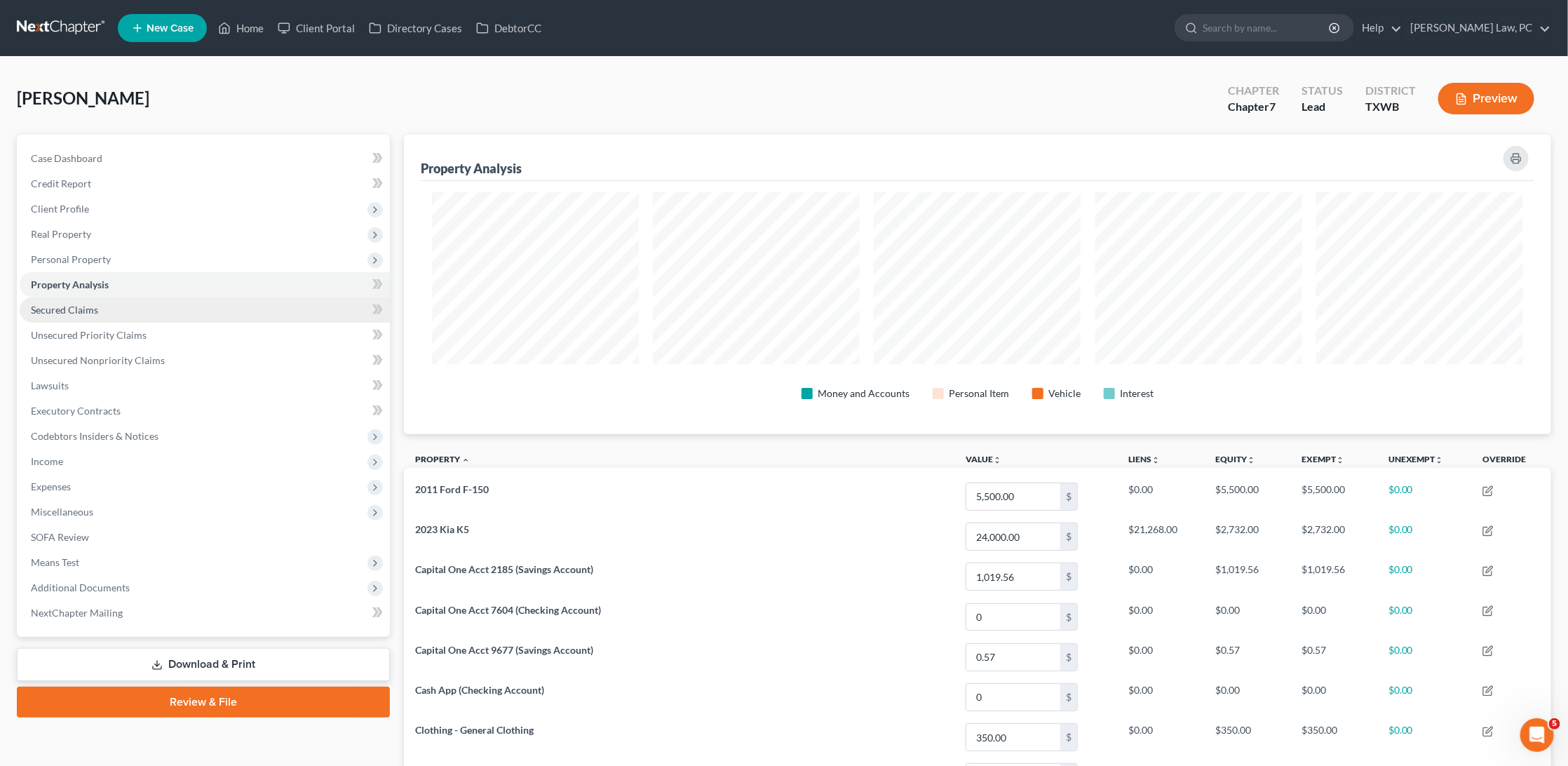
click at [139, 298] on link "Secured Claims" at bounding box center [205, 310] width 370 height 26
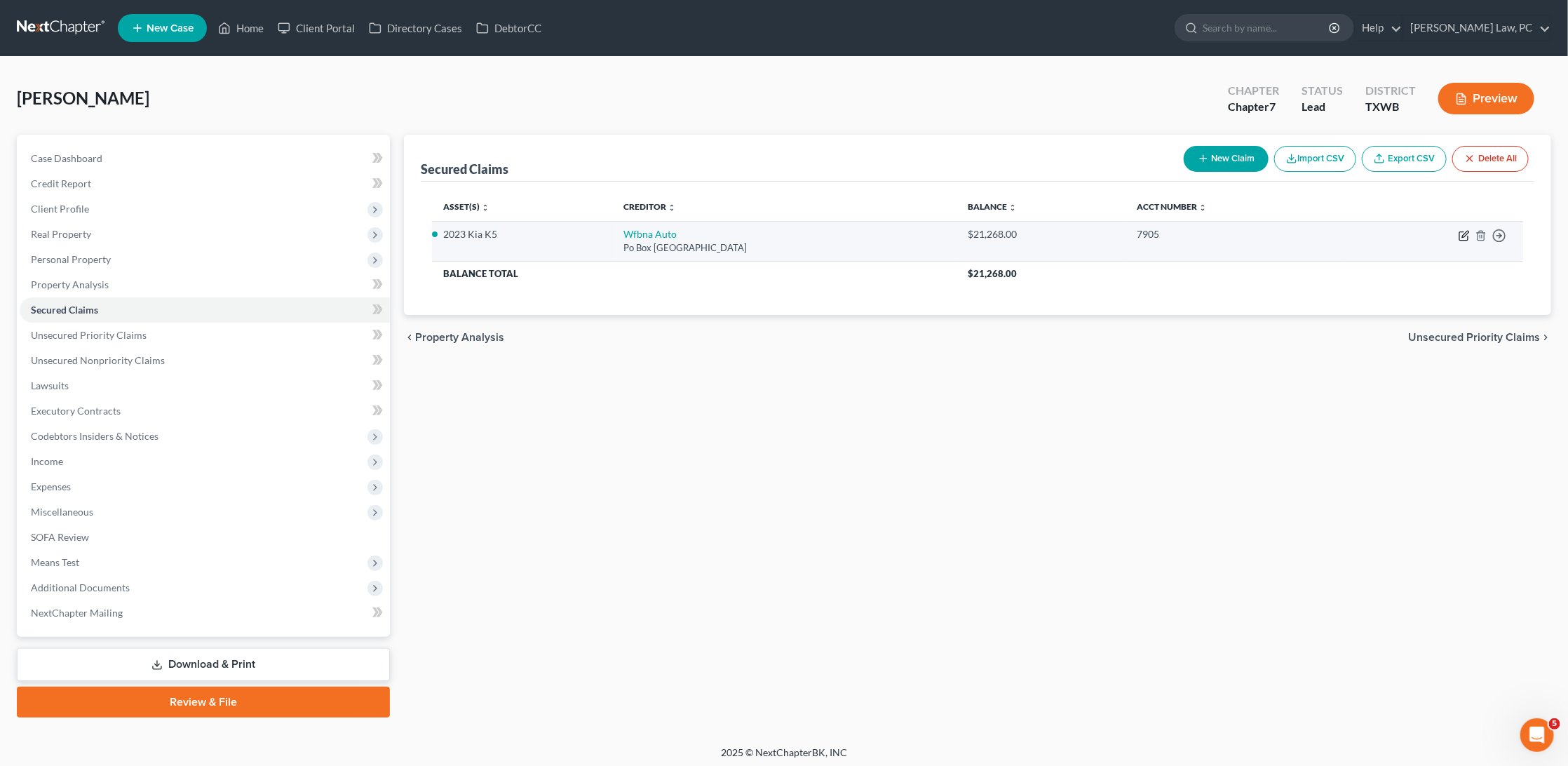
click at [1463, 234] on icon "button" at bounding box center [1464, 233] width 7 height 7
select select "28"
select select "0"
select select "2"
select select "0"
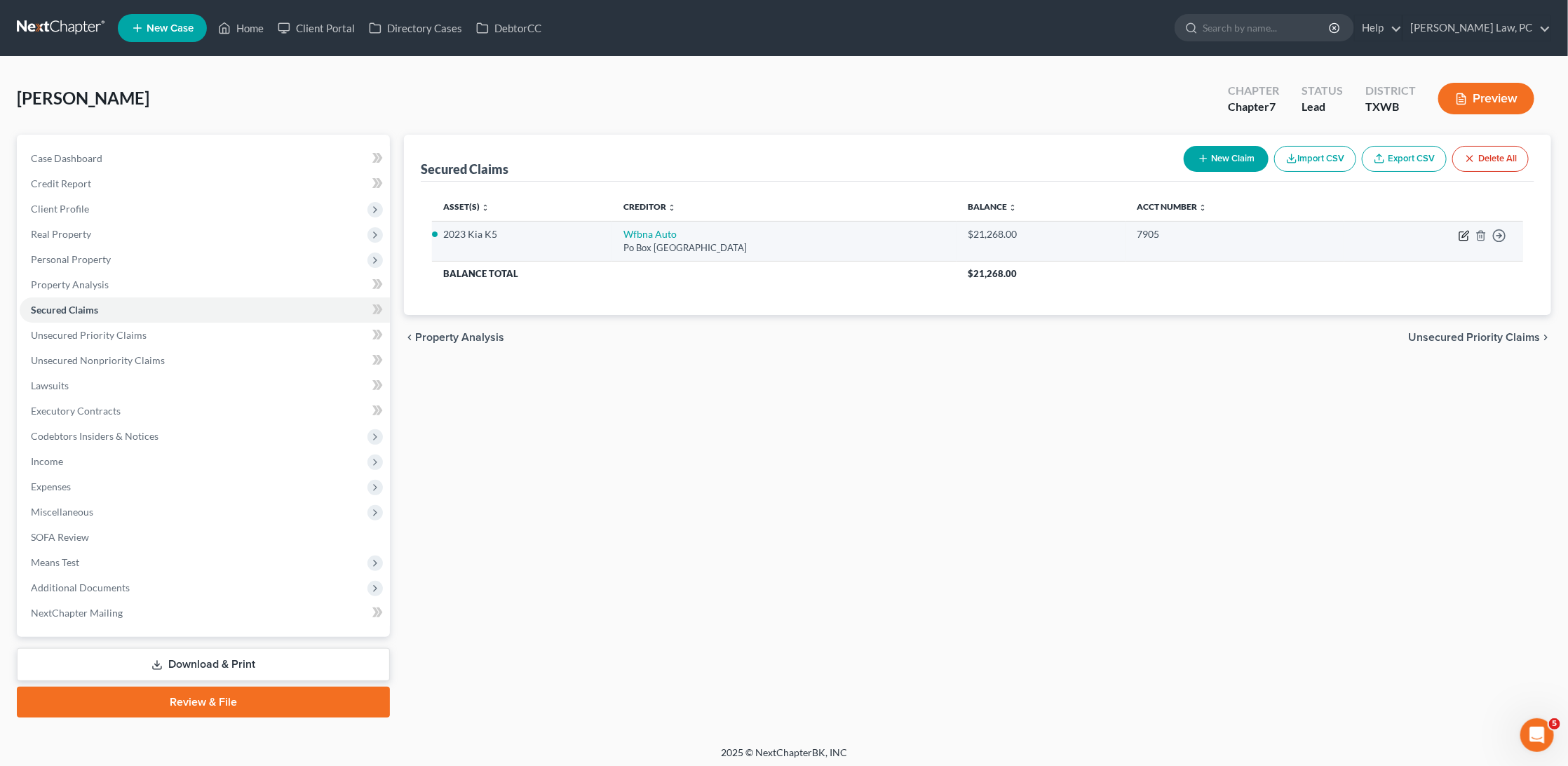
select select "0"
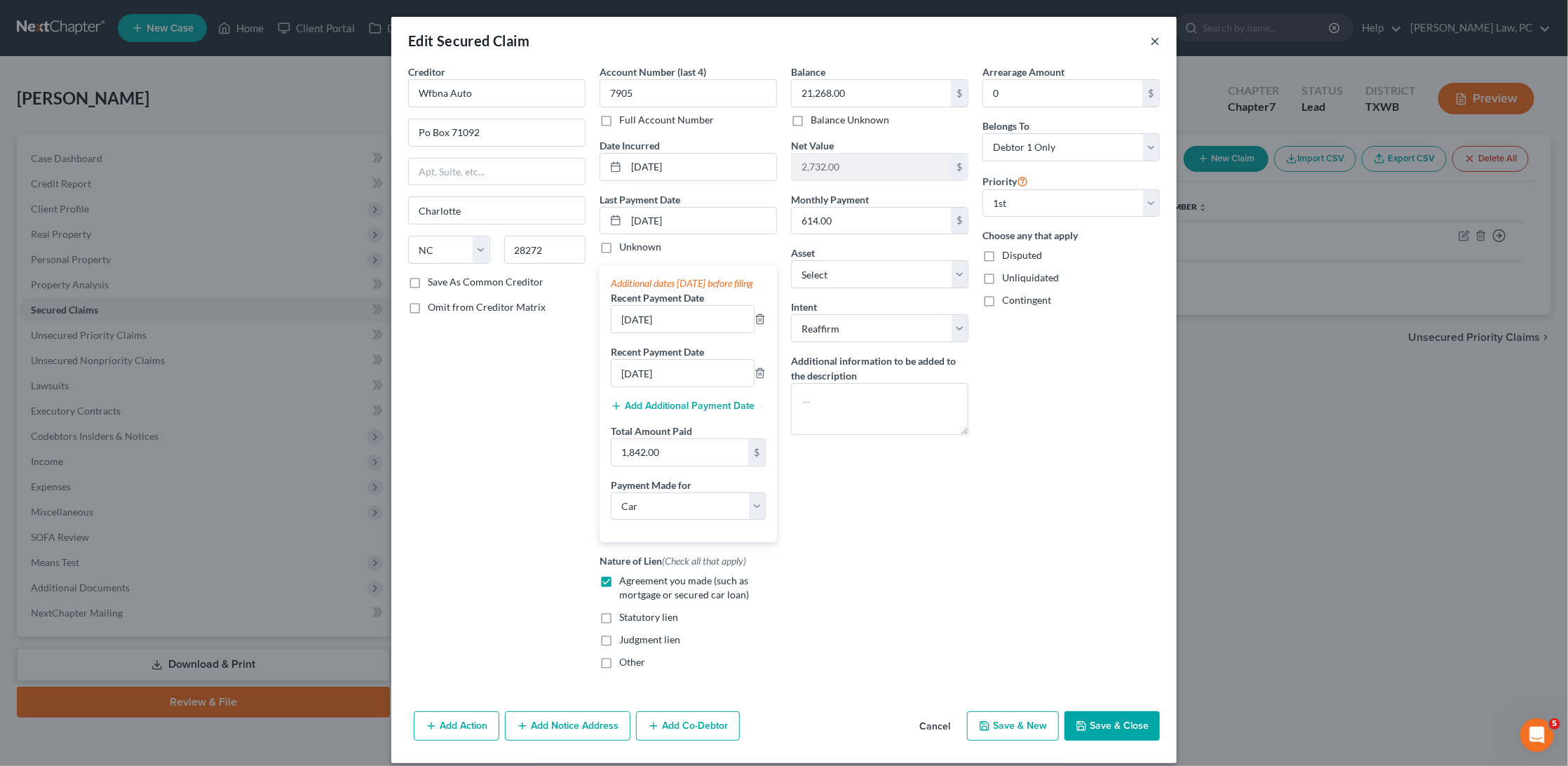
click at [1157, 34] on button "×" at bounding box center [1154, 40] width 9 height 17
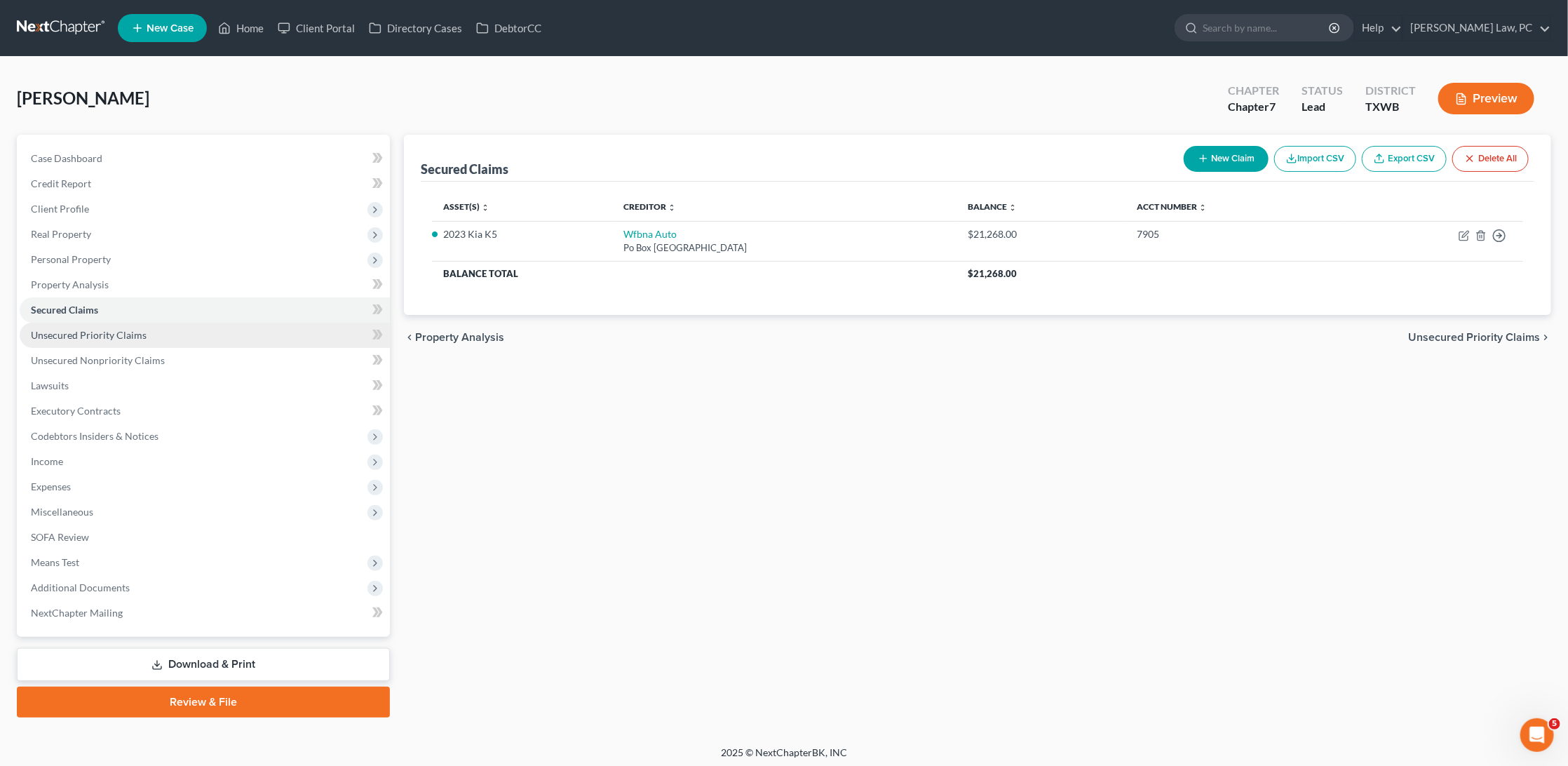
click at [86, 329] on span "Unsecured Priority Claims" at bounding box center [88, 335] width 116 height 12
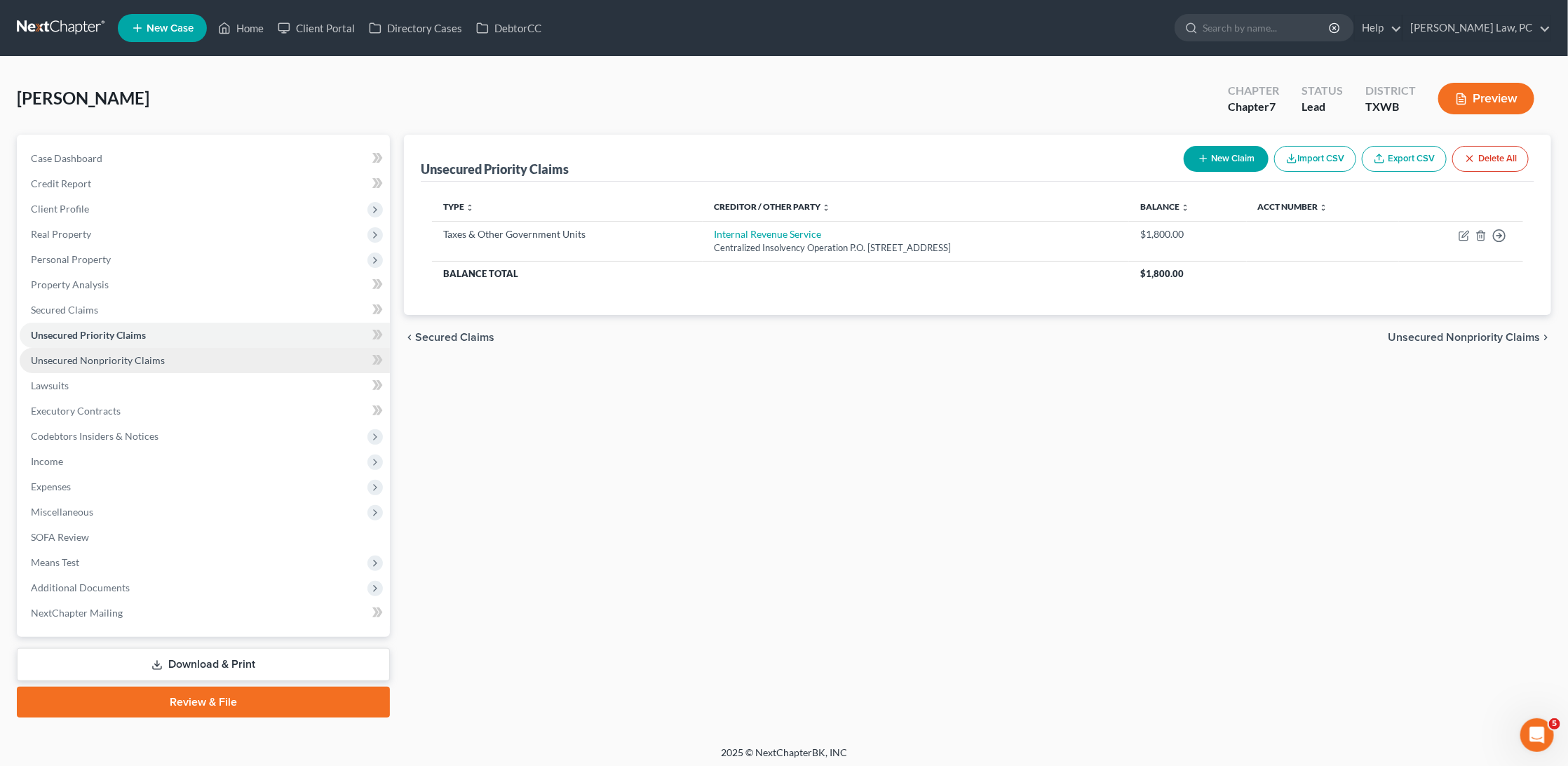
click at [62, 358] on link "Unsecured Nonpriority Claims" at bounding box center [205, 360] width 370 height 26
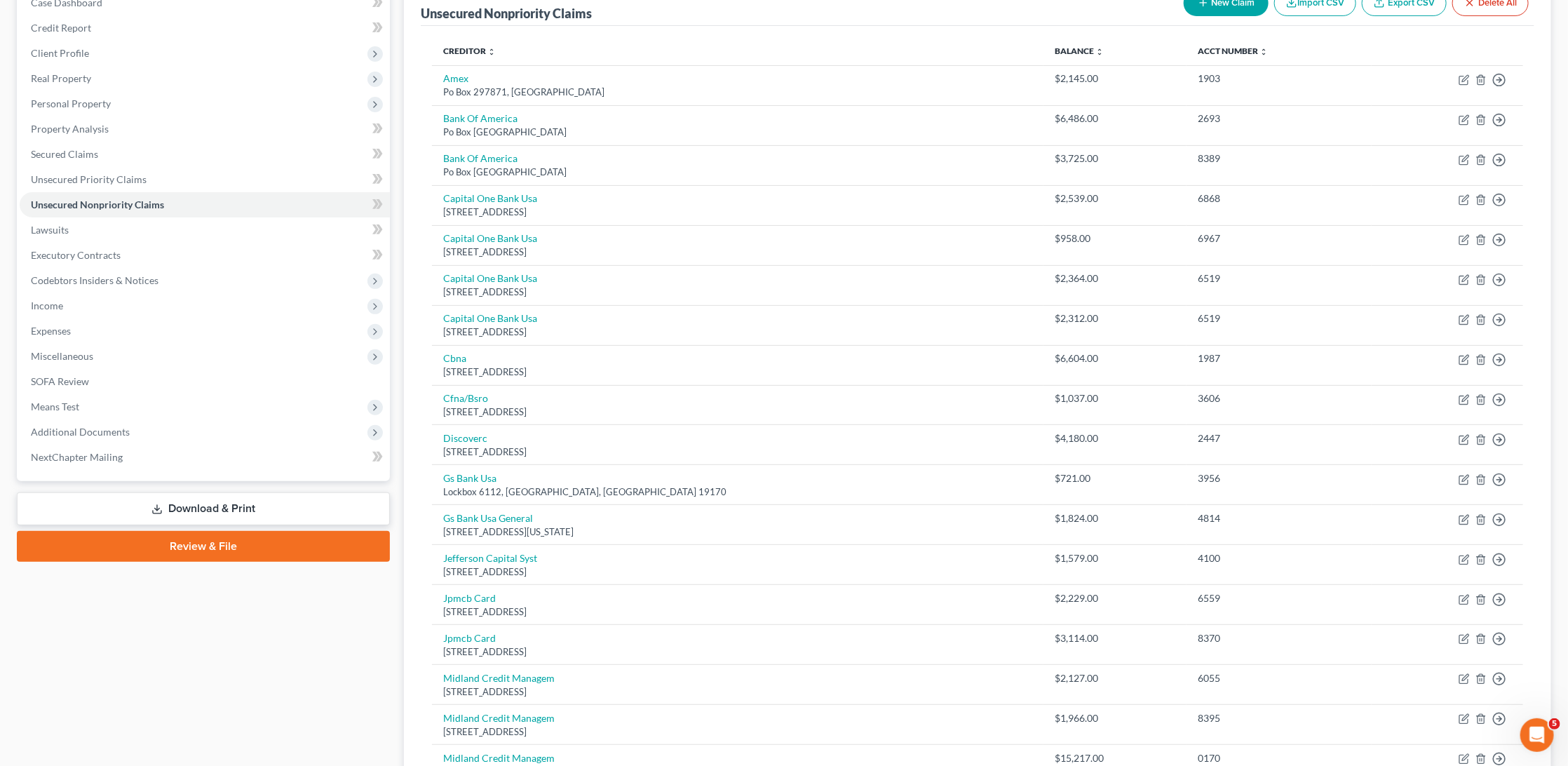
scroll to position [114, 0]
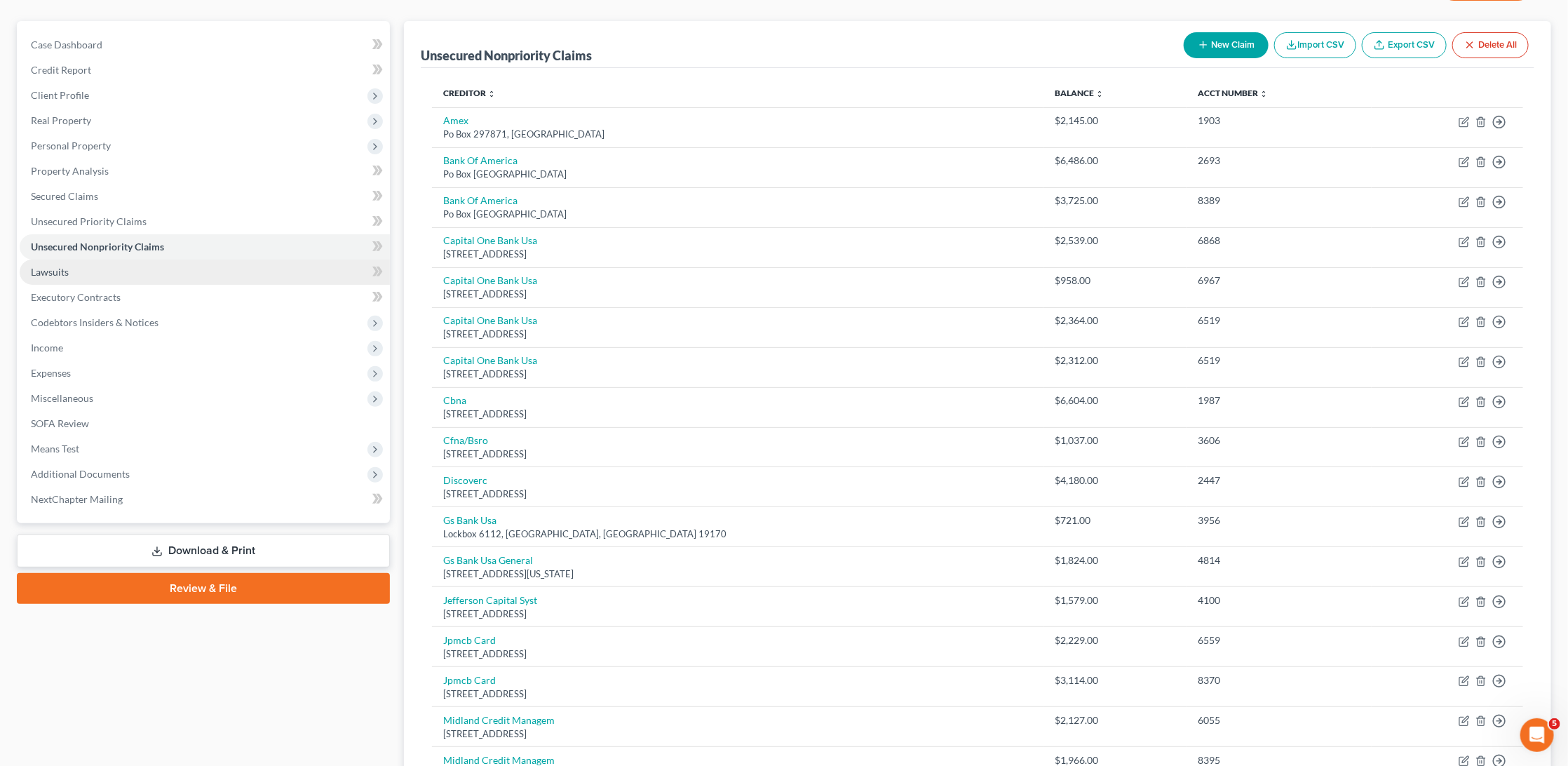
click at [173, 260] on link "Lawsuits" at bounding box center [205, 272] width 370 height 26
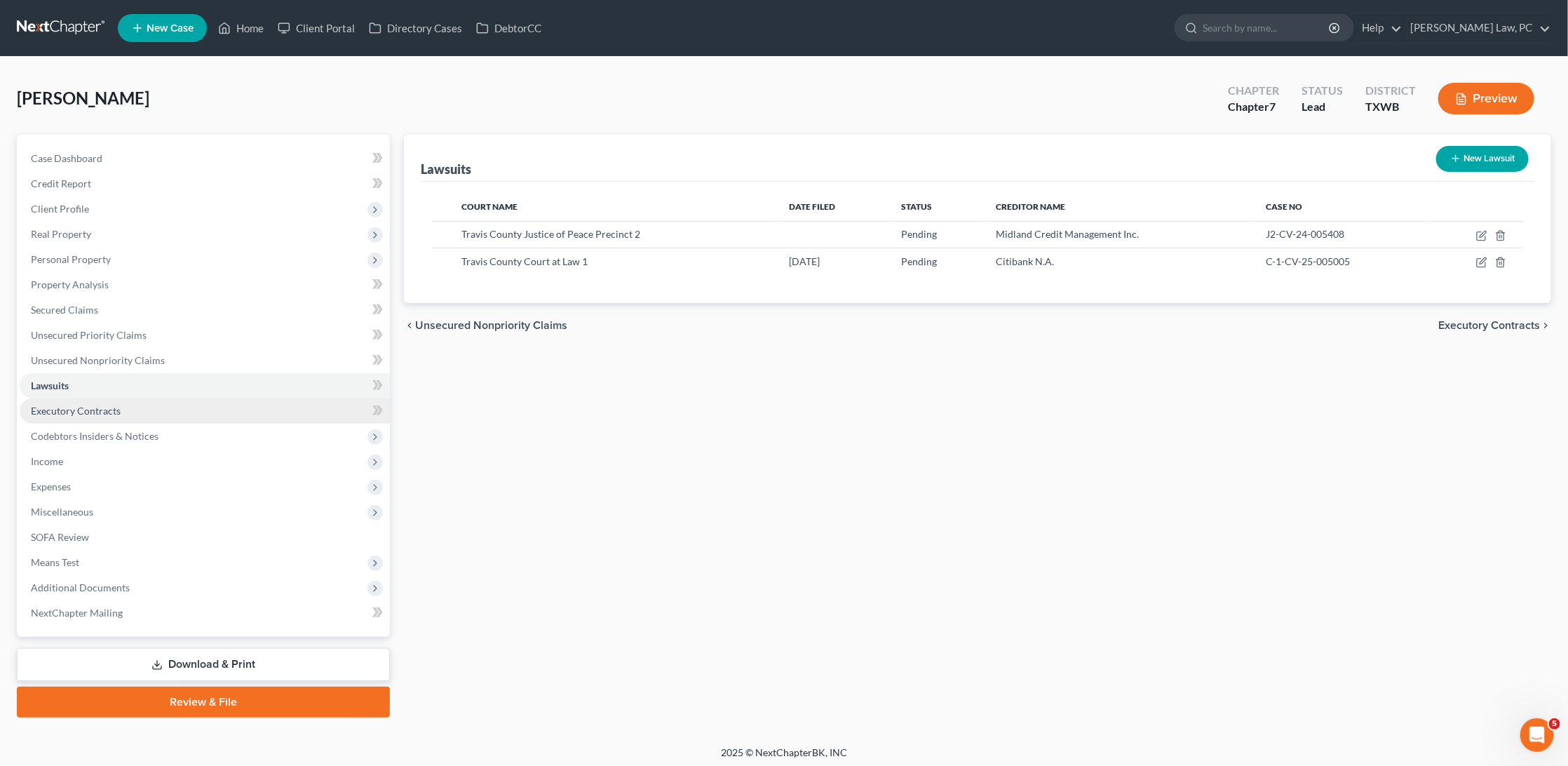
click at [116, 405] on span "Executory Contracts" at bounding box center [75, 411] width 90 height 12
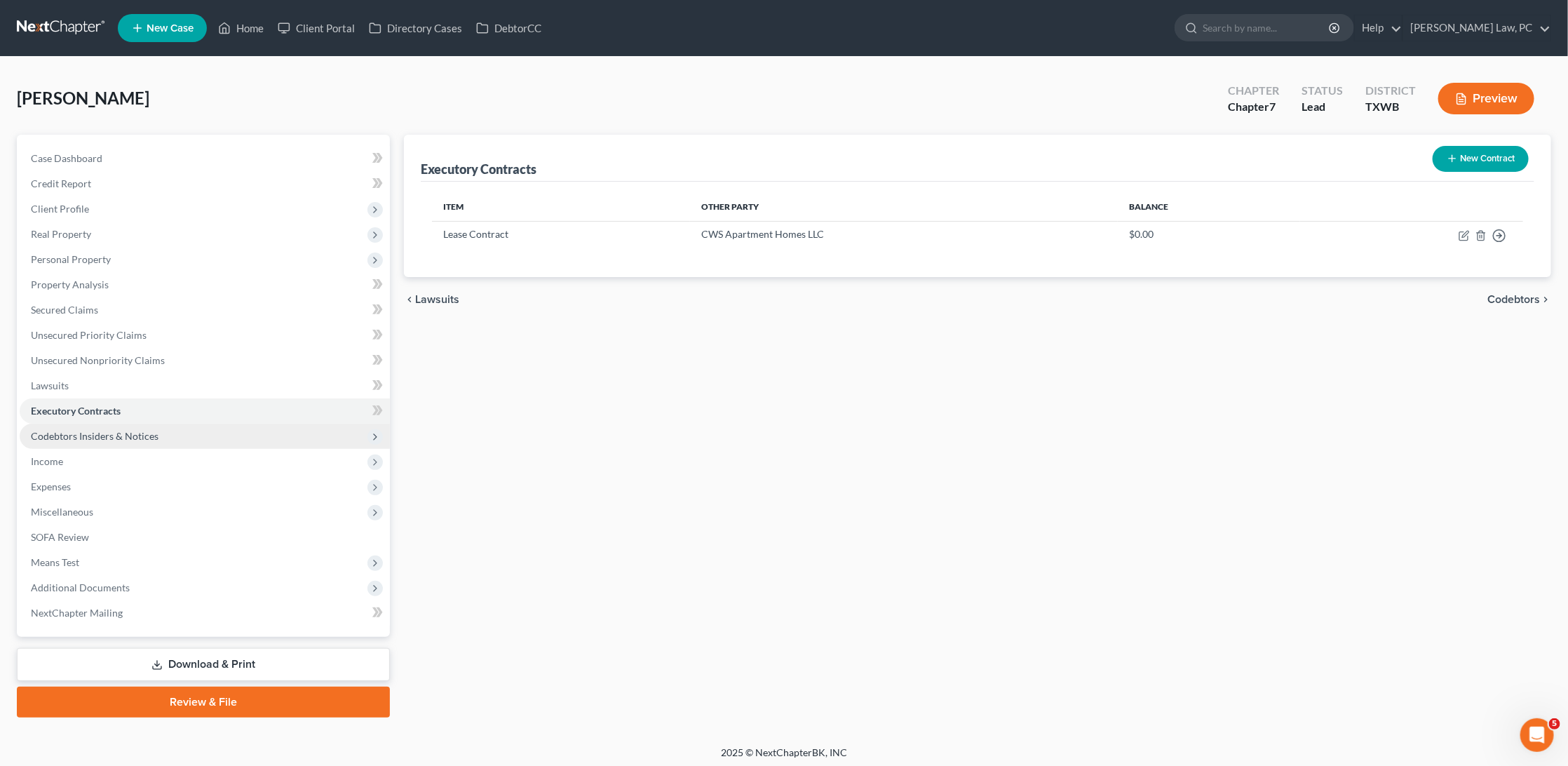
click at [115, 430] on span "Codebtors Insiders & Notices" at bounding box center [94, 436] width 128 height 12
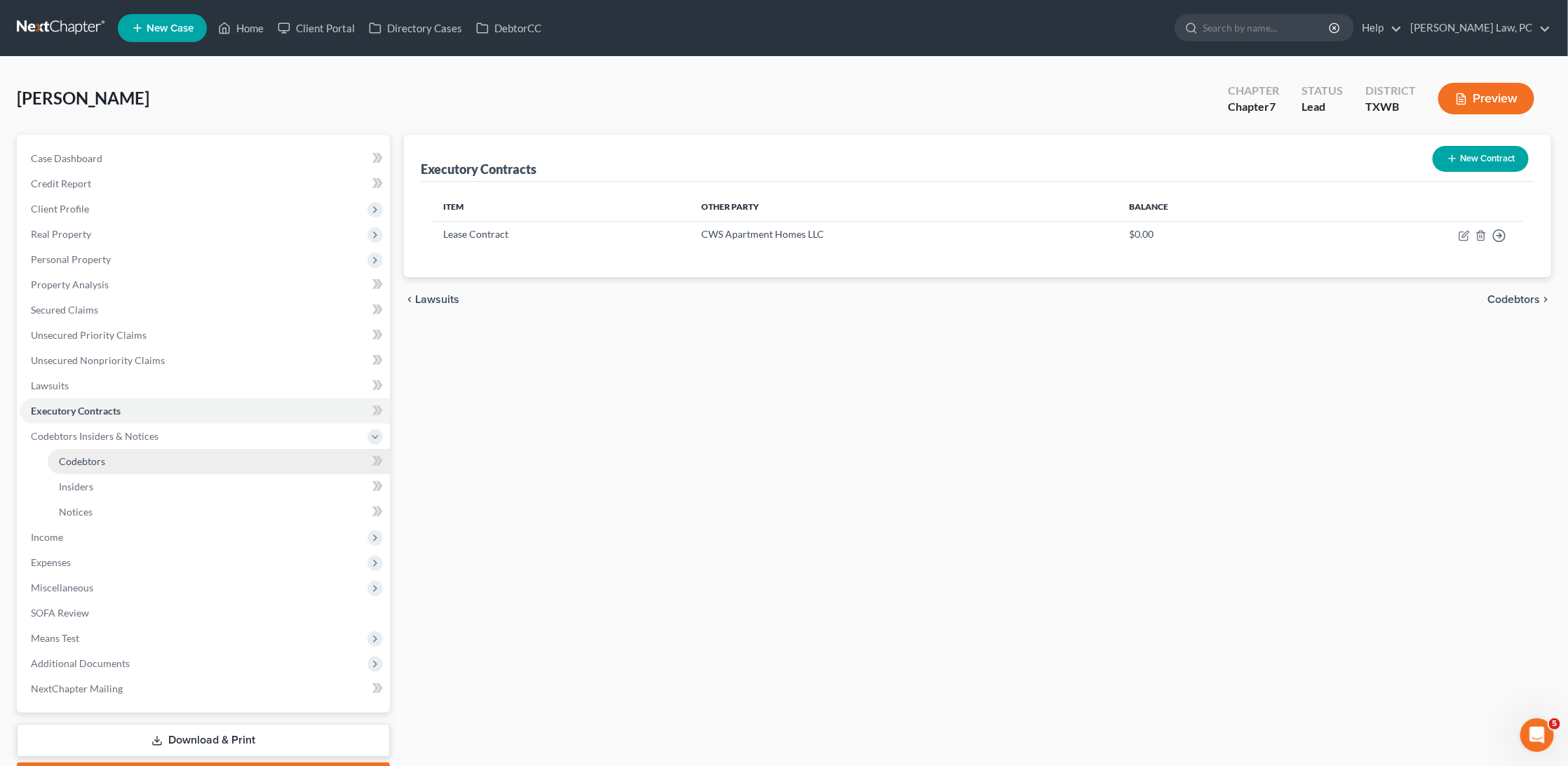
click at [103, 449] on link "Codebtors" at bounding box center [218, 461] width 342 height 26
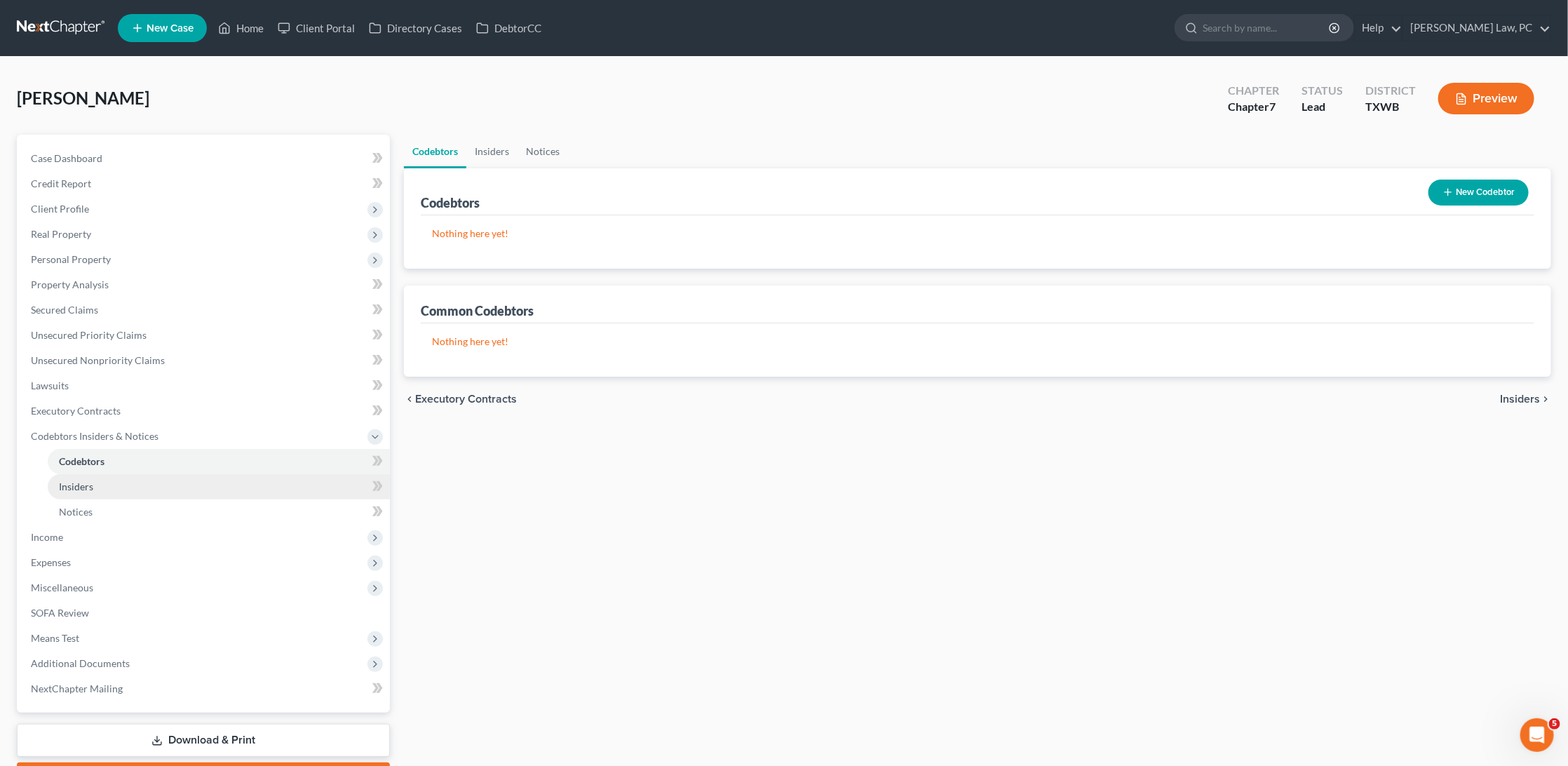
click at [95, 474] on link "Insiders" at bounding box center [218, 487] width 342 height 26
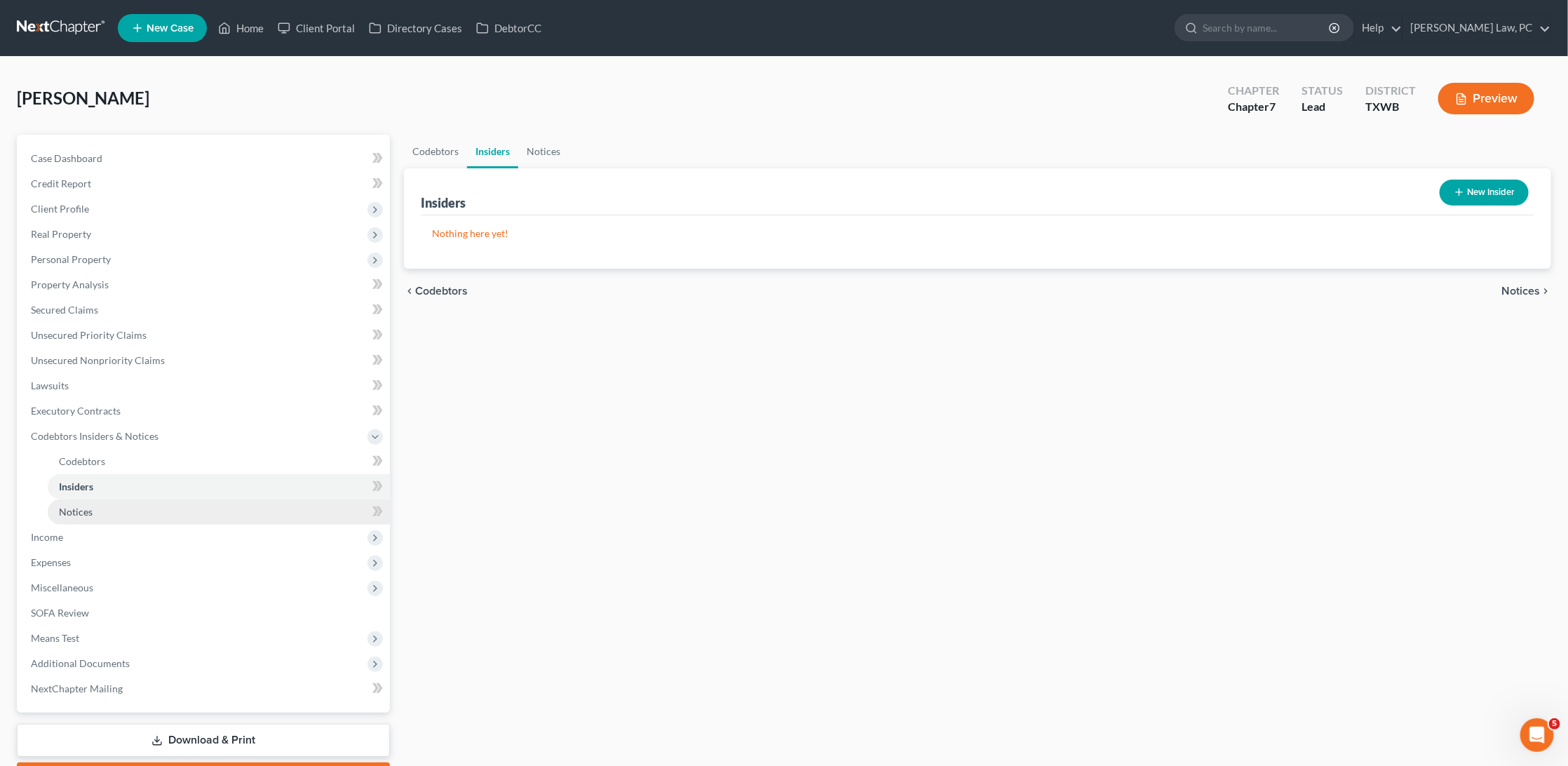
click at [88, 506] on span "Notices" at bounding box center [76, 511] width 34 height 12
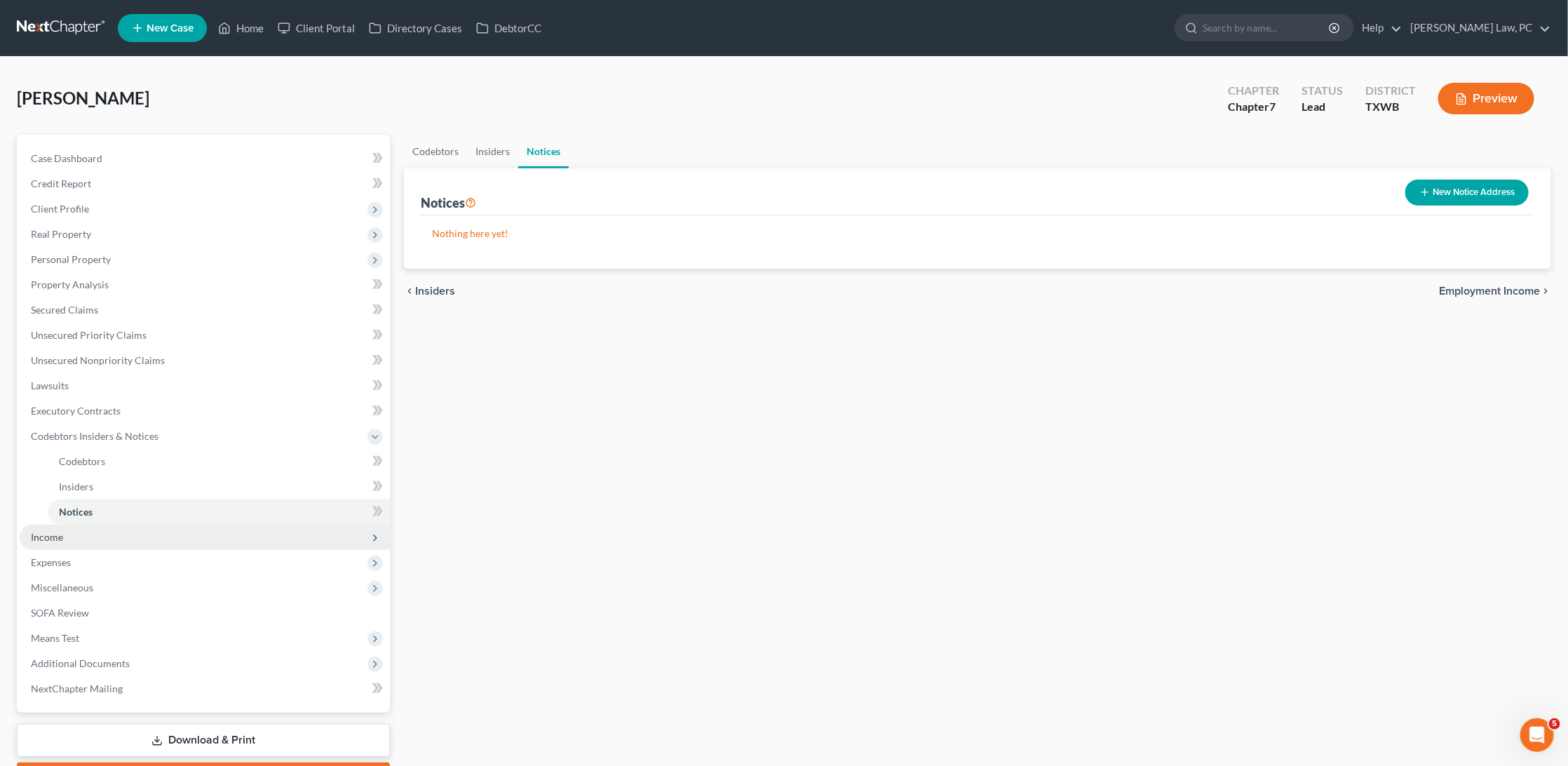
click at [72, 525] on span "Income" at bounding box center [205, 537] width 370 height 26
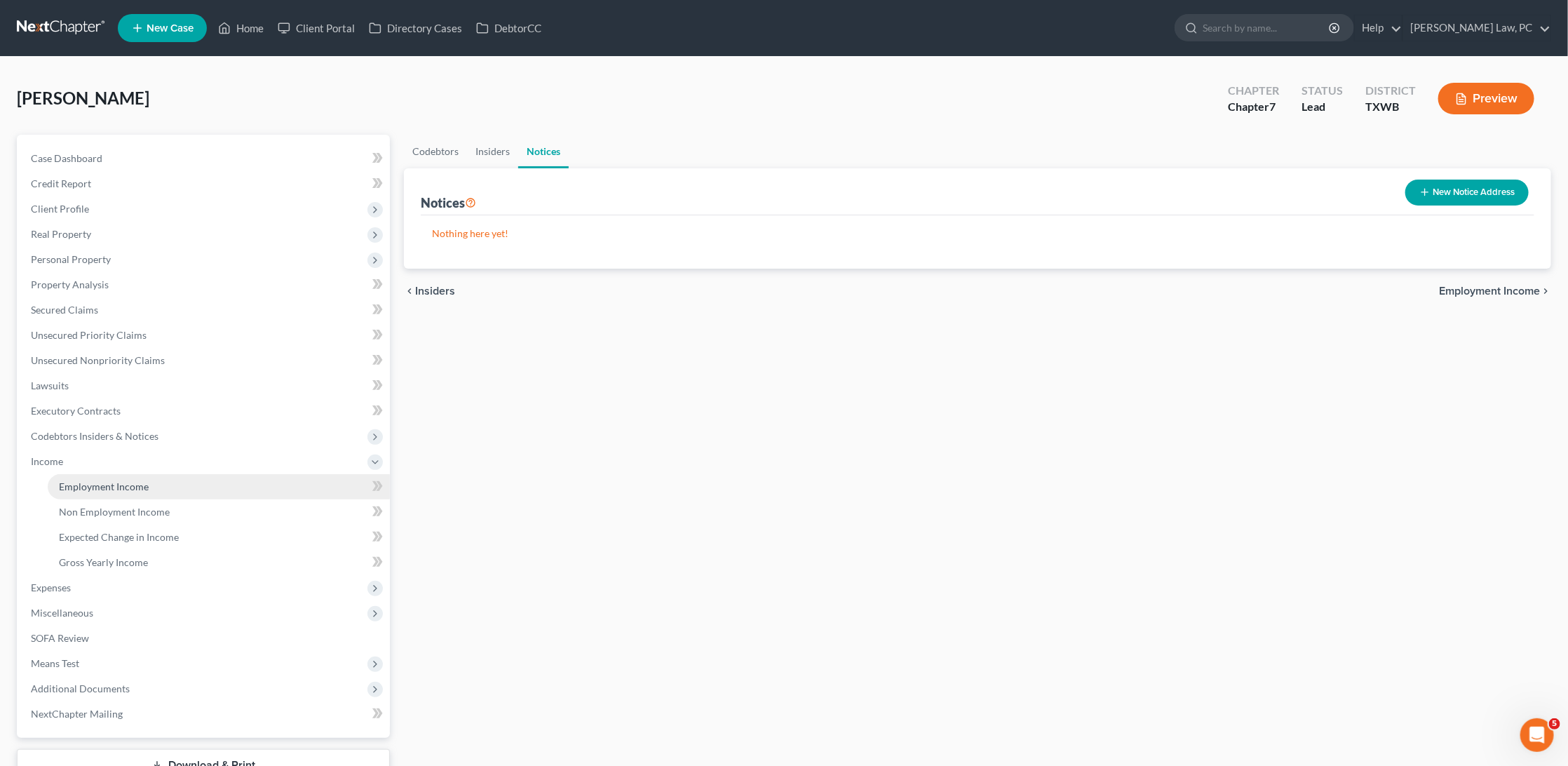
click at [97, 481] on link "Employment Income" at bounding box center [218, 487] width 342 height 26
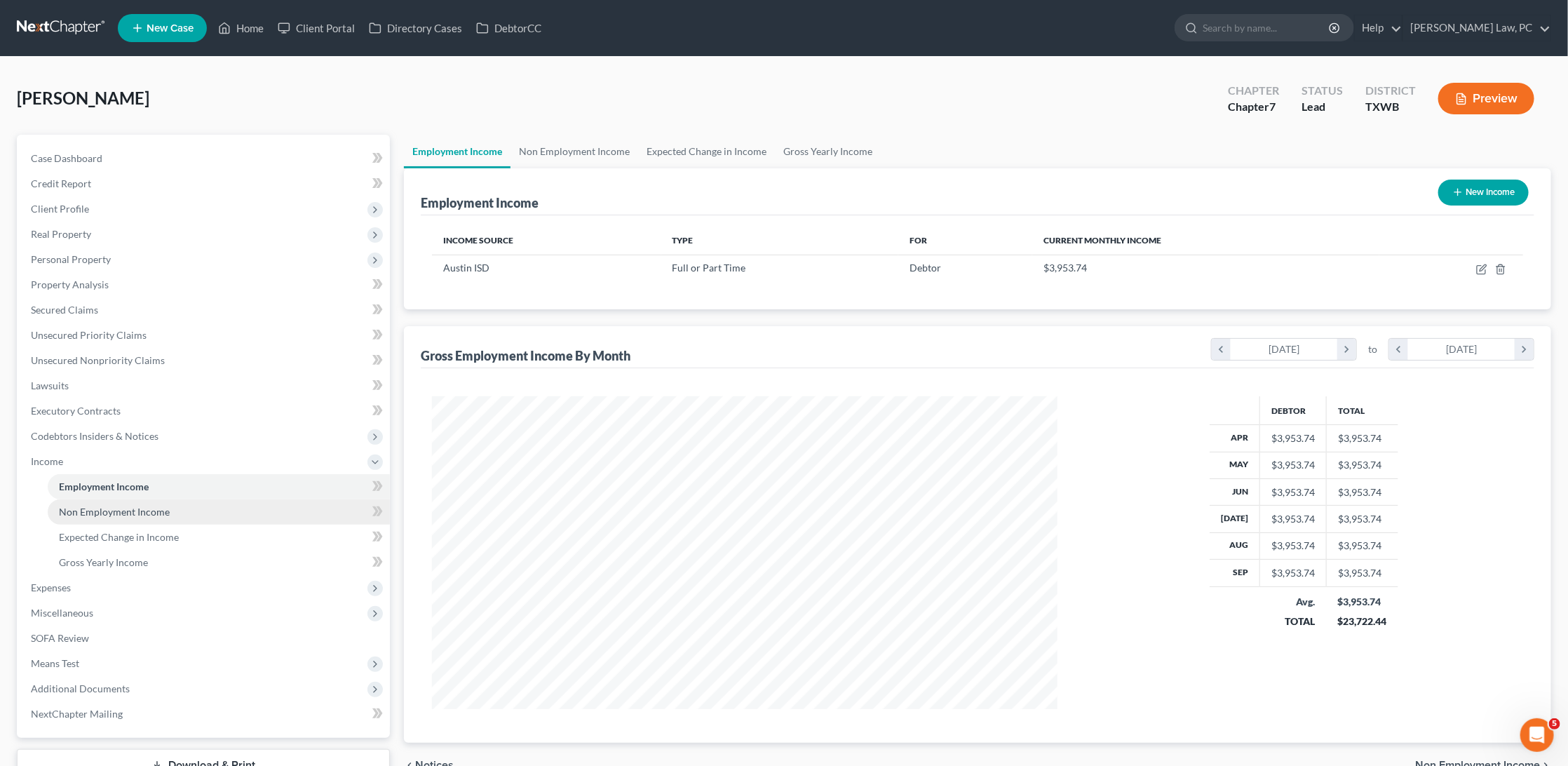
scroll to position [312, 652]
click at [109, 506] on span "Non Employment Income" at bounding box center [115, 511] width 111 height 12
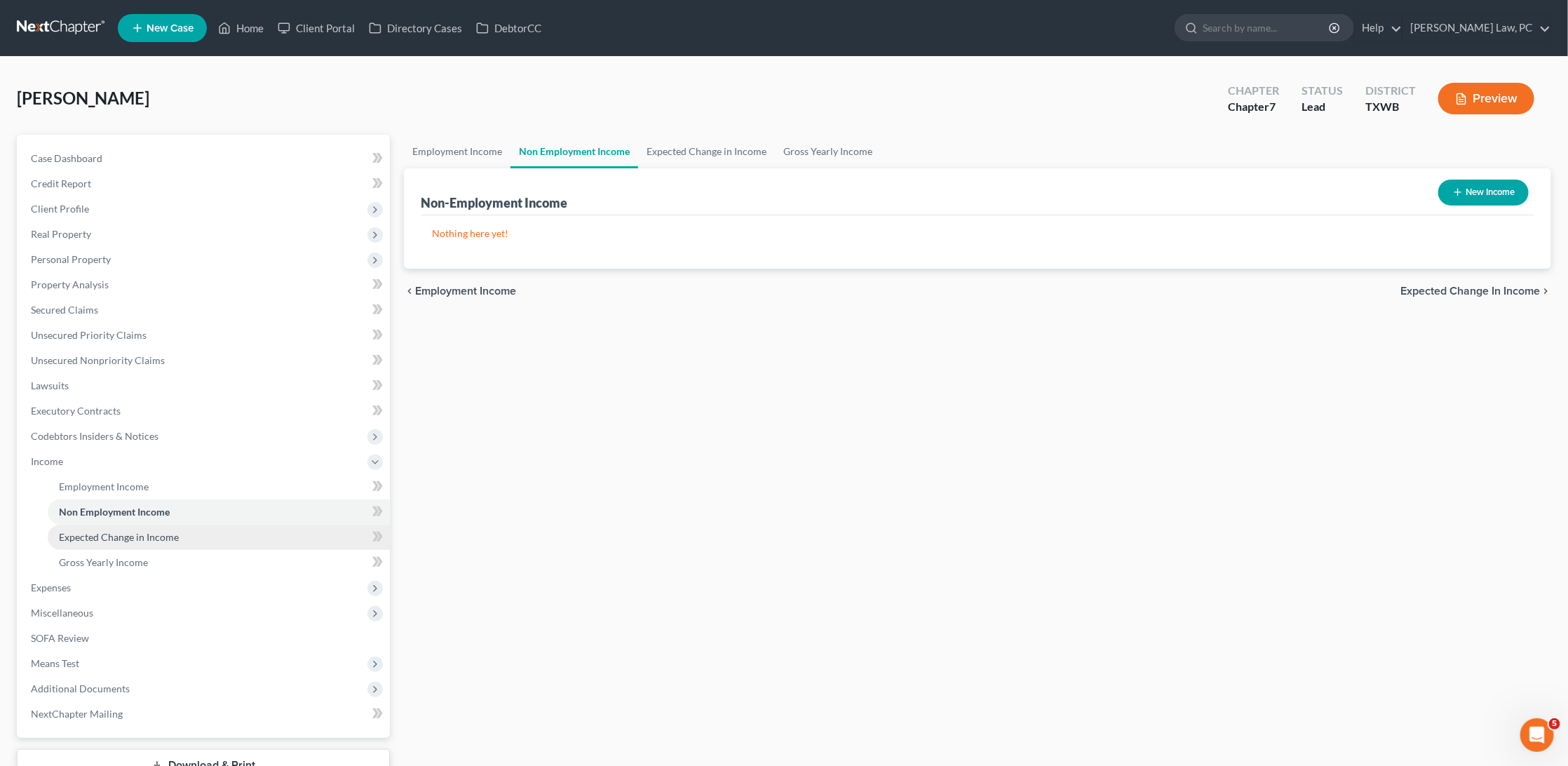
click at [99, 525] on link "Expected Change in Income" at bounding box center [218, 537] width 342 height 26
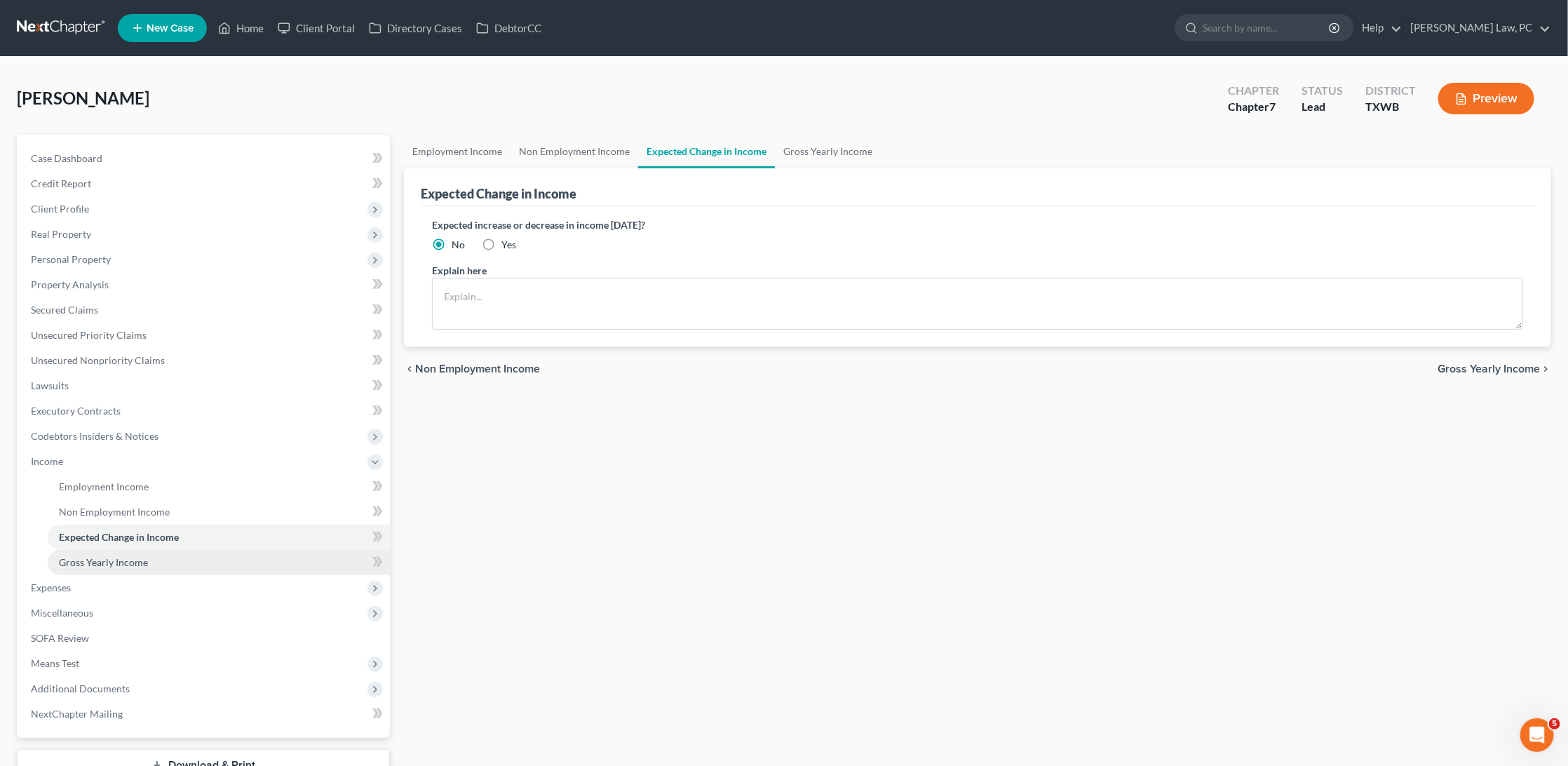
click at [97, 550] on link "Gross Yearly Income" at bounding box center [218, 562] width 342 height 26
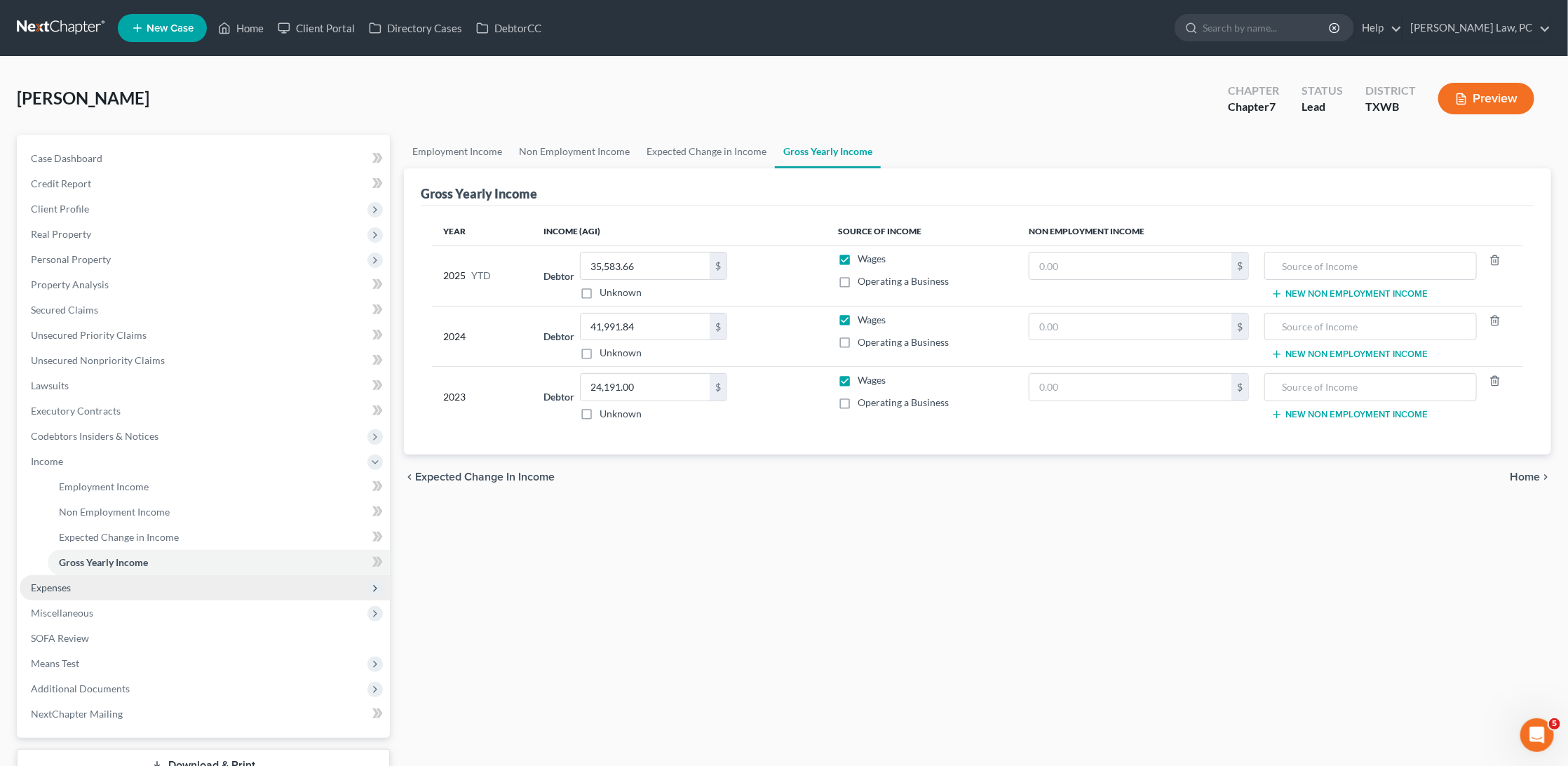
click at [73, 575] on span "Expenses" at bounding box center [205, 587] width 370 height 26
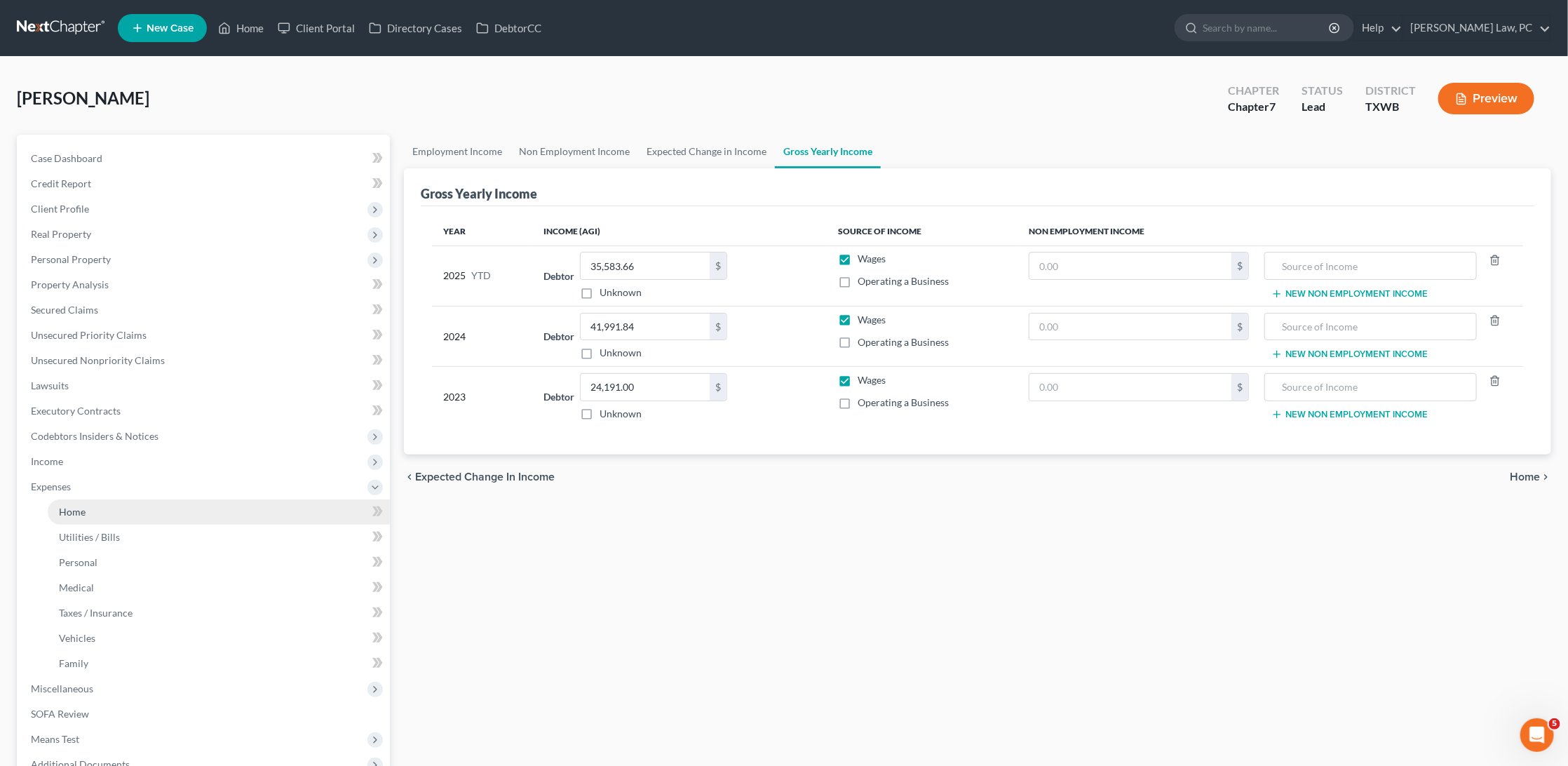
click at [100, 503] on link "Home" at bounding box center [218, 512] width 342 height 26
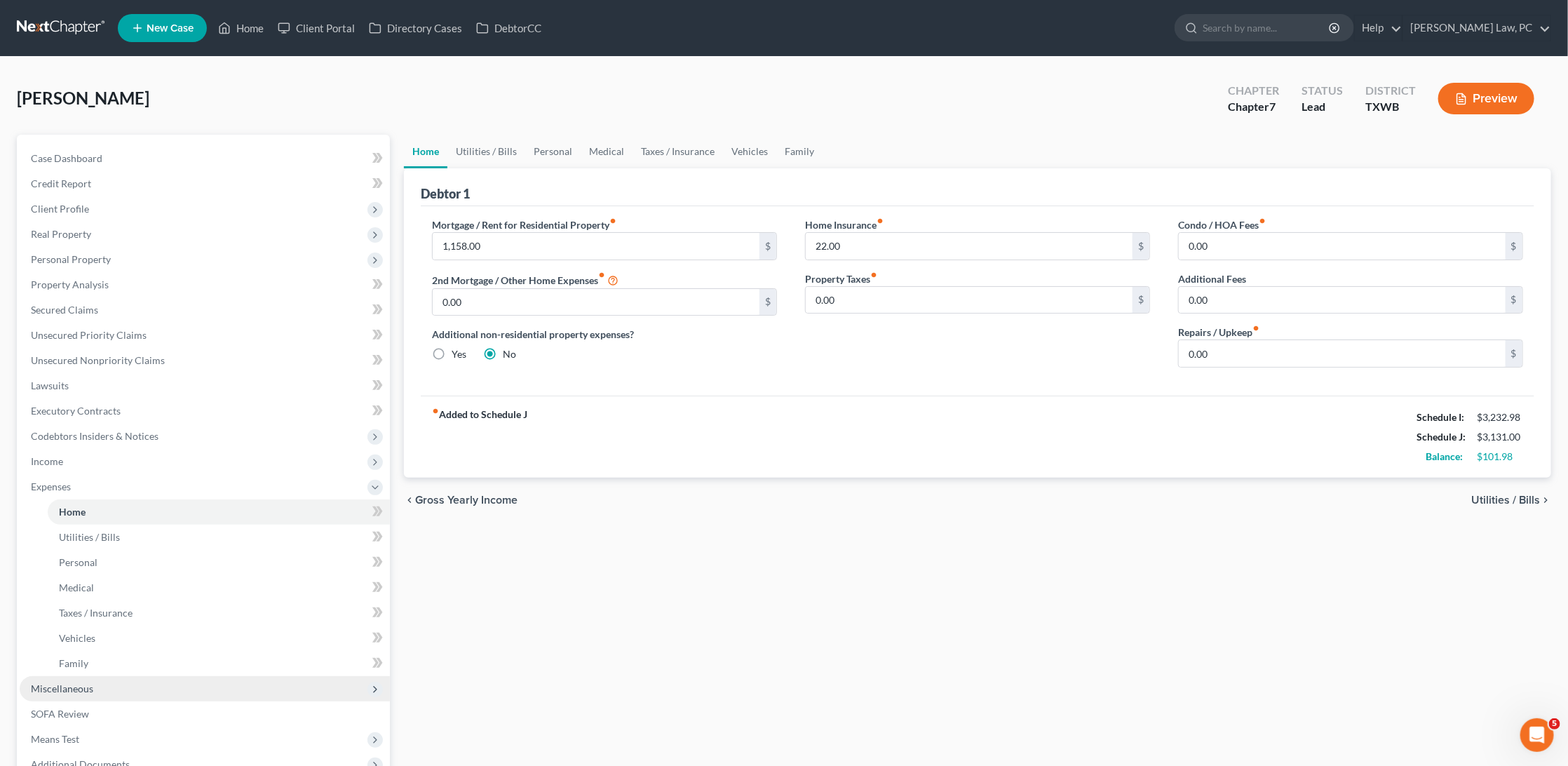
click at [67, 682] on span "Miscellaneous" at bounding box center [62, 688] width 63 height 12
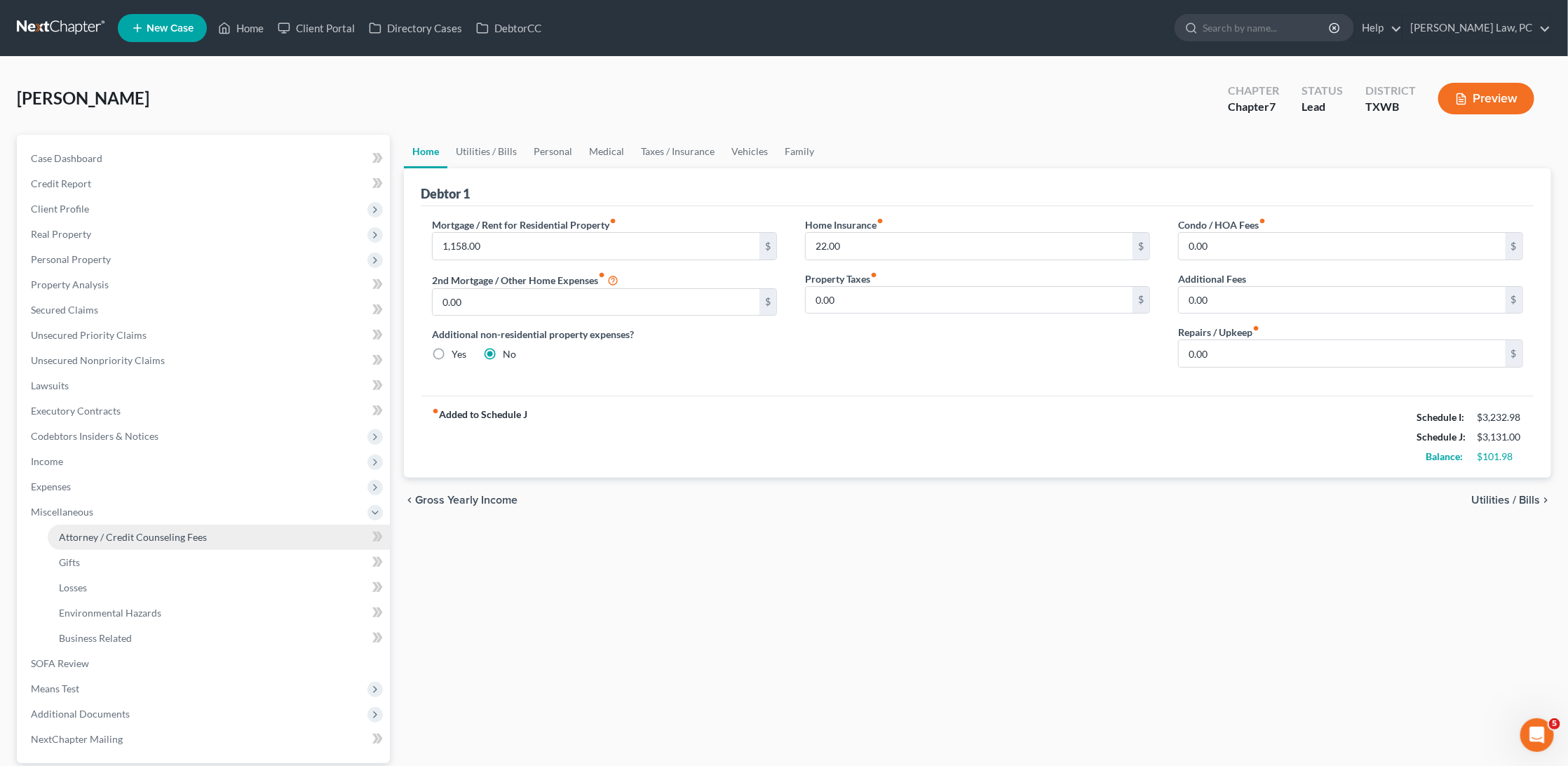
click at [87, 530] on link "Attorney / Credit Counseling Fees" at bounding box center [218, 537] width 342 height 26
select select "4"
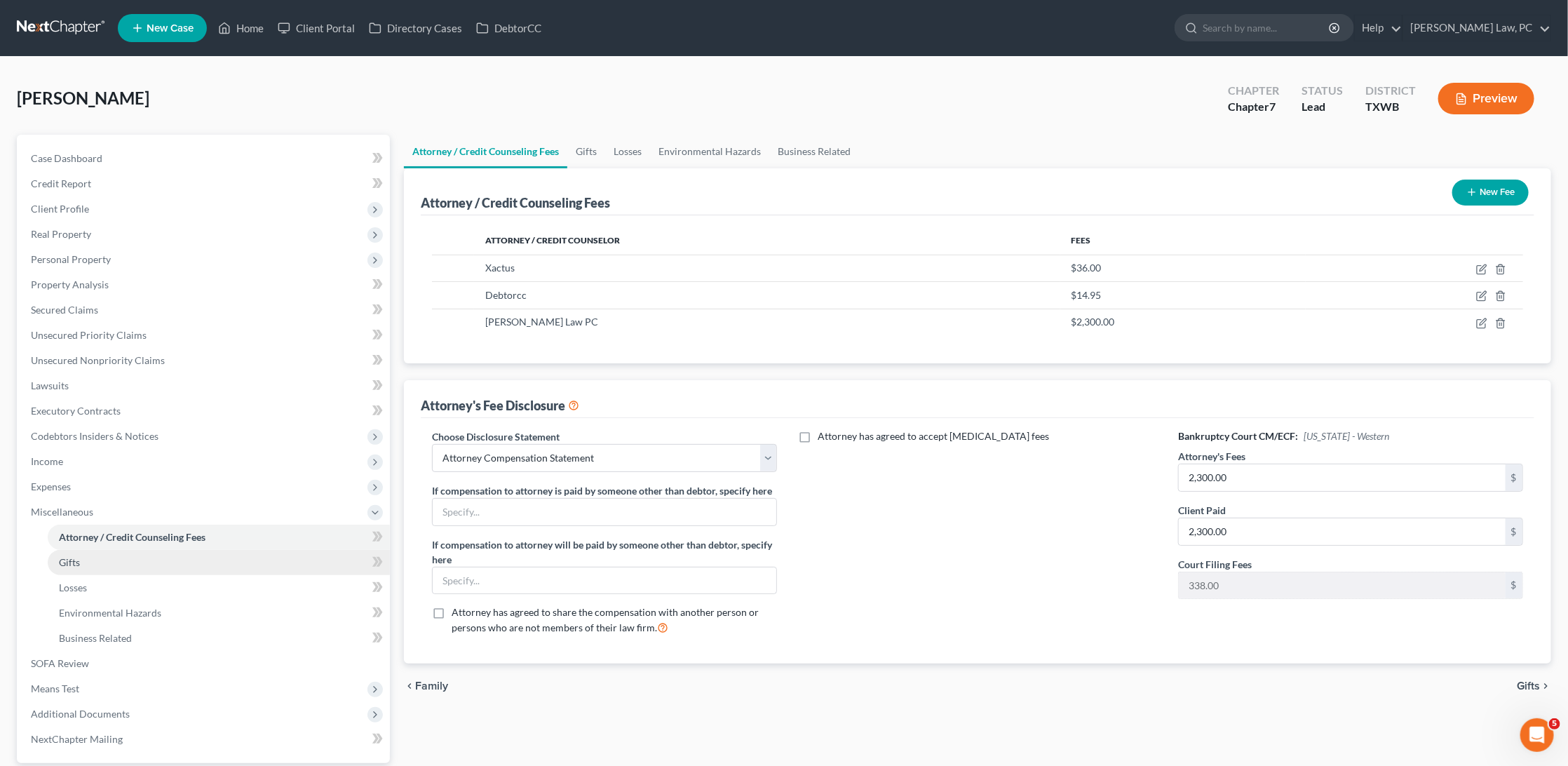
click at [96, 553] on link "Gifts" at bounding box center [218, 562] width 342 height 26
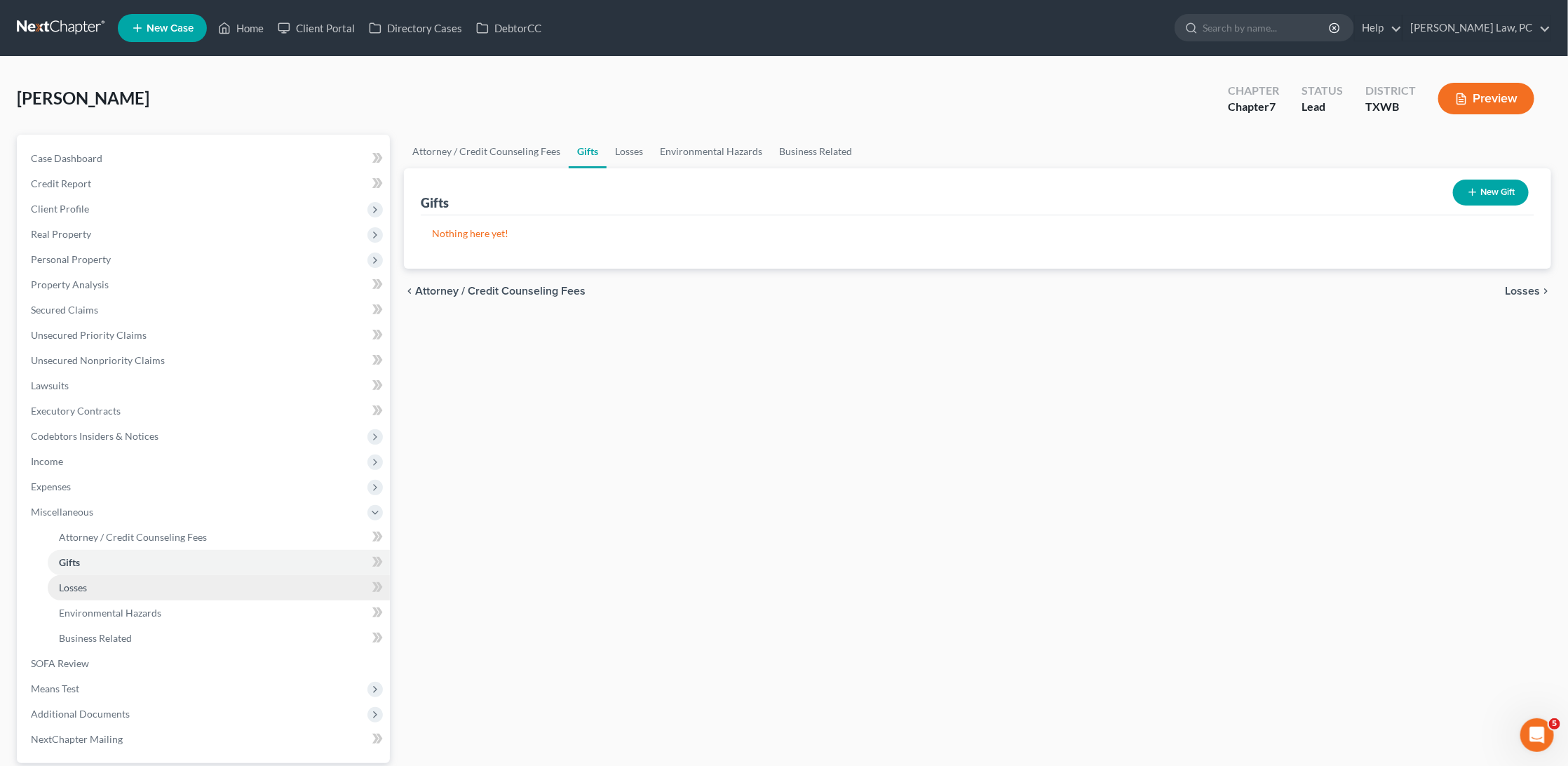
click at [90, 575] on link "Losses" at bounding box center [218, 587] width 342 height 26
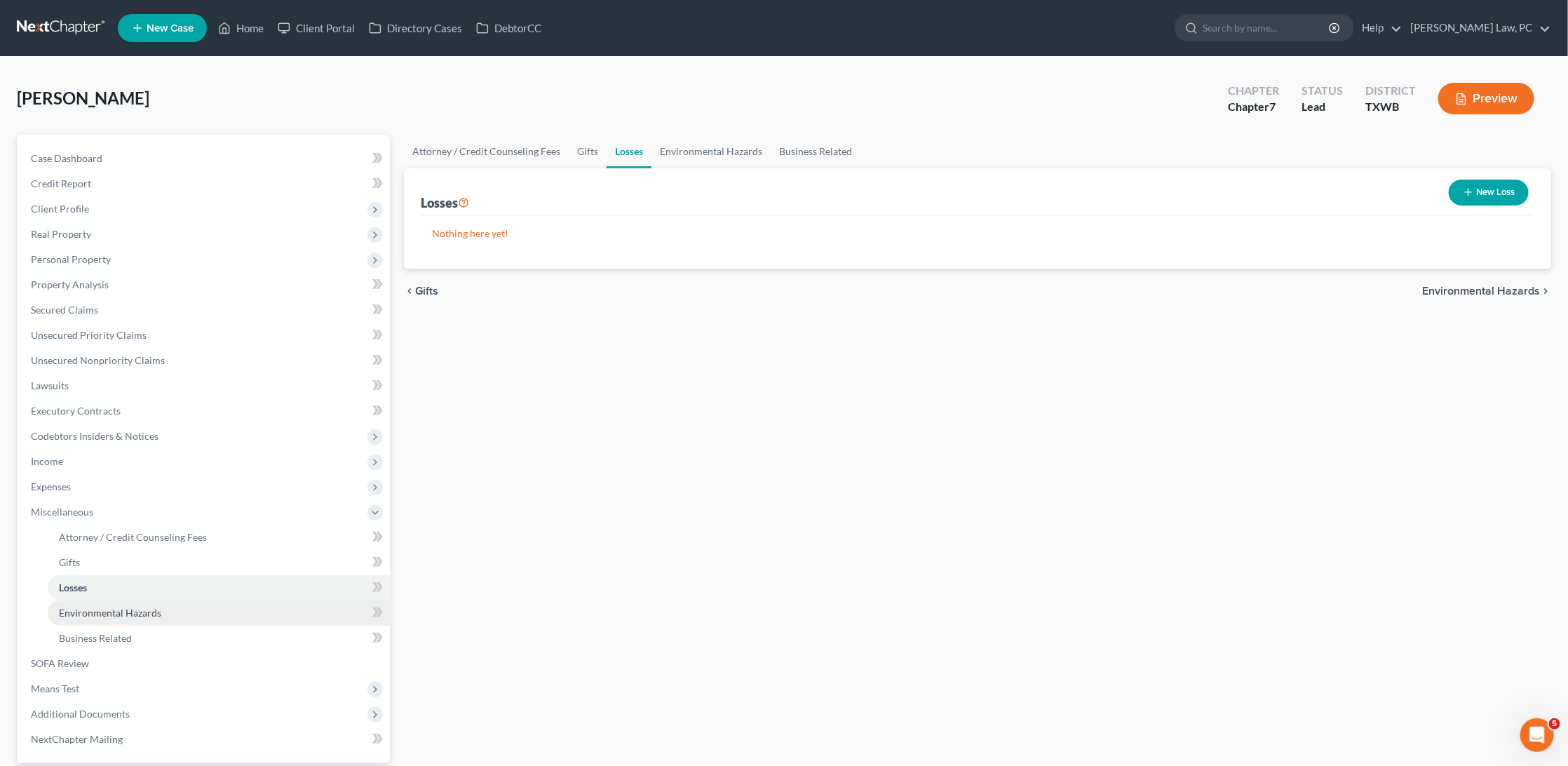
click at [100, 607] on span "Environmental Hazards" at bounding box center [110, 613] width 102 height 12
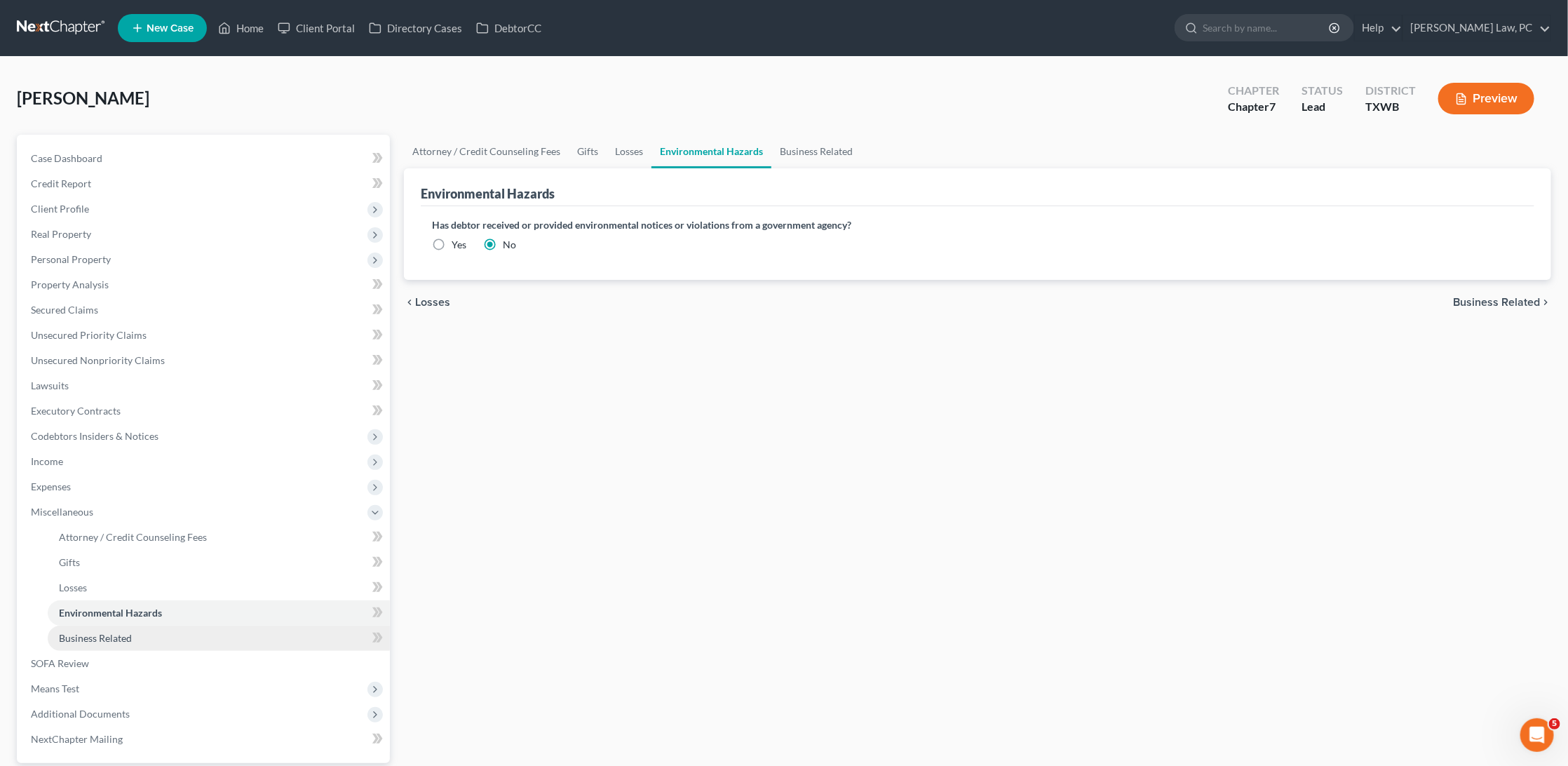
click at [101, 632] on span "Business Related" at bounding box center [96, 638] width 73 height 12
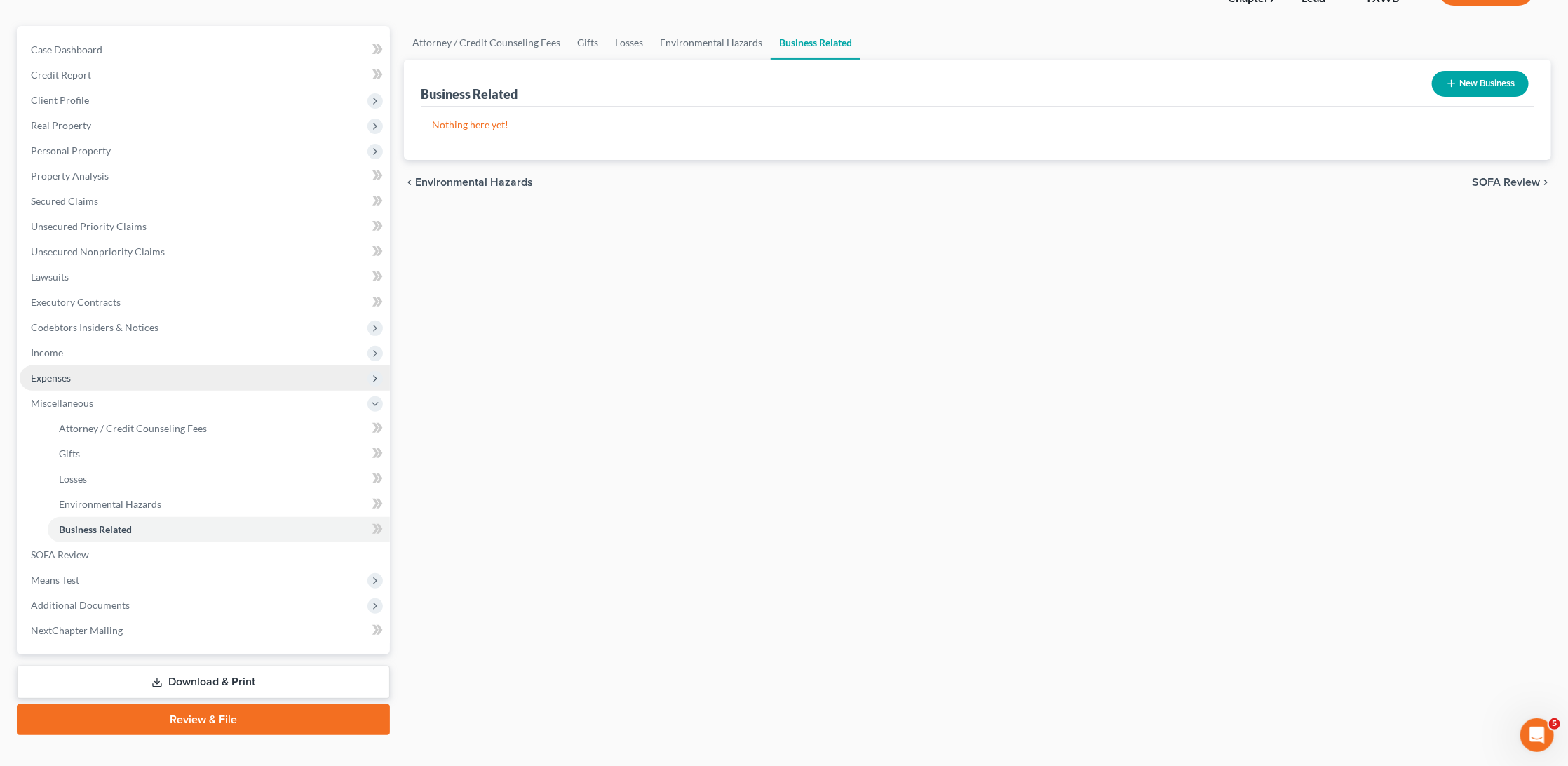
scroll to position [108, 0]
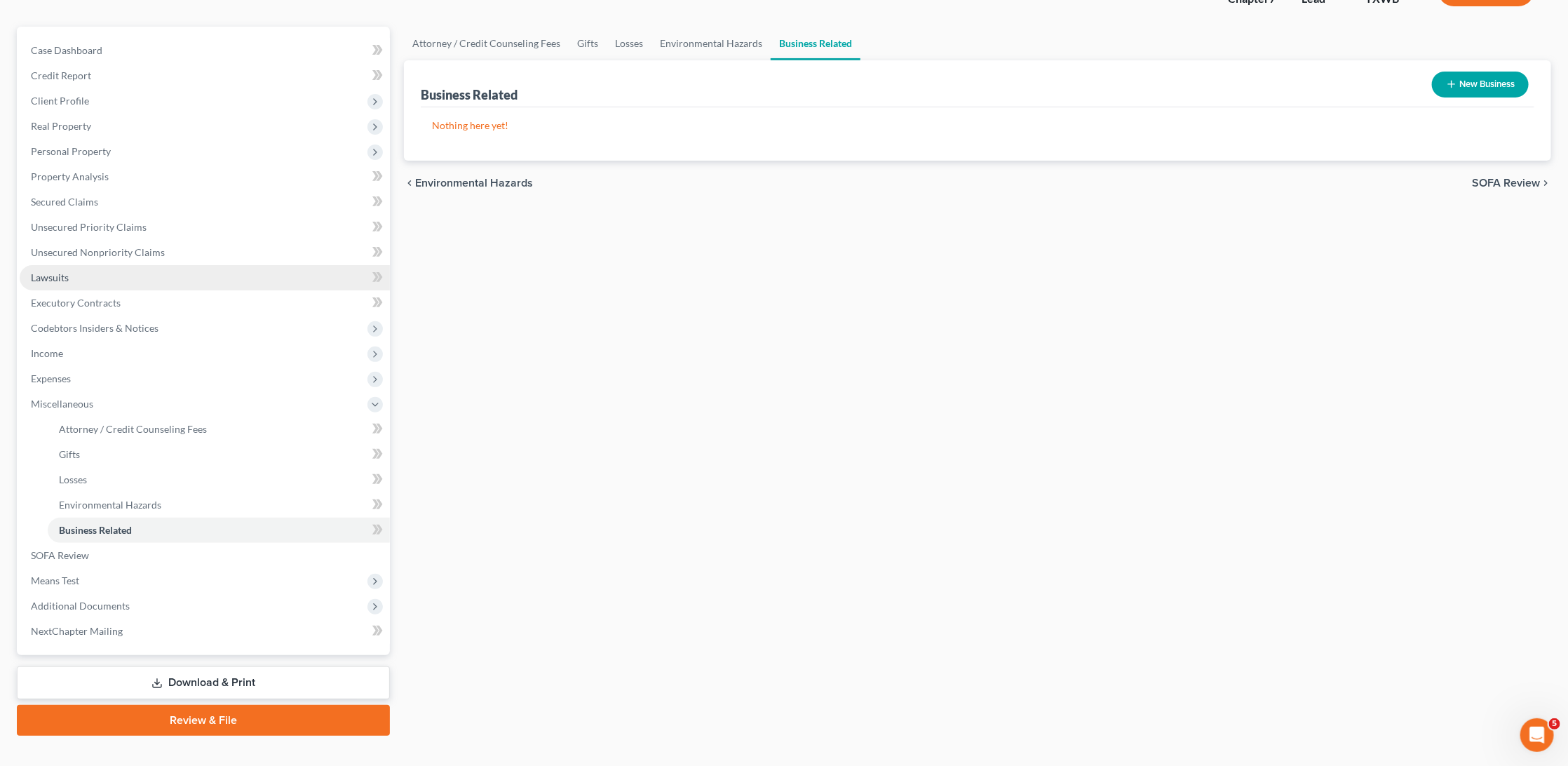
click at [60, 271] on span "Lawsuits" at bounding box center [50, 277] width 38 height 12
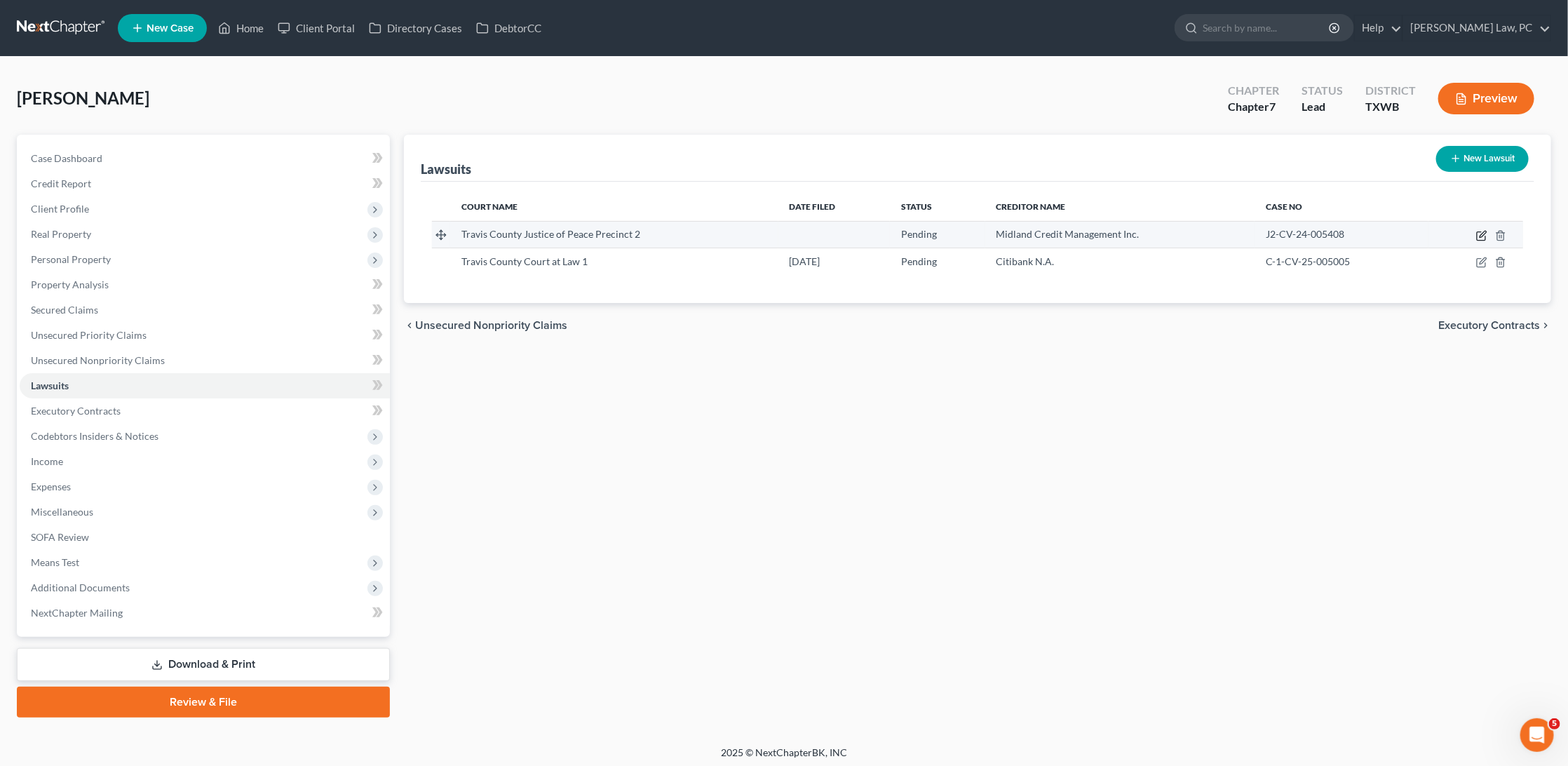
click at [1480, 235] on icon "button" at bounding box center [1481, 235] width 11 height 11
select select "45"
select select "0"
select select "4"
select select "45"
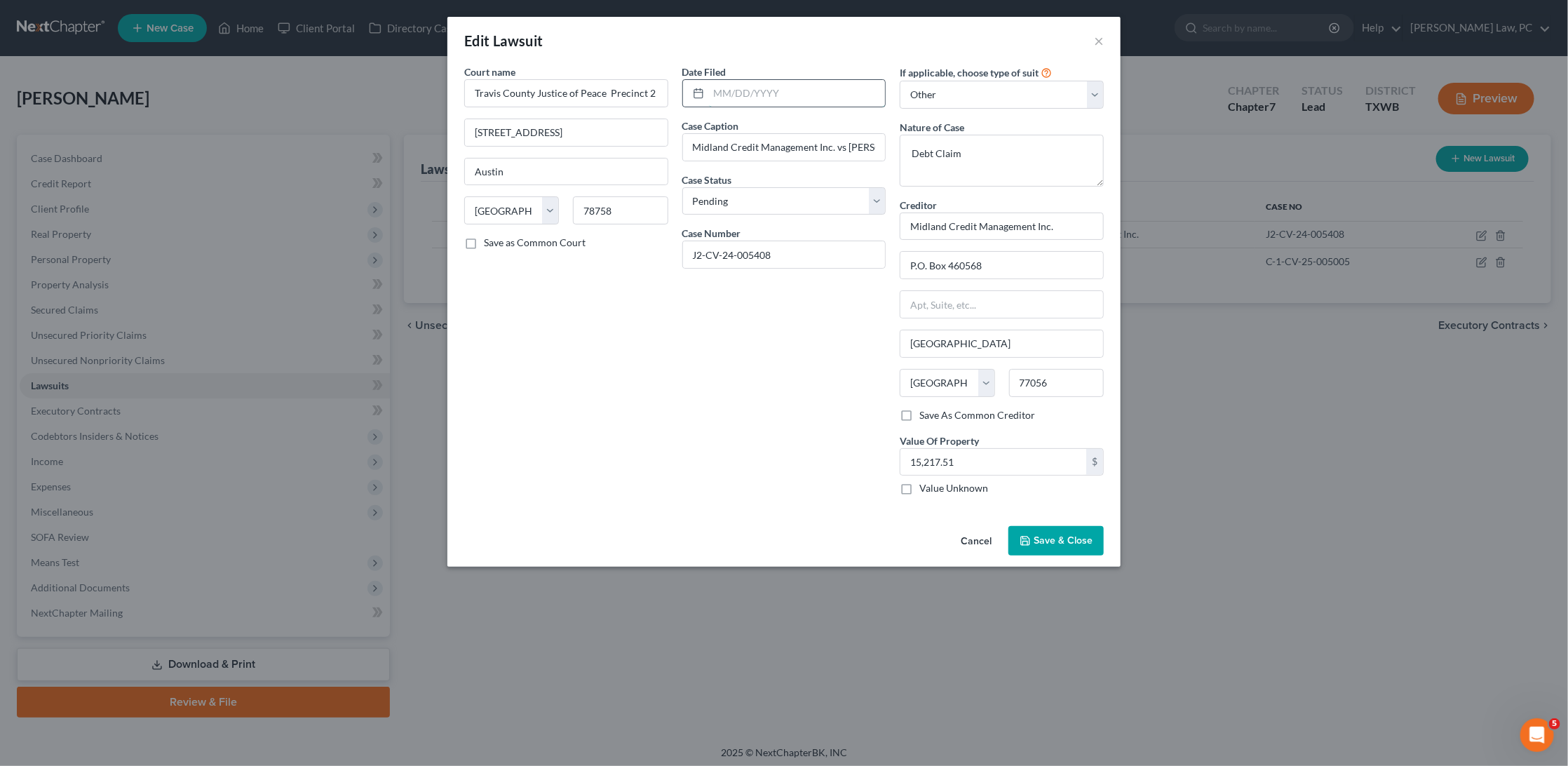
click at [766, 100] on input "text" at bounding box center [797, 93] width 176 height 27
type input "[DATE]"
click at [1058, 536] on span "Save & Close" at bounding box center [1063, 541] width 59 height 12
